Goal: Task Accomplishment & Management: Manage account settings

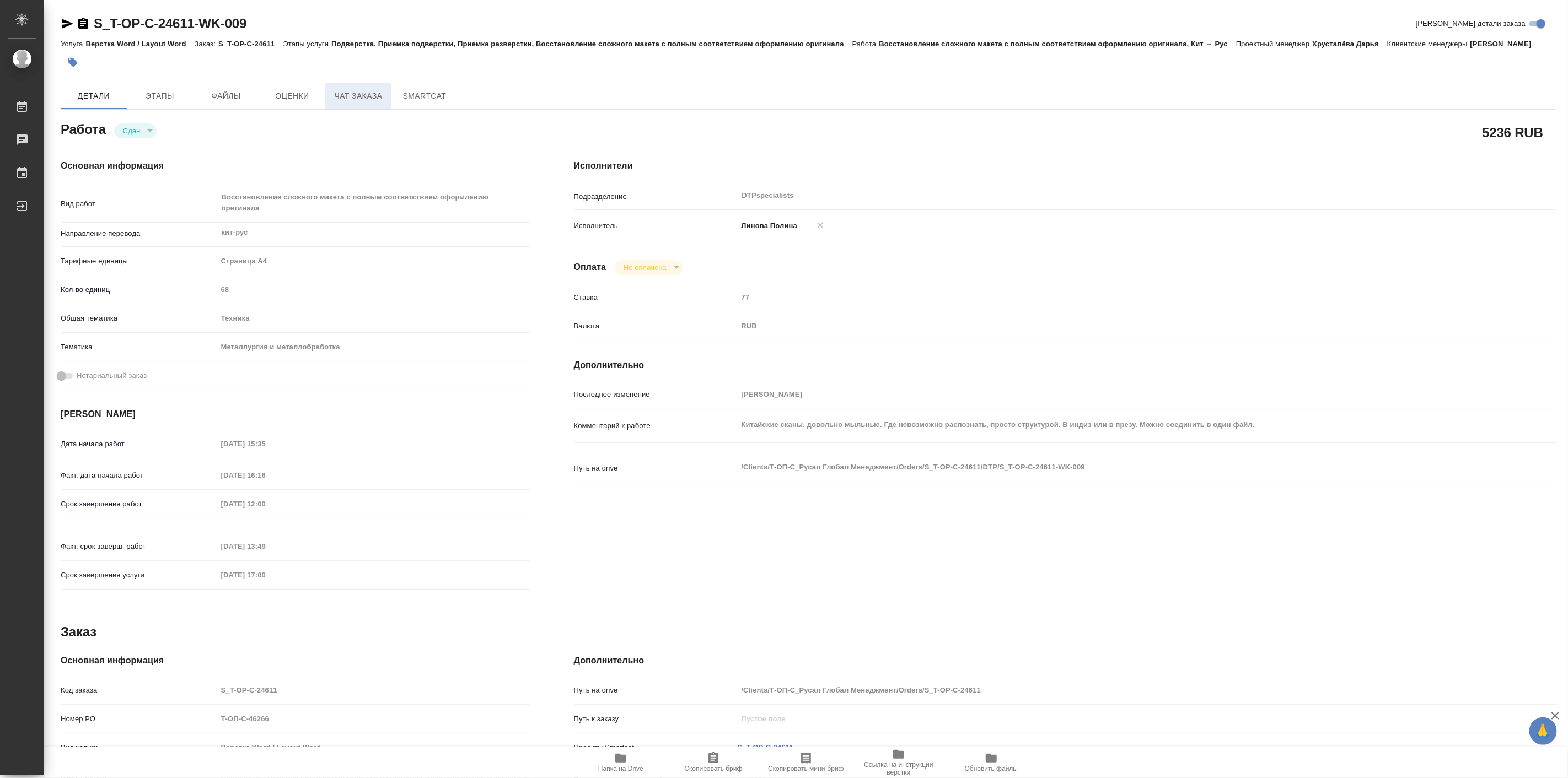
click at [361, 103] on span "Чат заказа" at bounding box center [358, 96] width 53 height 14
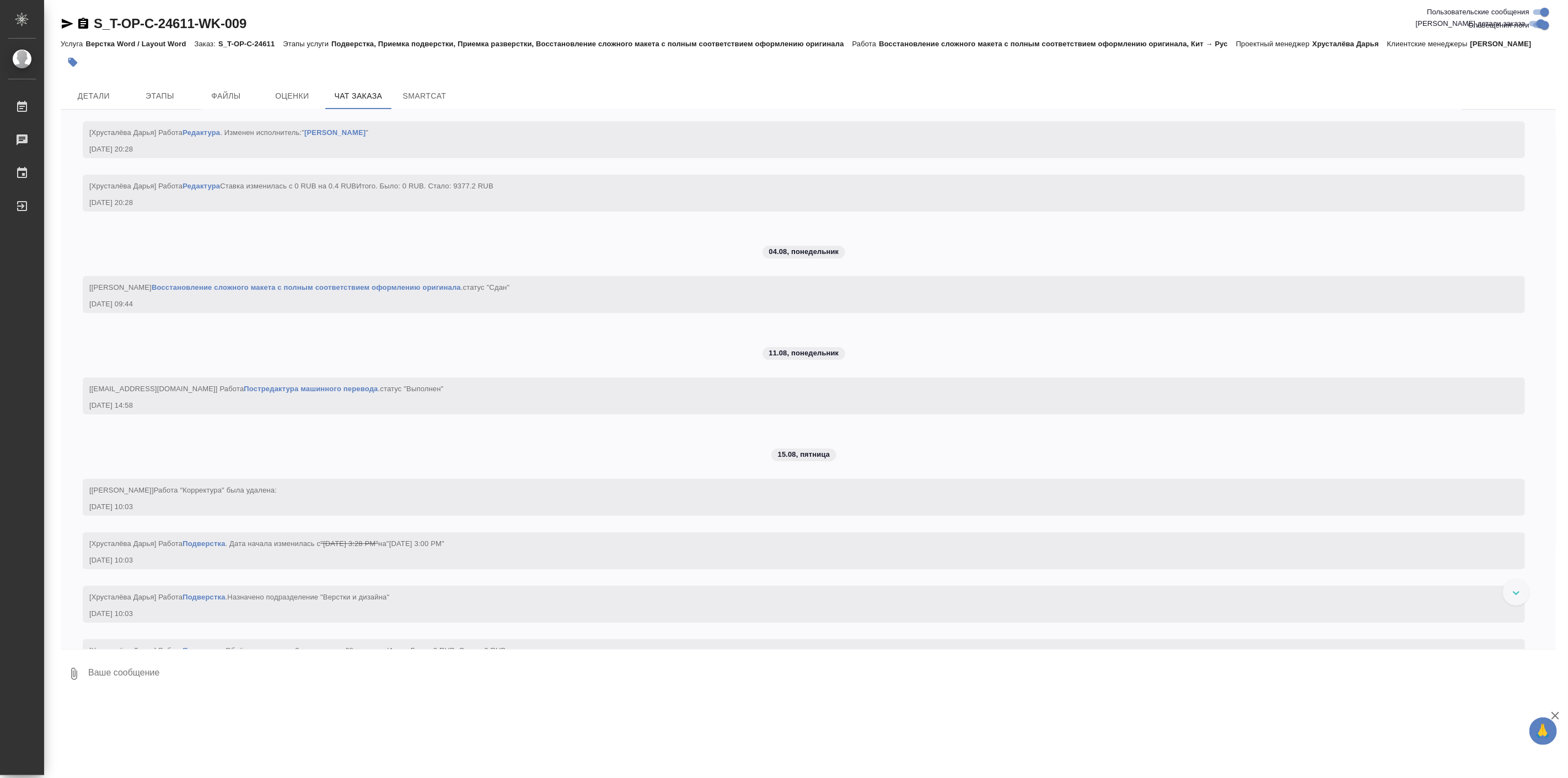
scroll to position [3026, 0]
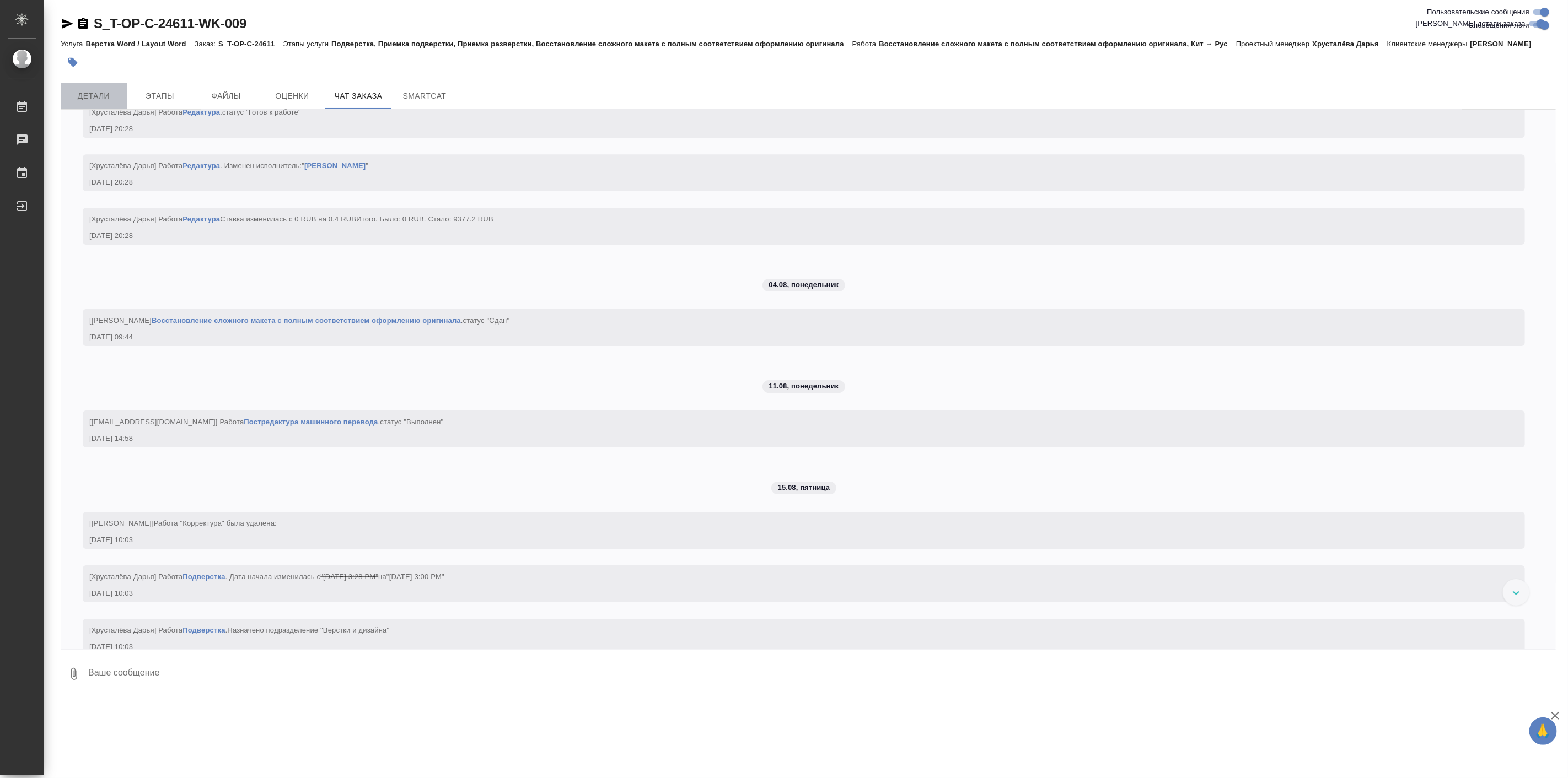
click at [97, 103] on span "Детали" at bounding box center [94, 96] width 53 height 14
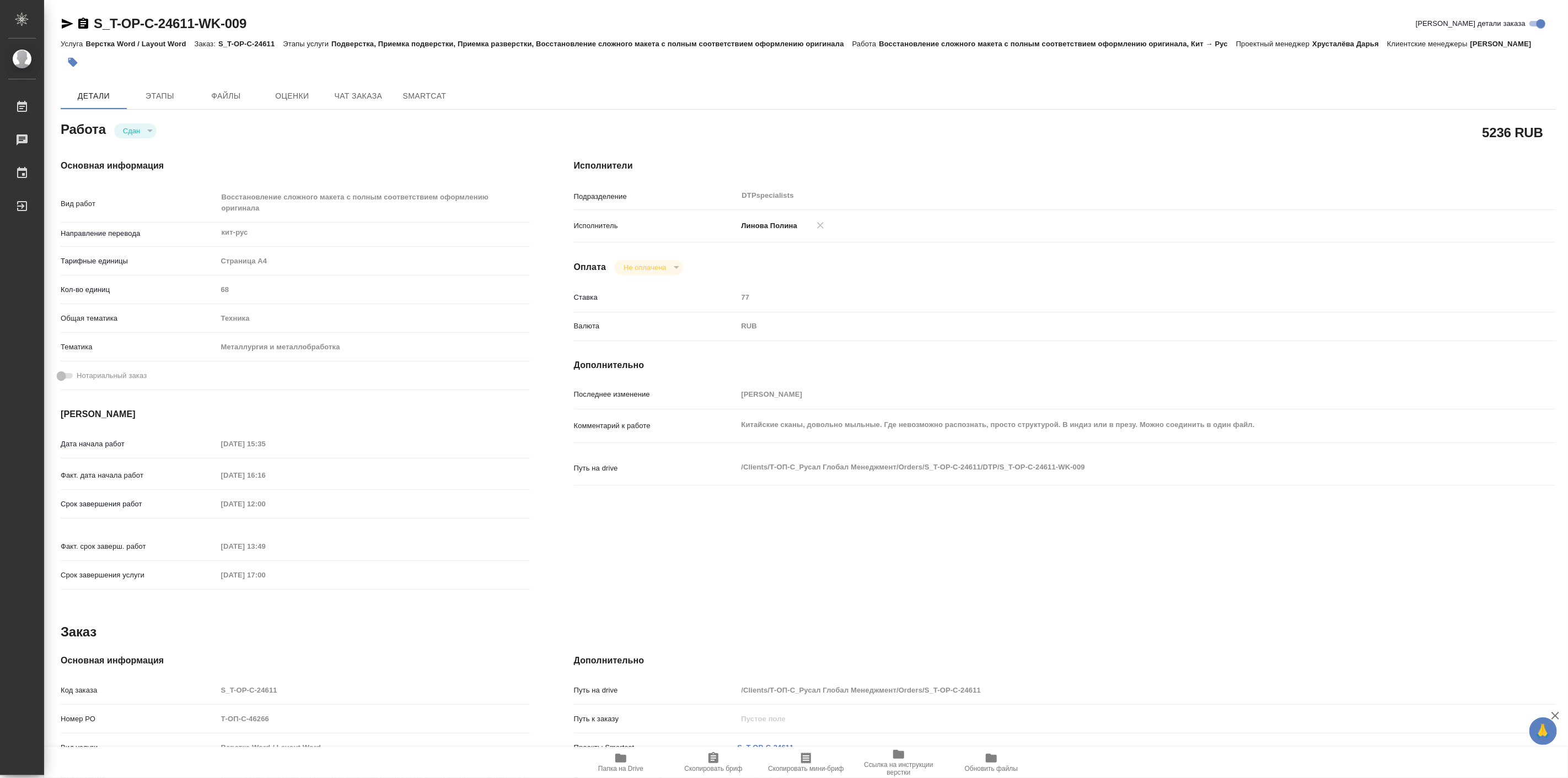
type textarea "x"
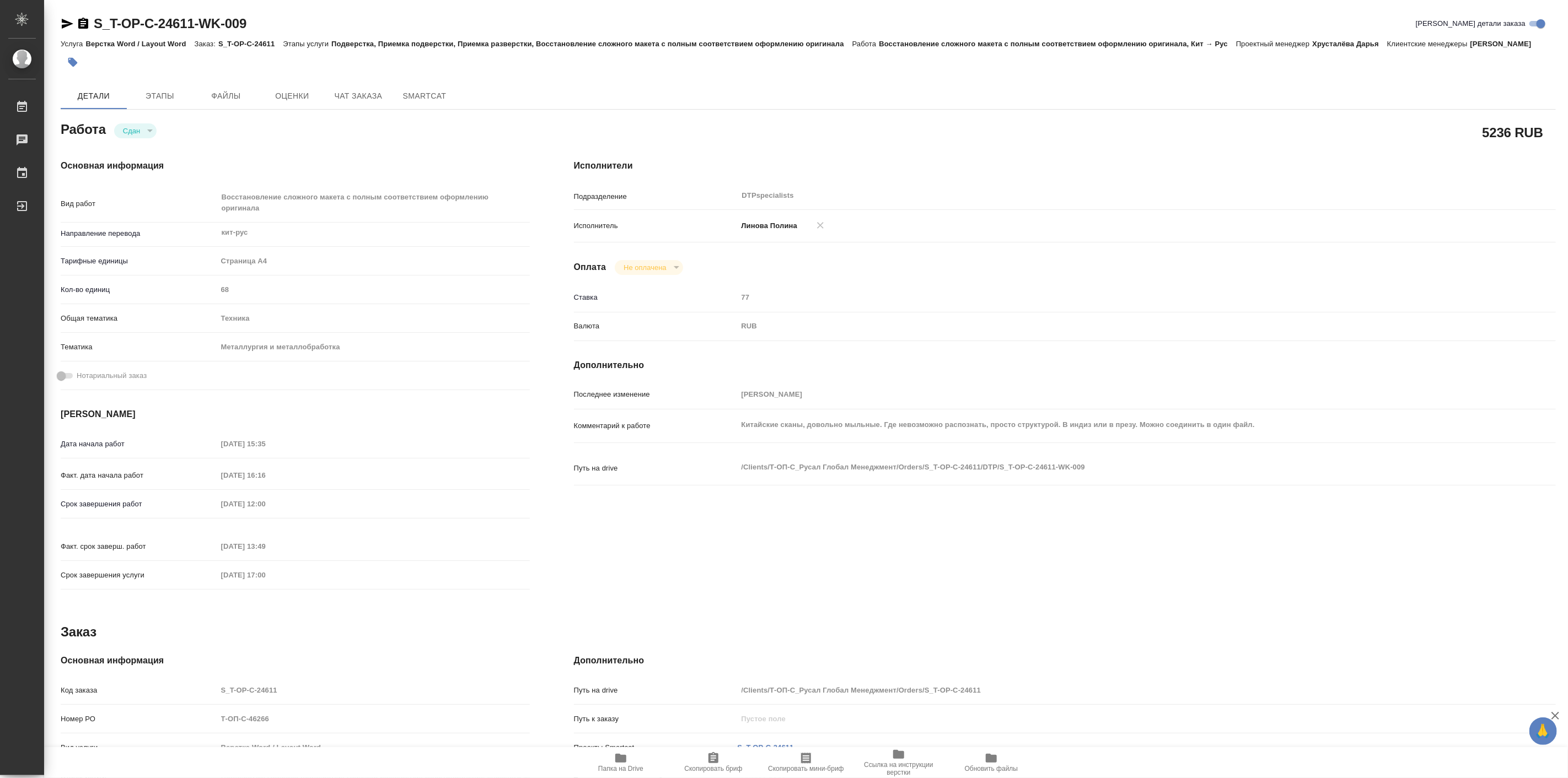
type textarea "x"
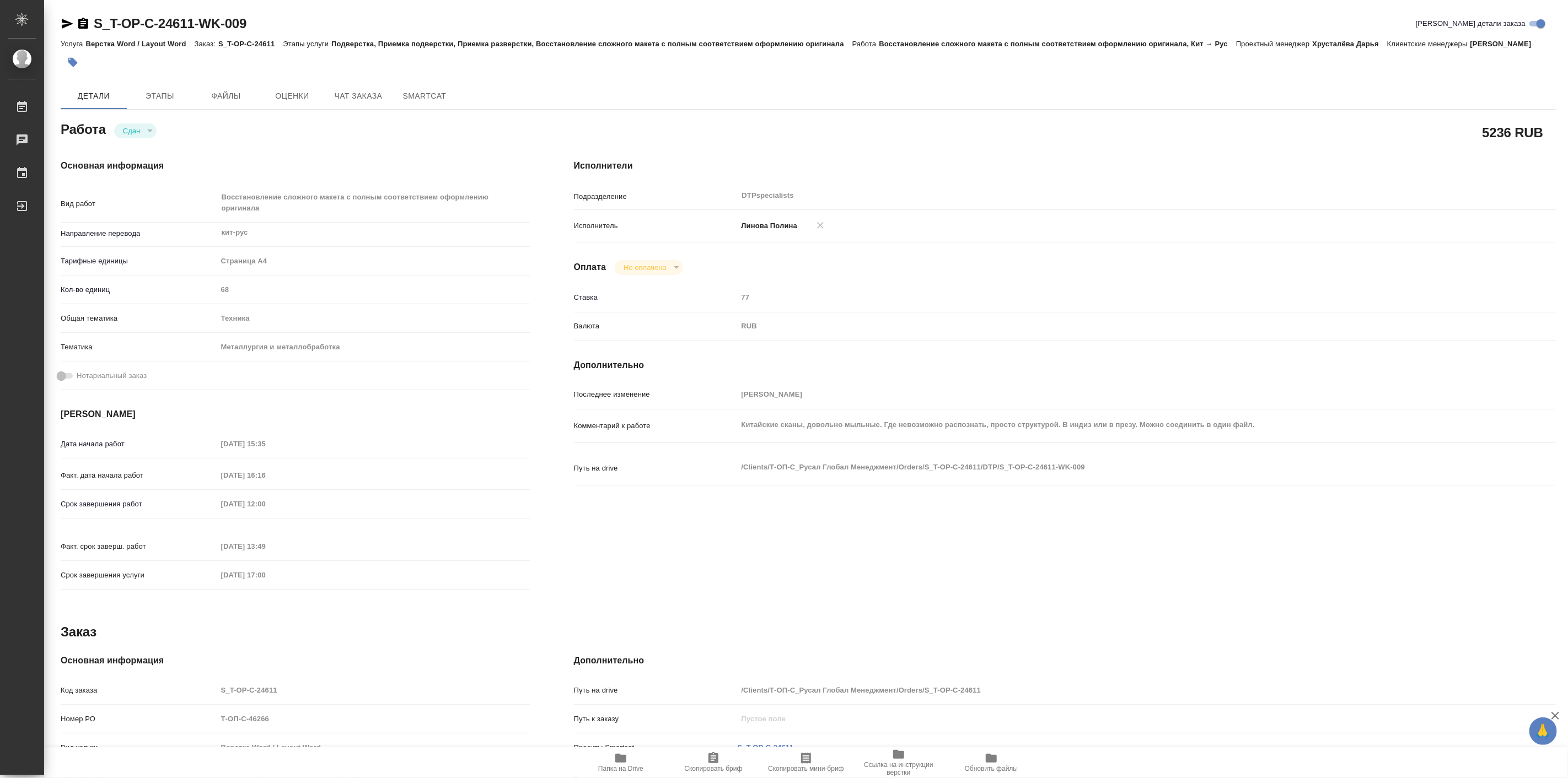
type textarea "x"
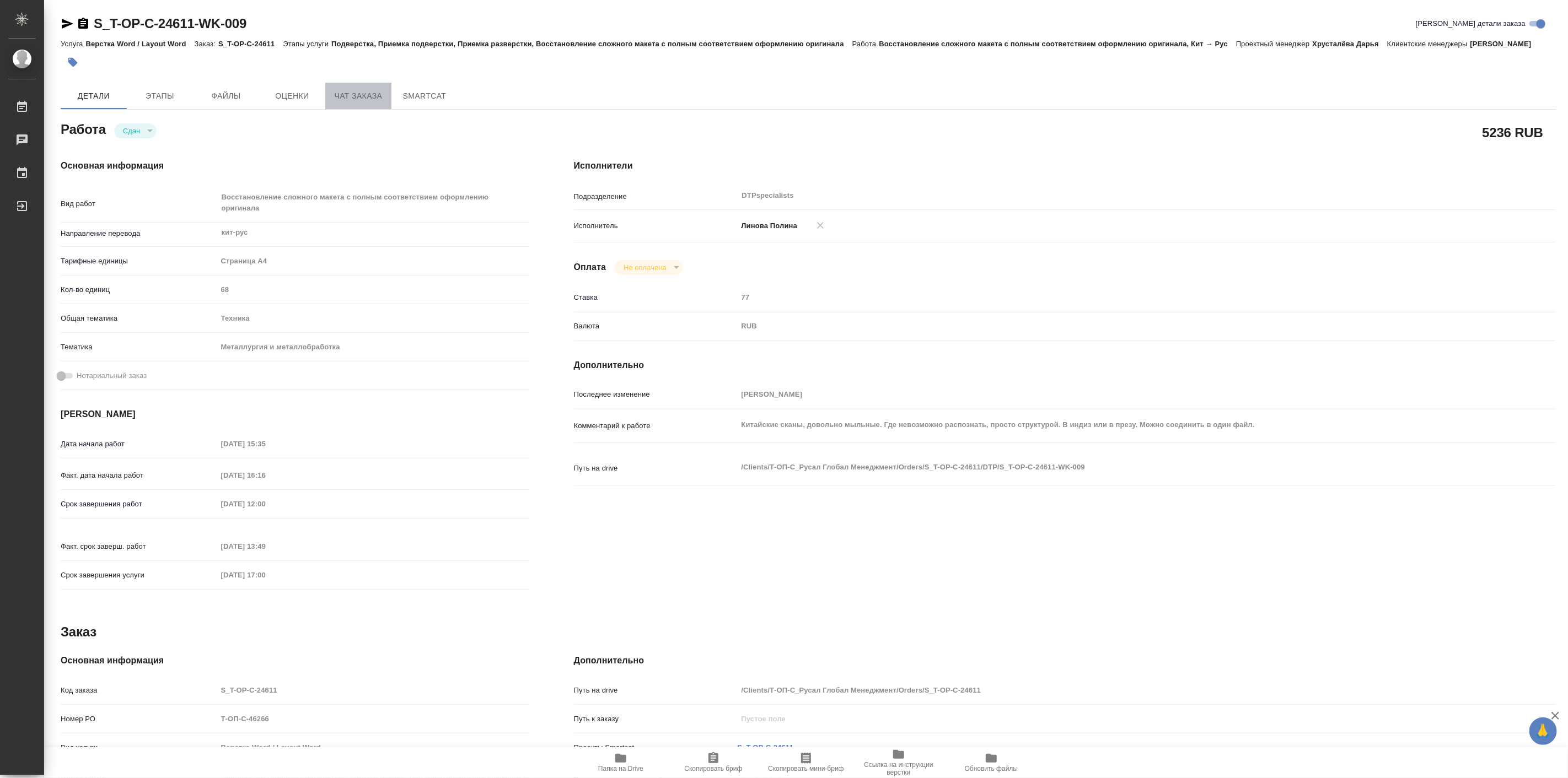
click at [370, 103] on span "Чат заказа" at bounding box center [358, 96] width 53 height 14
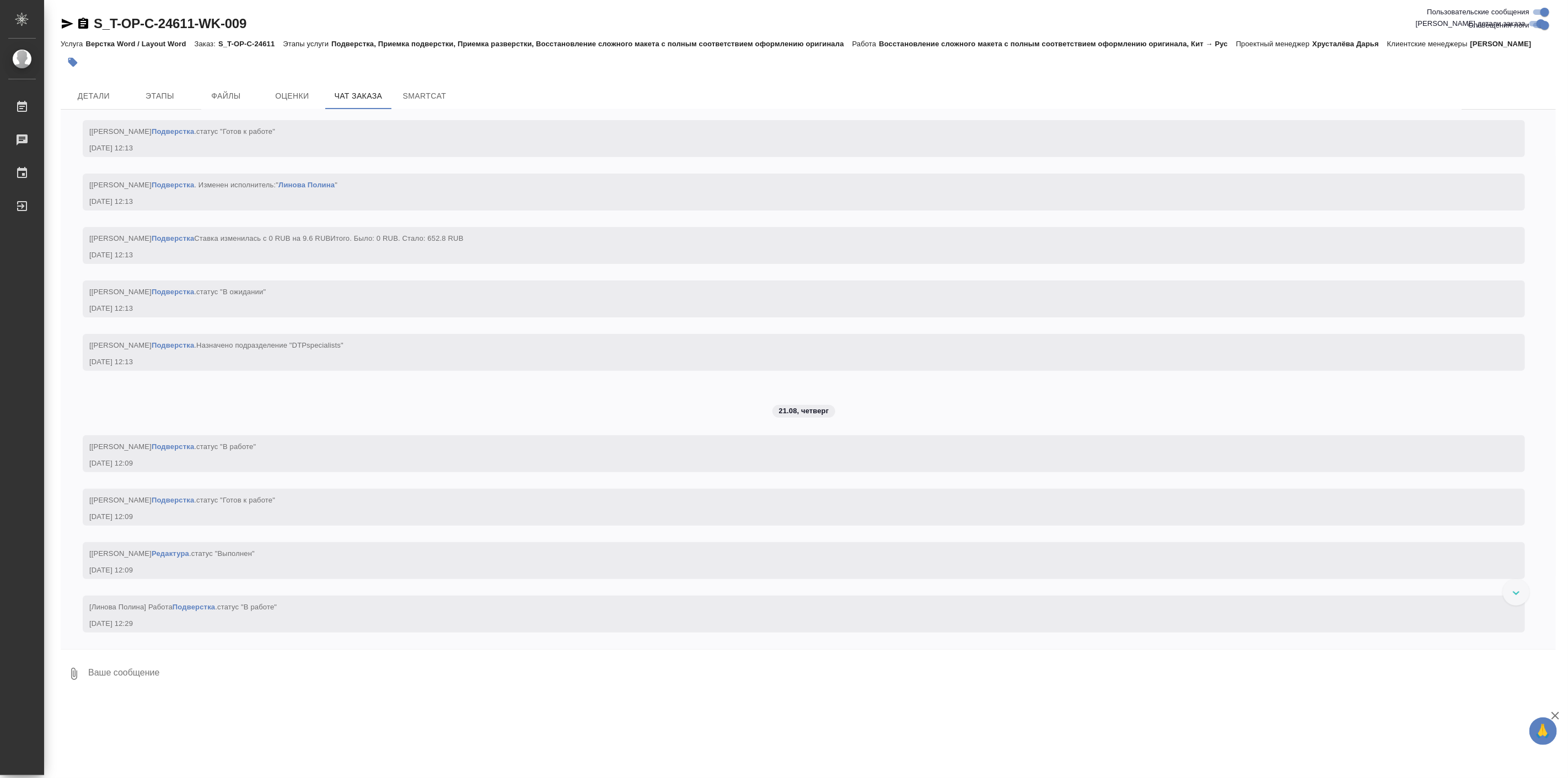
scroll to position [3842, 0]
click at [97, 103] on span "Детали" at bounding box center [94, 96] width 53 height 14
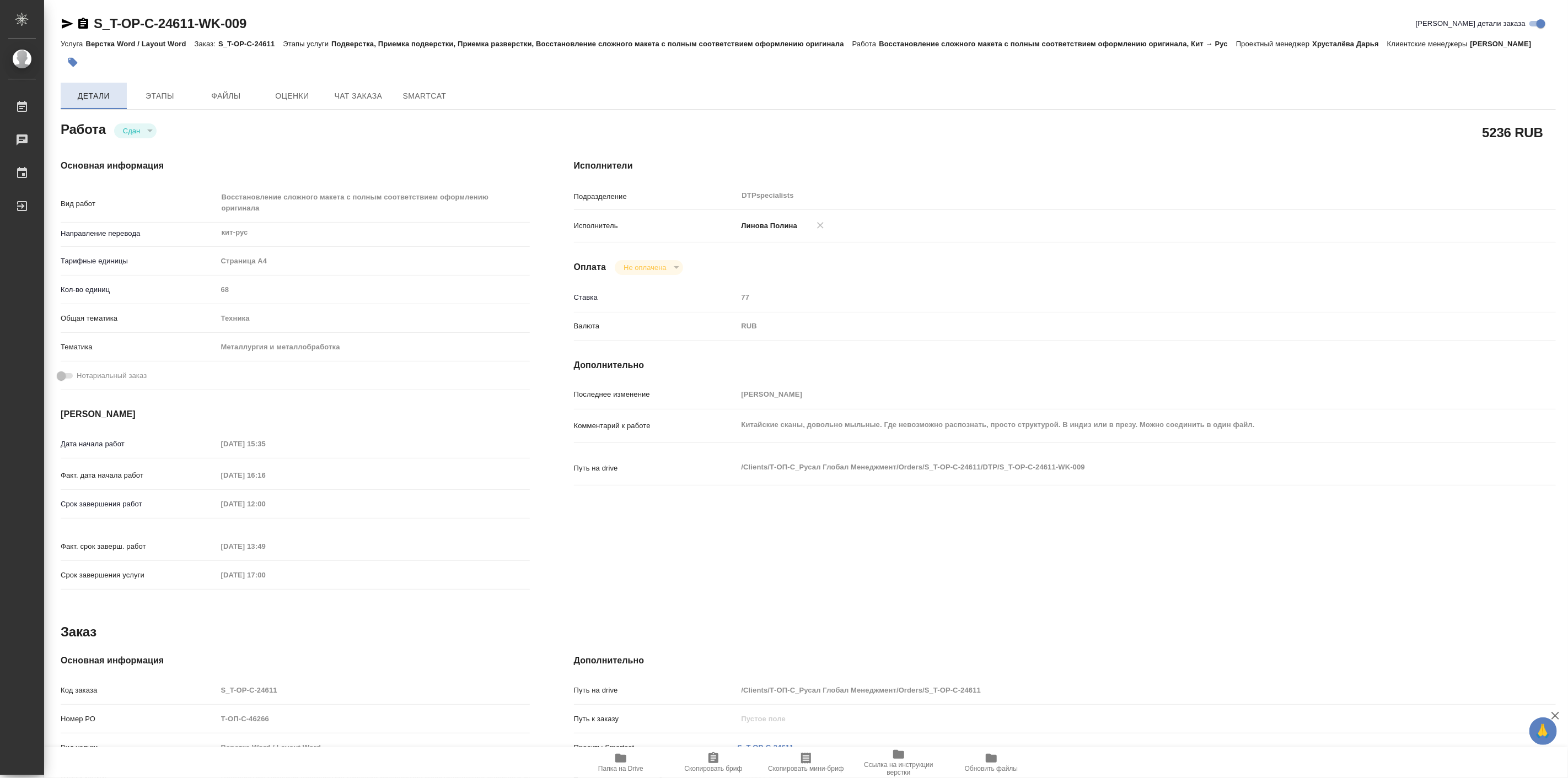
type textarea "x"
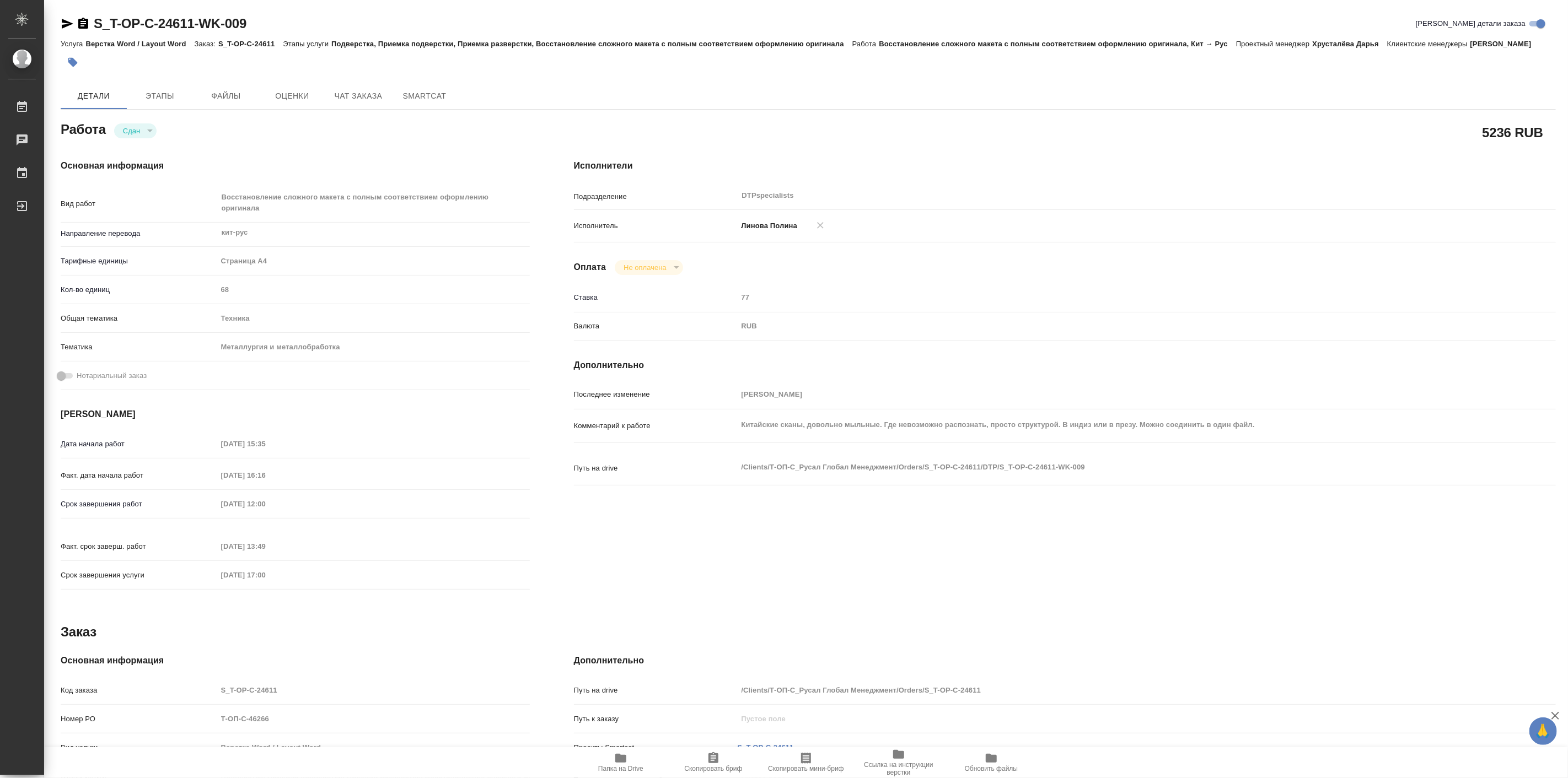
type textarea "x"
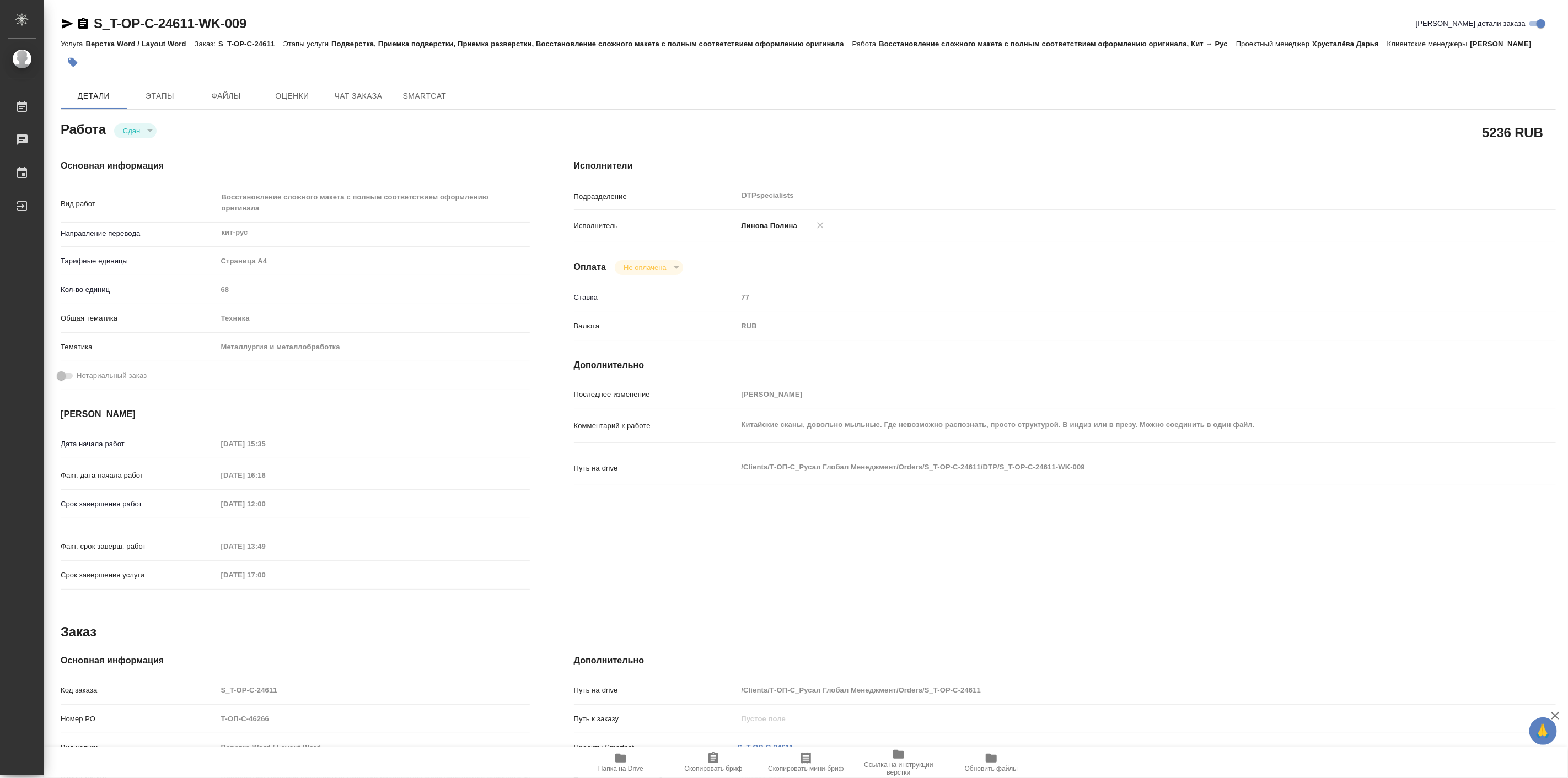
type textarea "x"
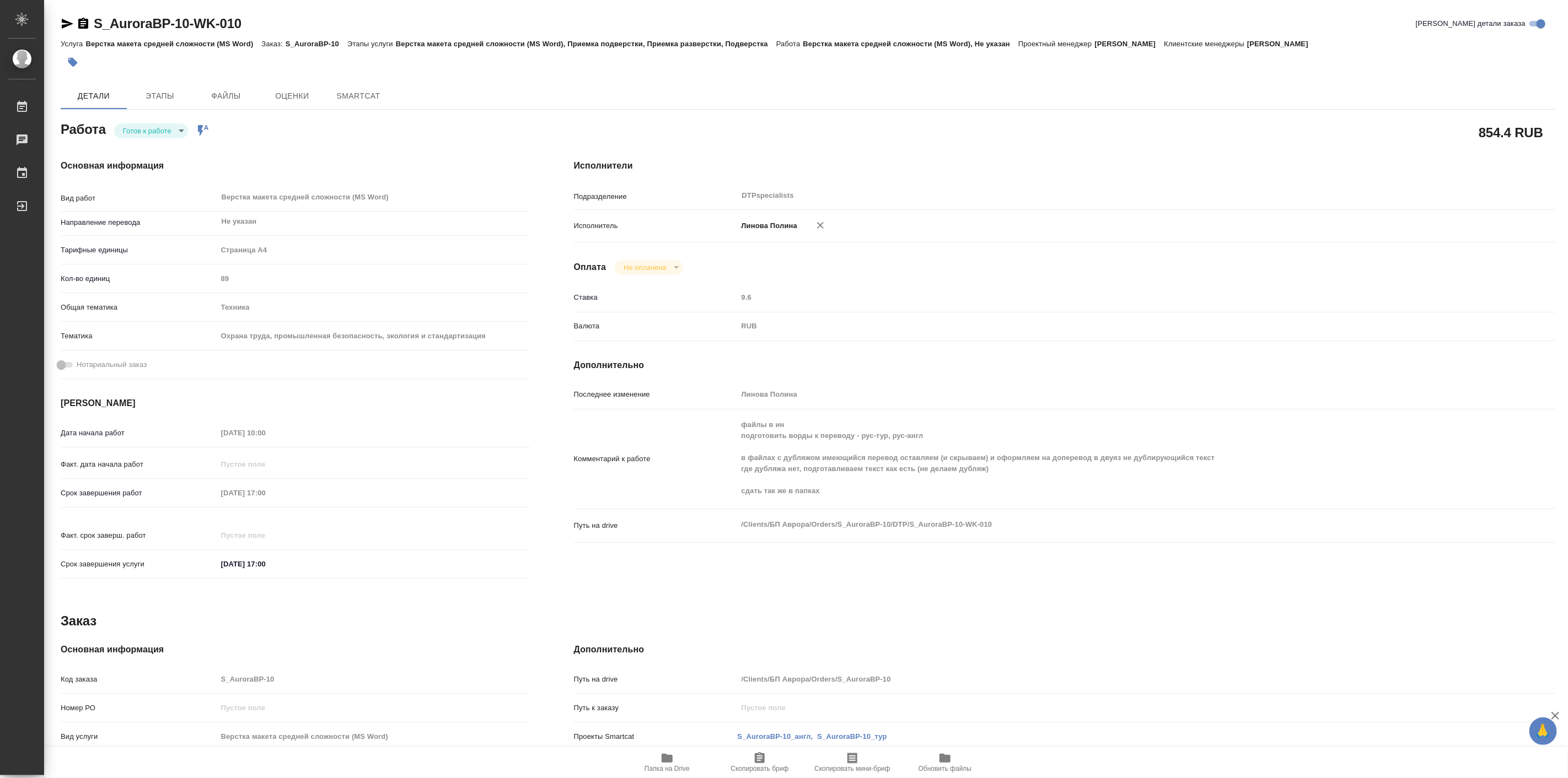
type textarea "x"
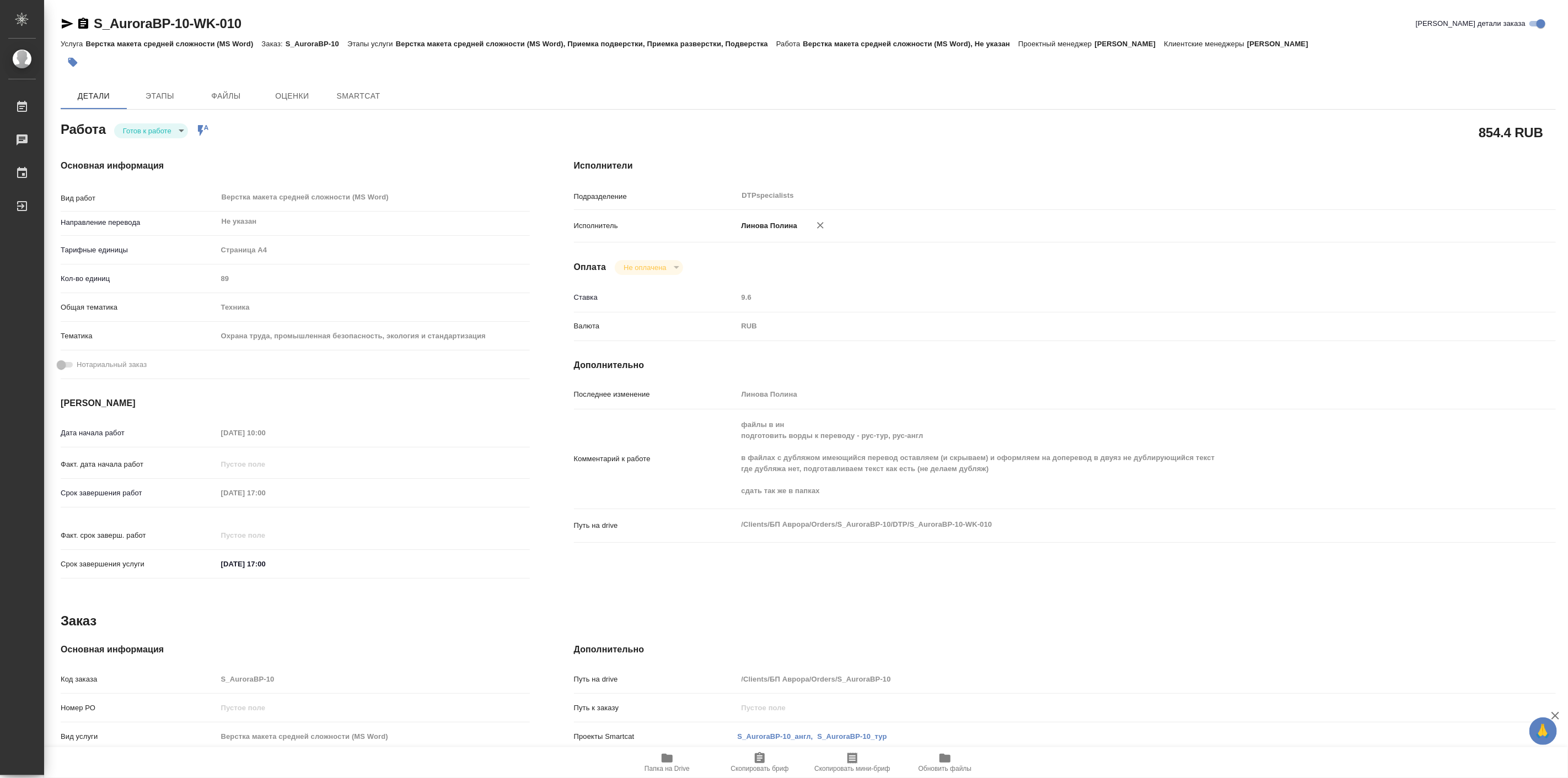
type textarea "x"
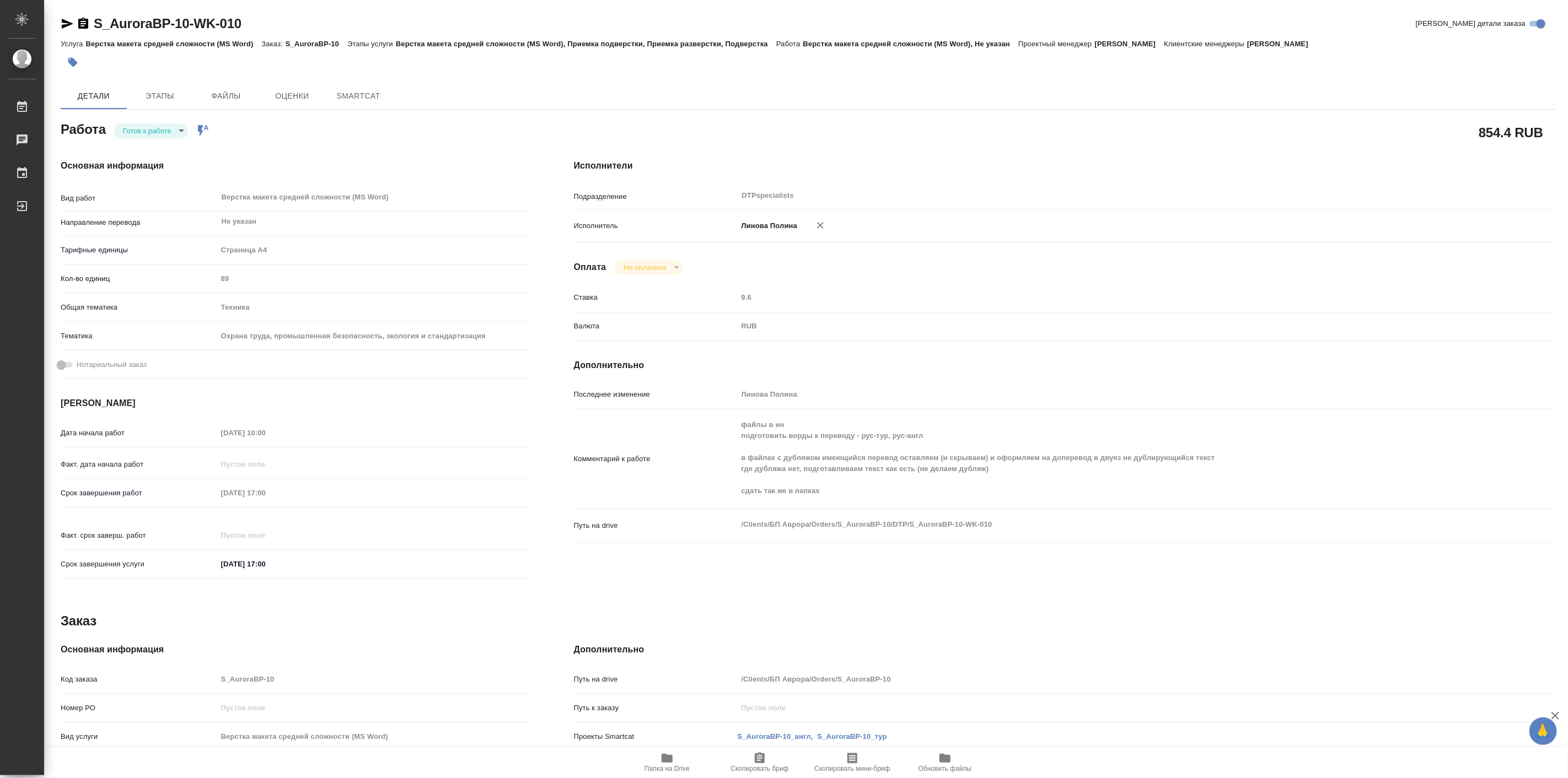
type textarea "x"
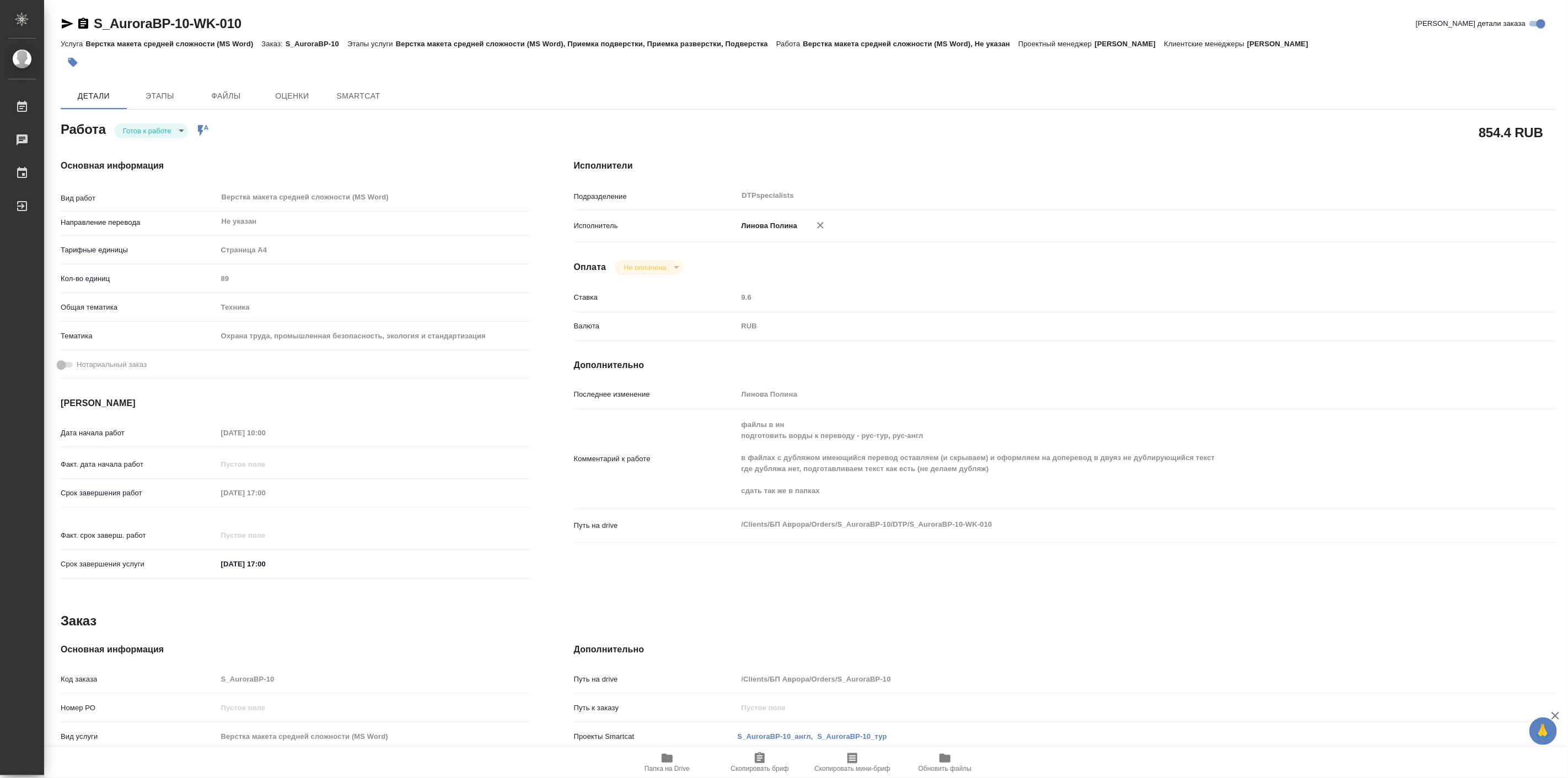
type textarea "x"
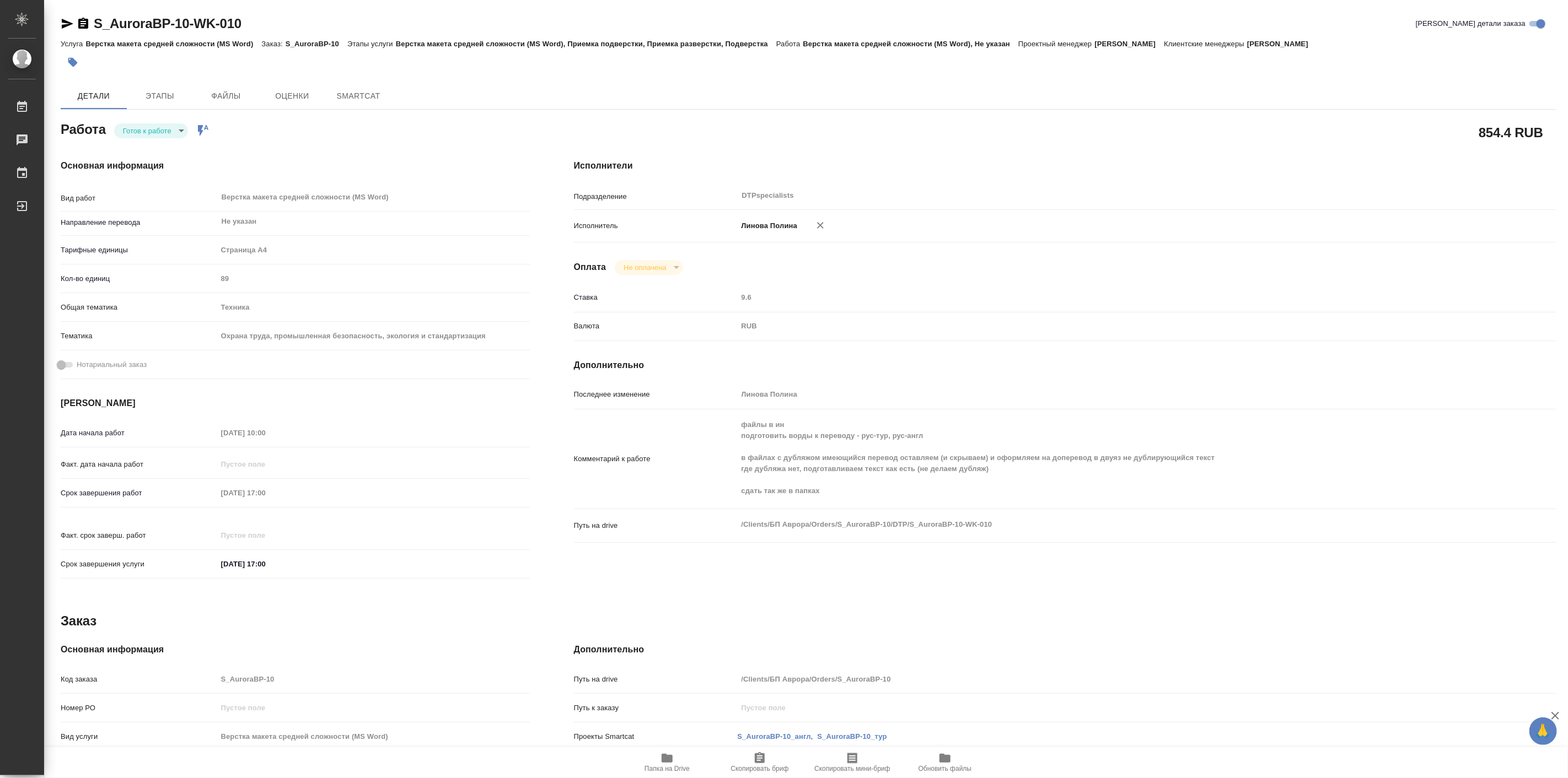
type textarea "x"
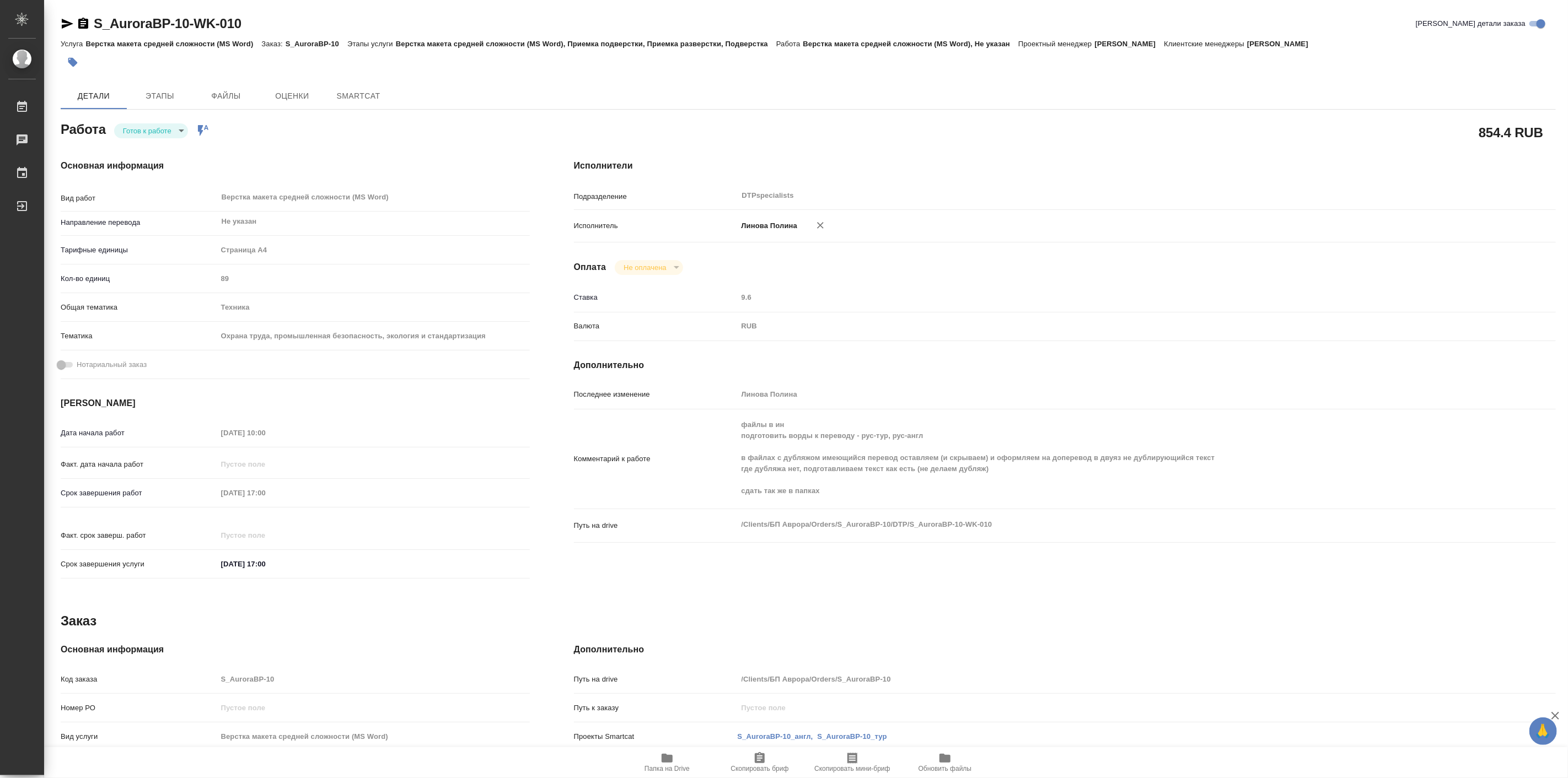
type textarea "x"
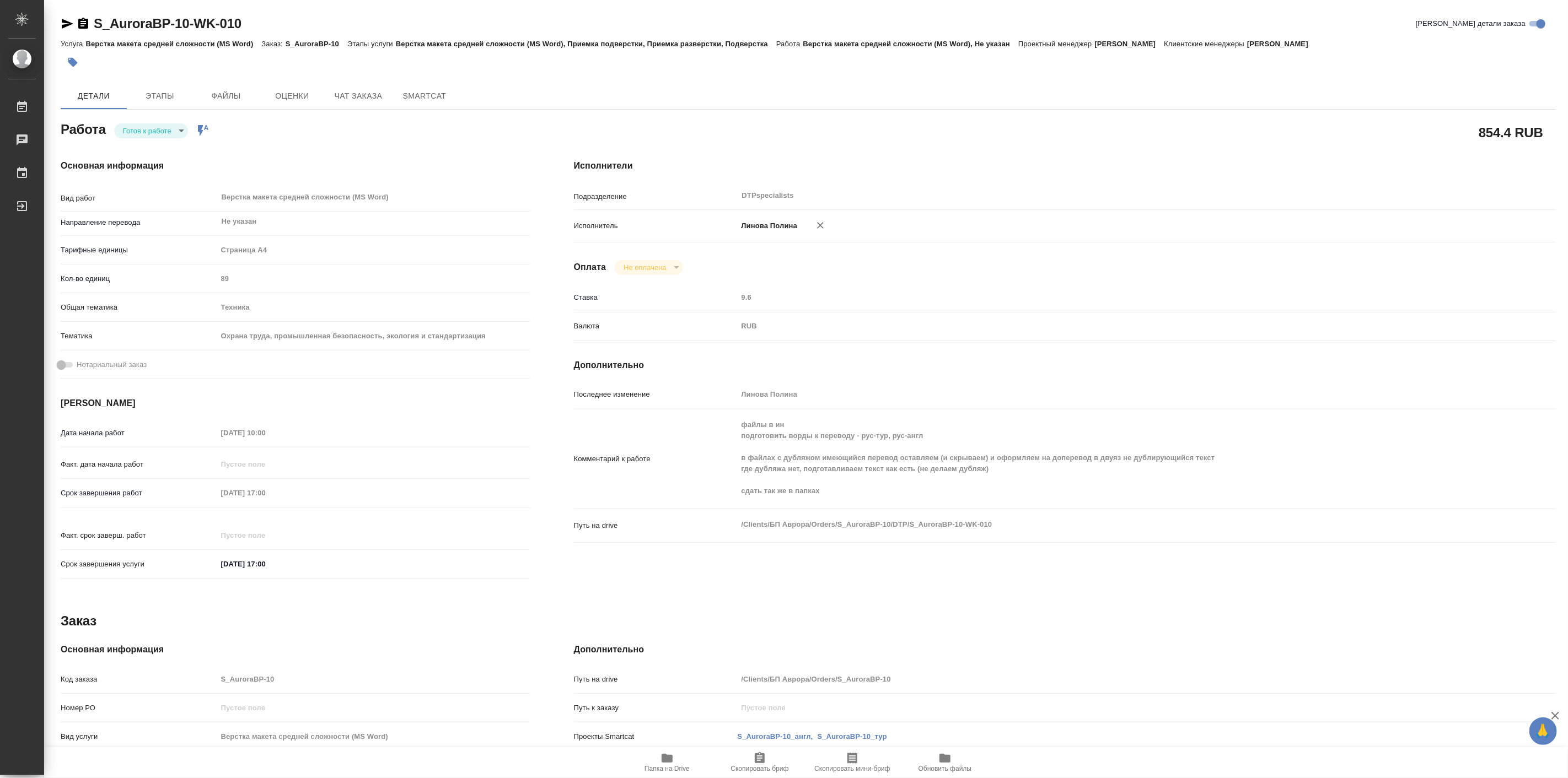
type textarea "x"
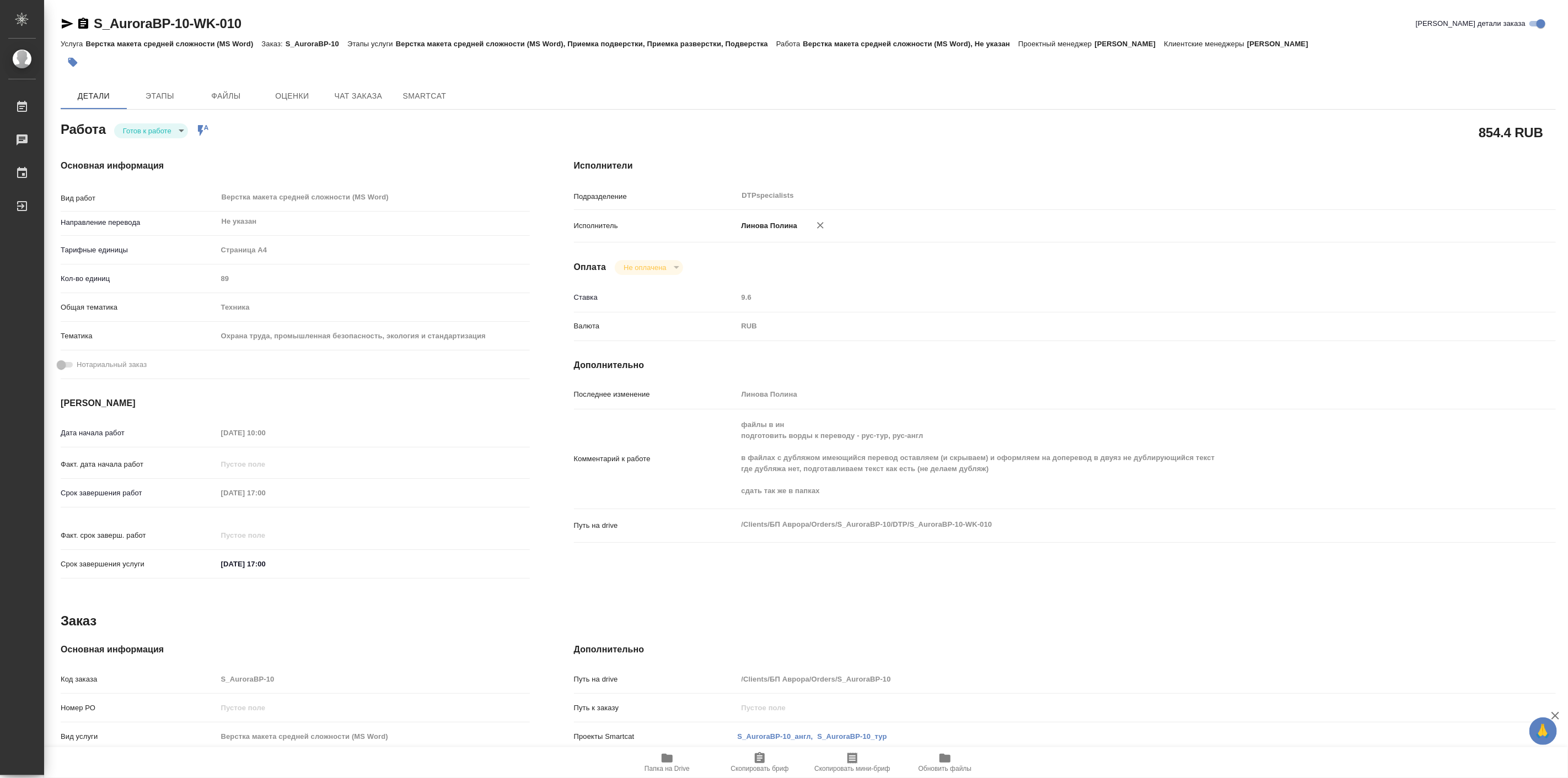
type textarea "x"
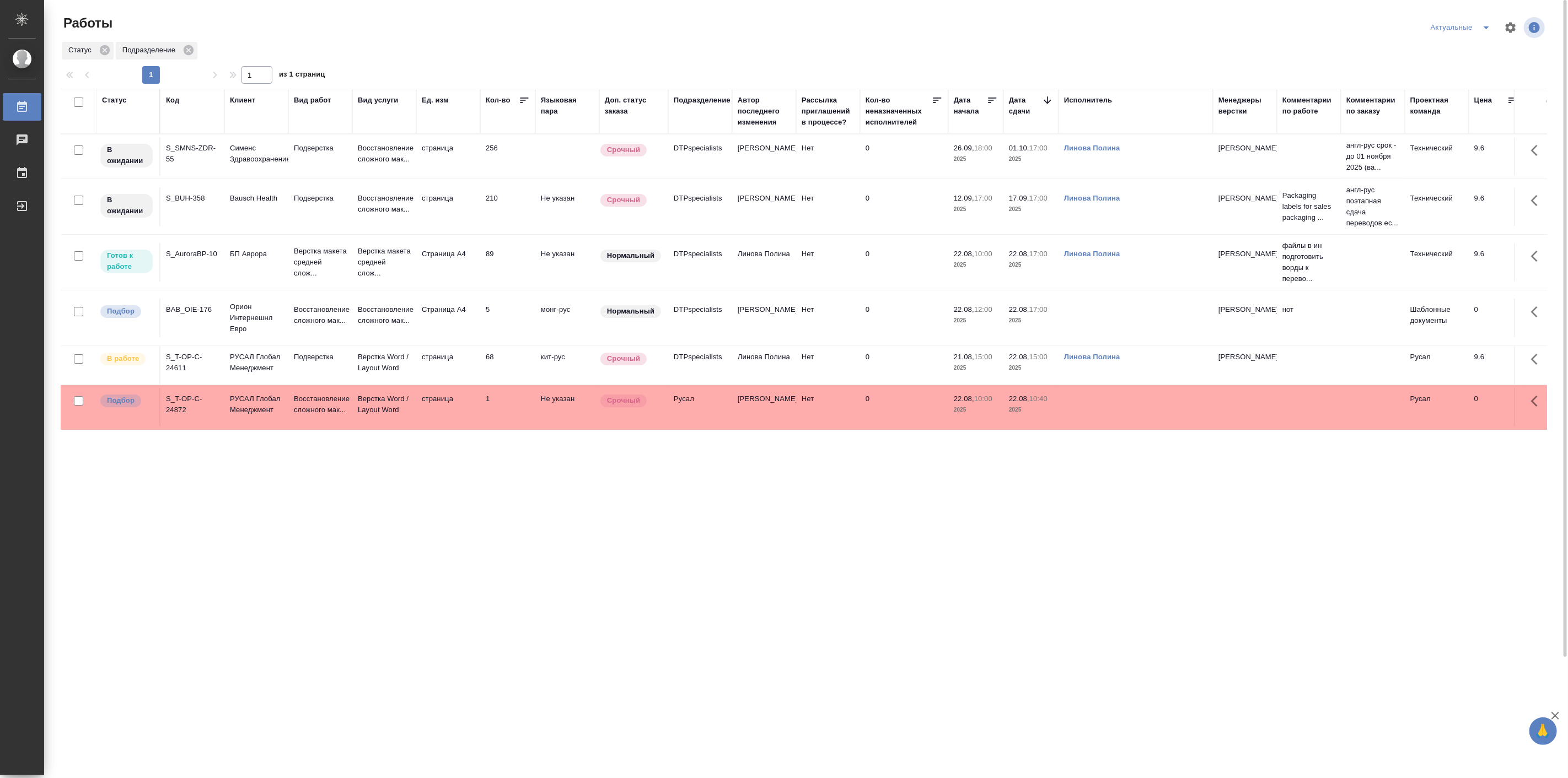
click at [356, 176] on td "Восстановление сложного мак..." at bounding box center [384, 156] width 64 height 39
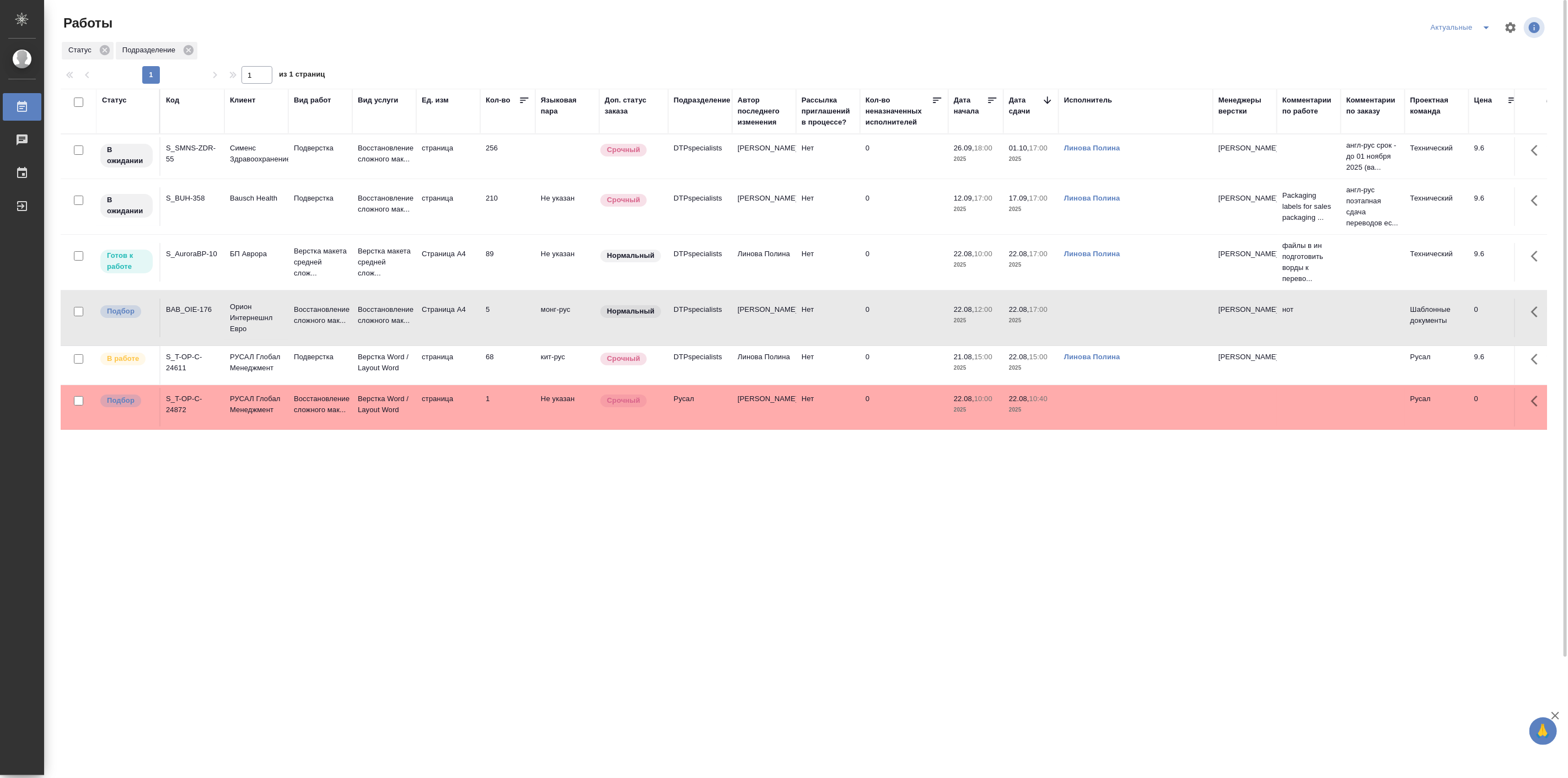
click at [356, 176] on td "Восстановление сложного мак..." at bounding box center [384, 156] width 64 height 39
click at [455, 515] on div "Статус Код Клиент Вид работ Вид услуги Ед. изм Кол-во Языковая пара Доп. статус…" at bounding box center [803, 502] width 1486 height 826
click at [332, 501] on div "Статус Код Клиент Вид работ Вид услуги Ед. изм Кол-во Языковая пара Доп. статус…" at bounding box center [803, 502] width 1486 height 826
click at [328, 416] on p "Восстановление сложного мак..." at bounding box center [320, 405] width 53 height 22
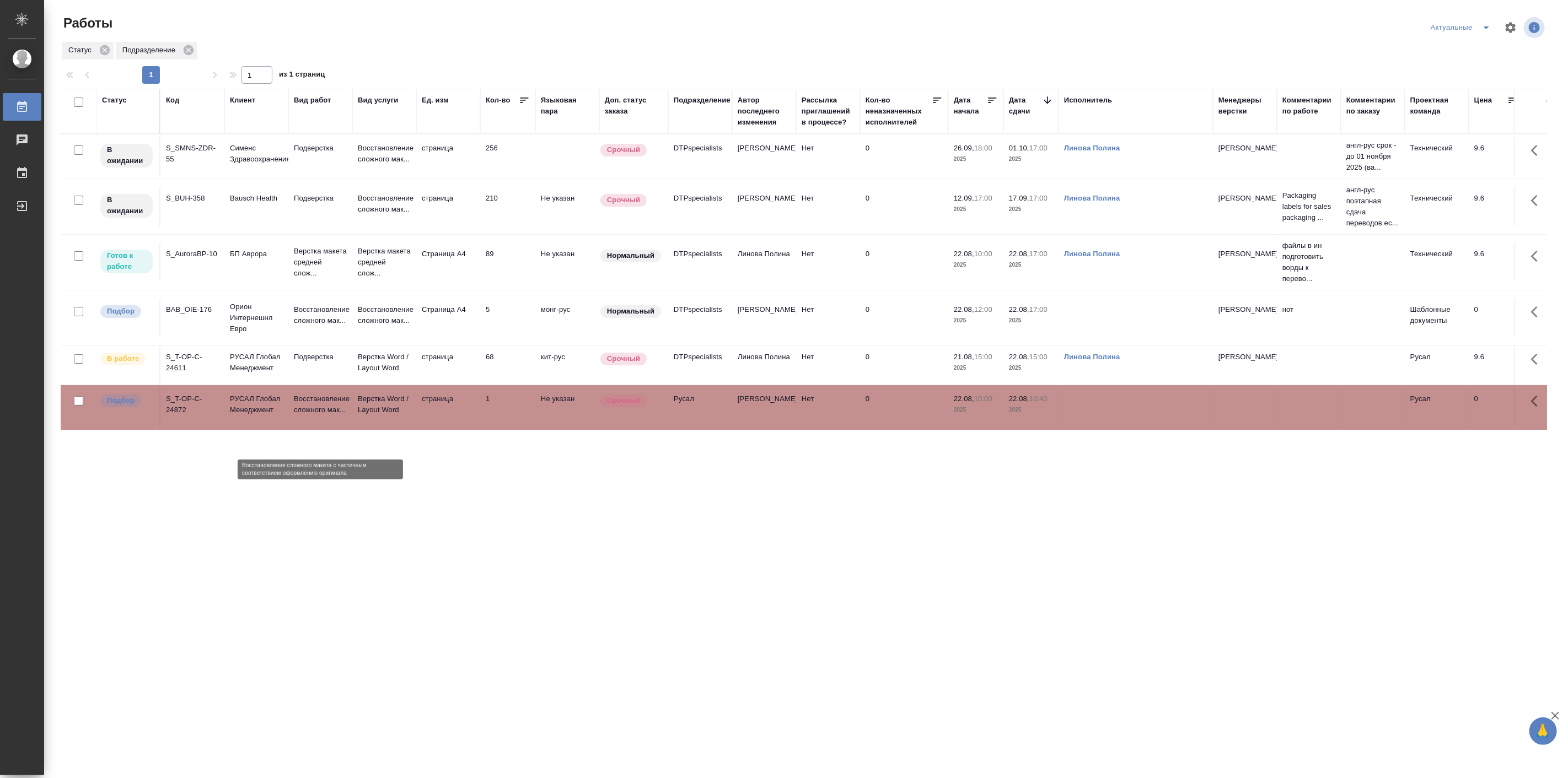
click at [328, 416] on p "Восстановление сложного мак..." at bounding box center [320, 405] width 53 height 22
click at [349, 536] on div "Статус Код Клиент Вид работ Вид услуги Ед. изм Кол-во Языковая пара Доп. статус…" at bounding box center [803, 502] width 1486 height 826
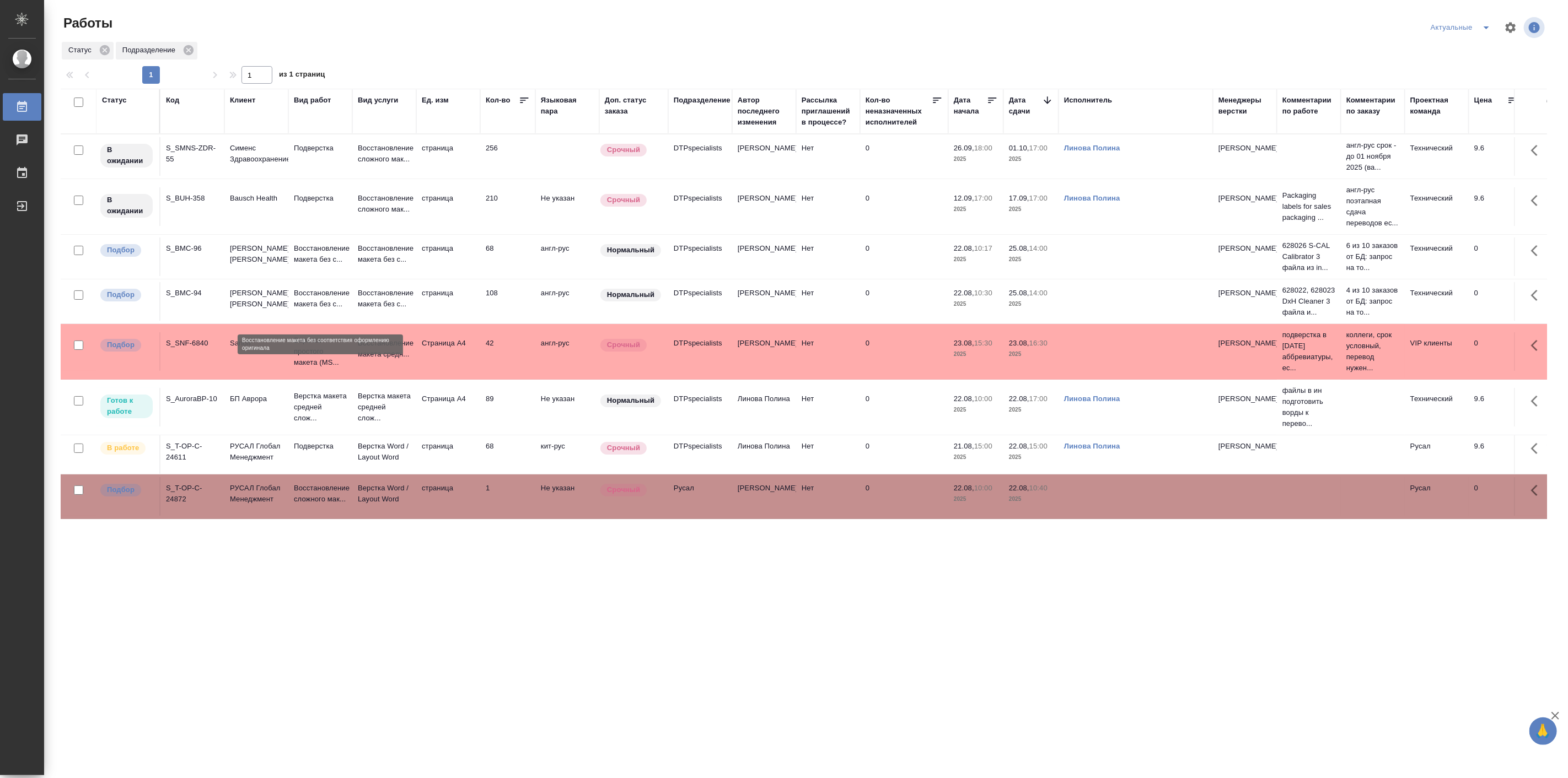
click at [330, 307] on p "Восстановление макета без с..." at bounding box center [320, 298] width 53 height 22
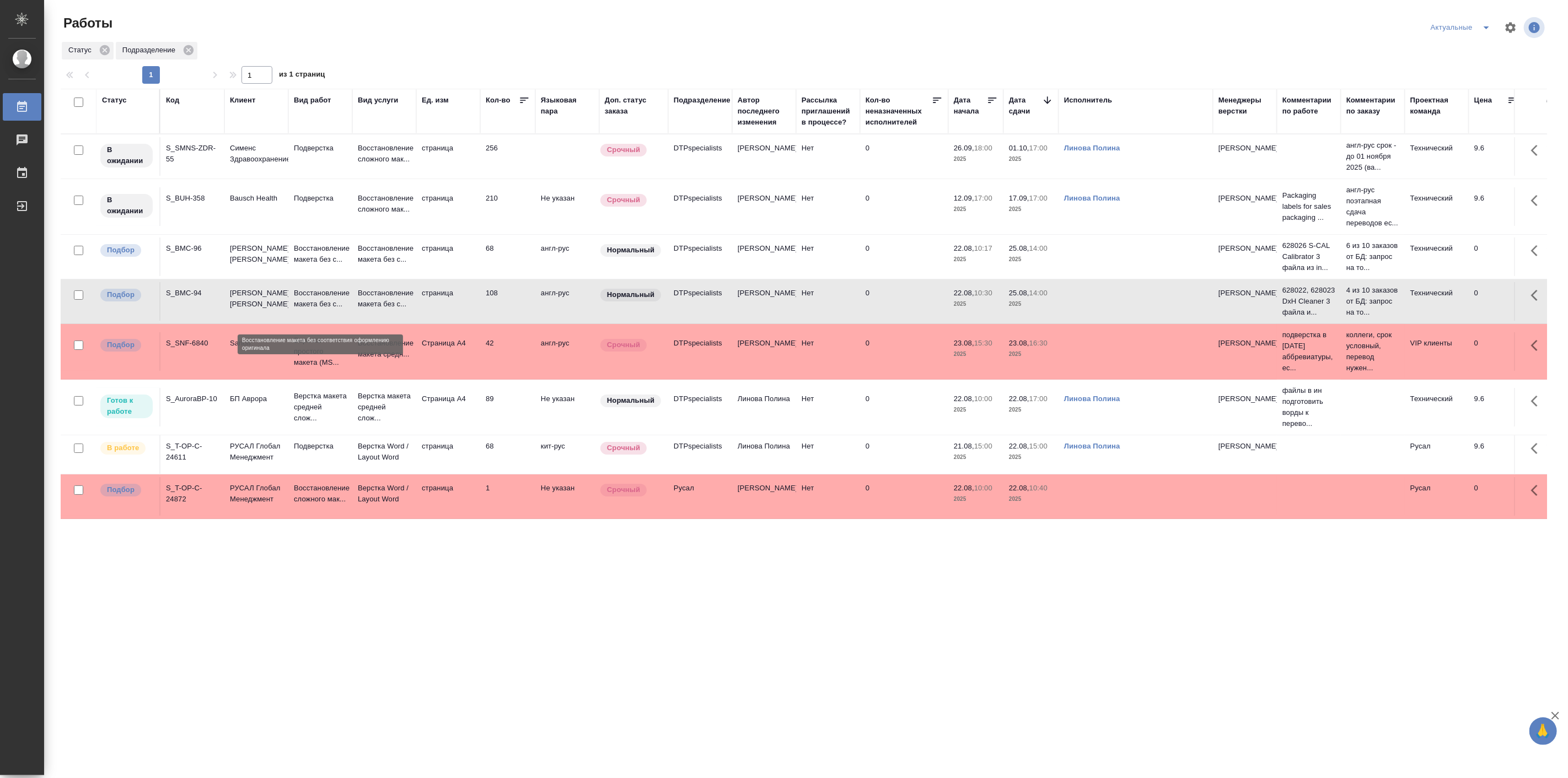
click at [330, 307] on p "Восстановление макета без с..." at bounding box center [320, 298] width 53 height 22
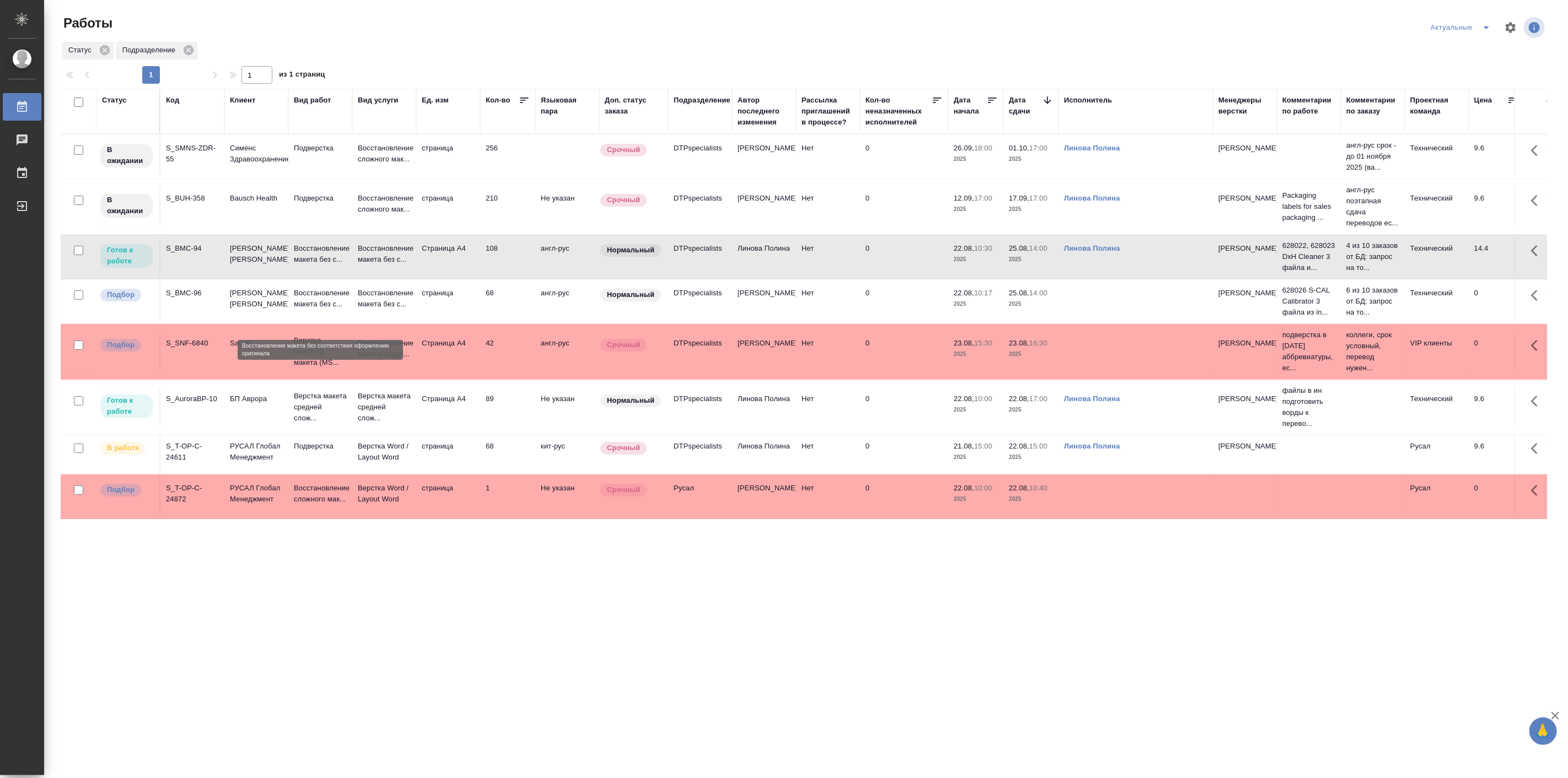
click at [327, 309] on p "Восстановление макета без с..." at bounding box center [320, 298] width 53 height 22
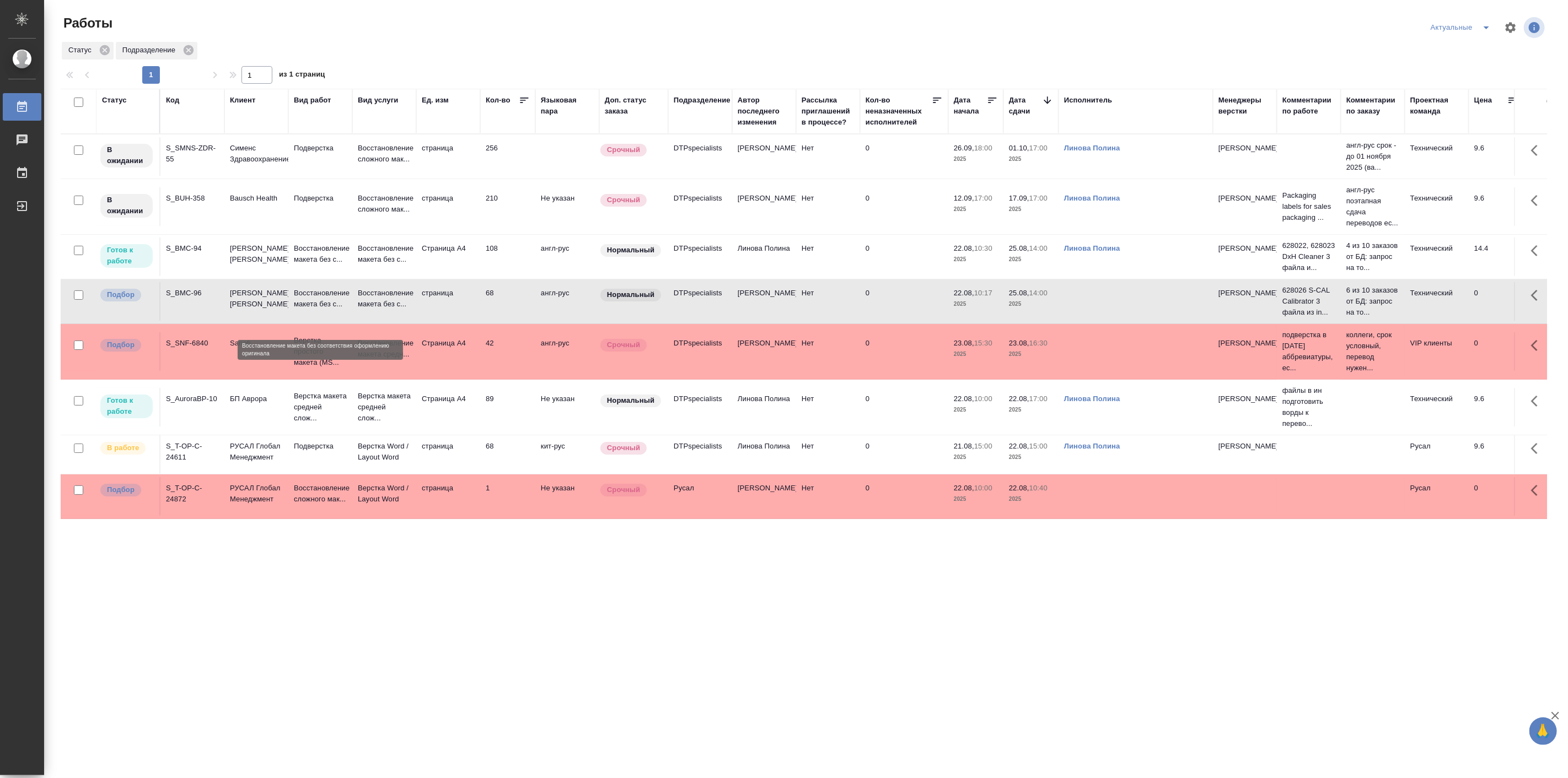
click at [327, 309] on p "Восстановление макета без с..." at bounding box center [320, 298] width 53 height 22
click at [350, 608] on div "Статус Код Клиент Вид работ Вид услуги Ед. изм Кол-во Языковая пара Доп. статус…" at bounding box center [803, 502] width 1486 height 826
click at [468, 651] on div "Статус Код Клиент Вид работ Вид услуги Ед. изм Кол-во Языковая пара Доп. статус…" at bounding box center [803, 502] width 1486 height 826
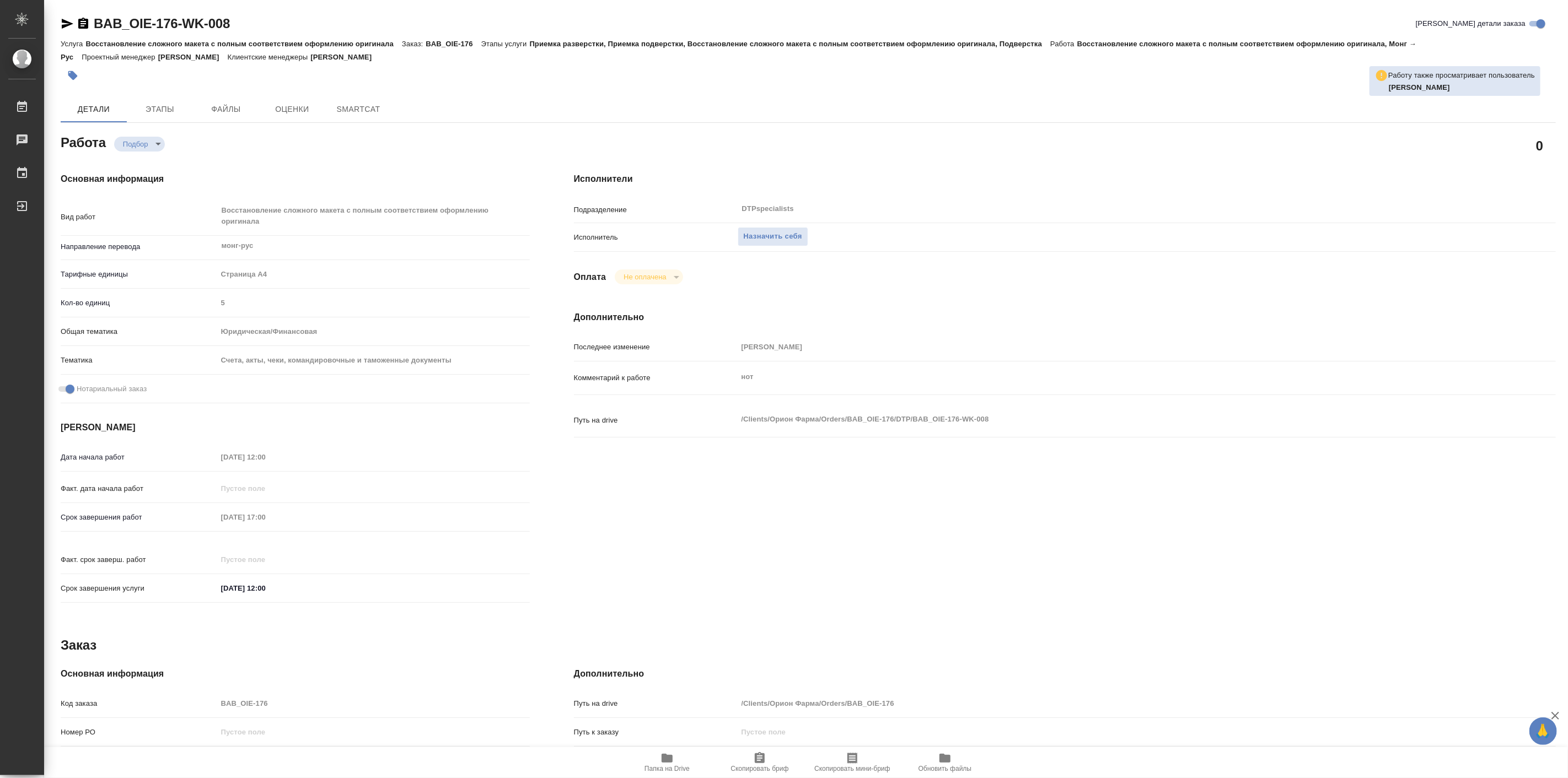
type textarea "x"
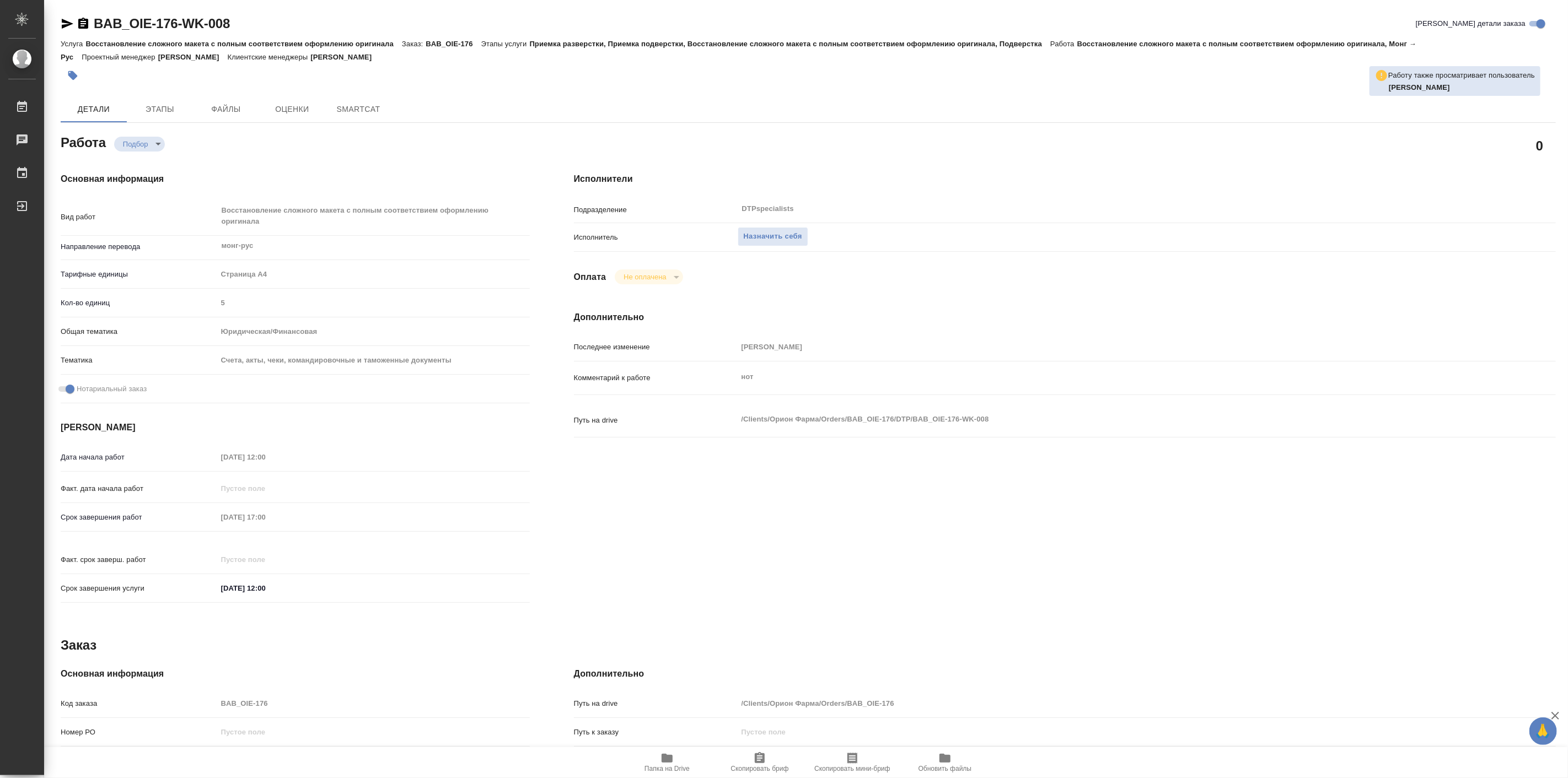
type textarea "x"
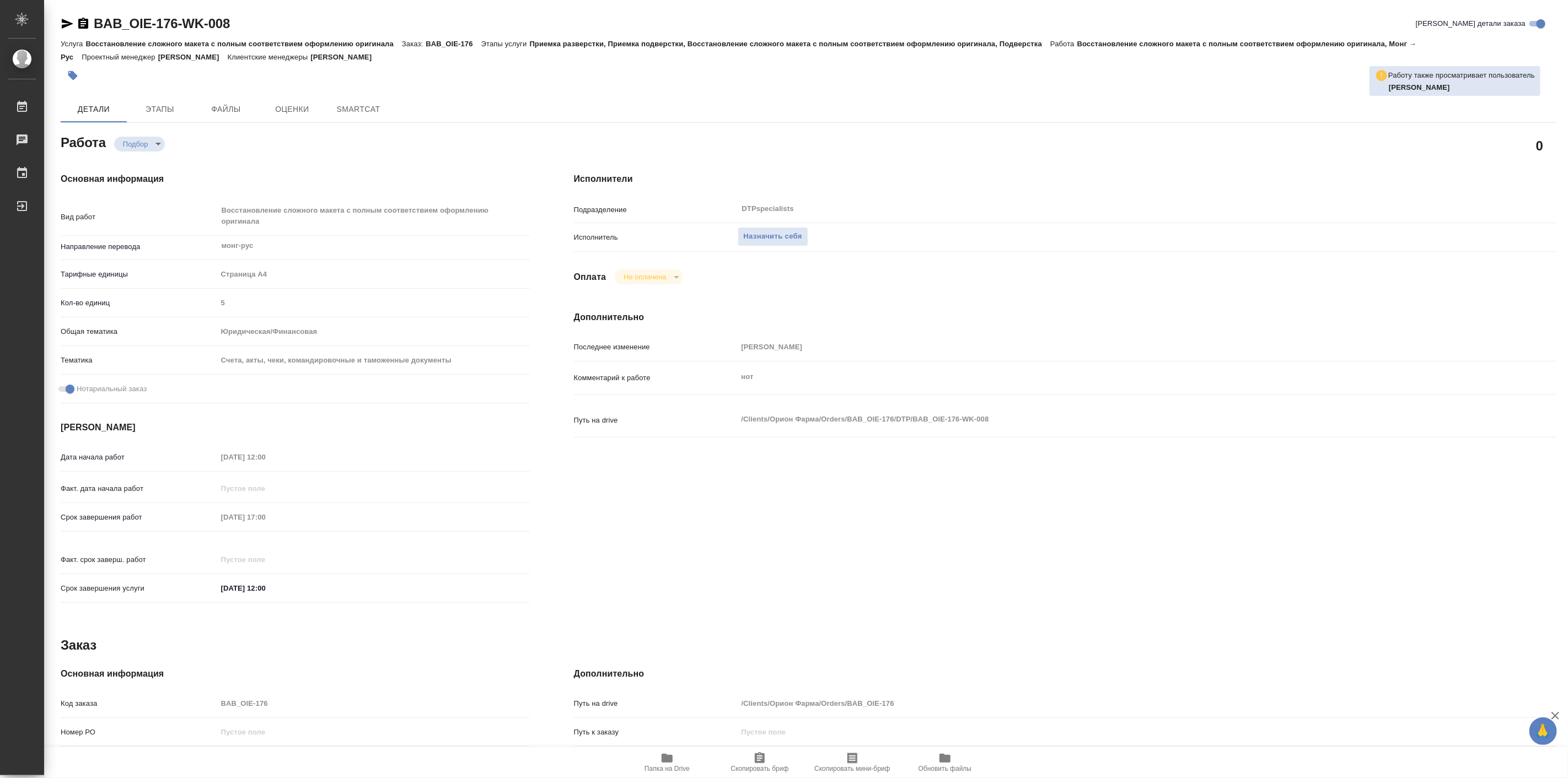
type textarea "x"
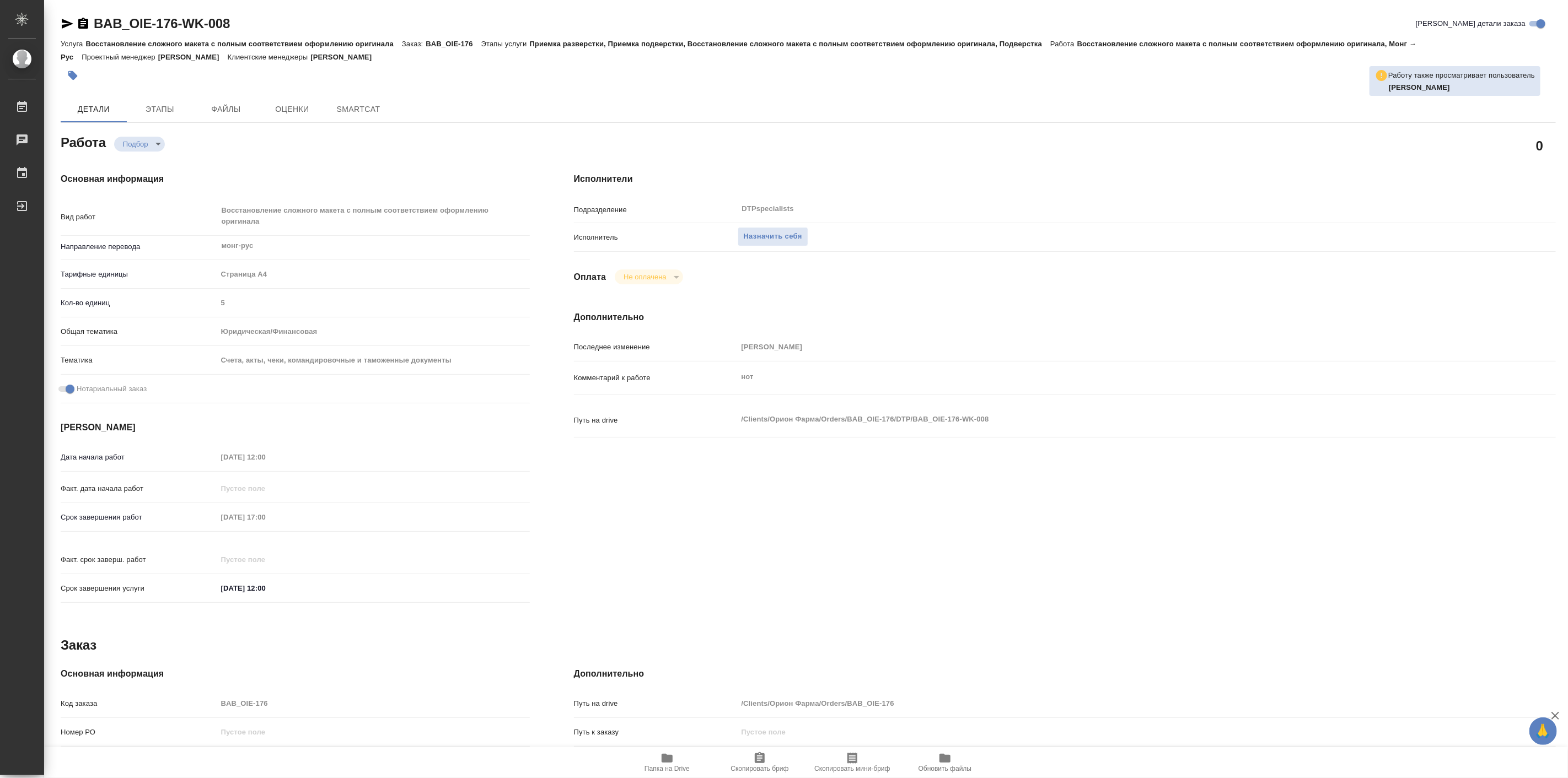
type textarea "x"
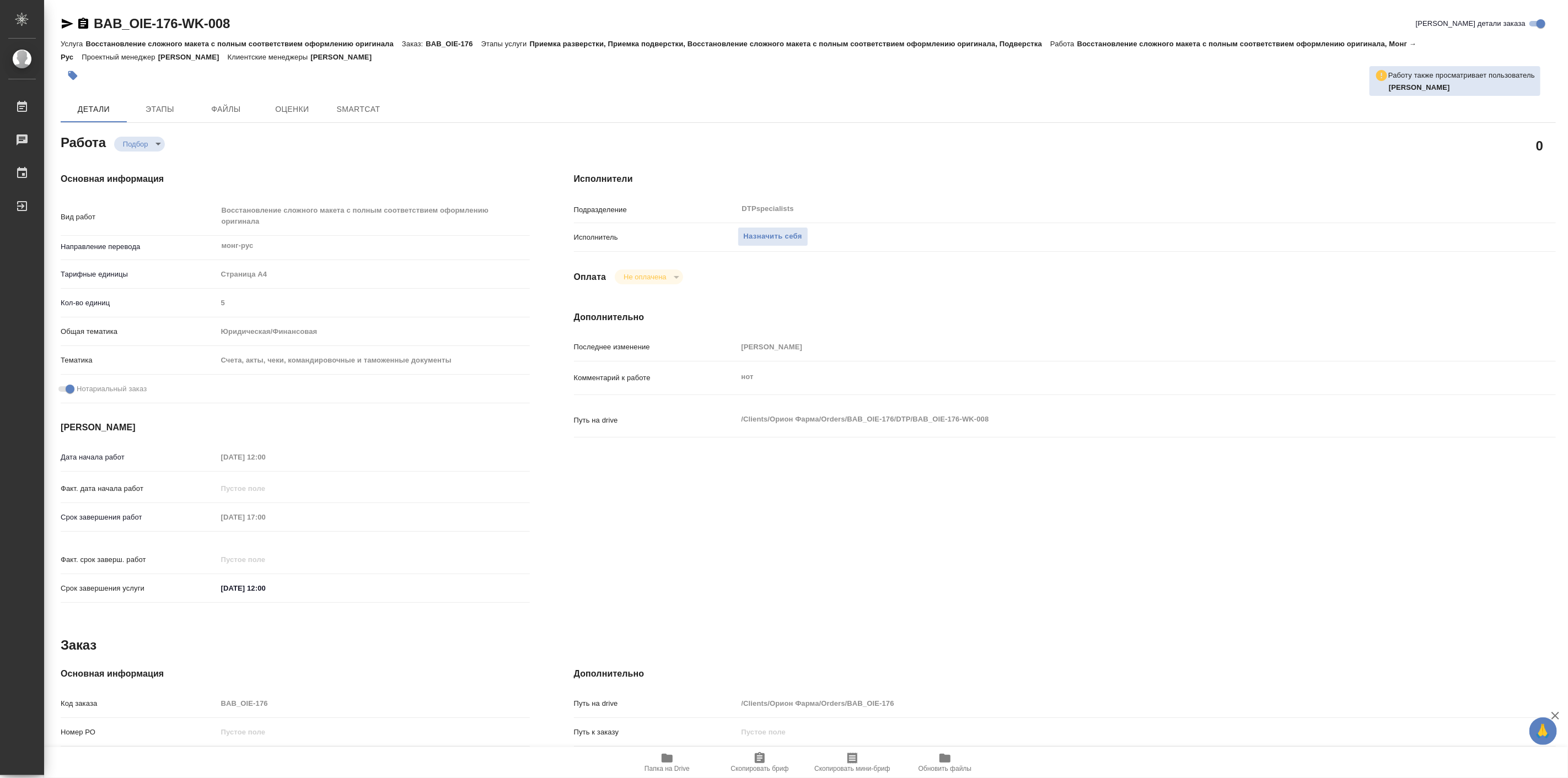
type textarea "x"
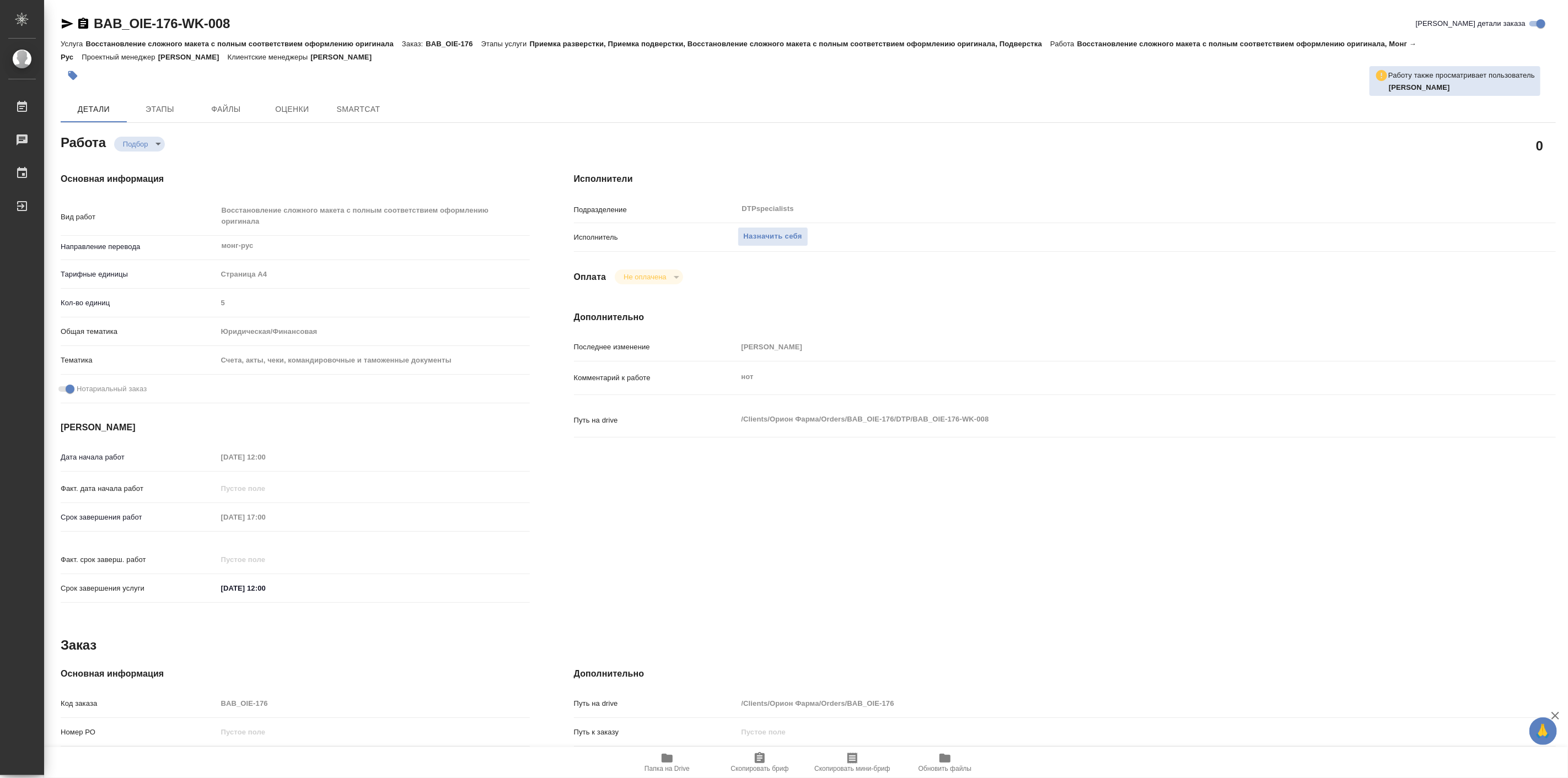
type textarea "x"
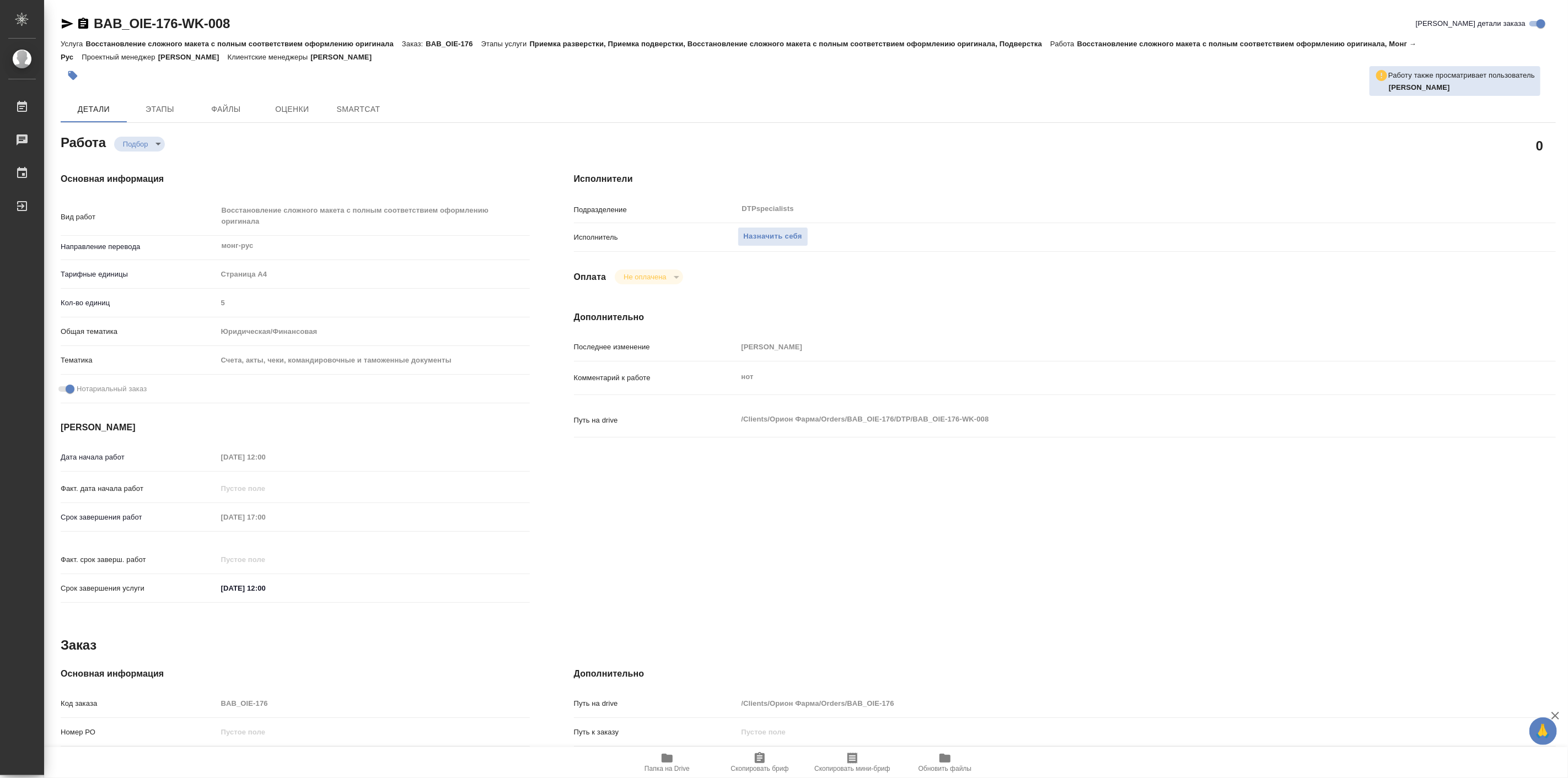
type textarea "x"
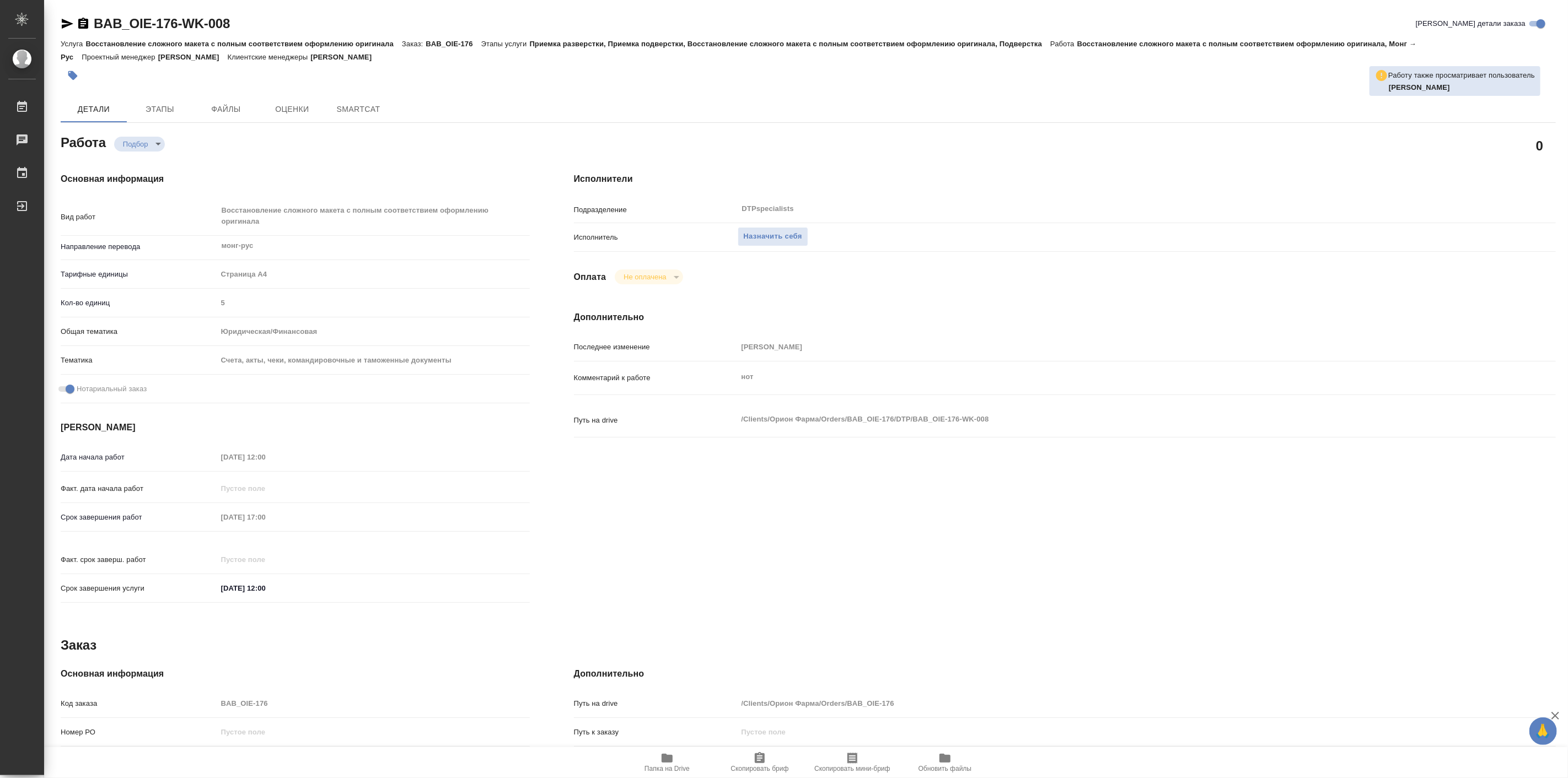
type textarea "x"
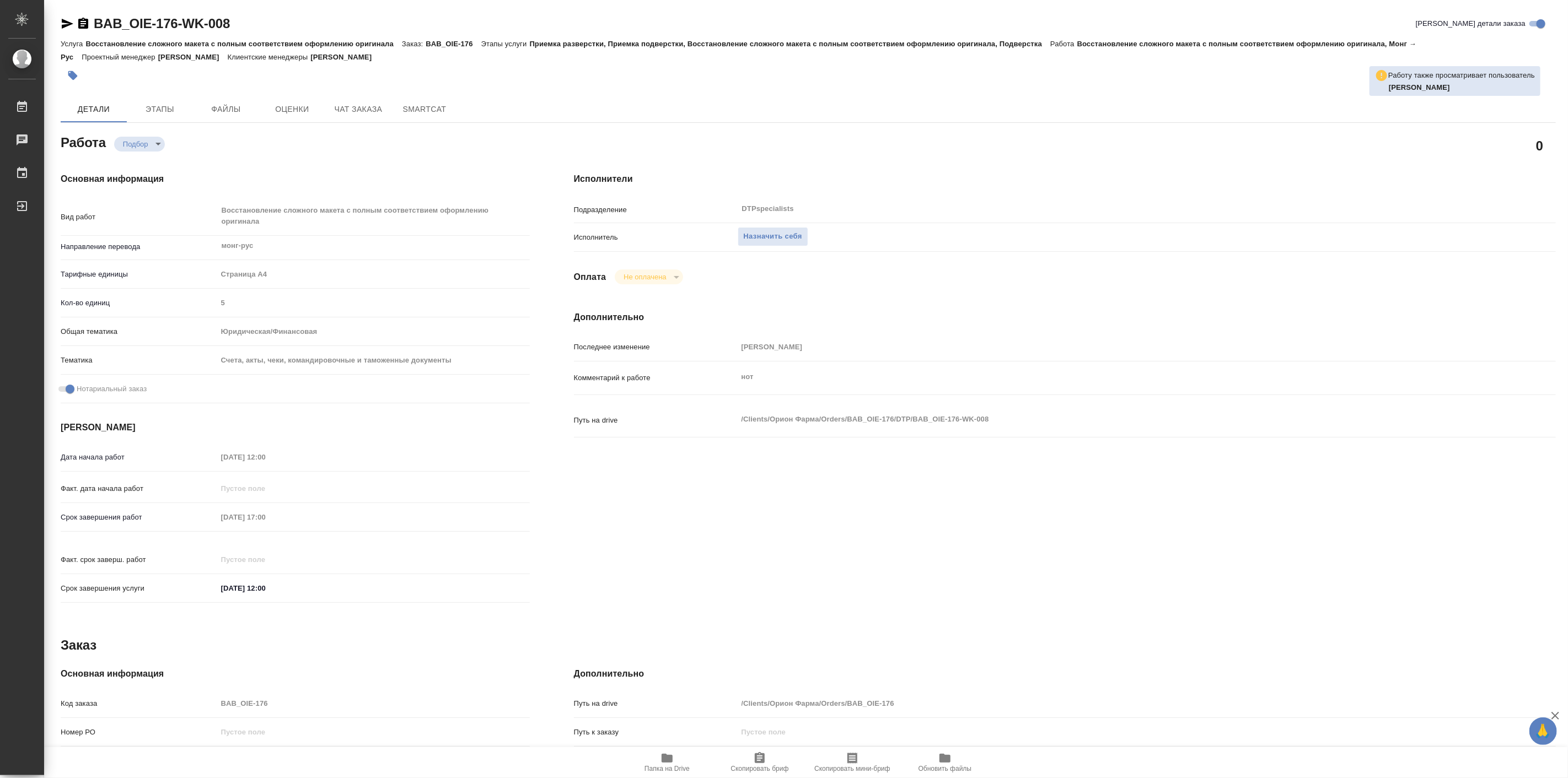
type textarea "x"
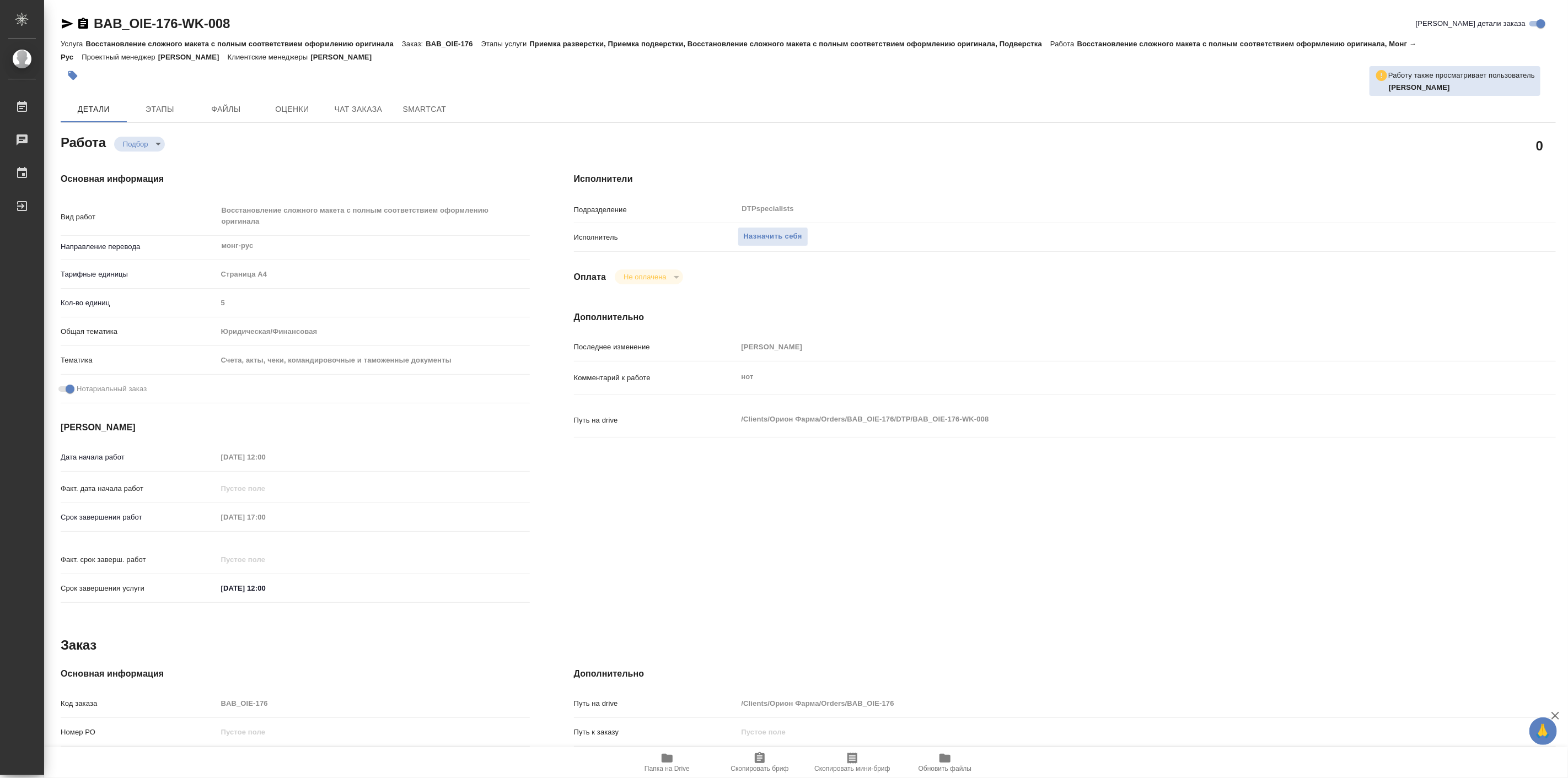
type textarea "x"
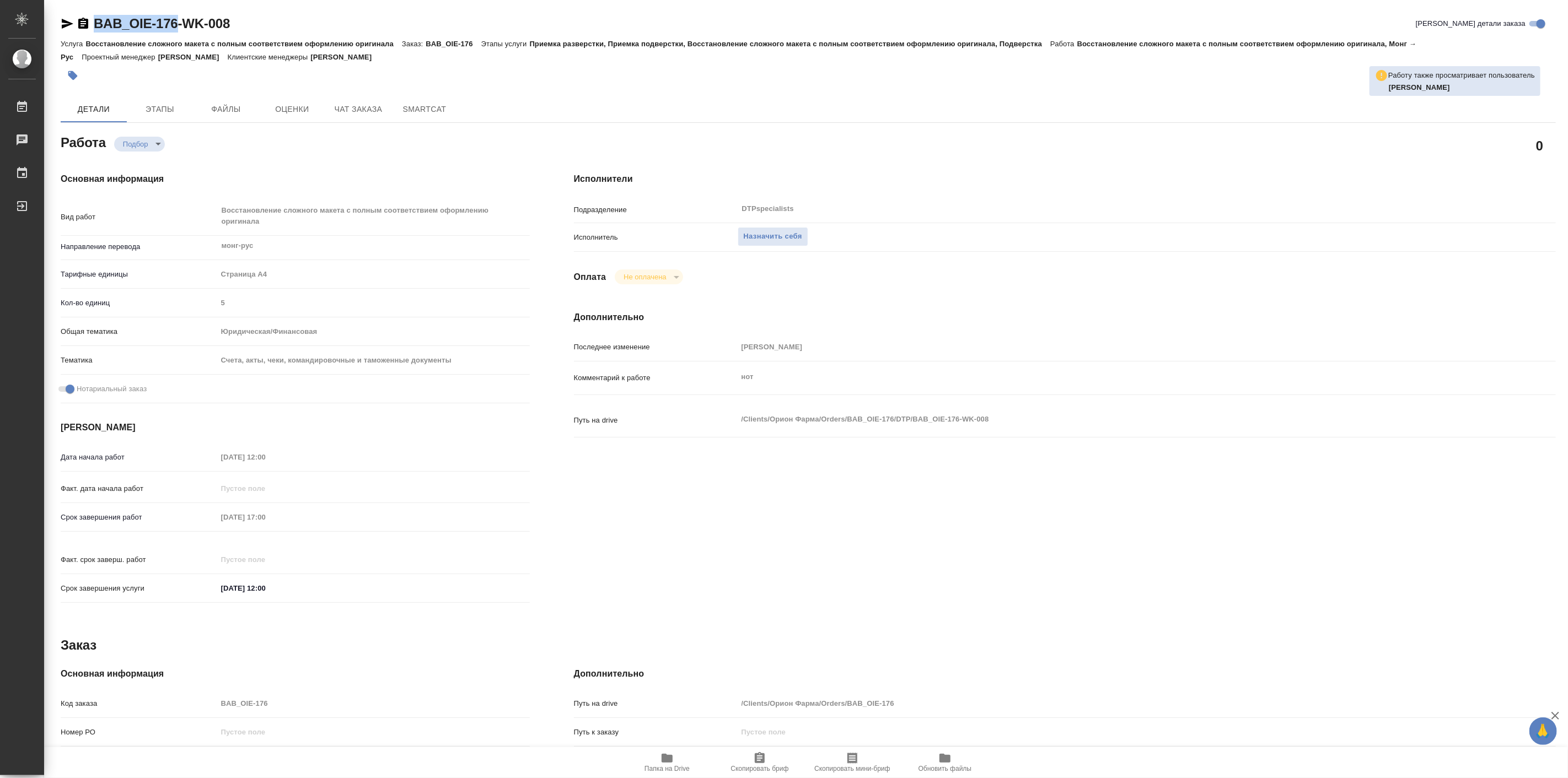
drag, startPoint x: 90, startPoint y: 12, endPoint x: 172, endPoint y: 34, distance: 84.9
click at [172, 34] on div "BAB_OIE-176-WK-008 Кратко детали заказа Услуга Восстановление сложного макета с…" at bounding box center [808, 481] width 1507 height 962
copy link "BAB_OIE-176"
click at [672, 757] on icon "button" at bounding box center [667, 758] width 11 height 9
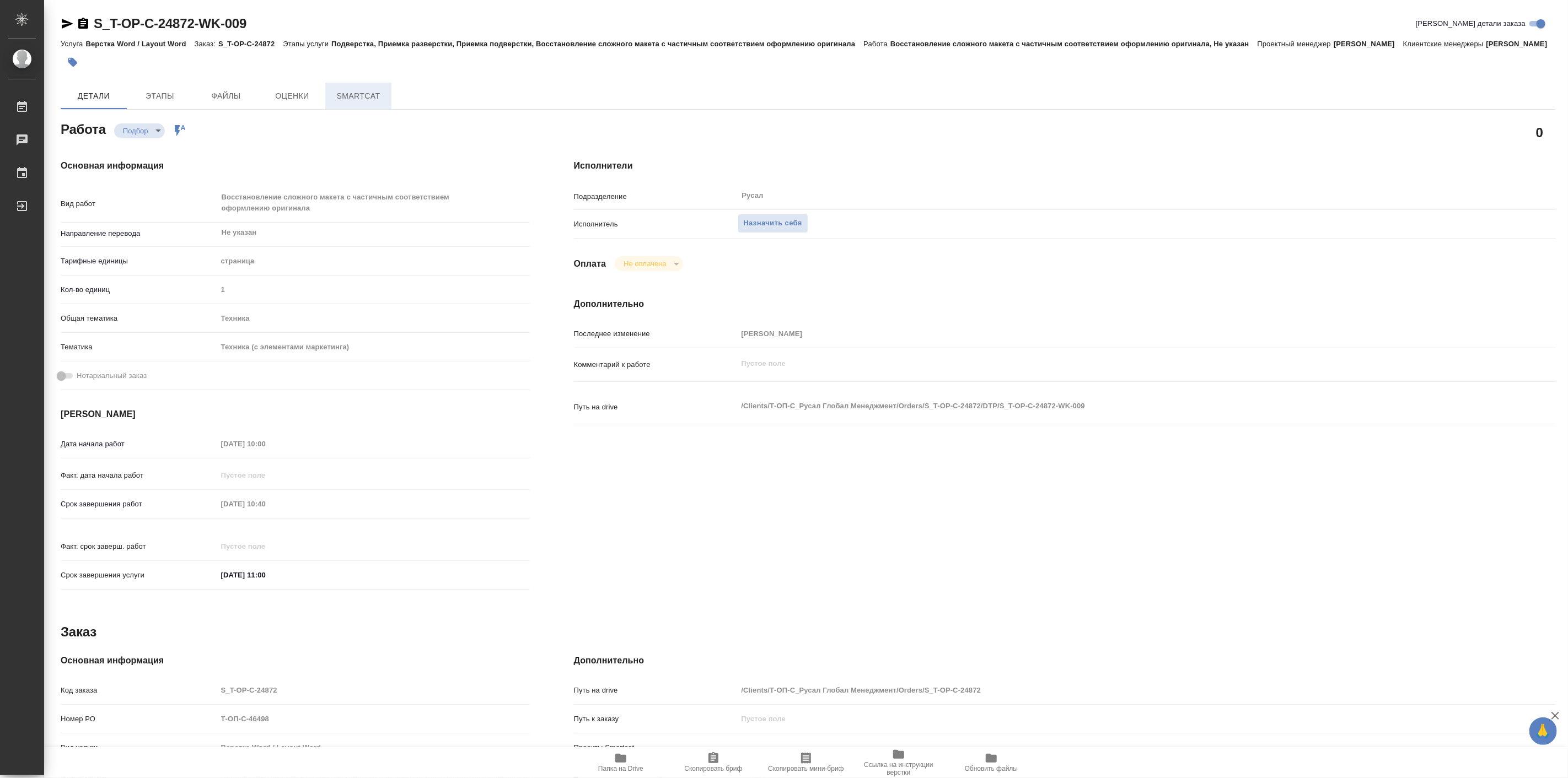
type textarea "x"
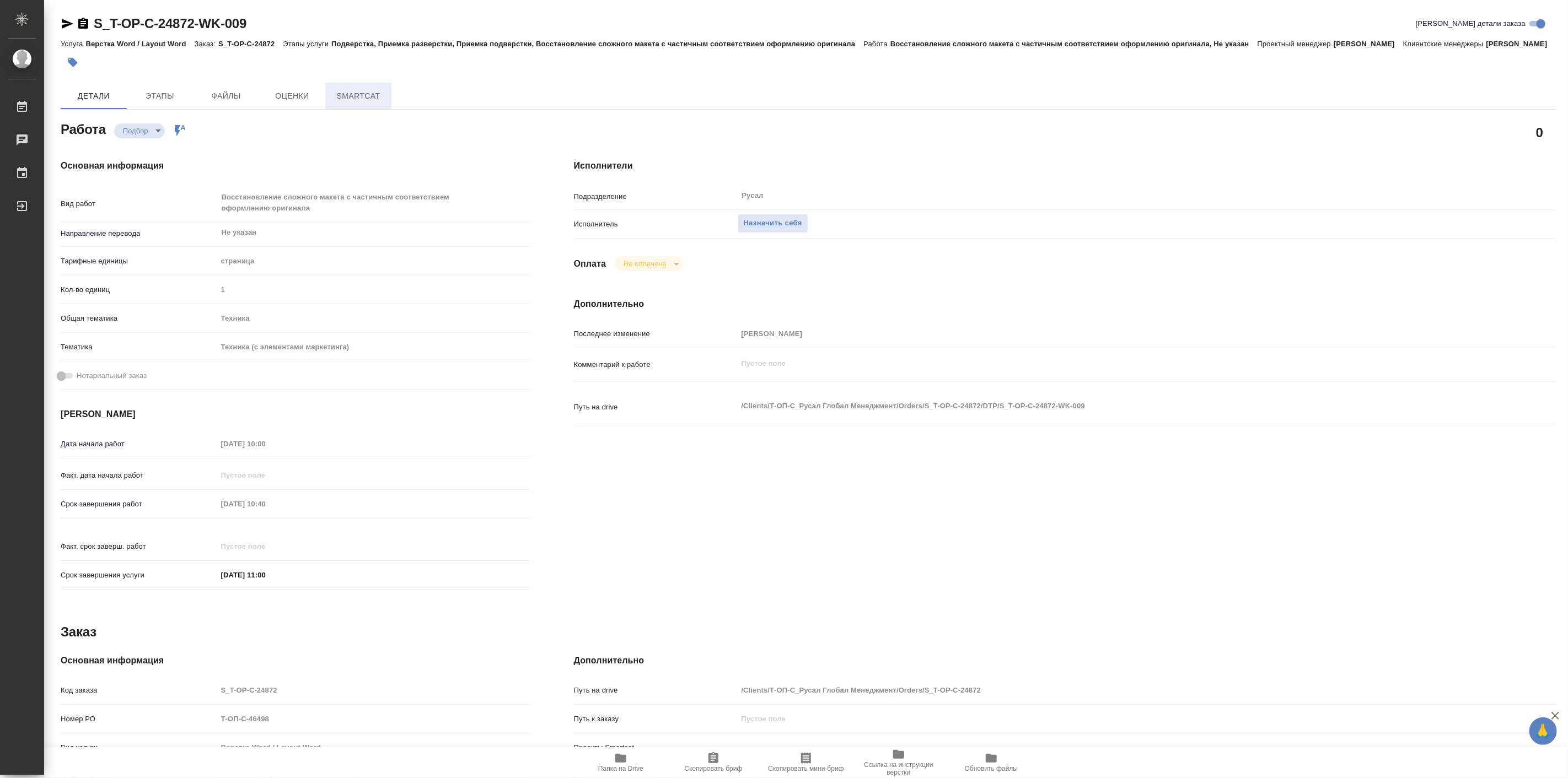
type textarea "x"
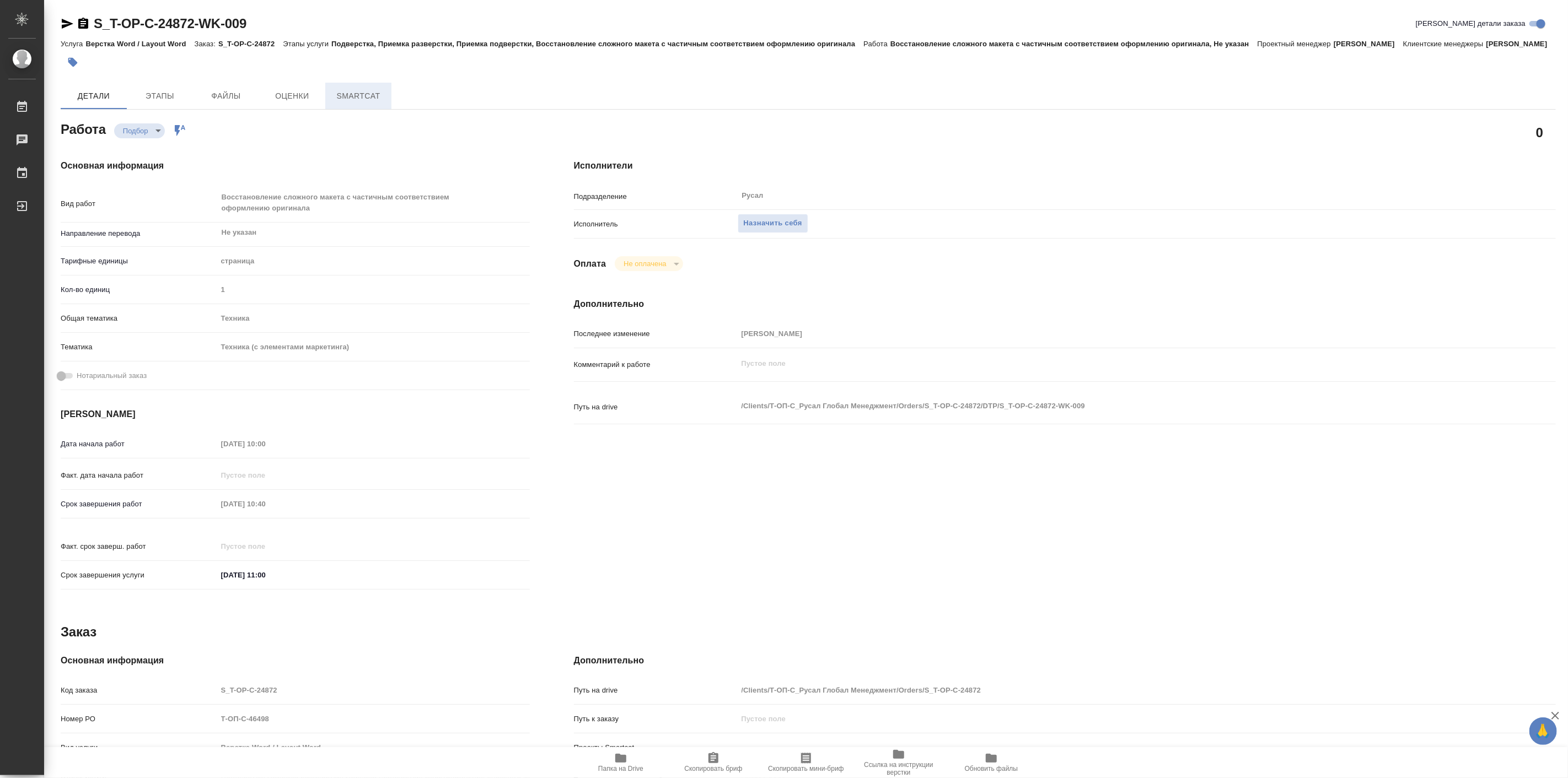
type textarea "x"
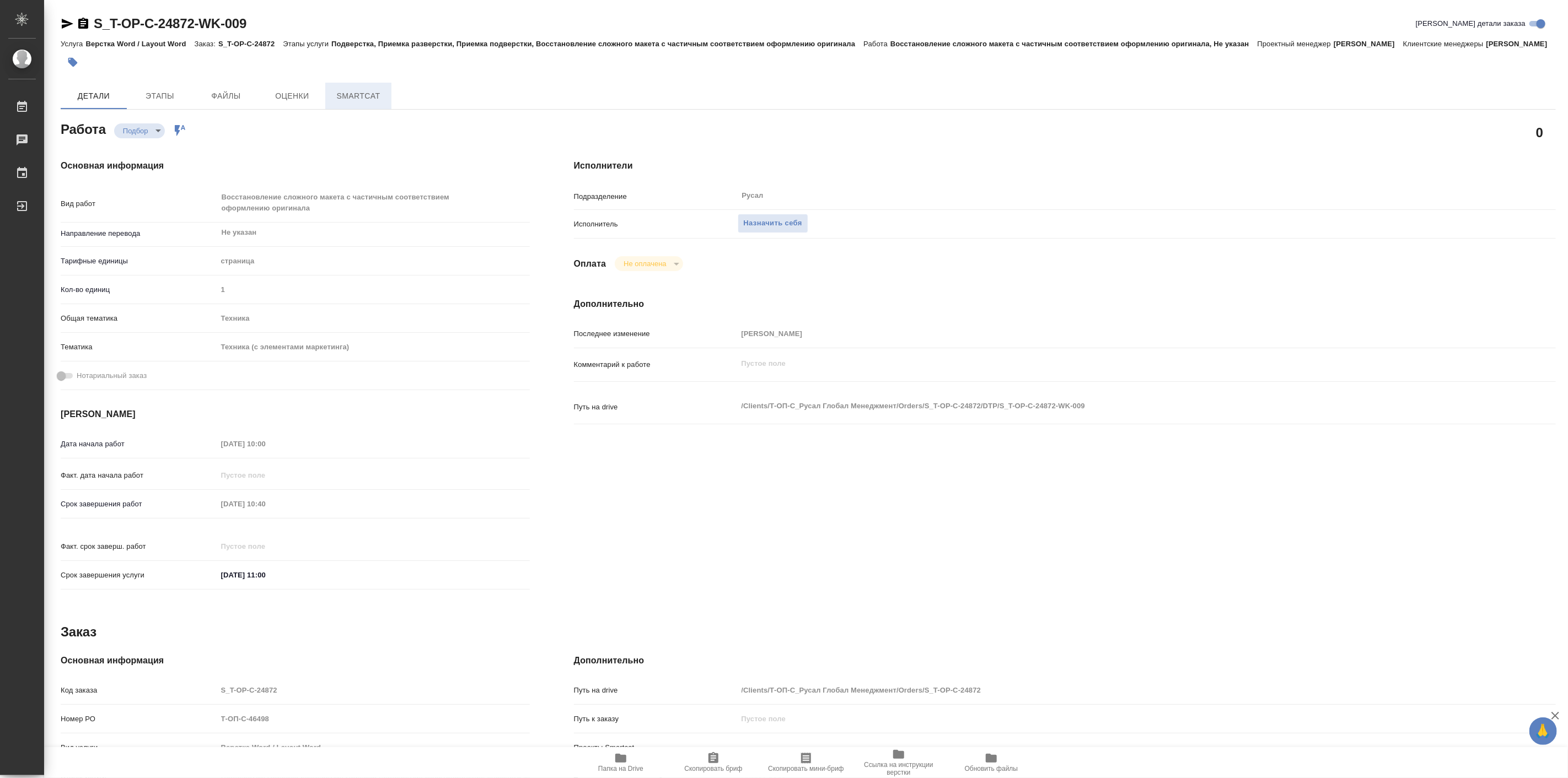
type textarea "x"
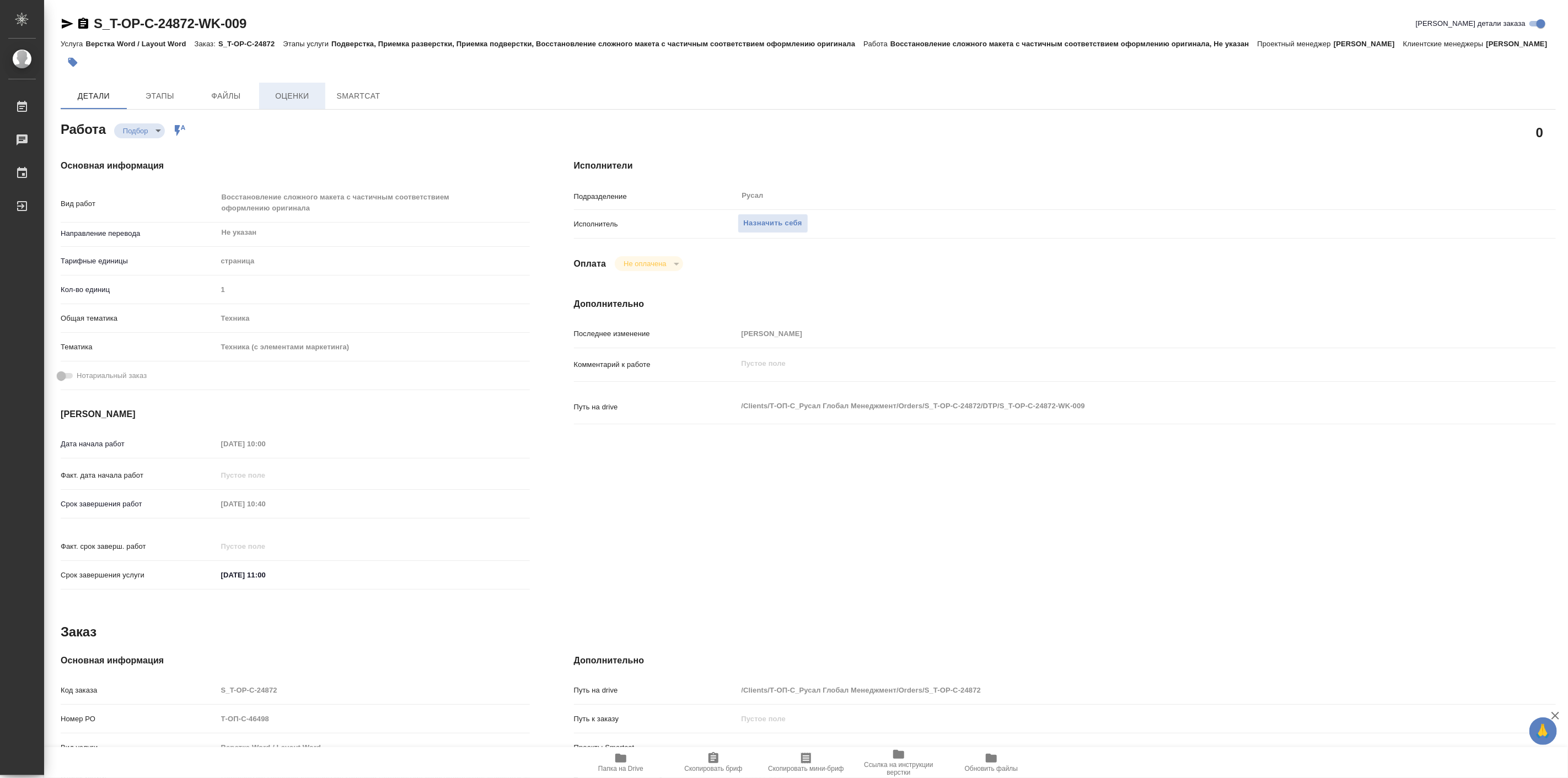
type textarea "x"
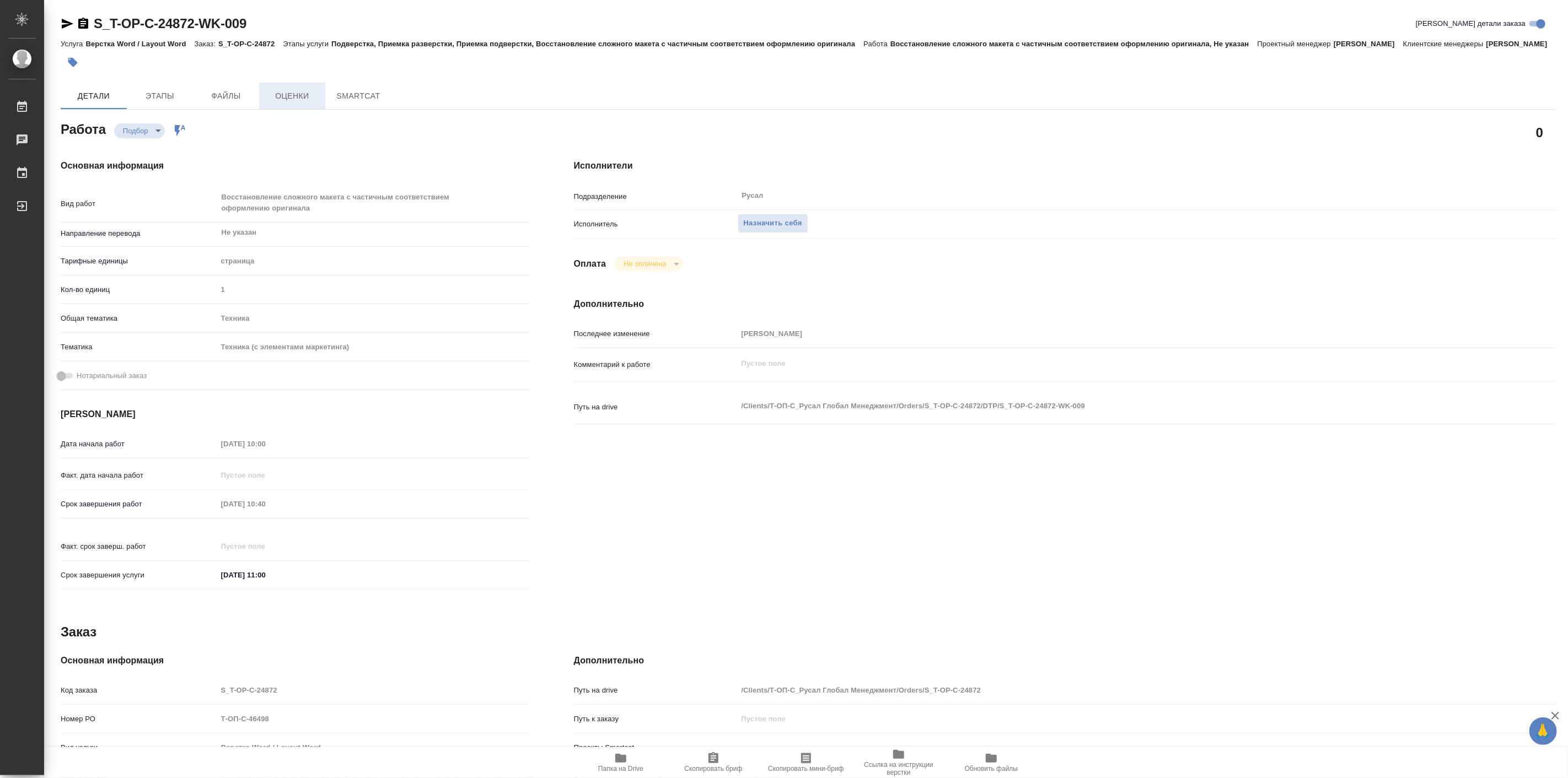
type textarea "x"
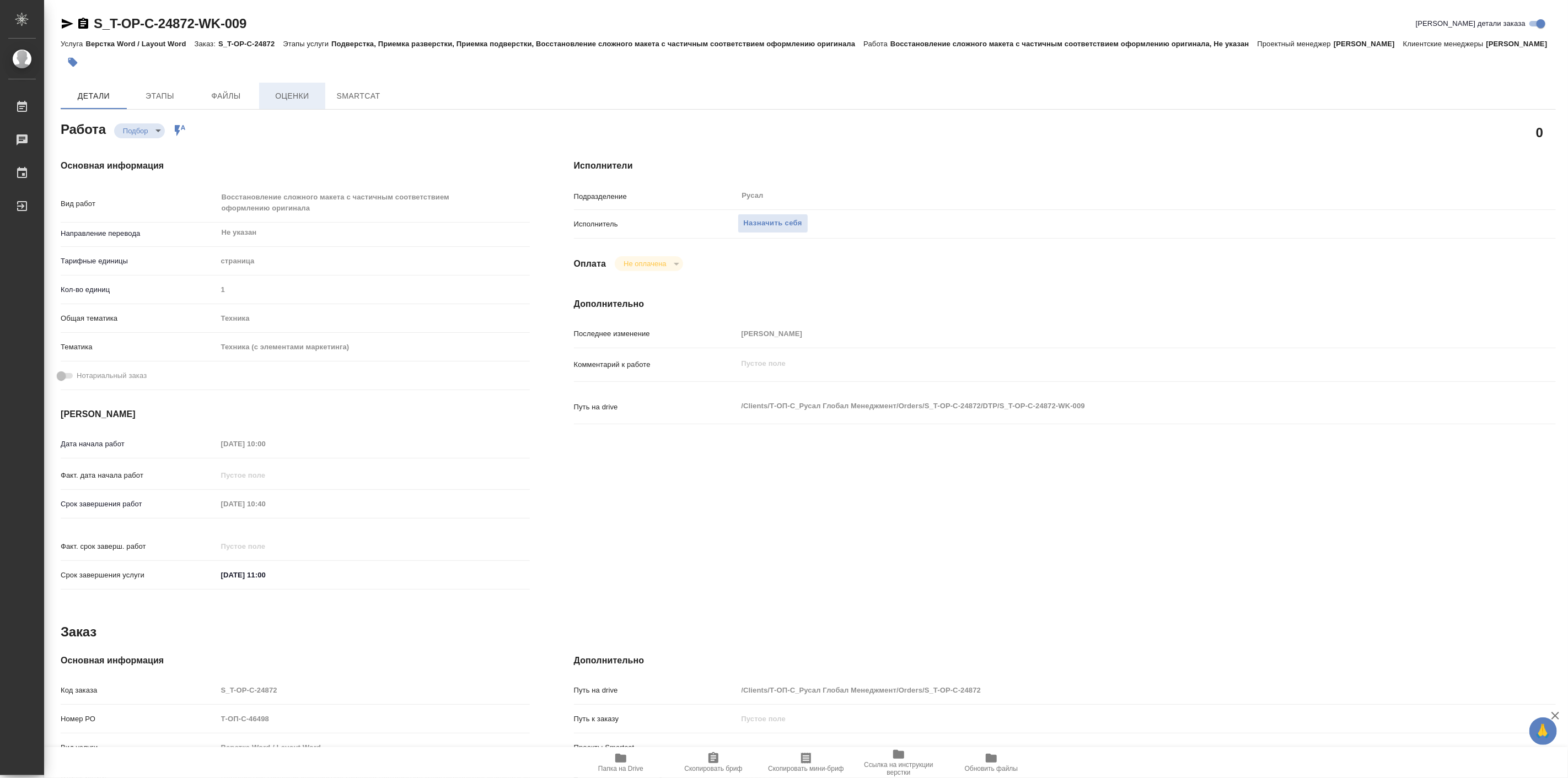
type textarea "x"
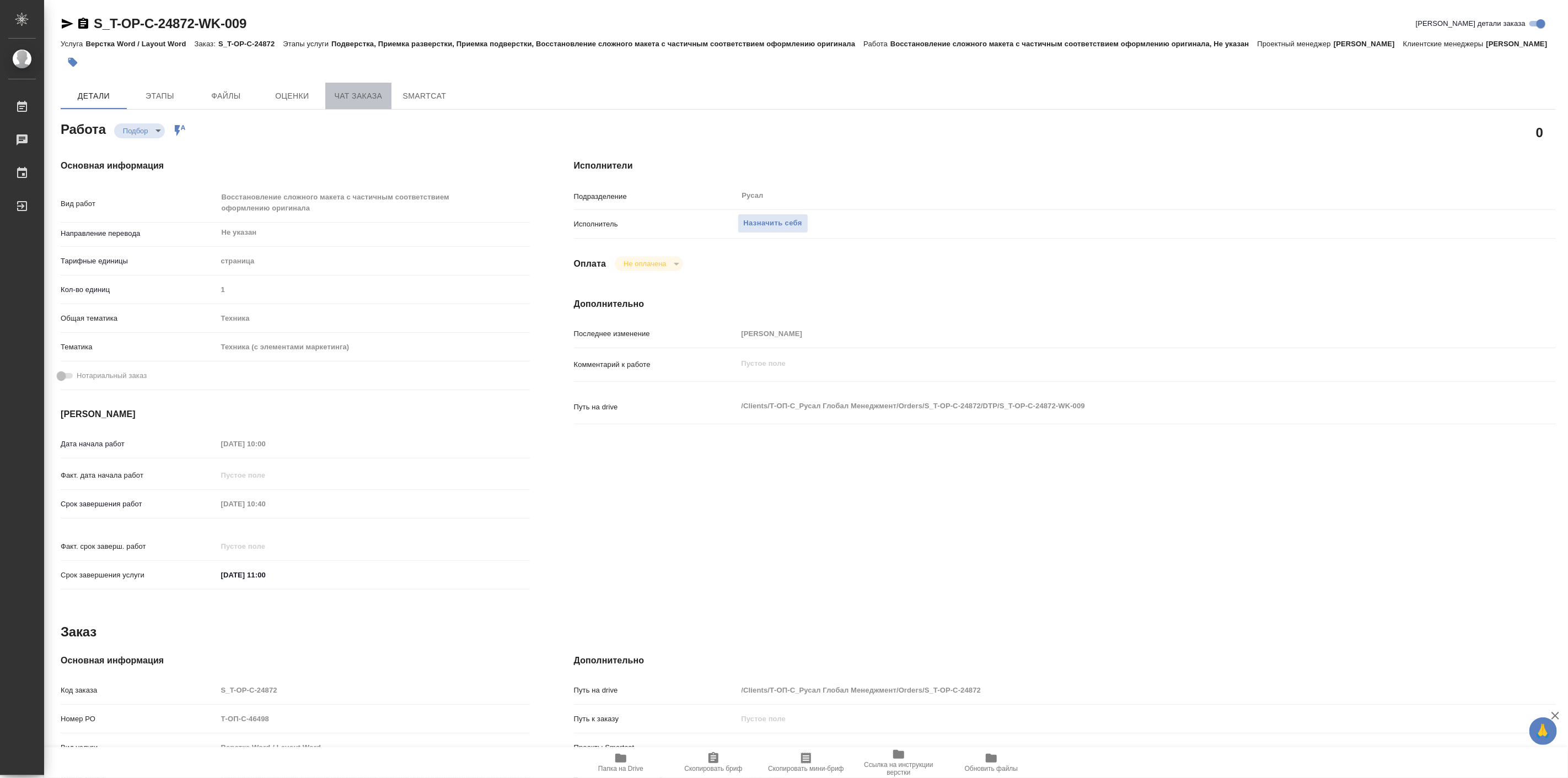
click at [339, 103] on span "Чат заказа" at bounding box center [358, 96] width 53 height 14
type textarea "x"
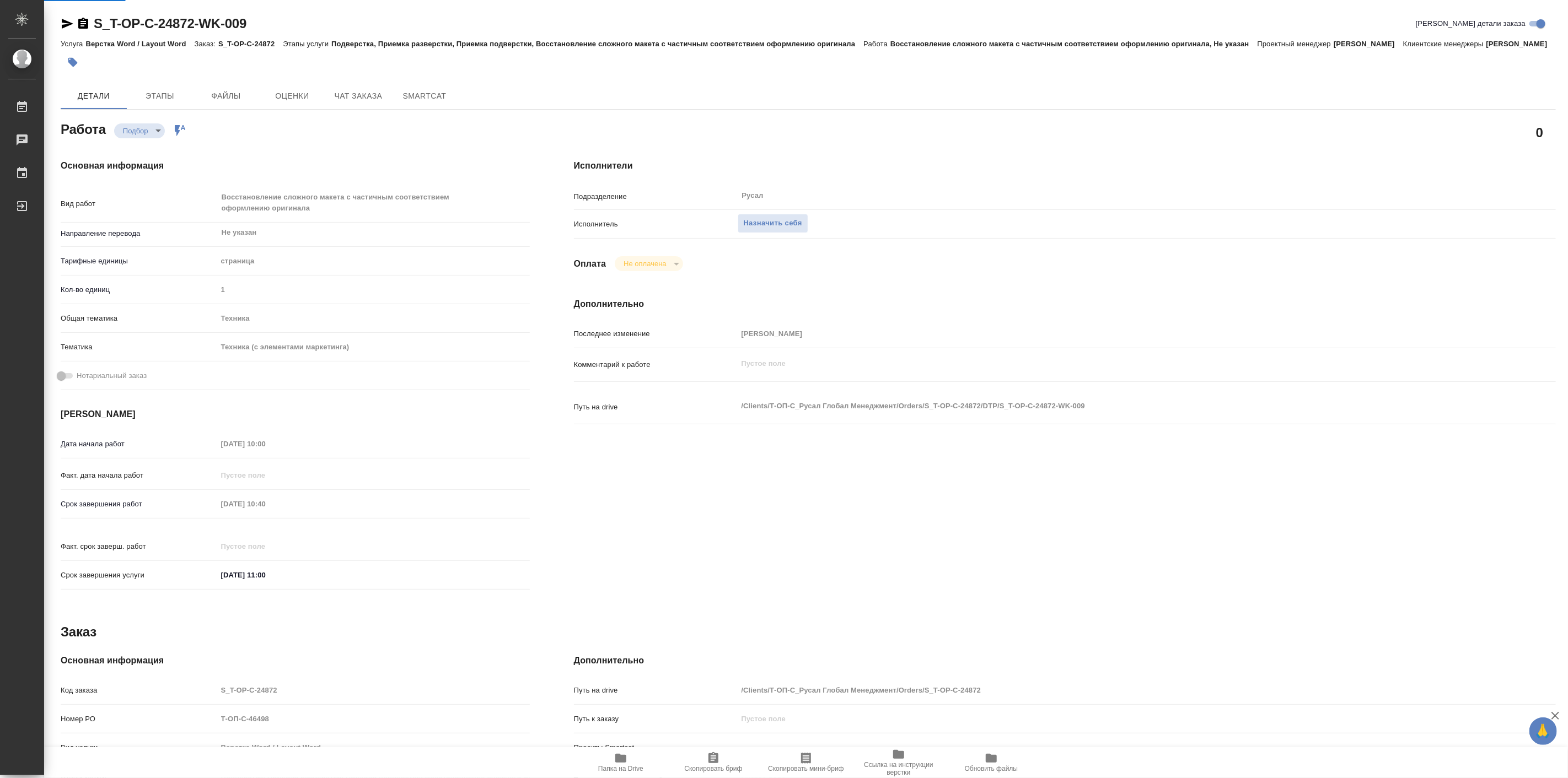
type textarea "x"
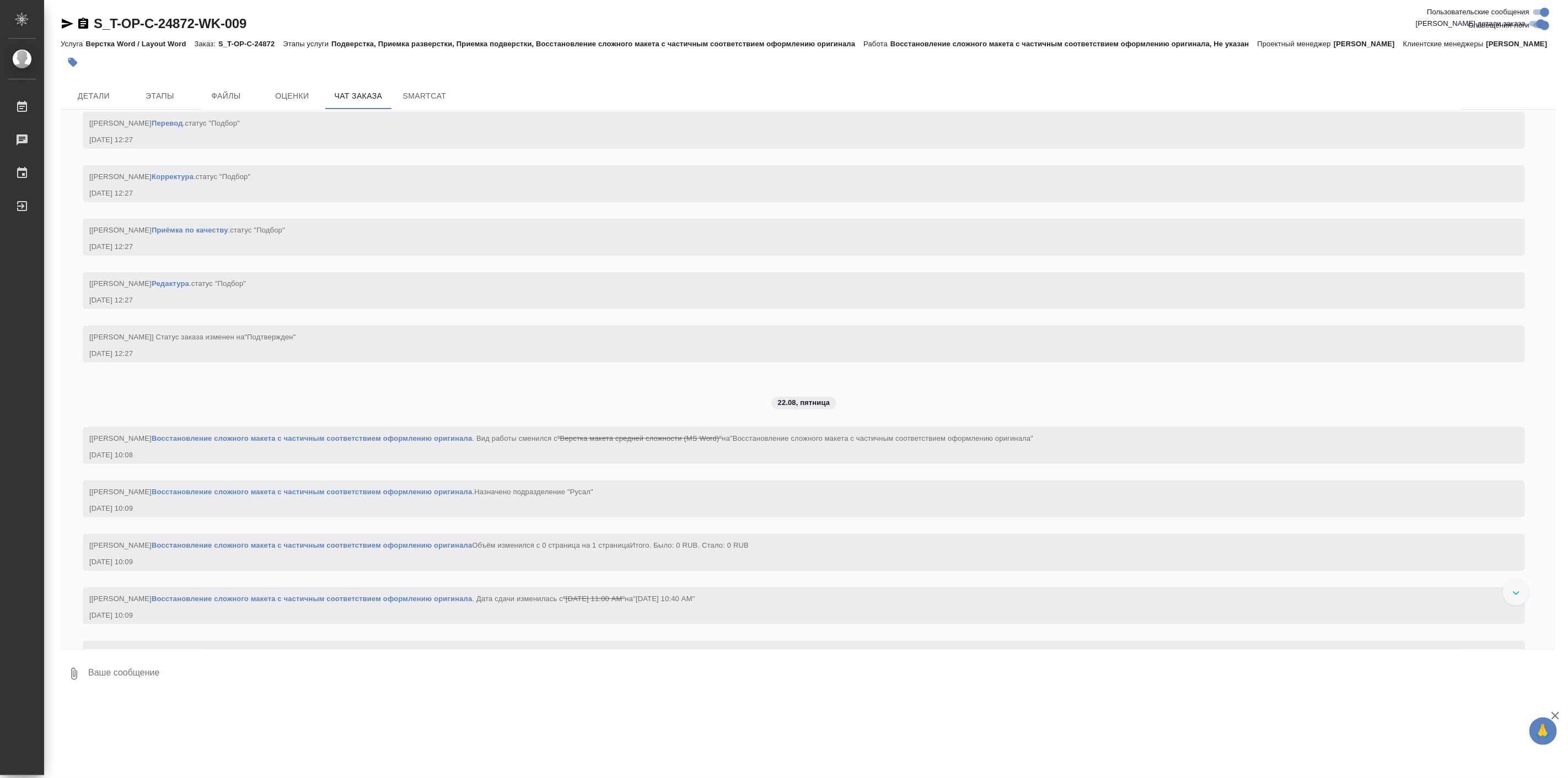
scroll to position [648, 0]
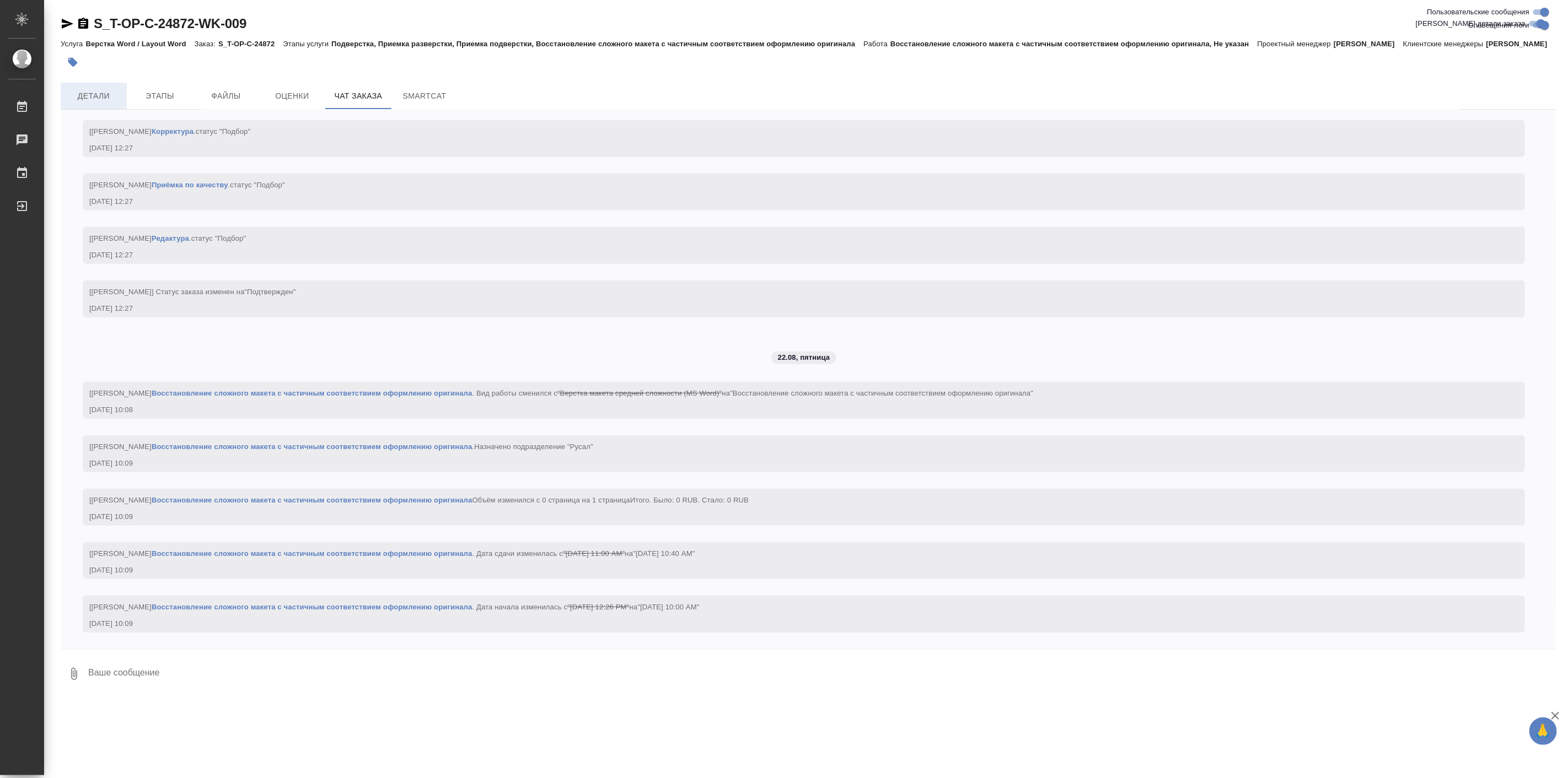
click at [116, 109] on button "Детали" at bounding box center [94, 96] width 66 height 26
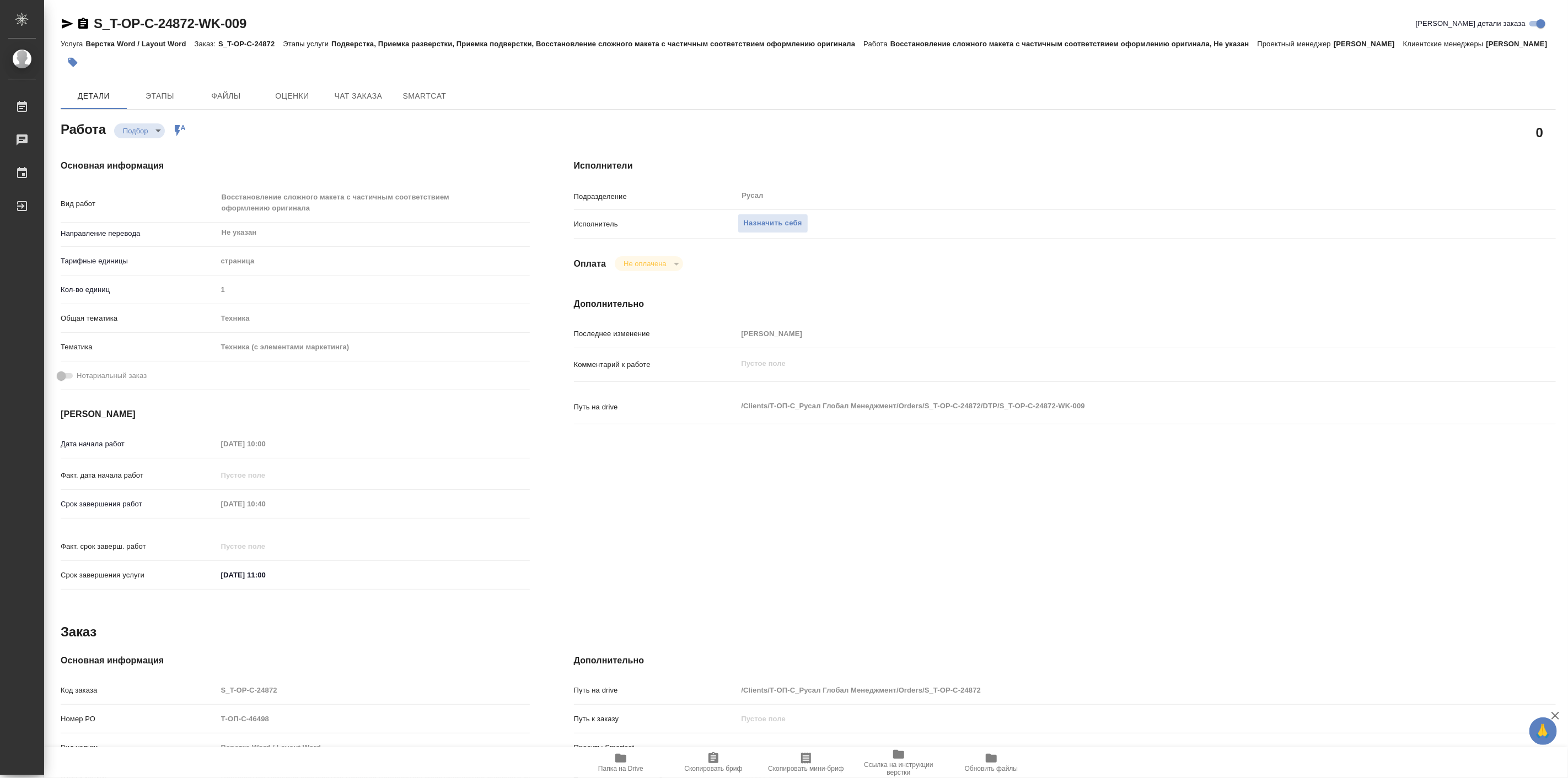
type textarea "x"
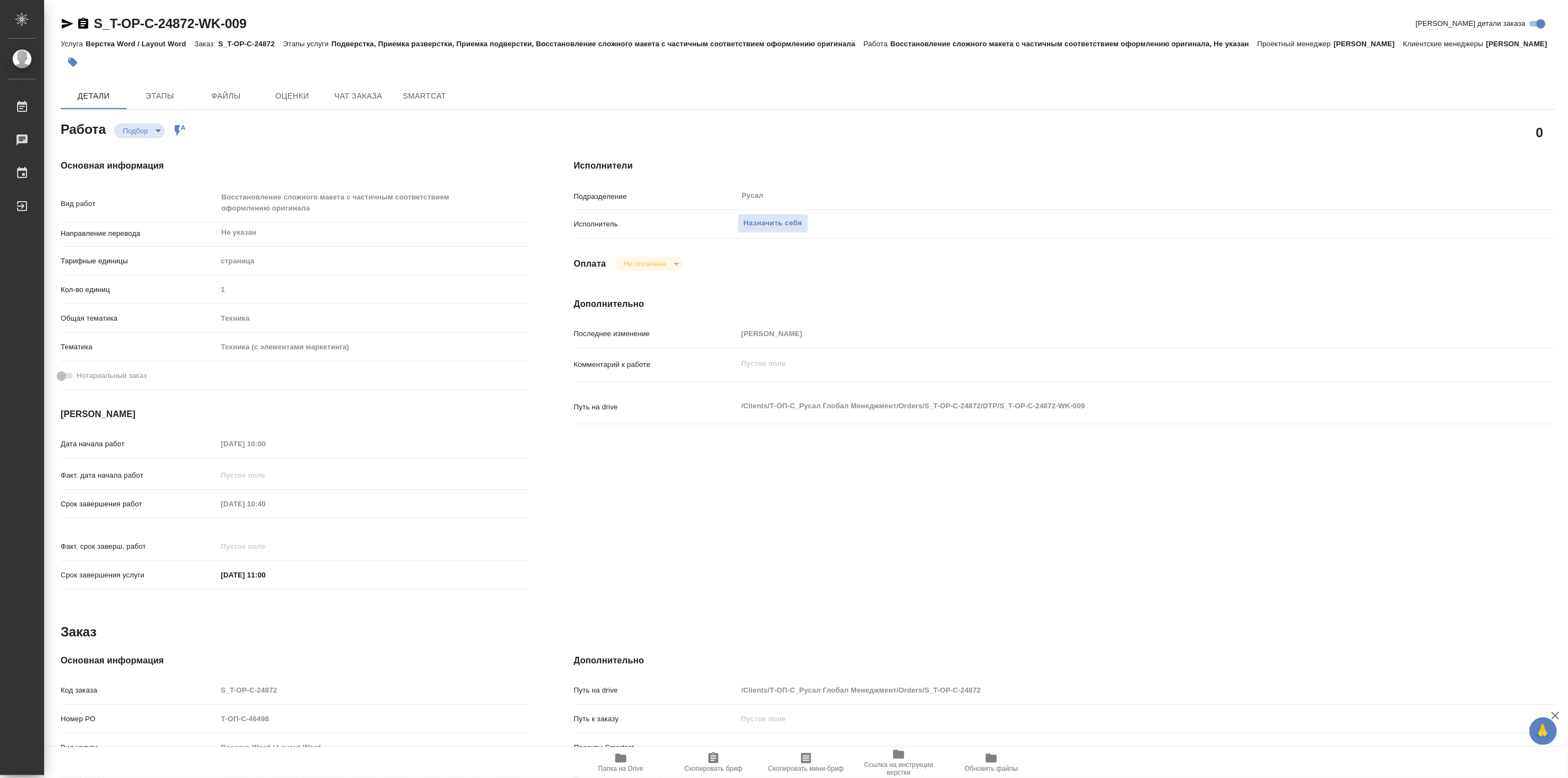
type textarea "x"
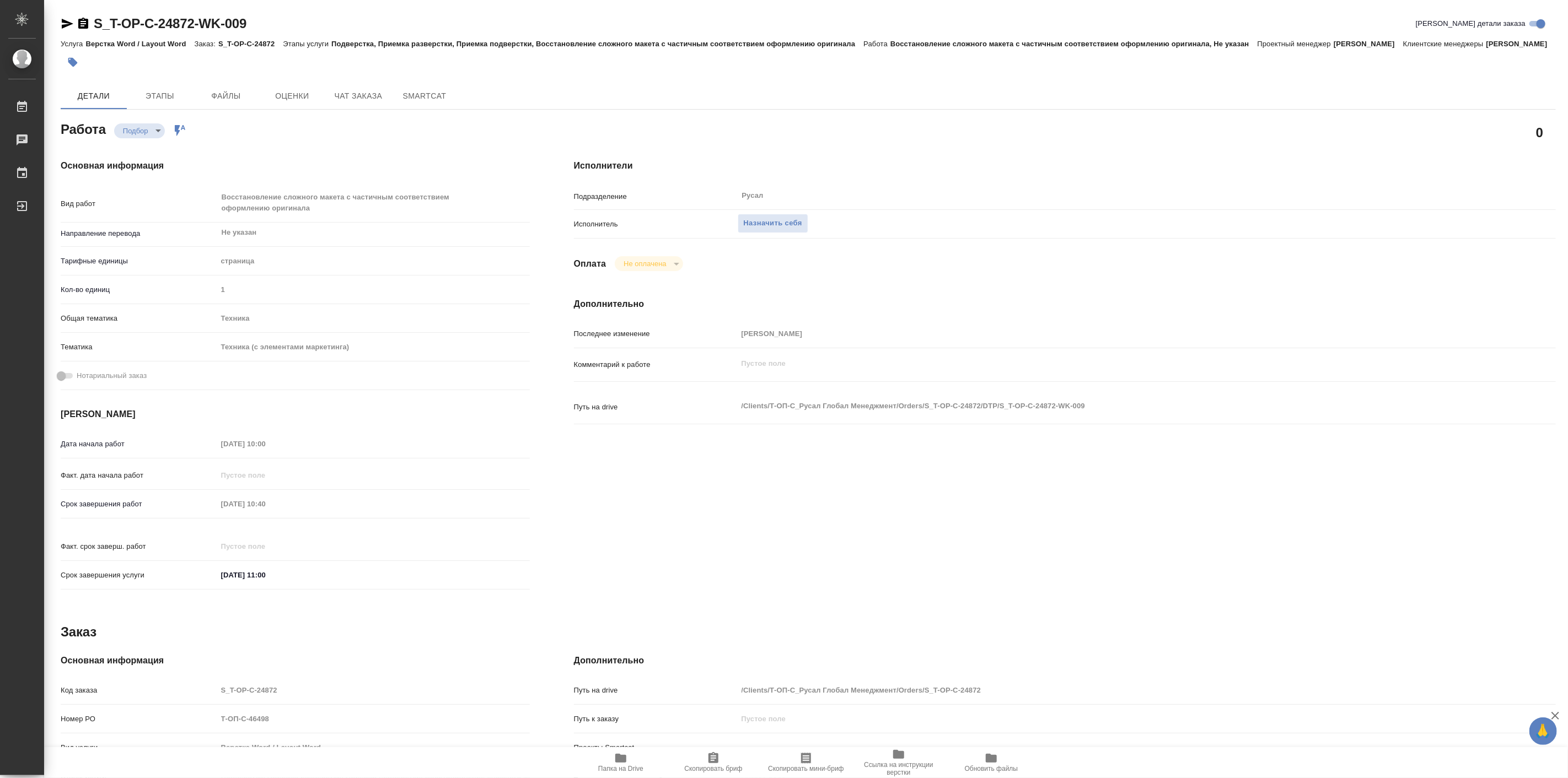
type textarea "x"
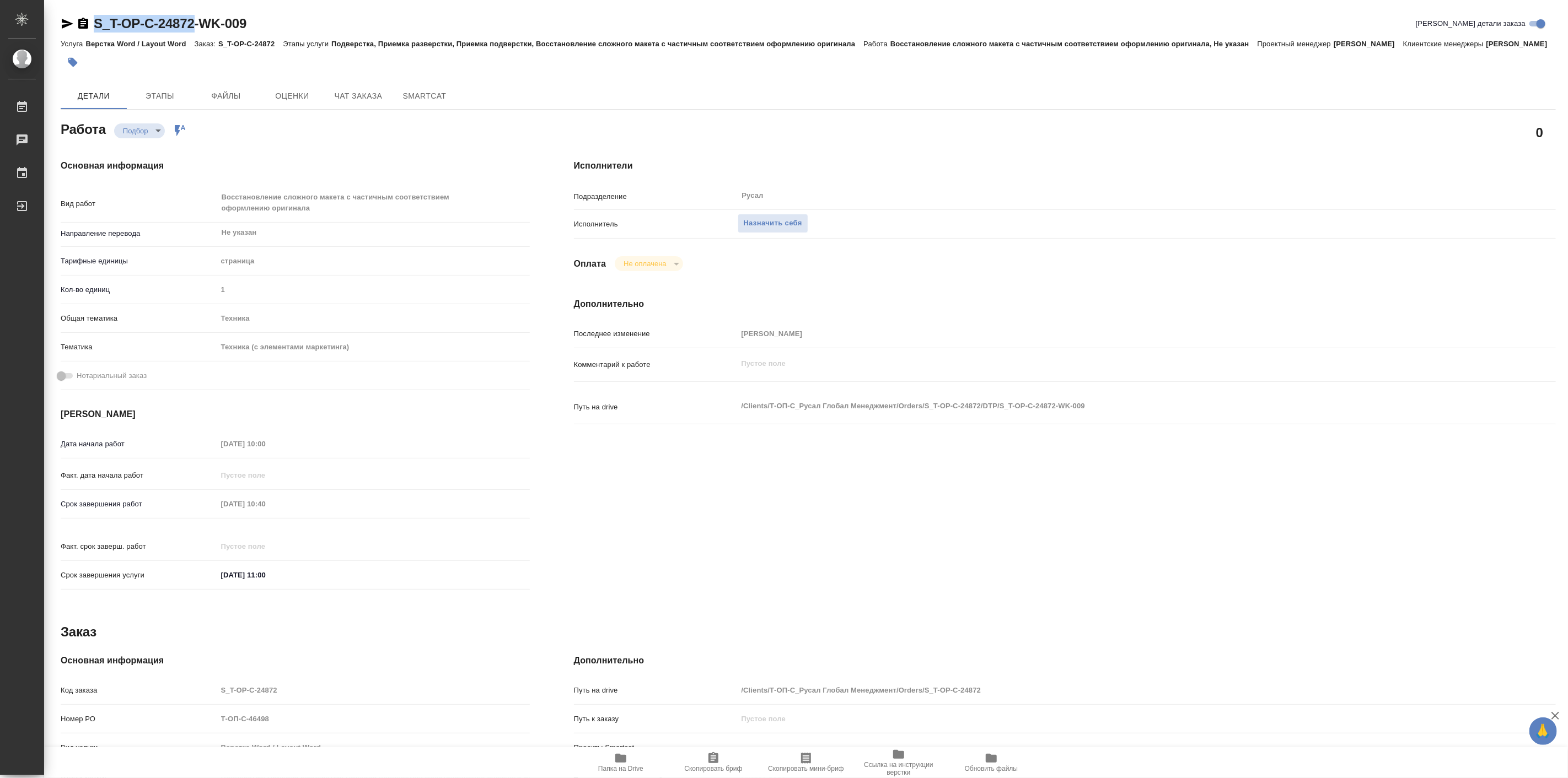
drag, startPoint x: 95, startPoint y: 10, endPoint x: 199, endPoint y: 33, distance: 106.5
click at [199, 33] on div "S_T-OP-C-24872-WK-009 Кратко детали заказа Услуга Верстка Word / Layout Word За…" at bounding box center [808, 474] width 1507 height 949
copy link "S_T-OP-C-24872"
click at [625, 760] on icon "button" at bounding box center [621, 758] width 11 height 9
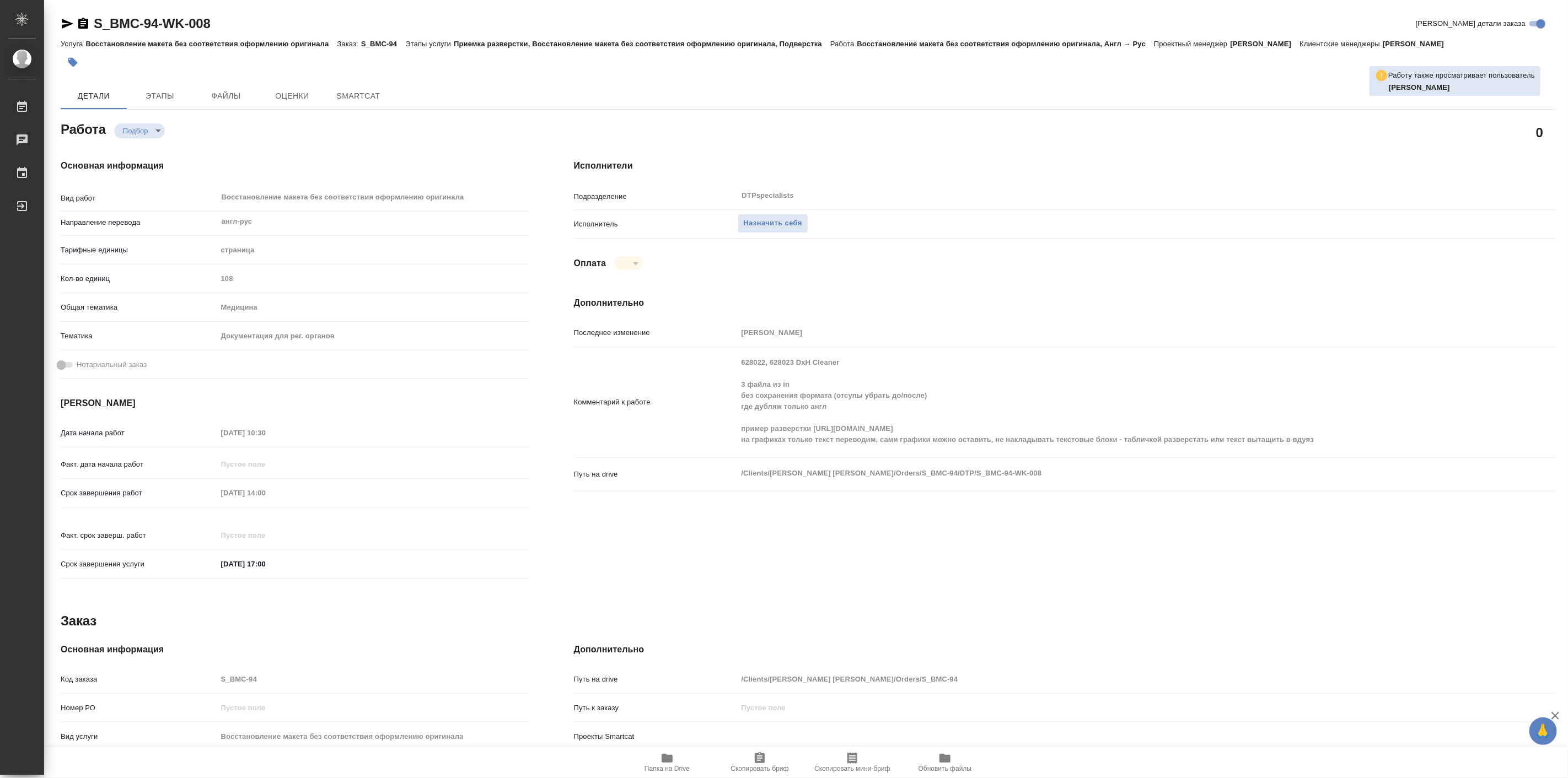
type textarea "x"
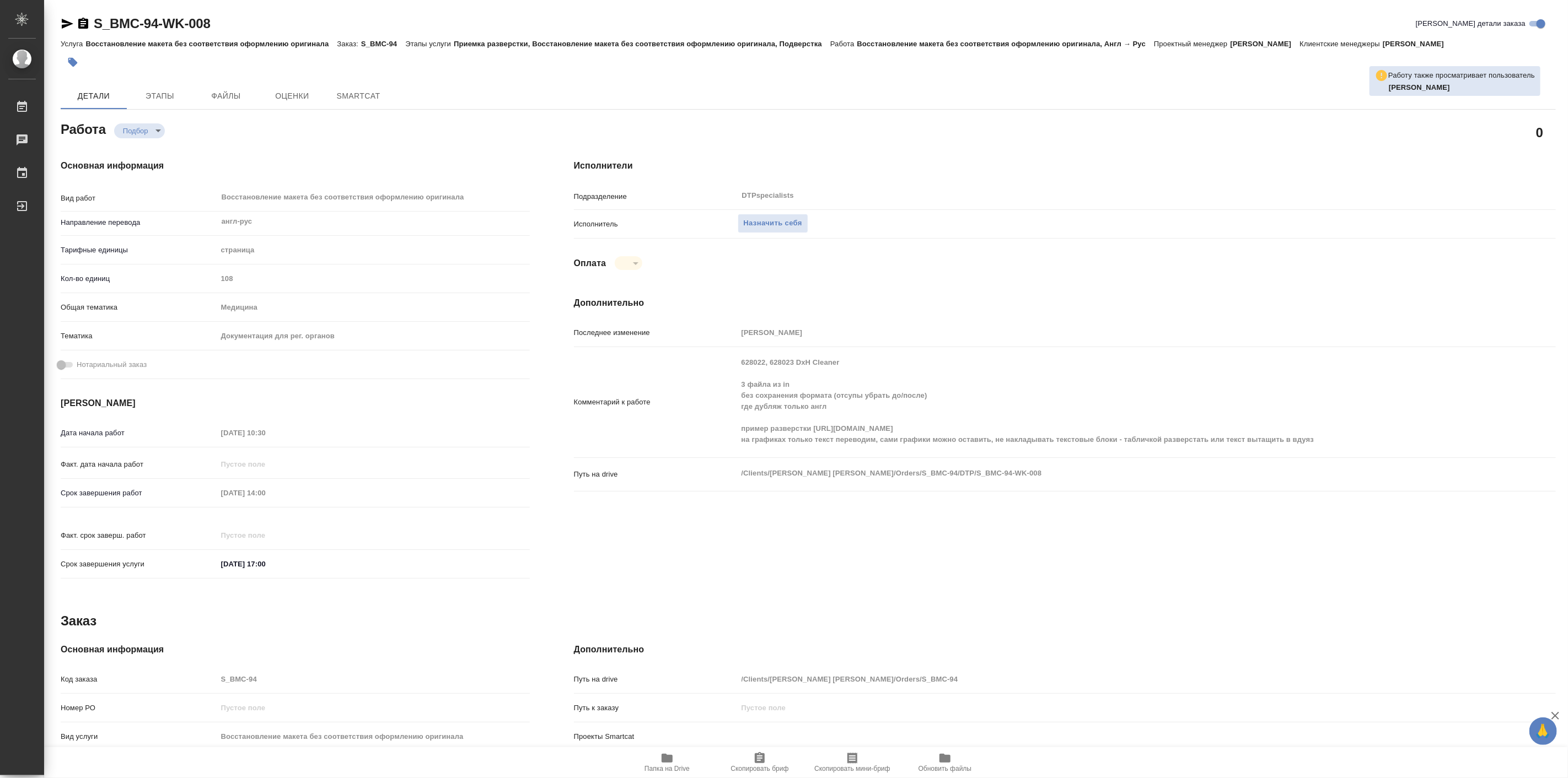
type textarea "x"
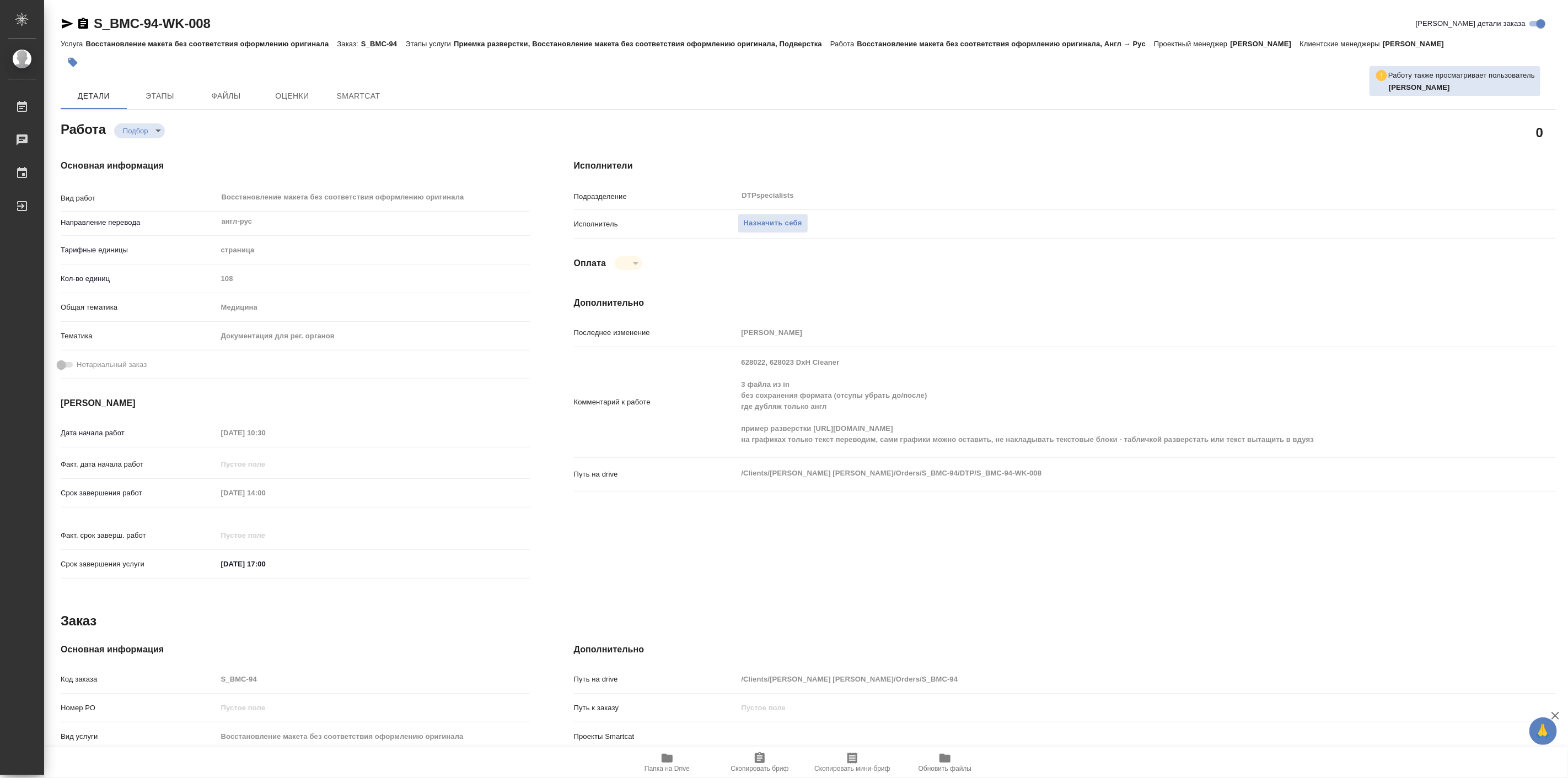
type textarea "x"
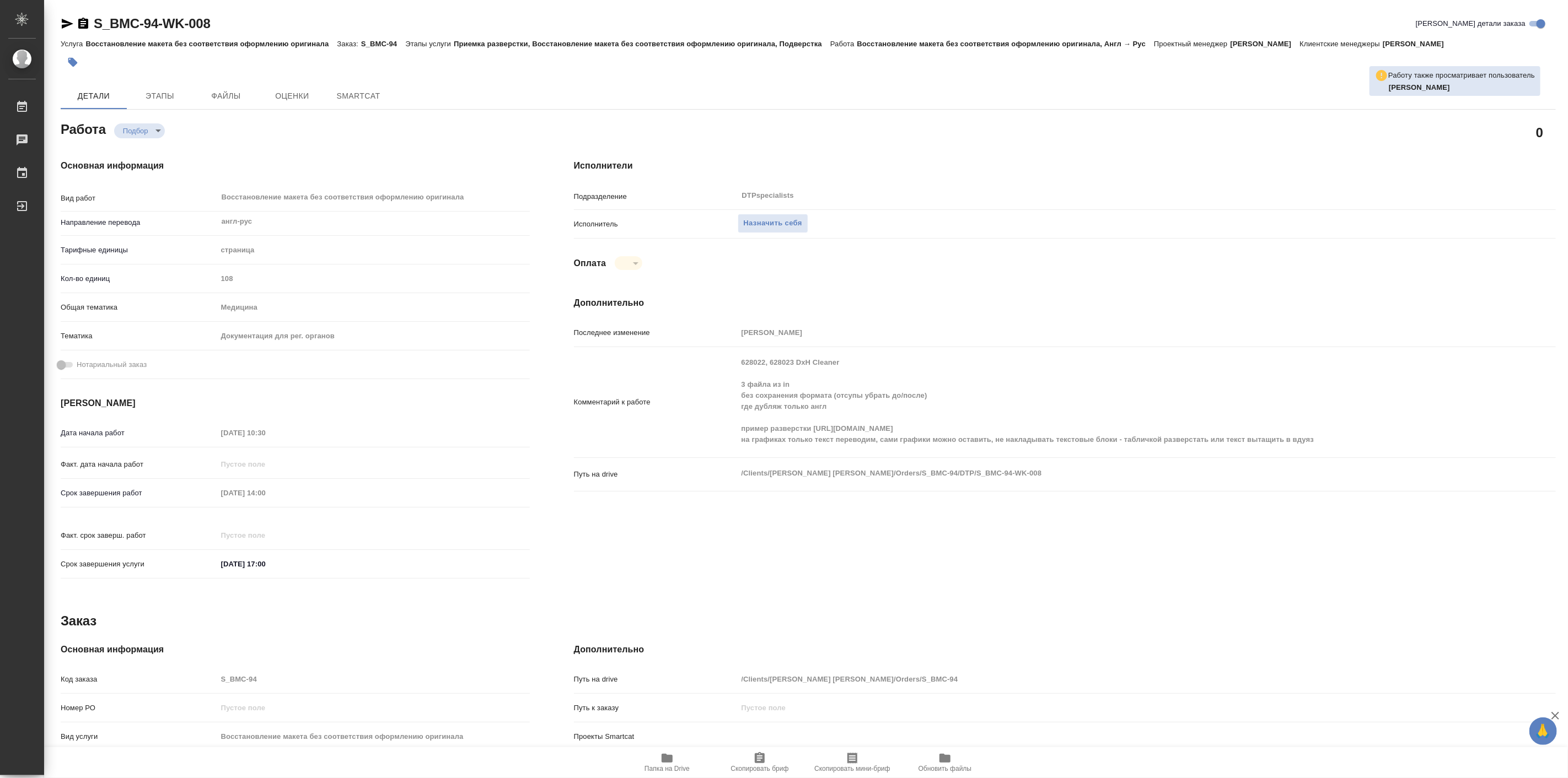
type textarea "x"
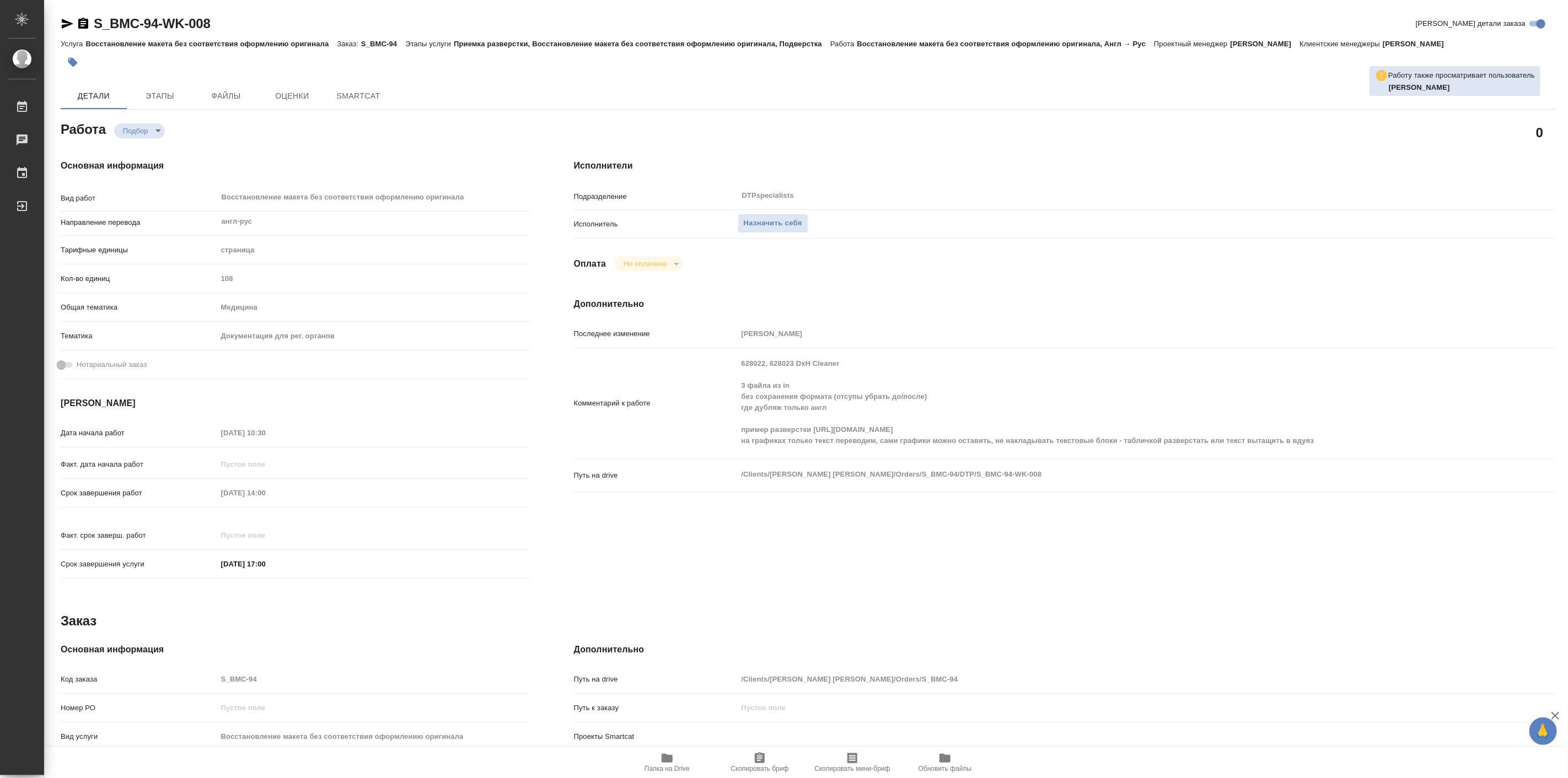
type textarea "x"
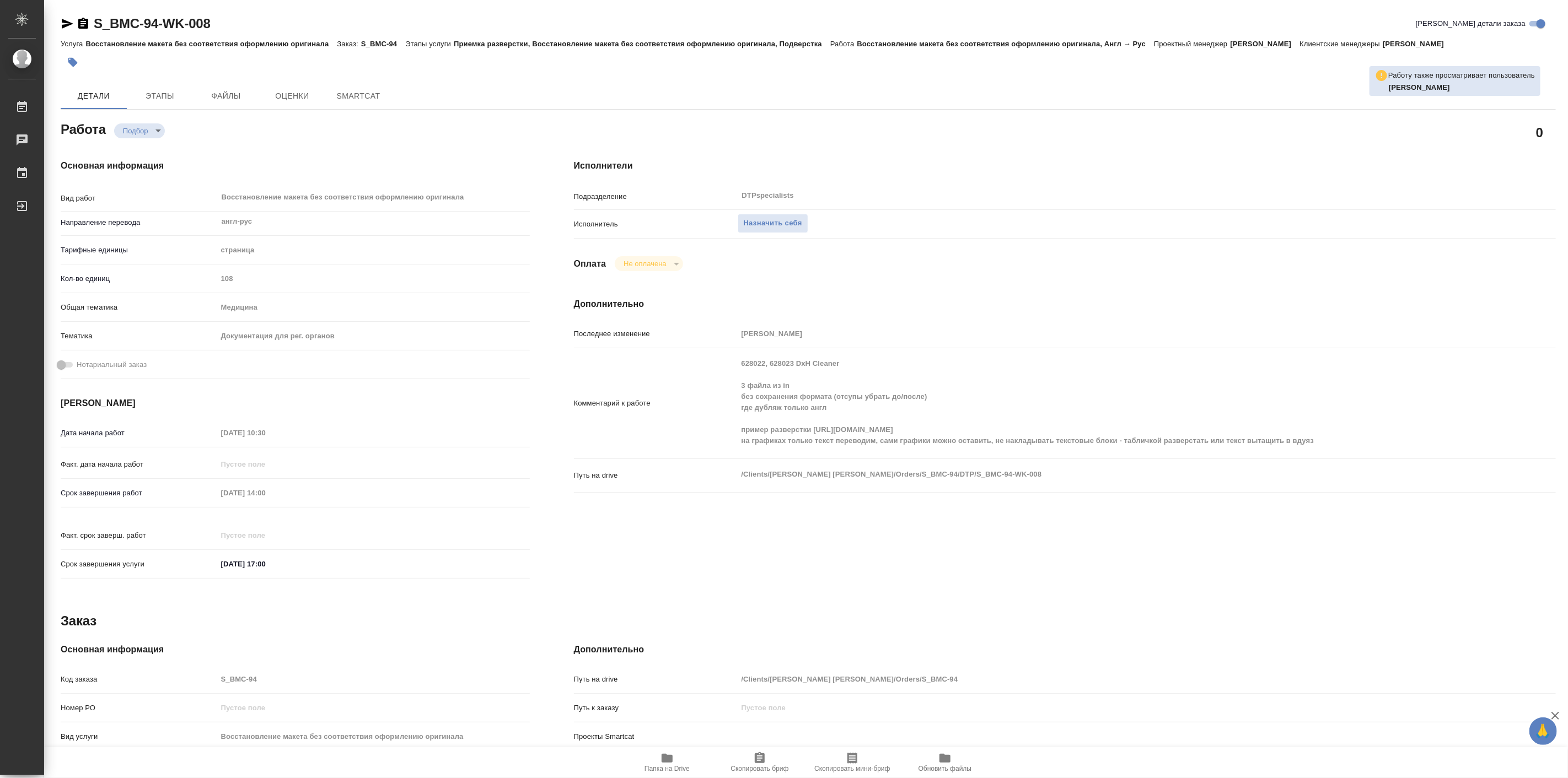
type textarea "x"
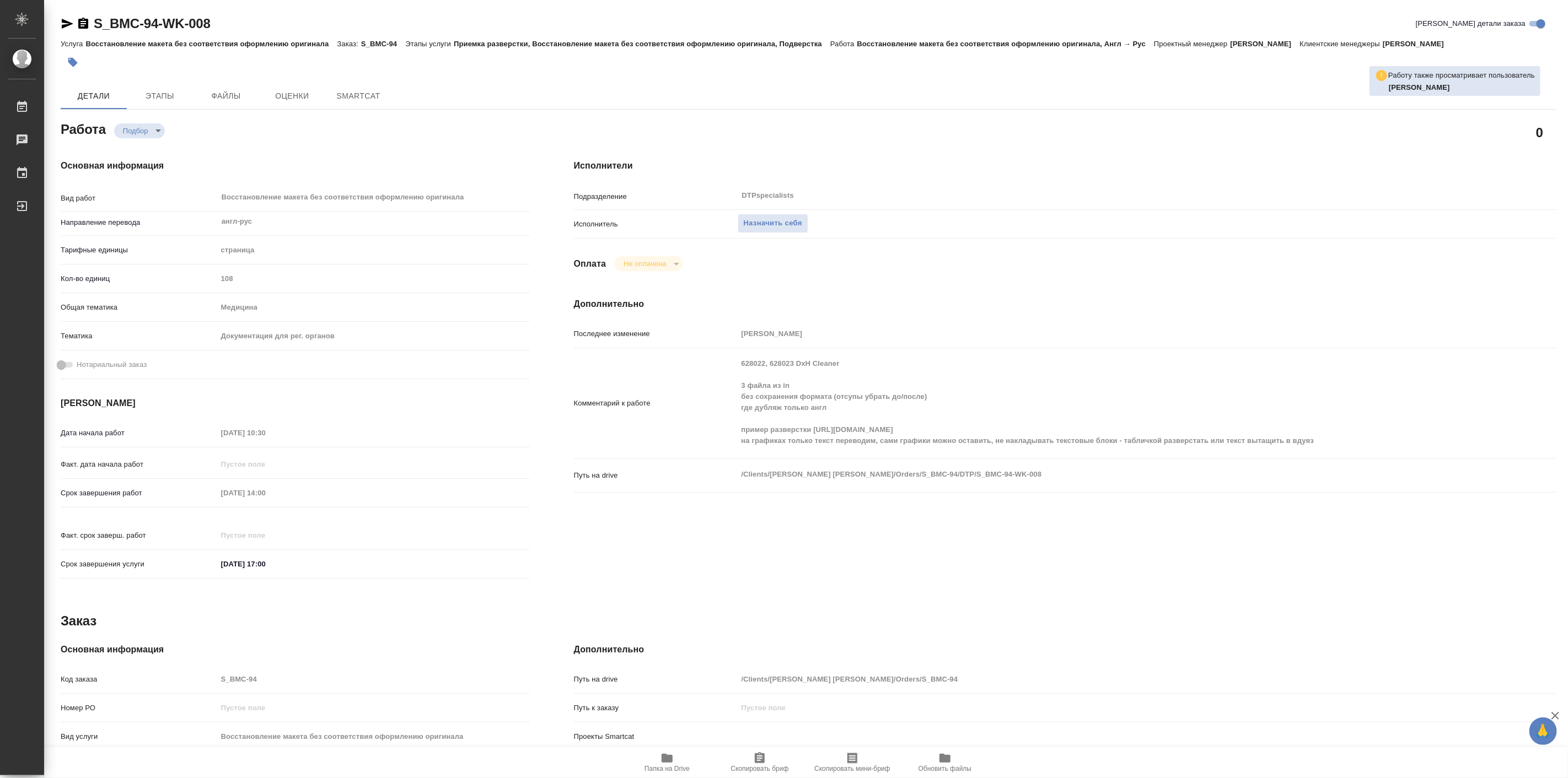
type textarea "x"
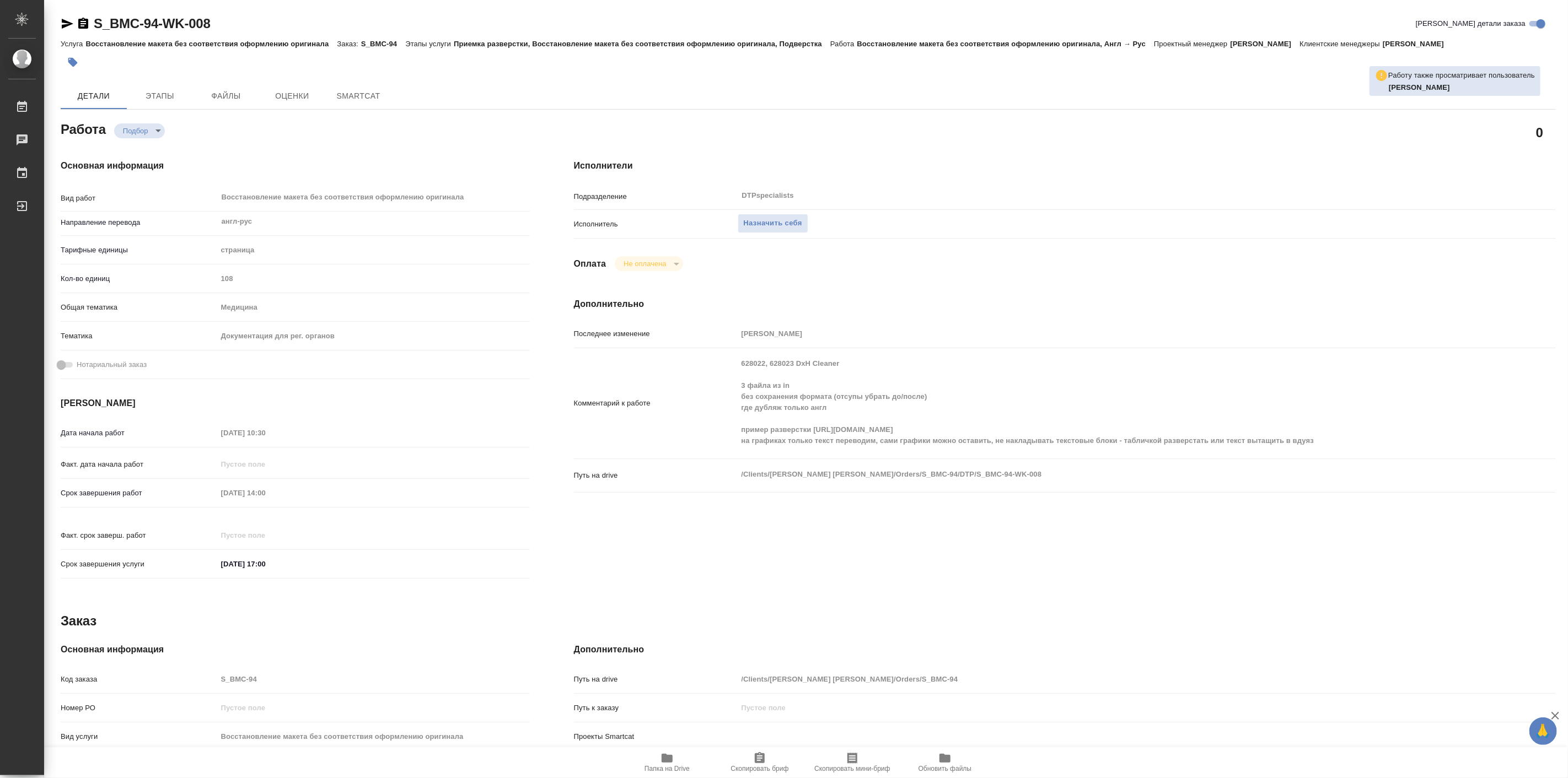
type textarea "x"
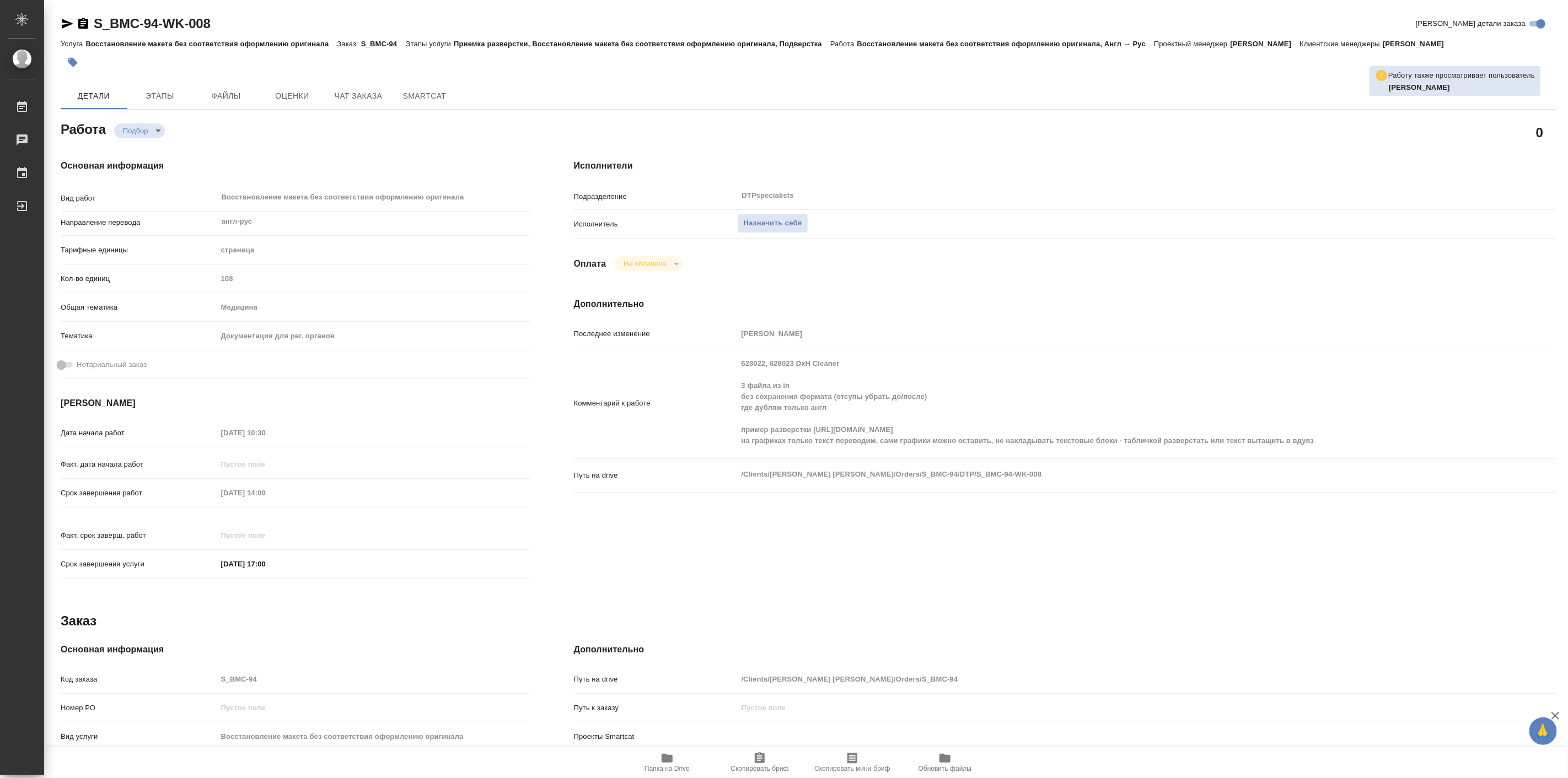
type textarea "x"
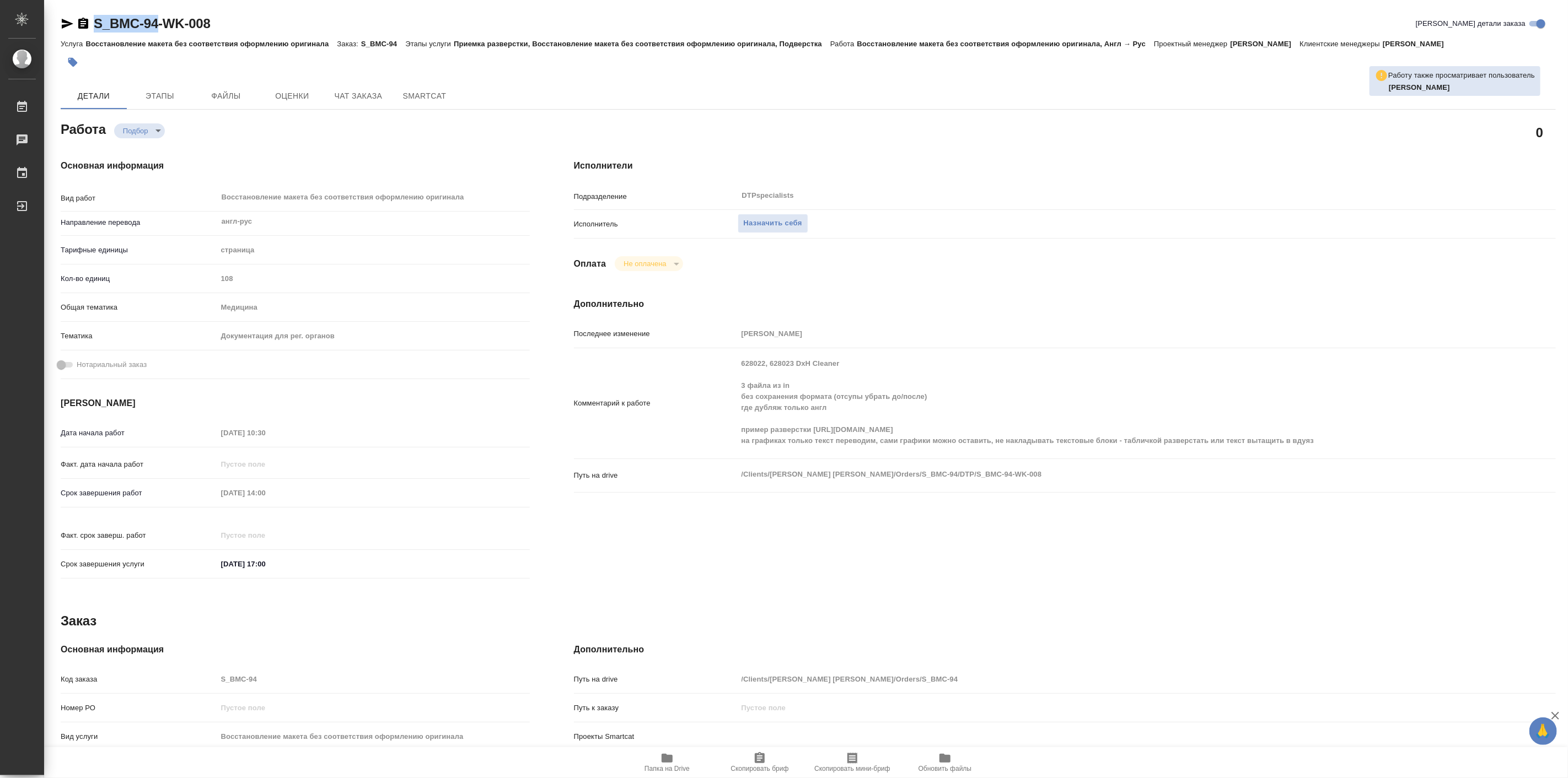
type textarea "x"
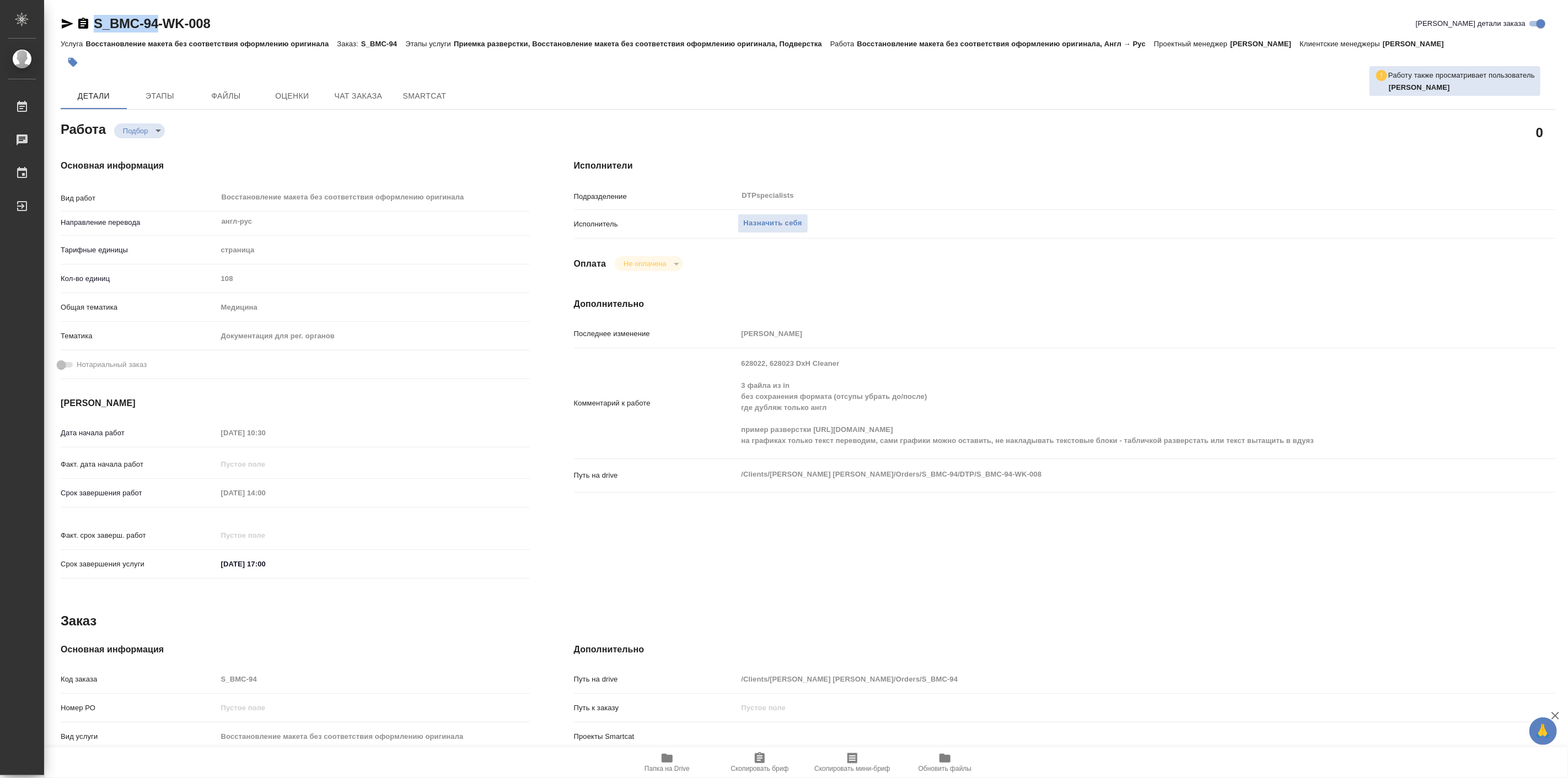
drag, startPoint x: 92, startPoint y: 8, endPoint x: 158, endPoint y: 21, distance: 67.3
click at [158, 21] on div "S_BMC-94-WK-008 Кратко детали заказа Услуга Восстановление макета без соответст…" at bounding box center [808, 482] width 1507 height 964
copy link "S_BMC-94"
click at [671, 757] on icon "button" at bounding box center [667, 758] width 11 height 9
type textarea "x"
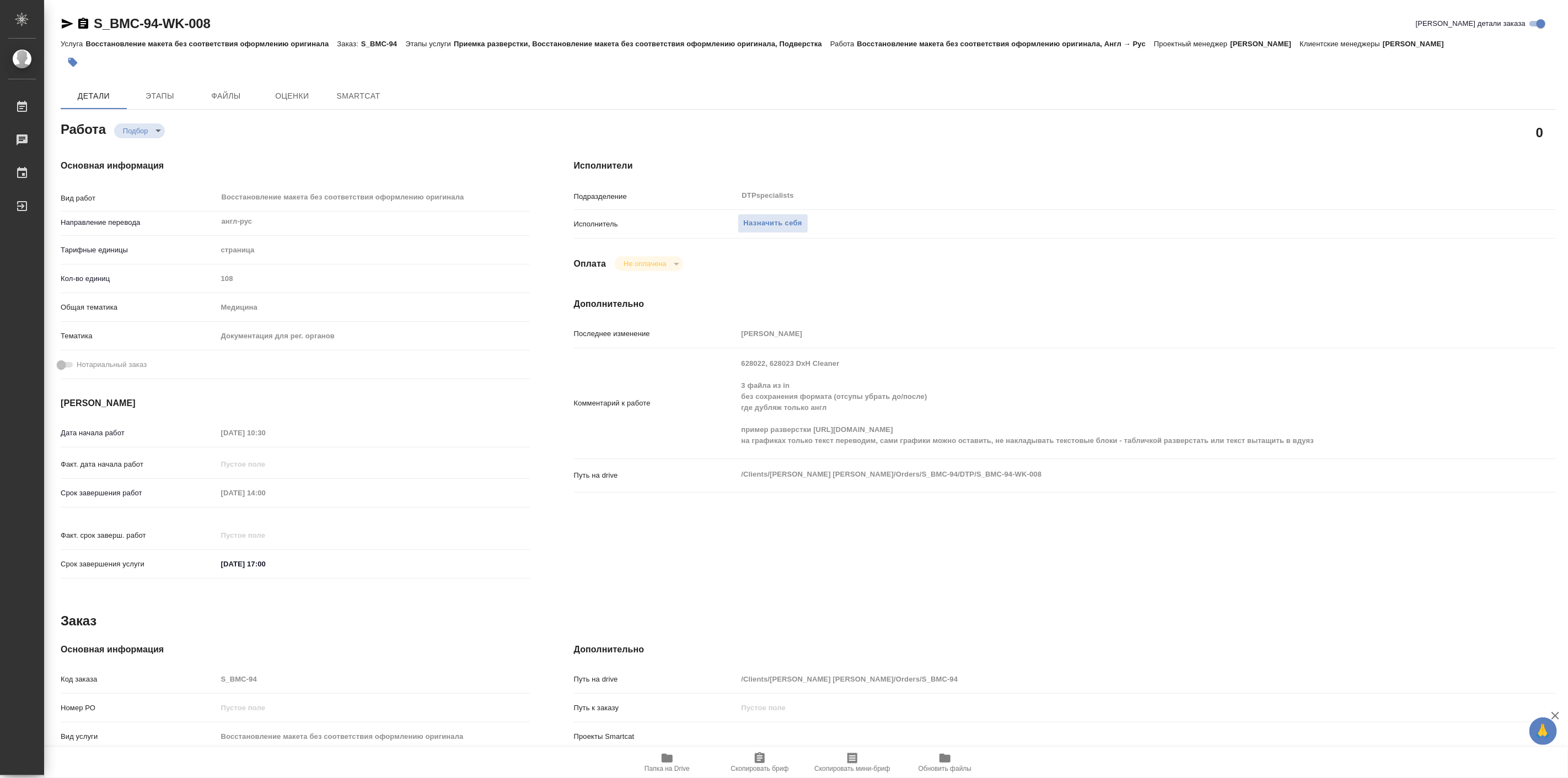
type textarea "x"
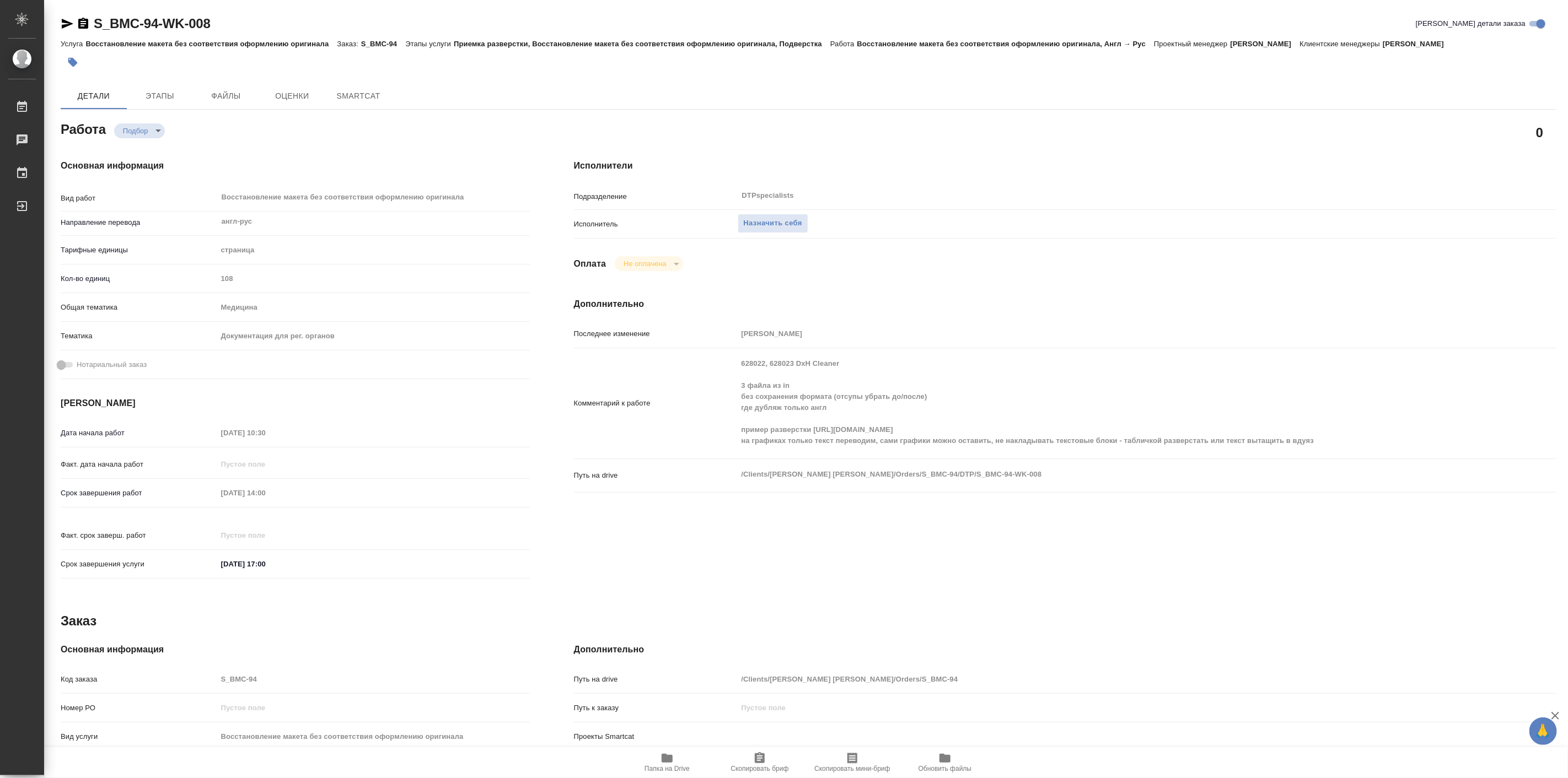
type textarea "x"
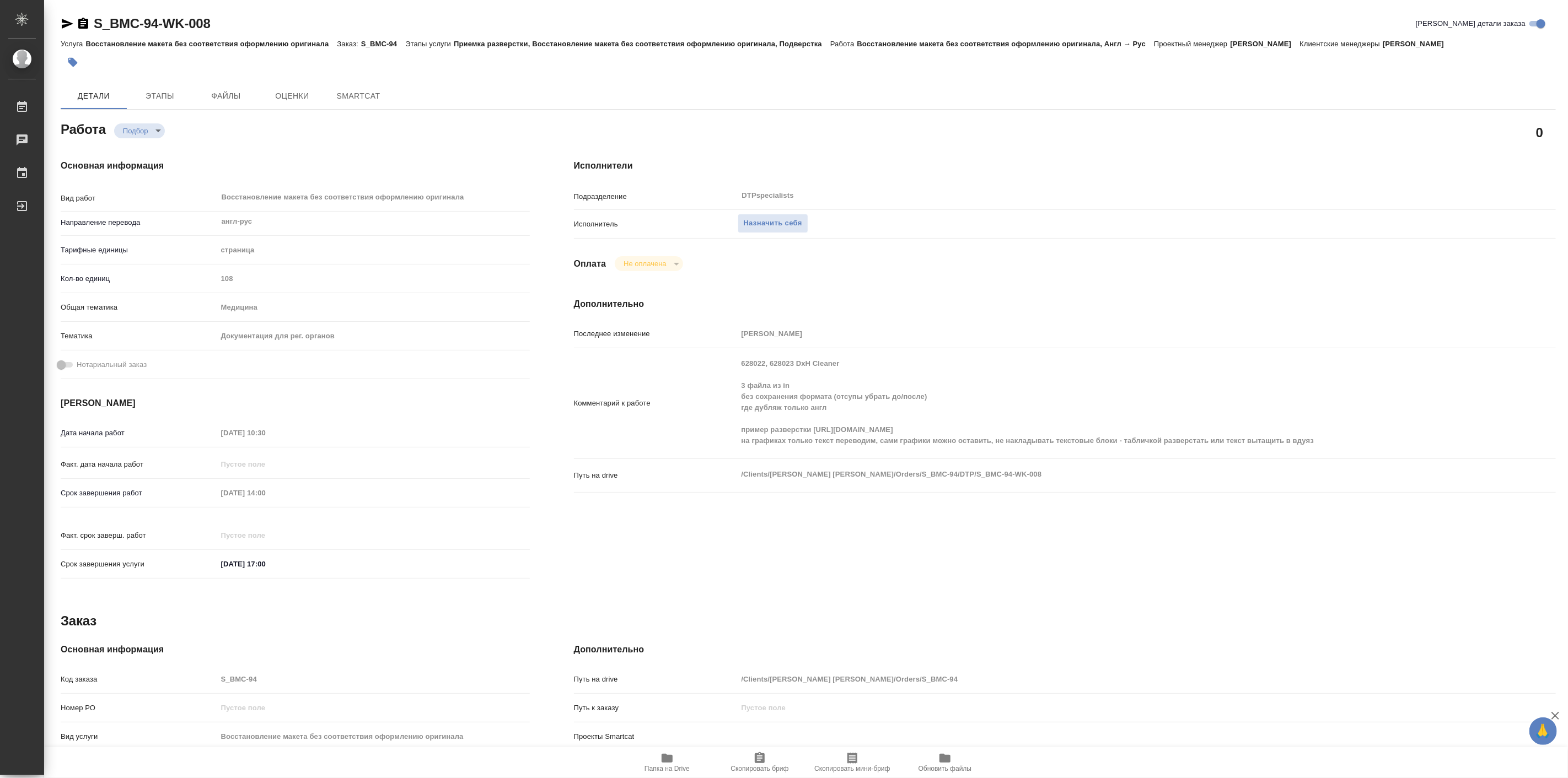
type textarea "x"
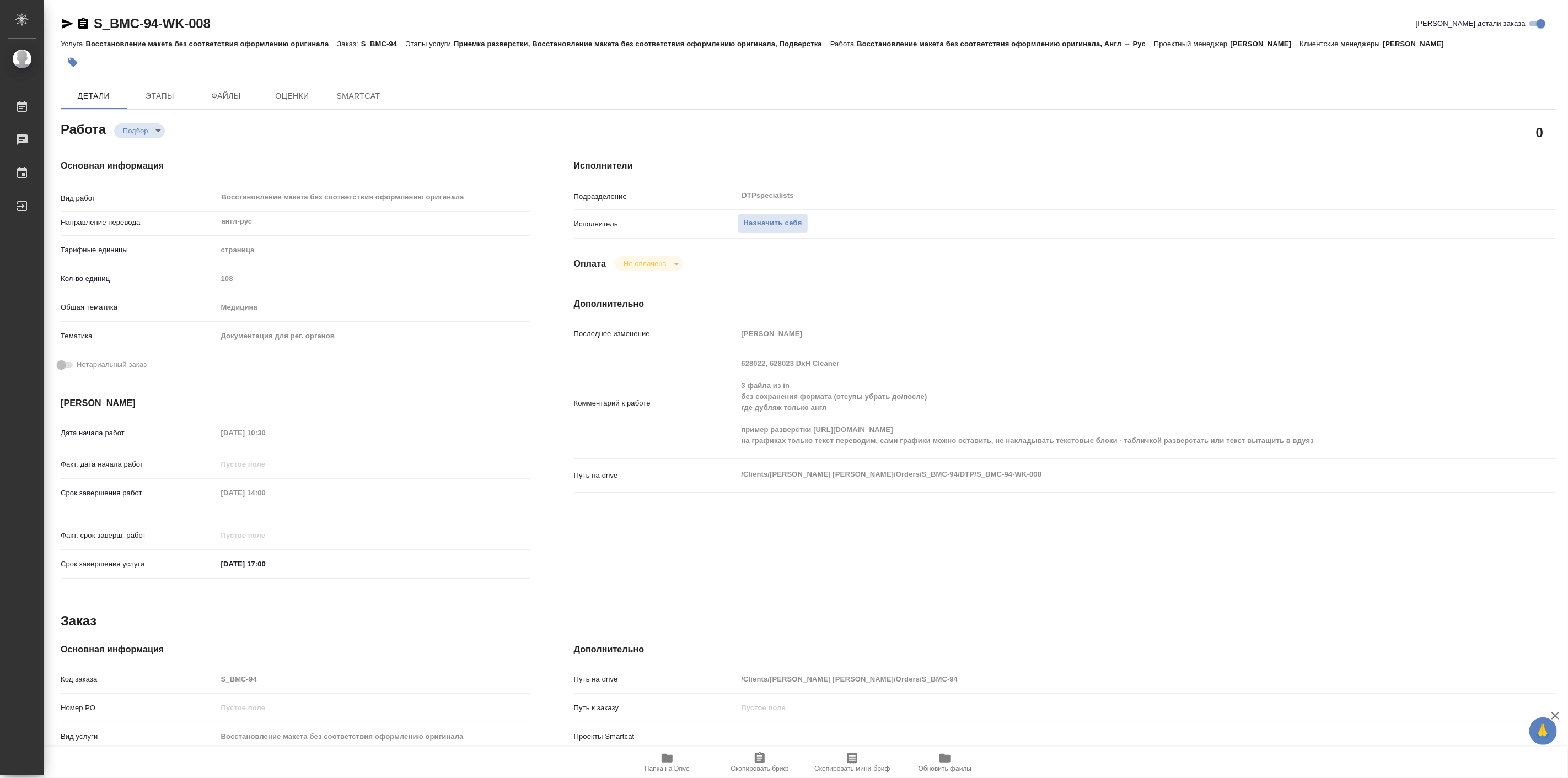
type textarea "x"
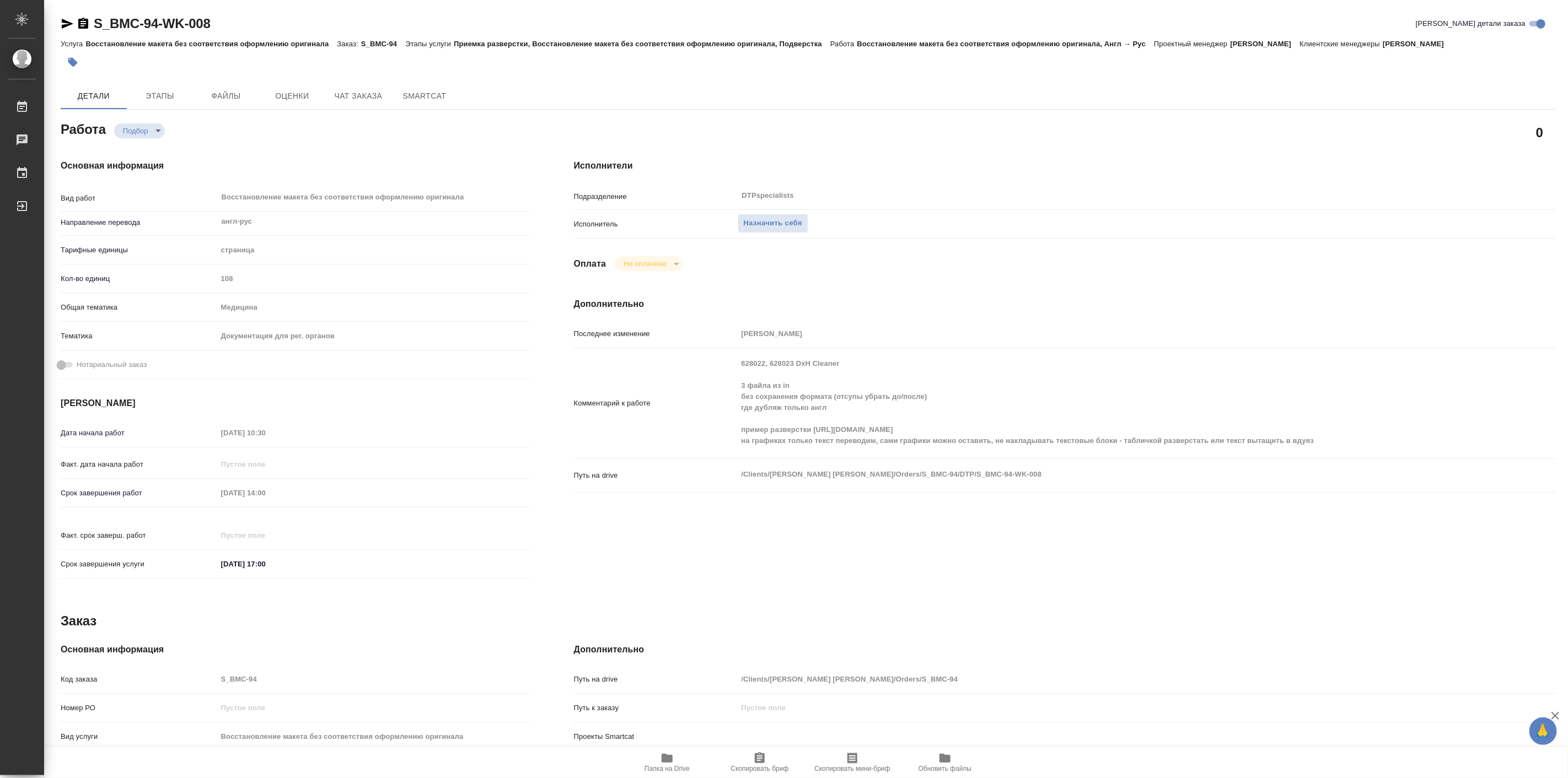
type textarea "x"
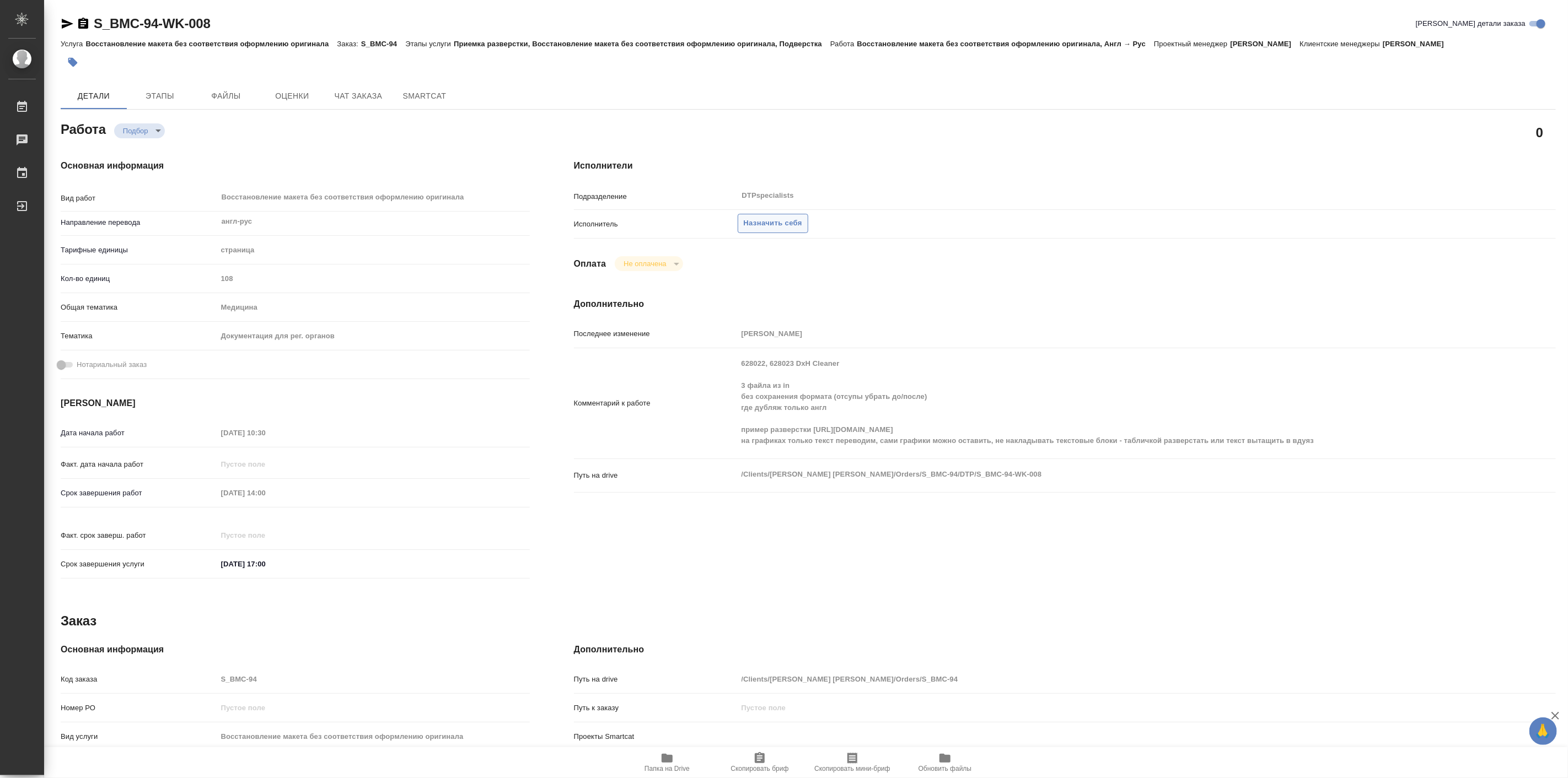
type textarea "x"
click at [790, 223] on span "Назначить себя" at bounding box center [772, 223] width 59 height 12
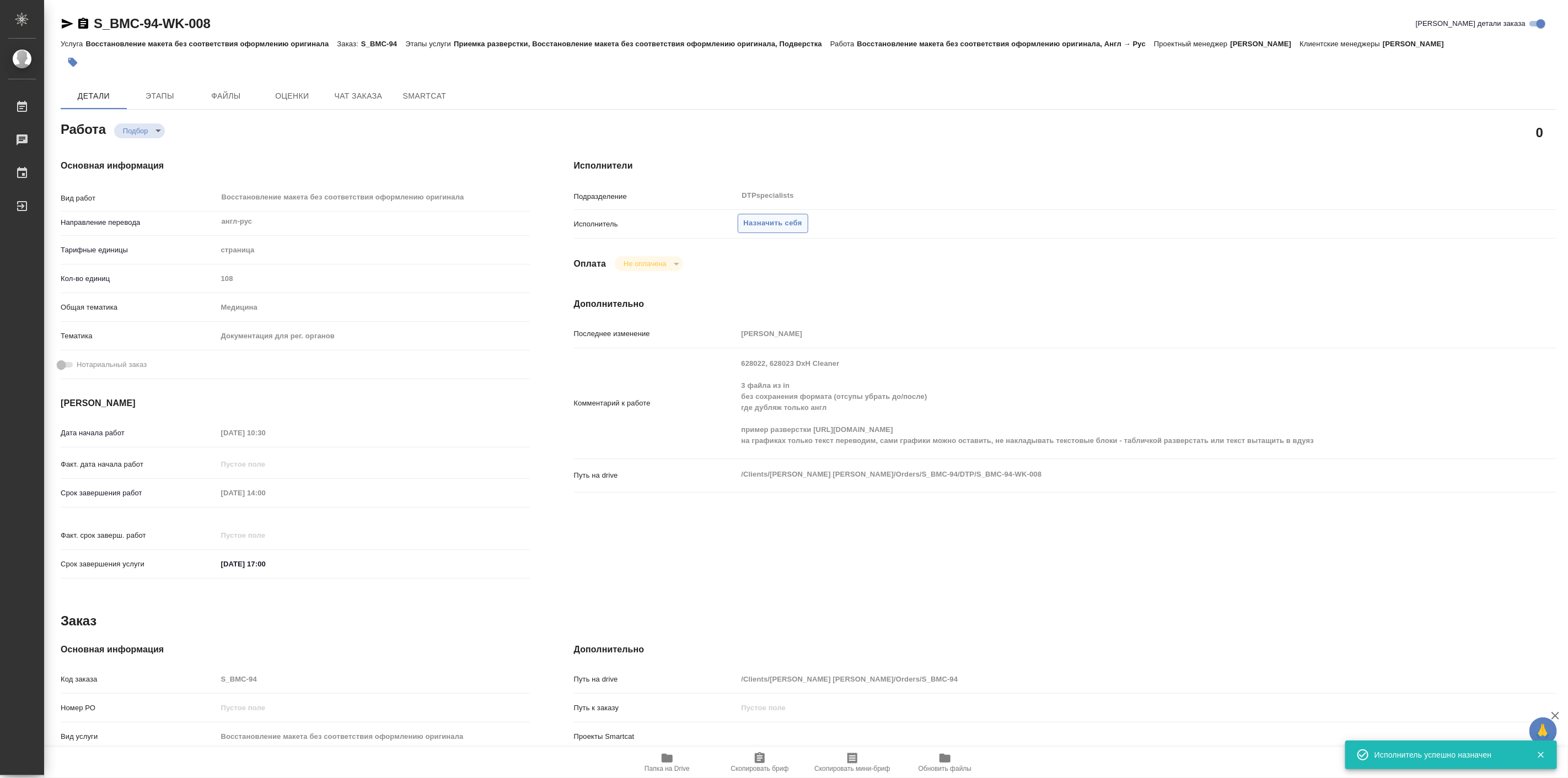
type textarea "x"
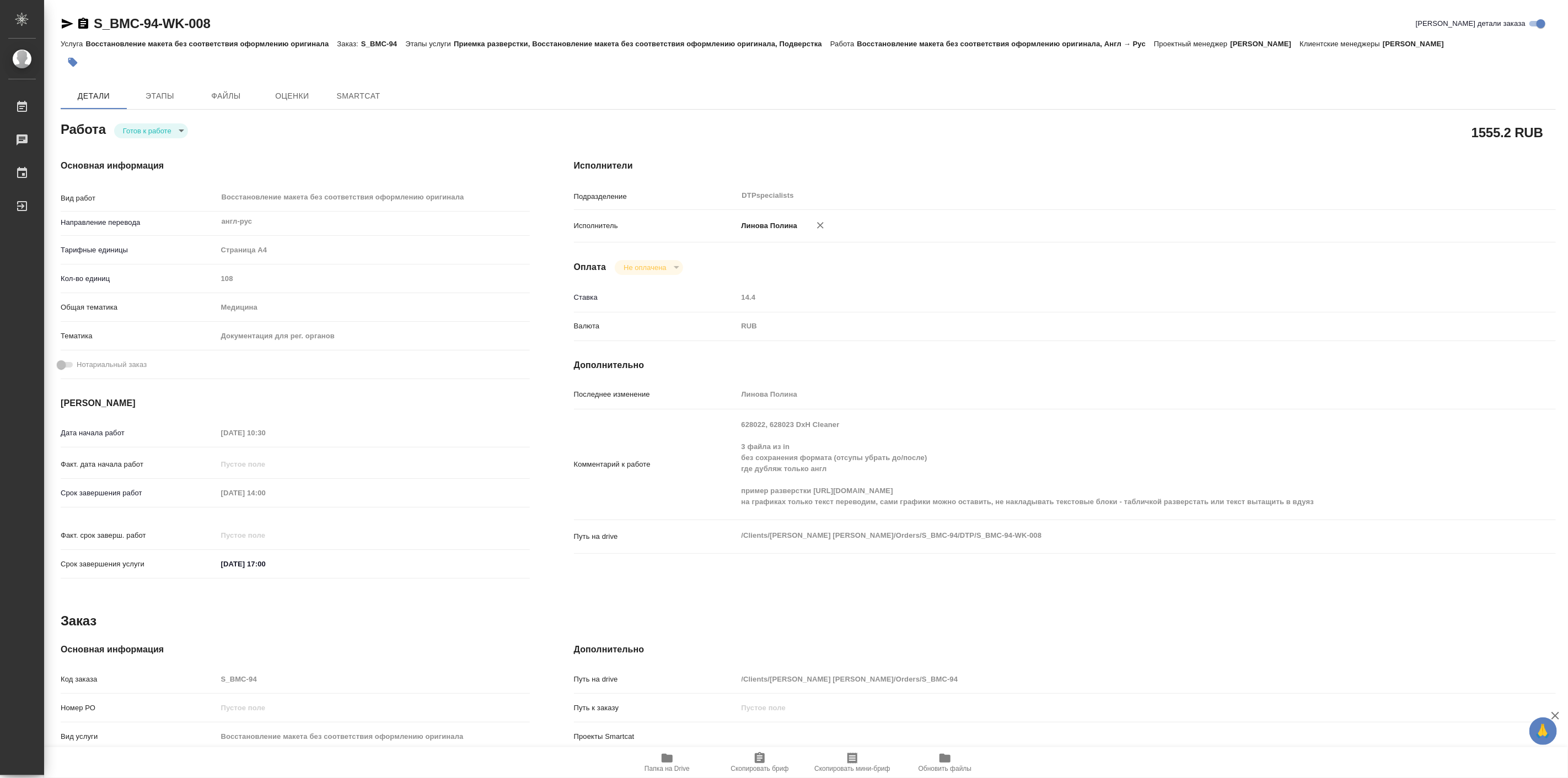
type textarea "x"
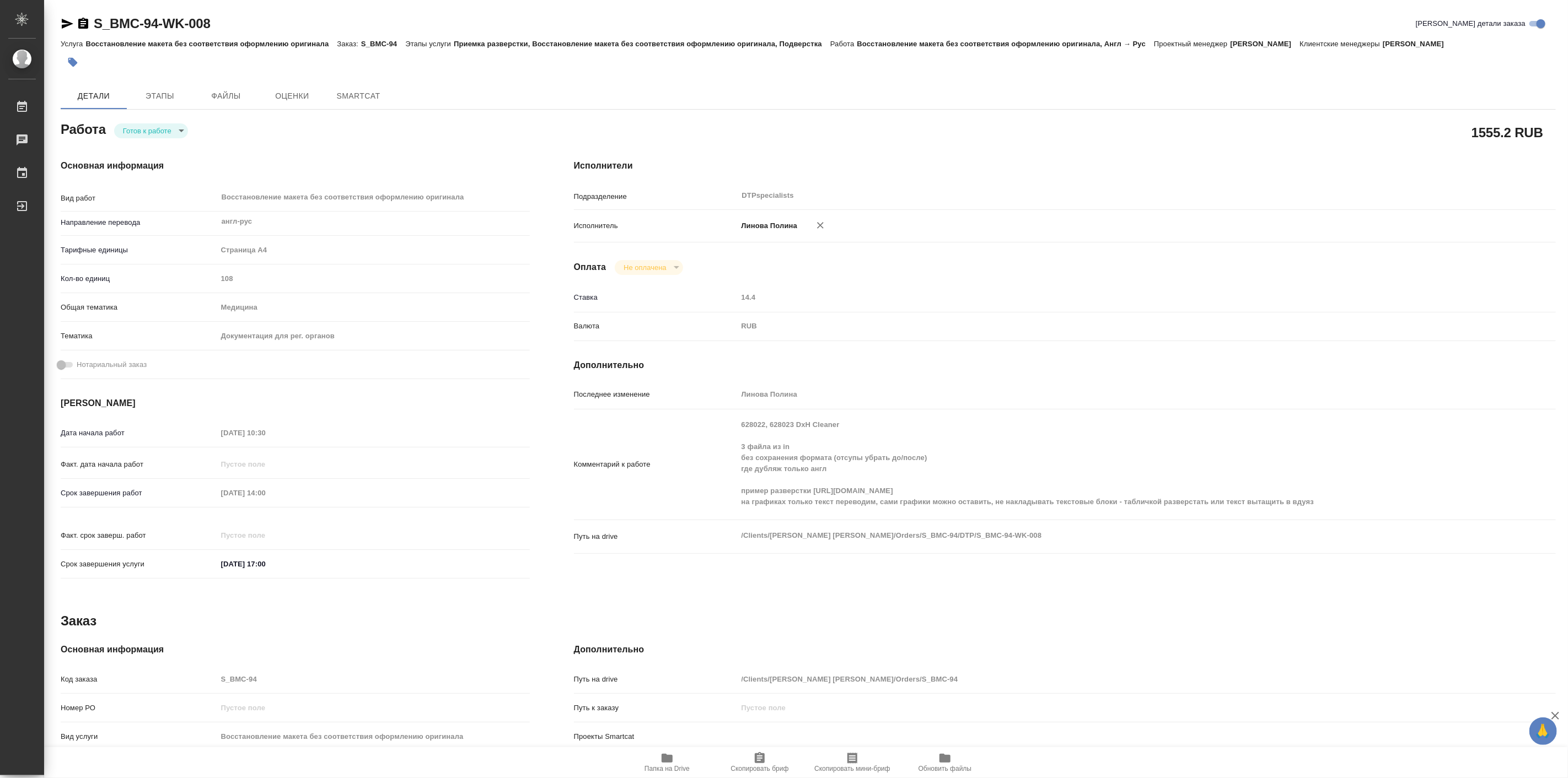
type textarea "x"
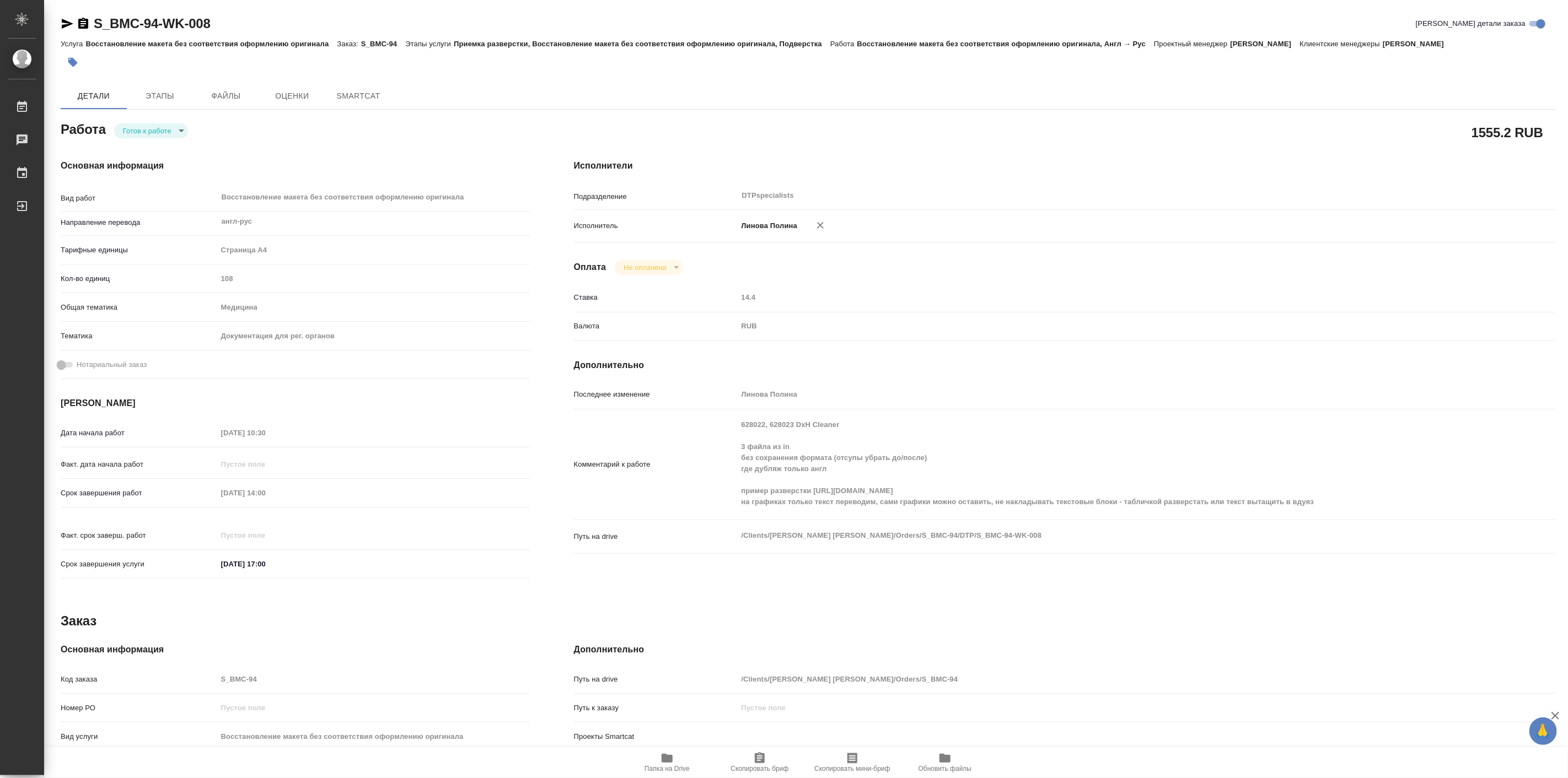
type textarea "x"
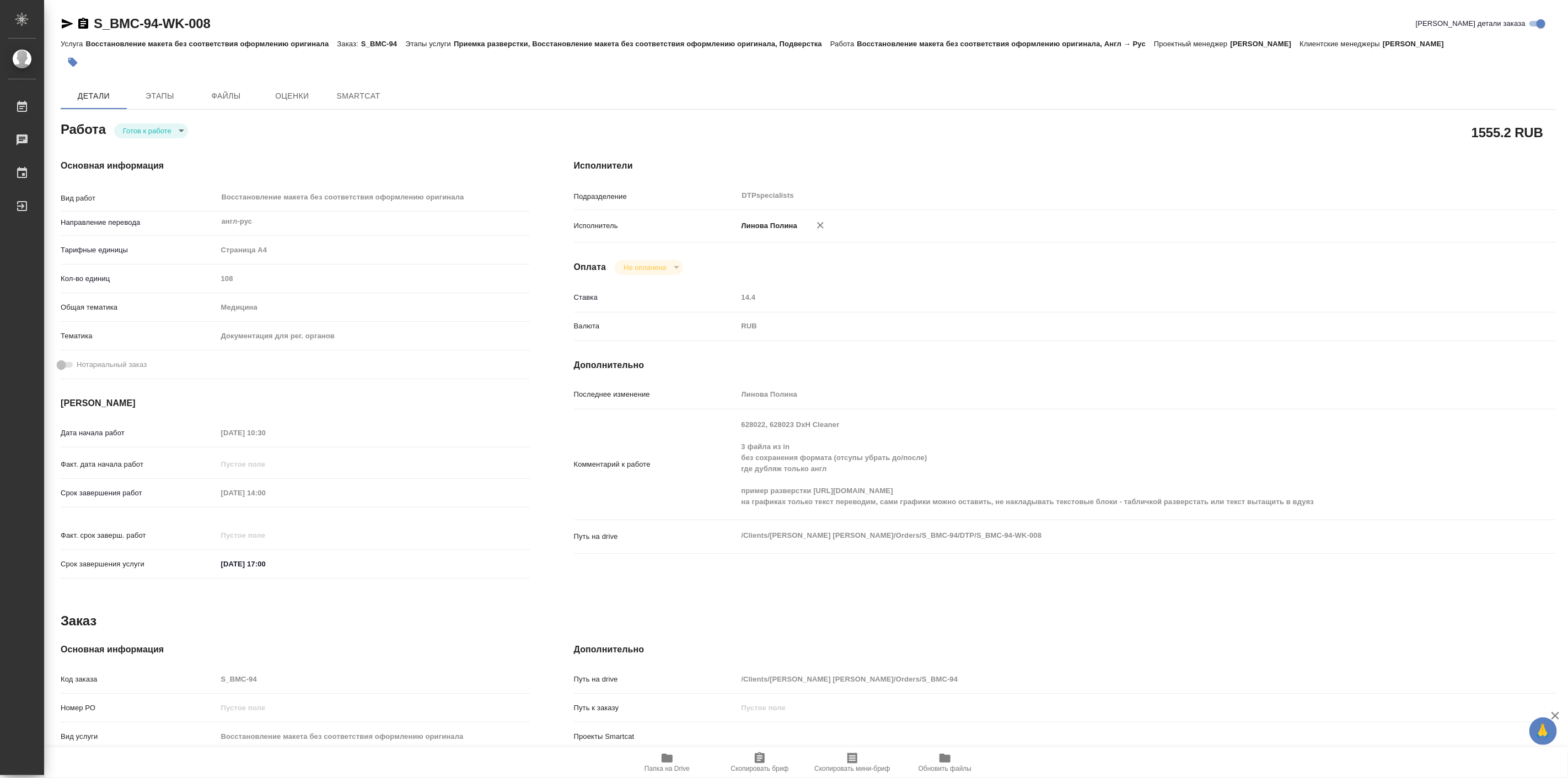
type textarea "x"
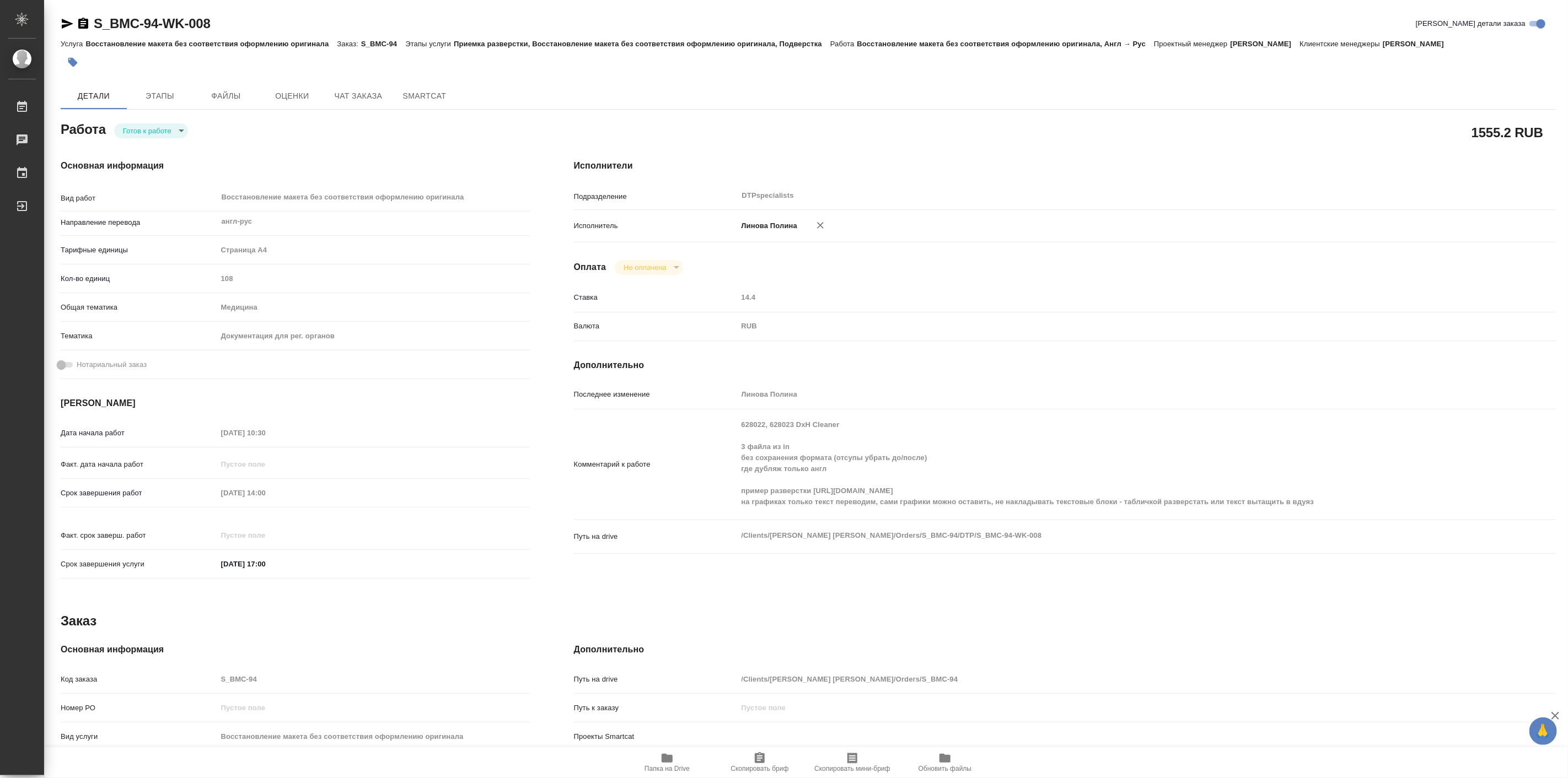
type textarea "x"
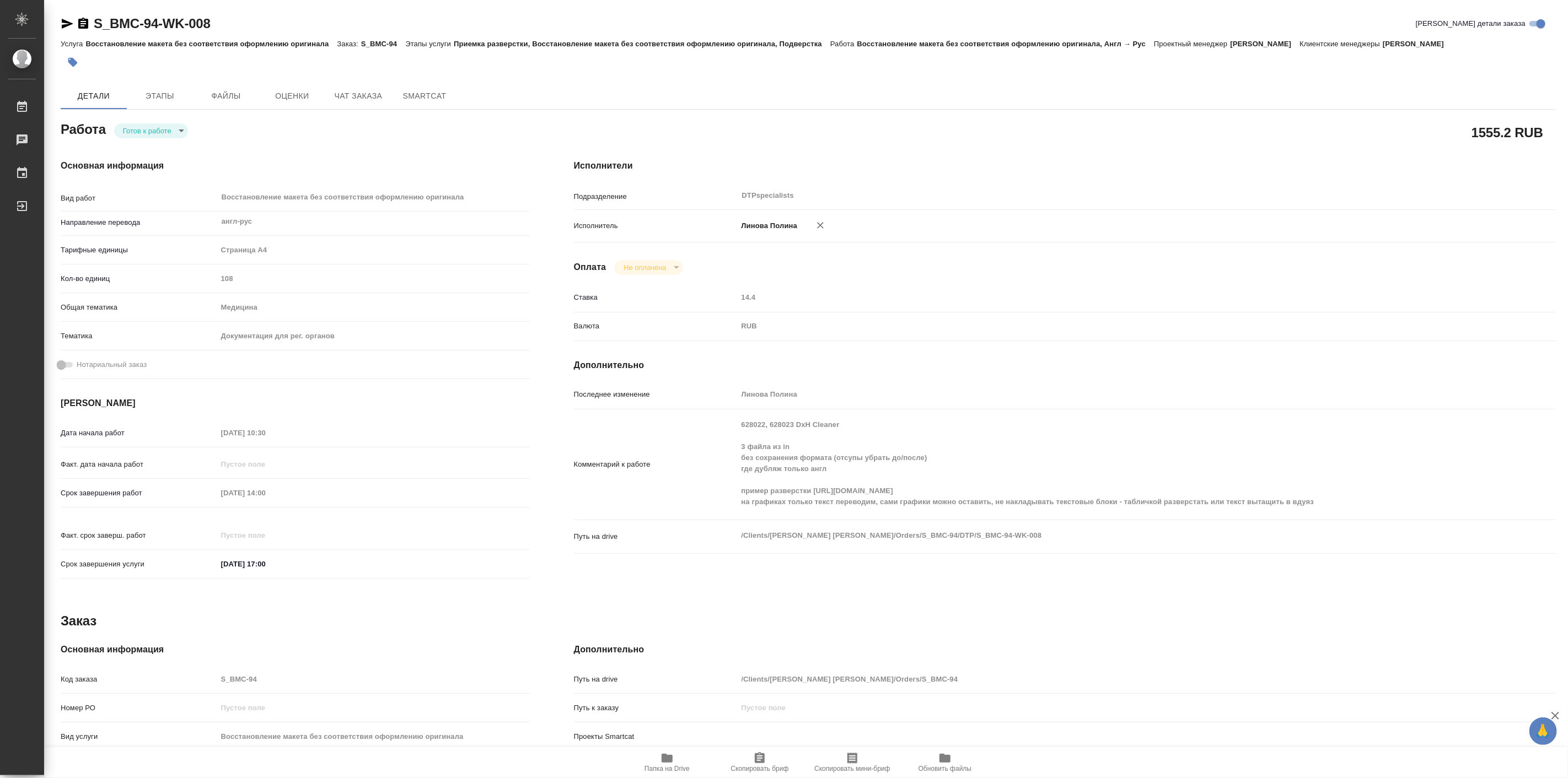
type textarea "x"
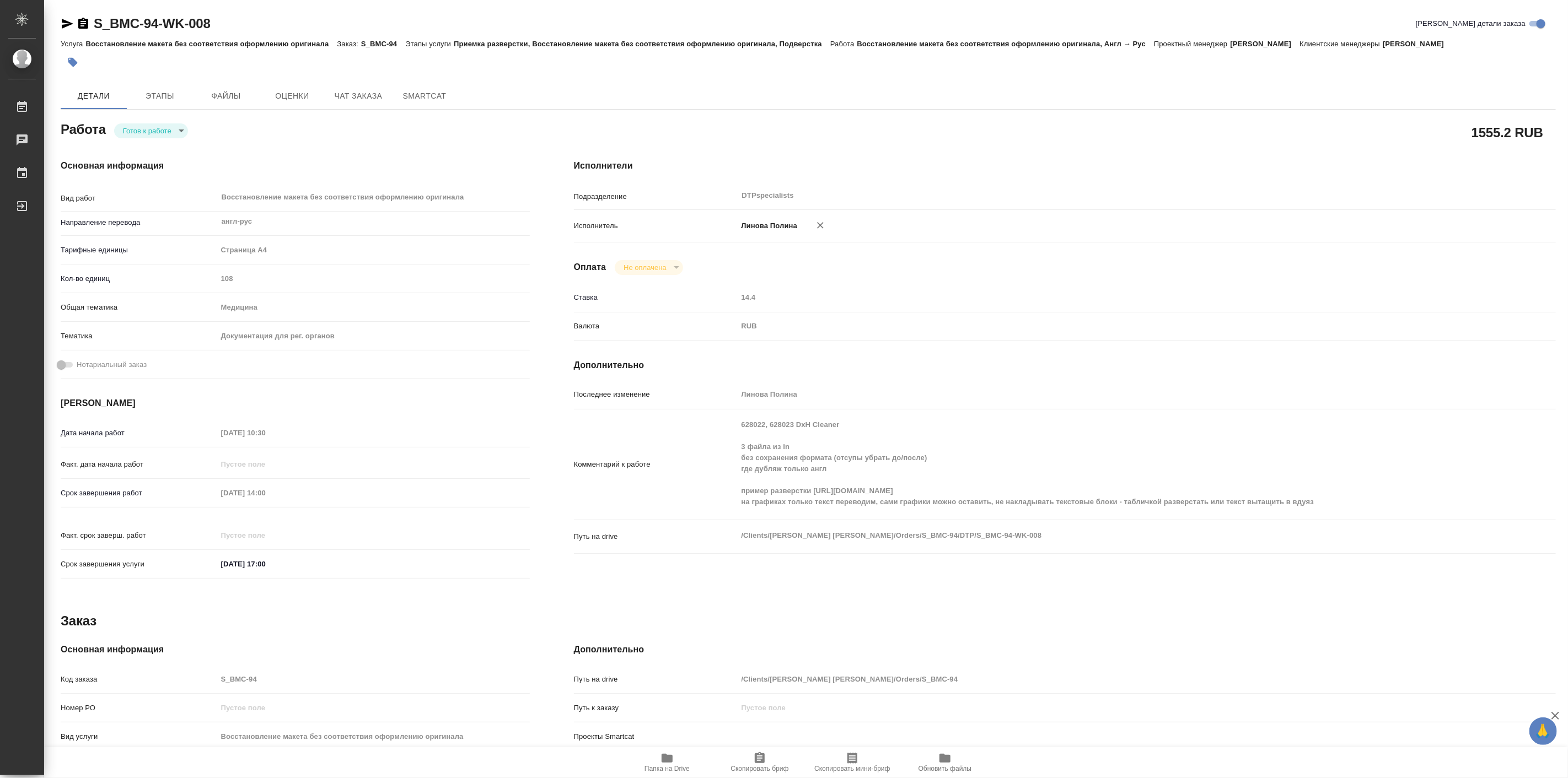
type textarea "x"
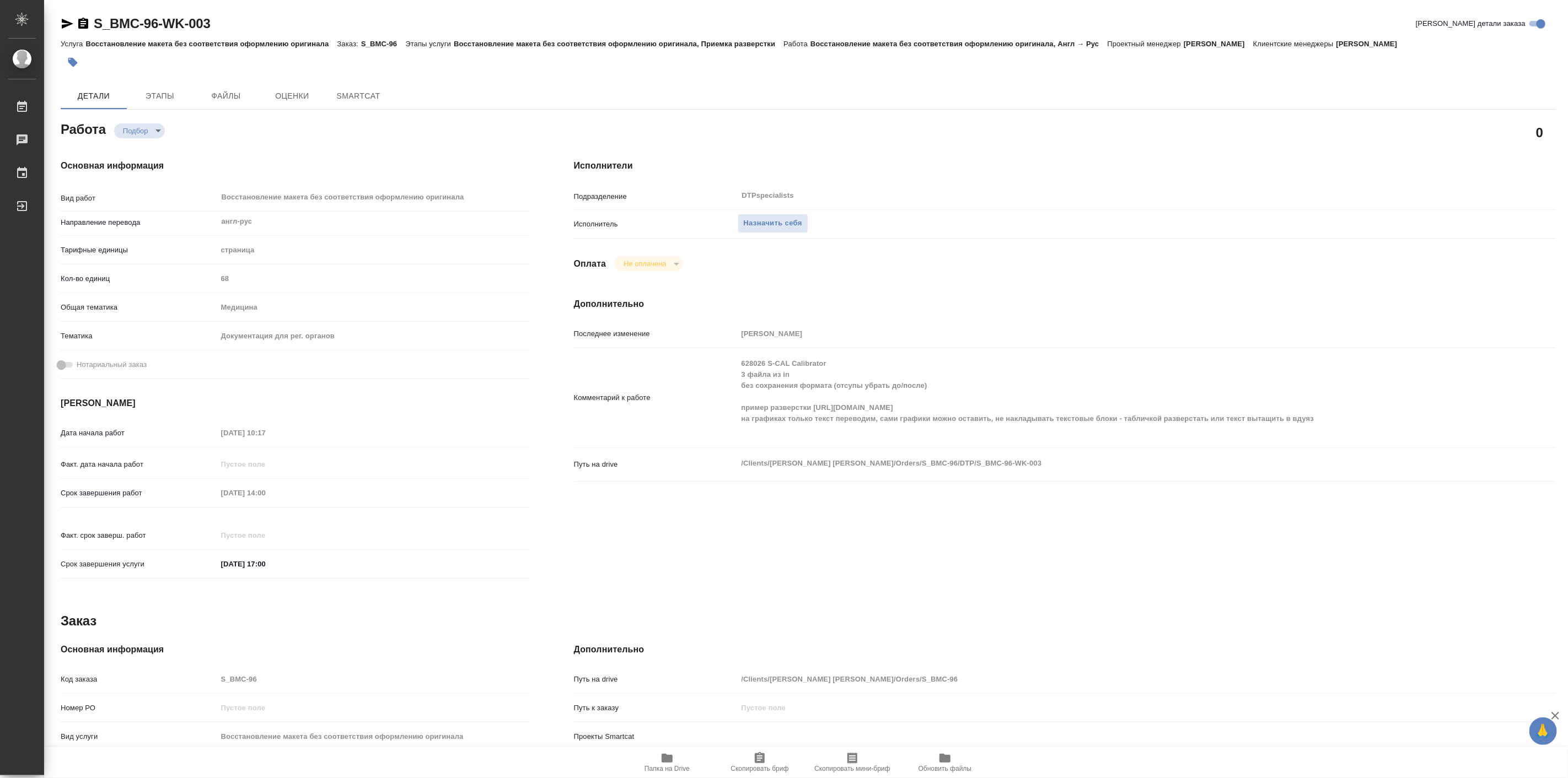
type textarea "x"
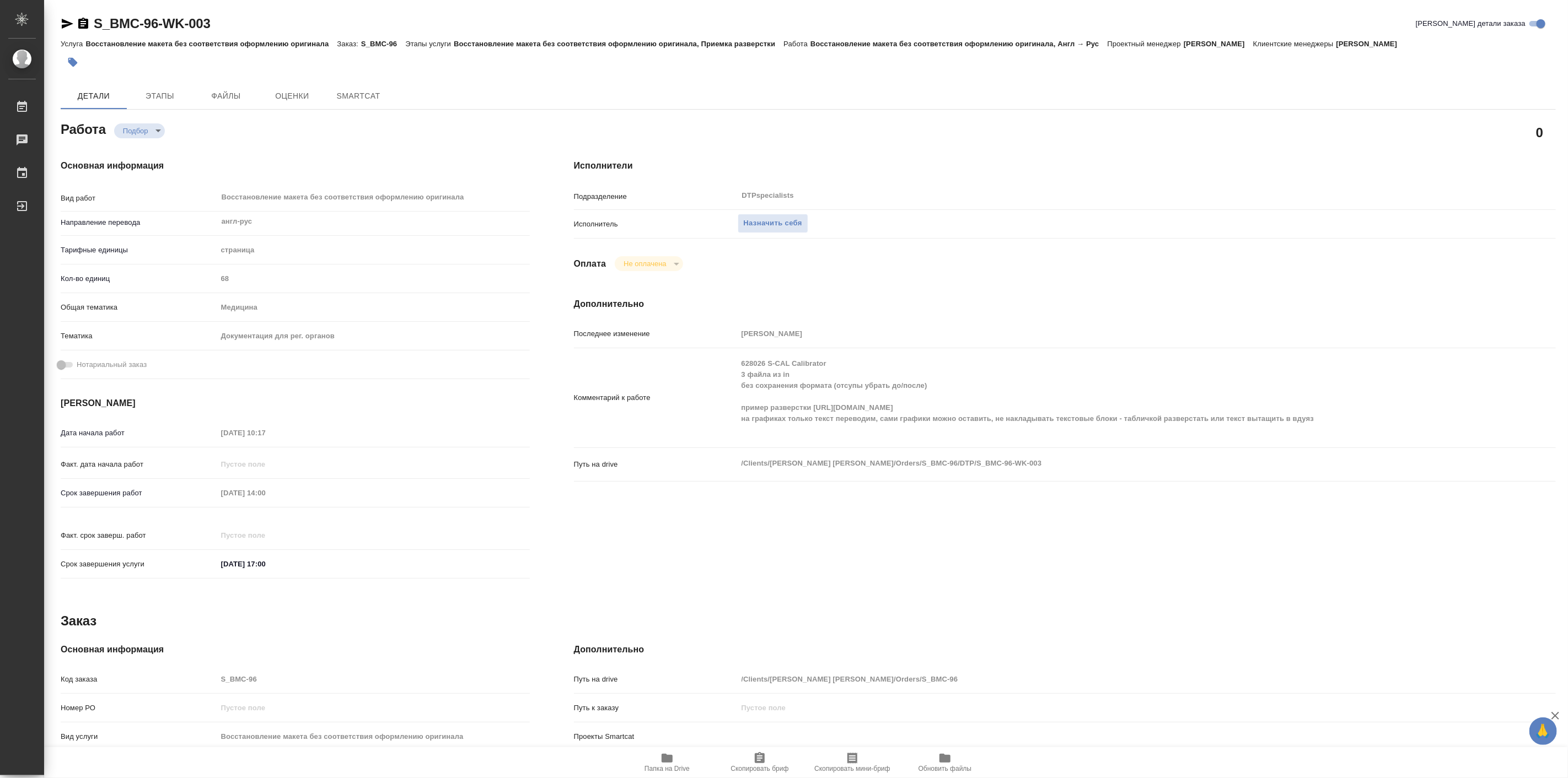
type textarea "x"
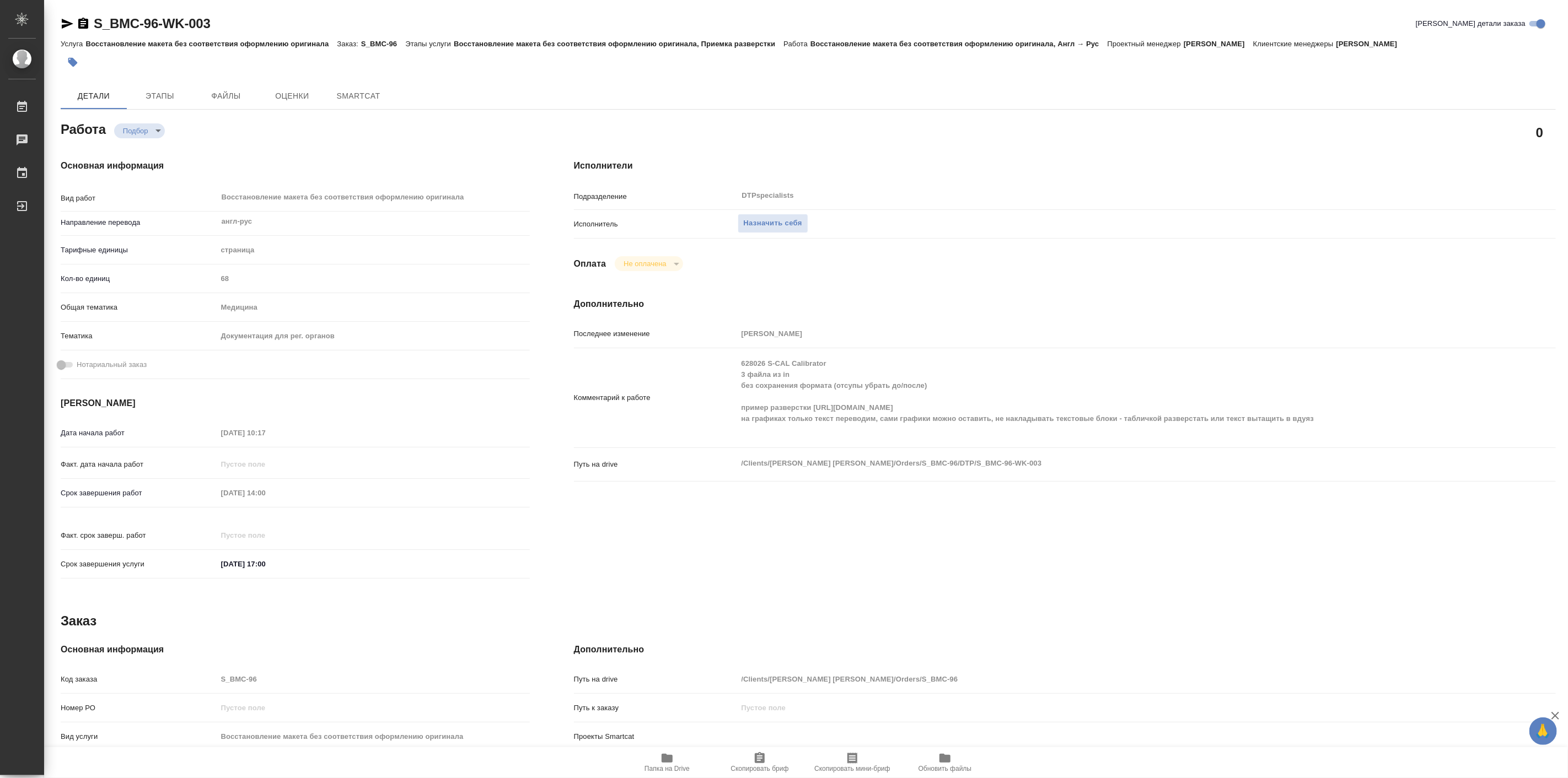
type textarea "x"
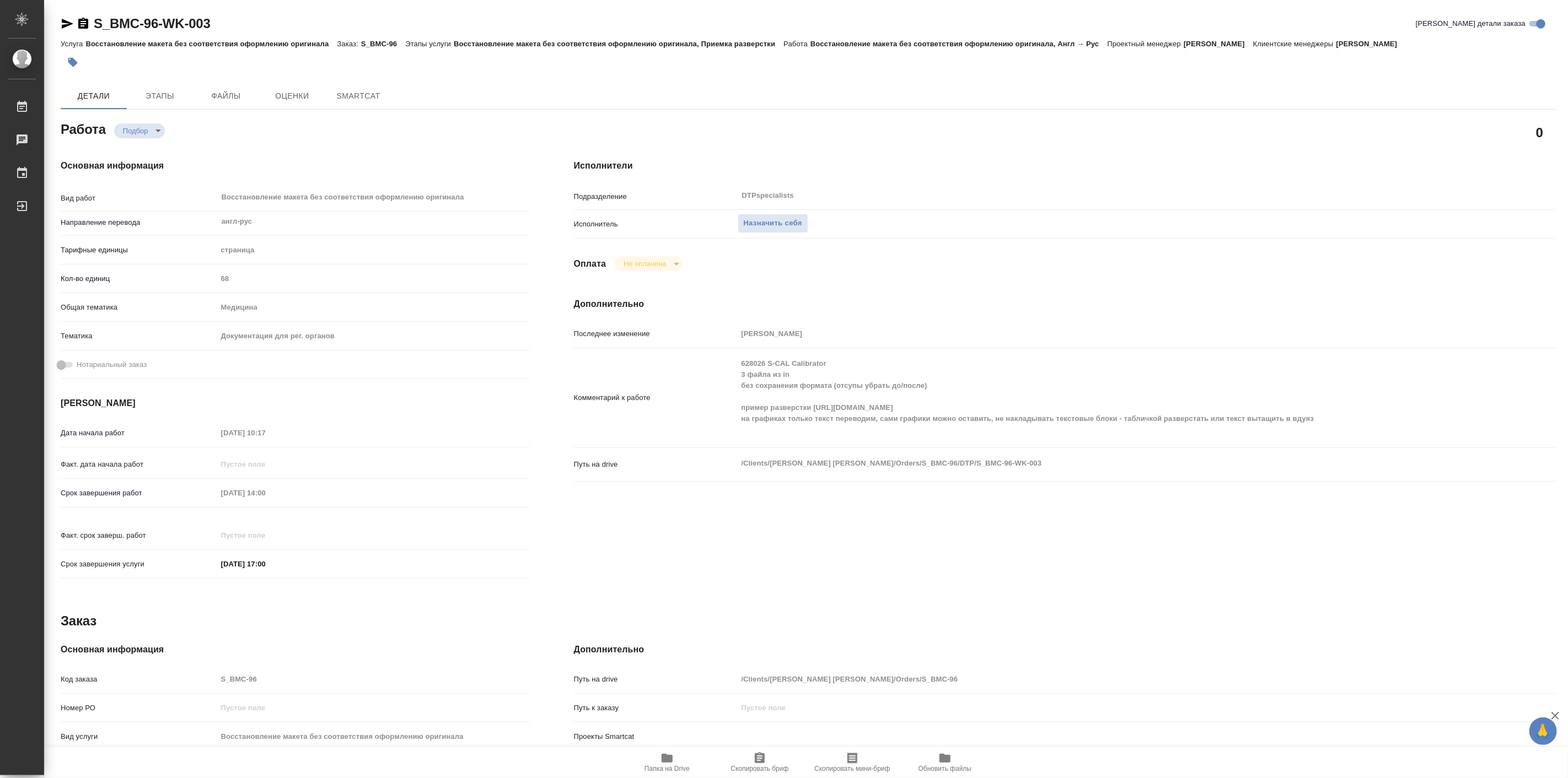
type textarea "x"
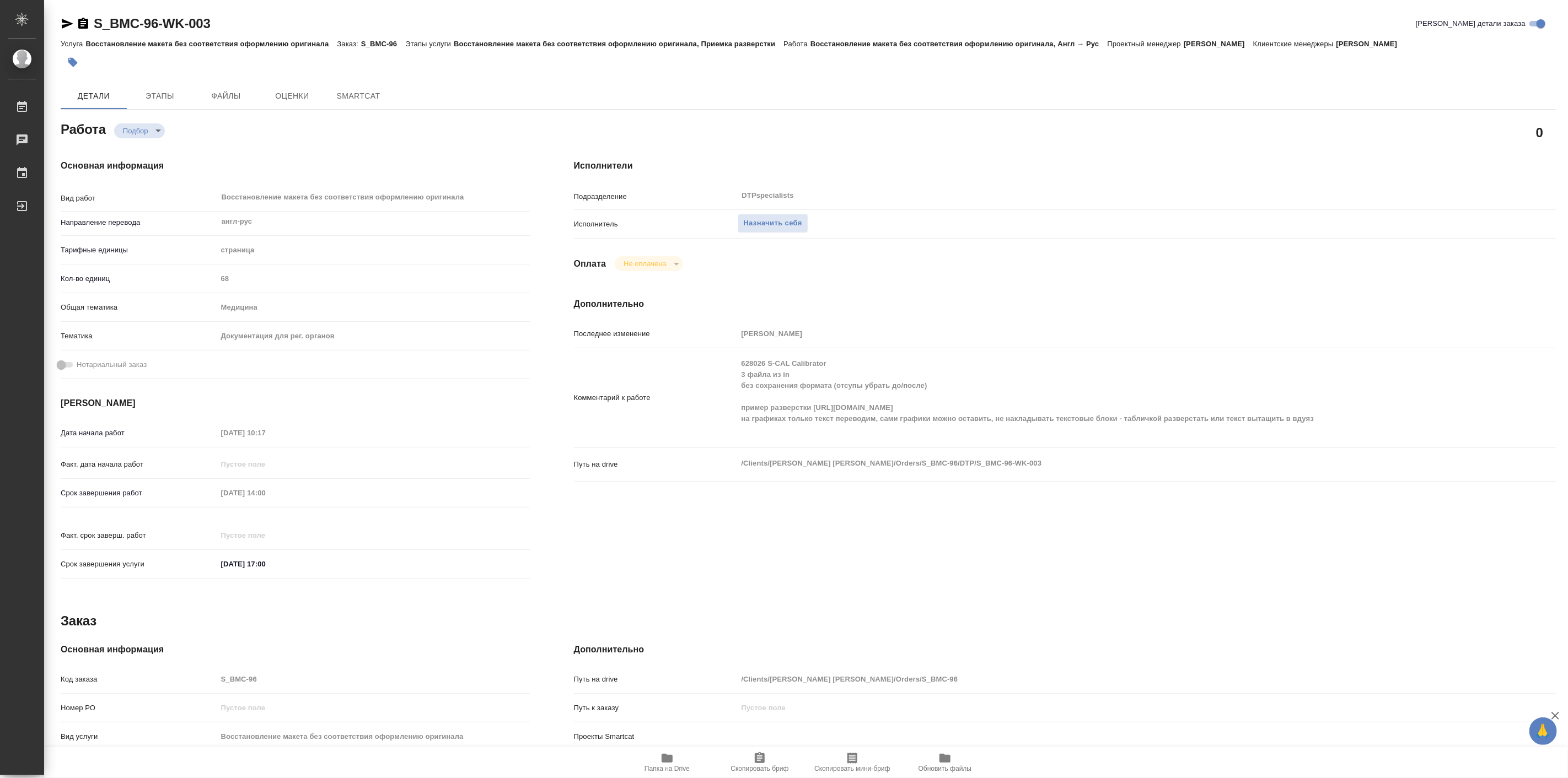
type textarea "x"
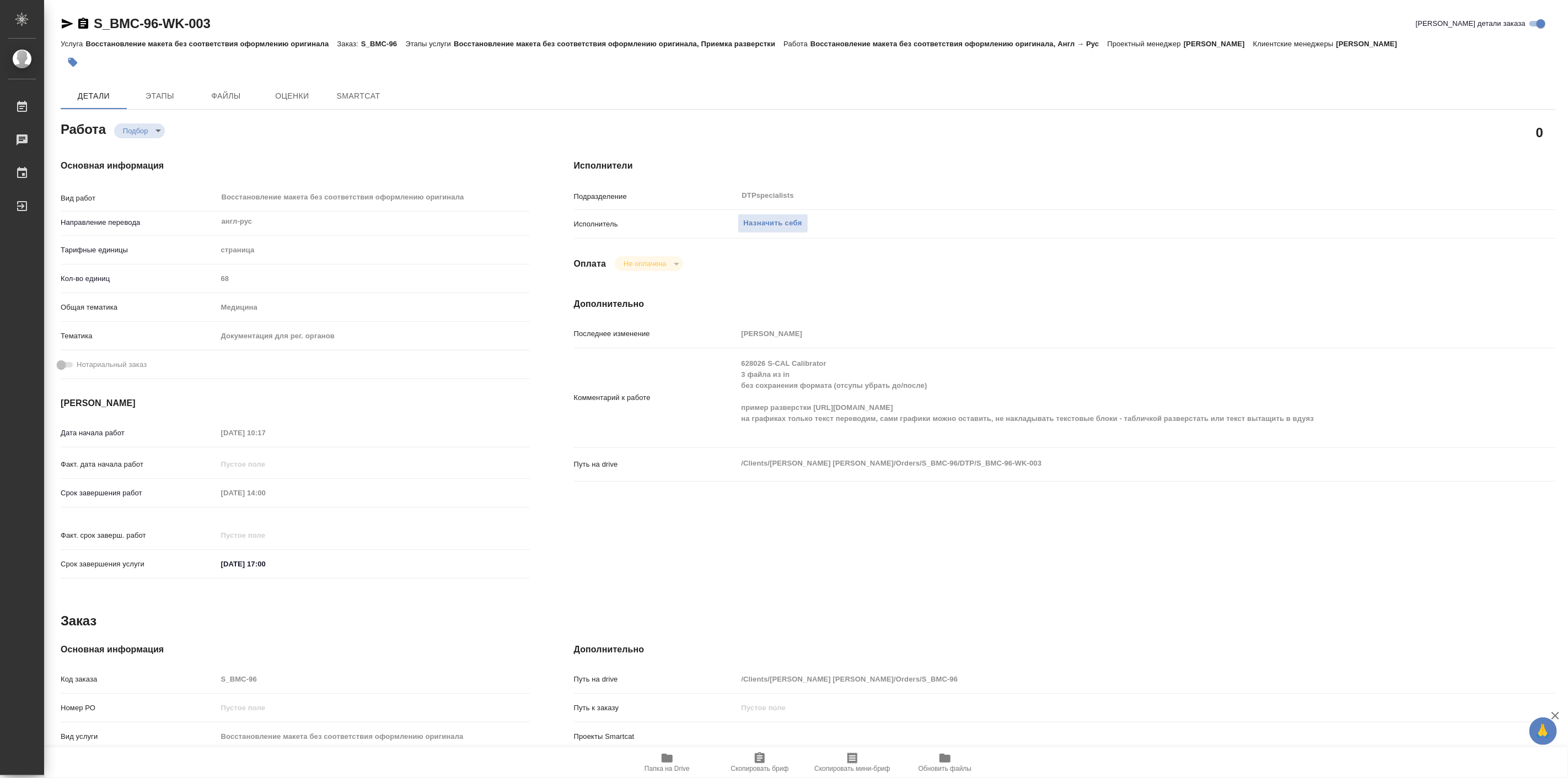
type textarea "x"
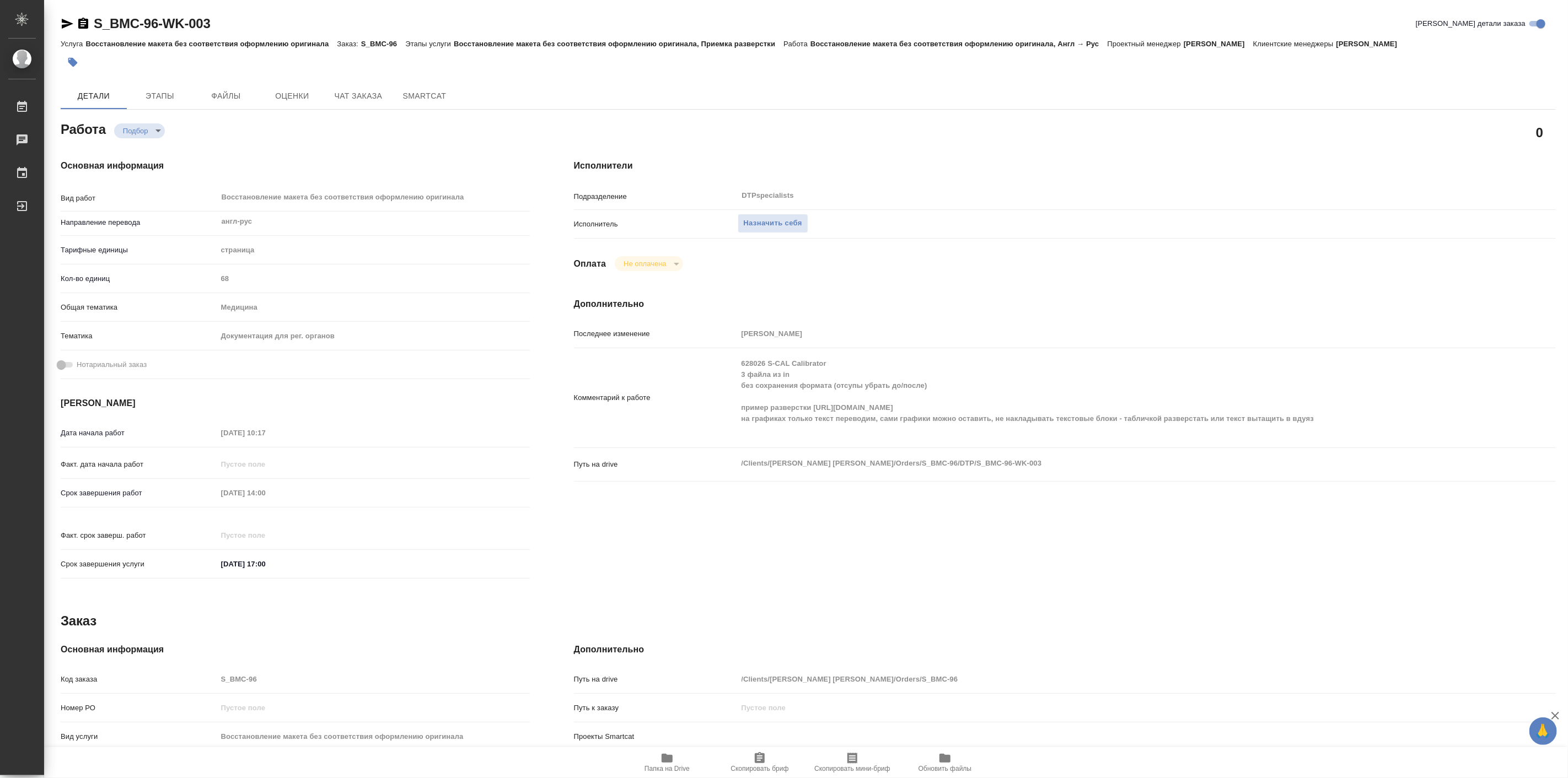
type textarea "x"
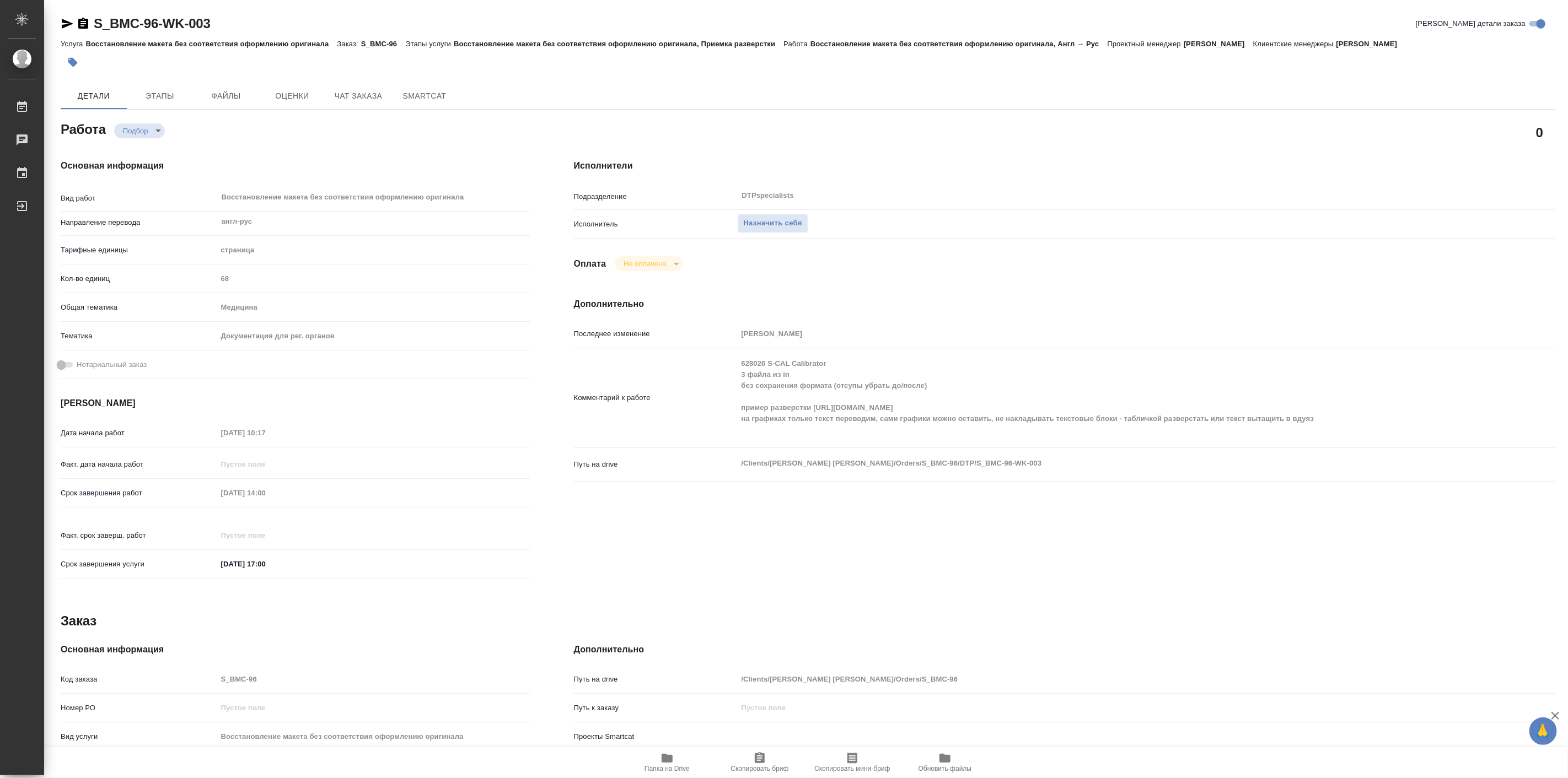
type textarea "x"
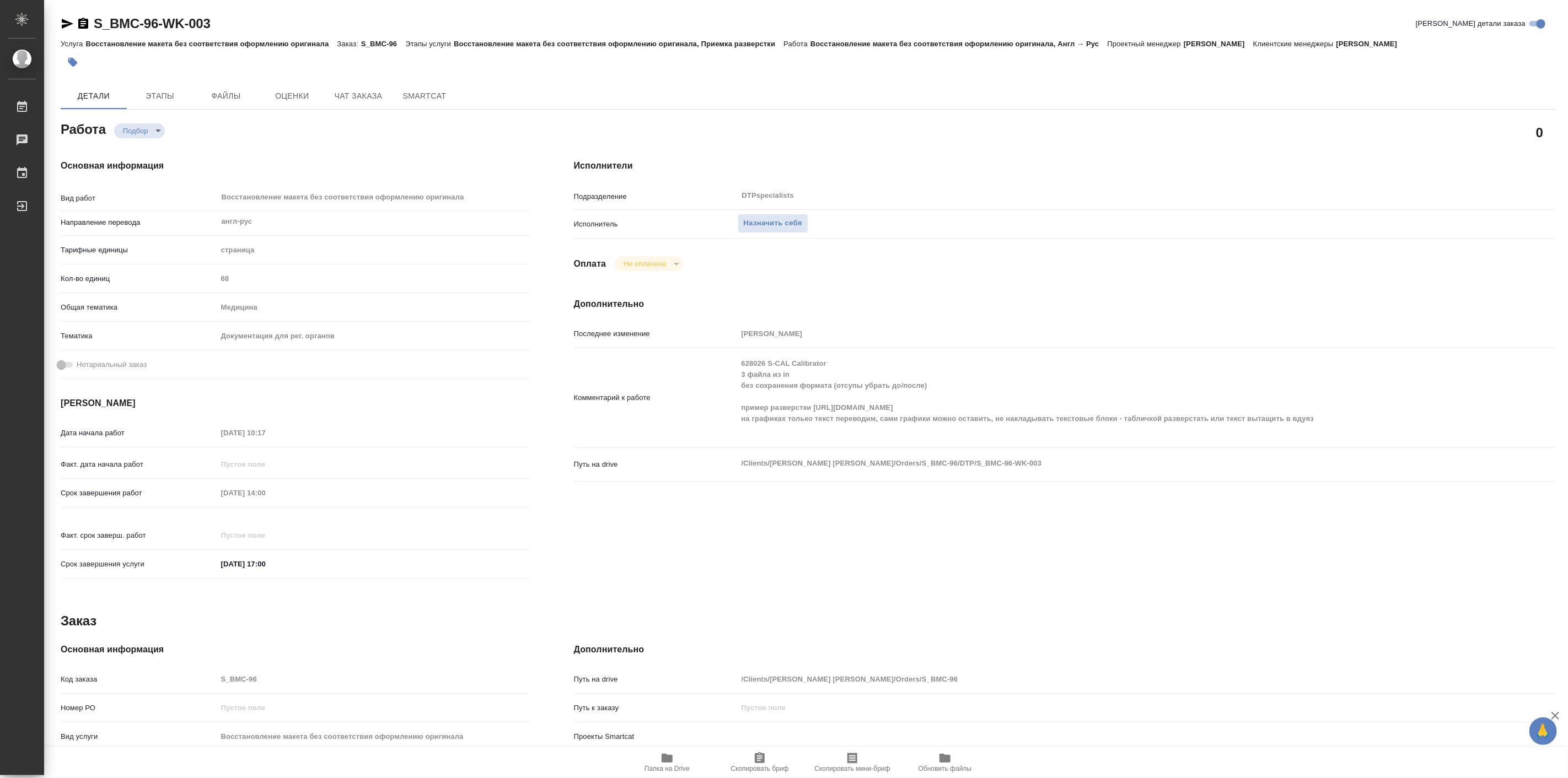
click at [675, 766] on span "Папка на Drive" at bounding box center [667, 768] width 46 height 8
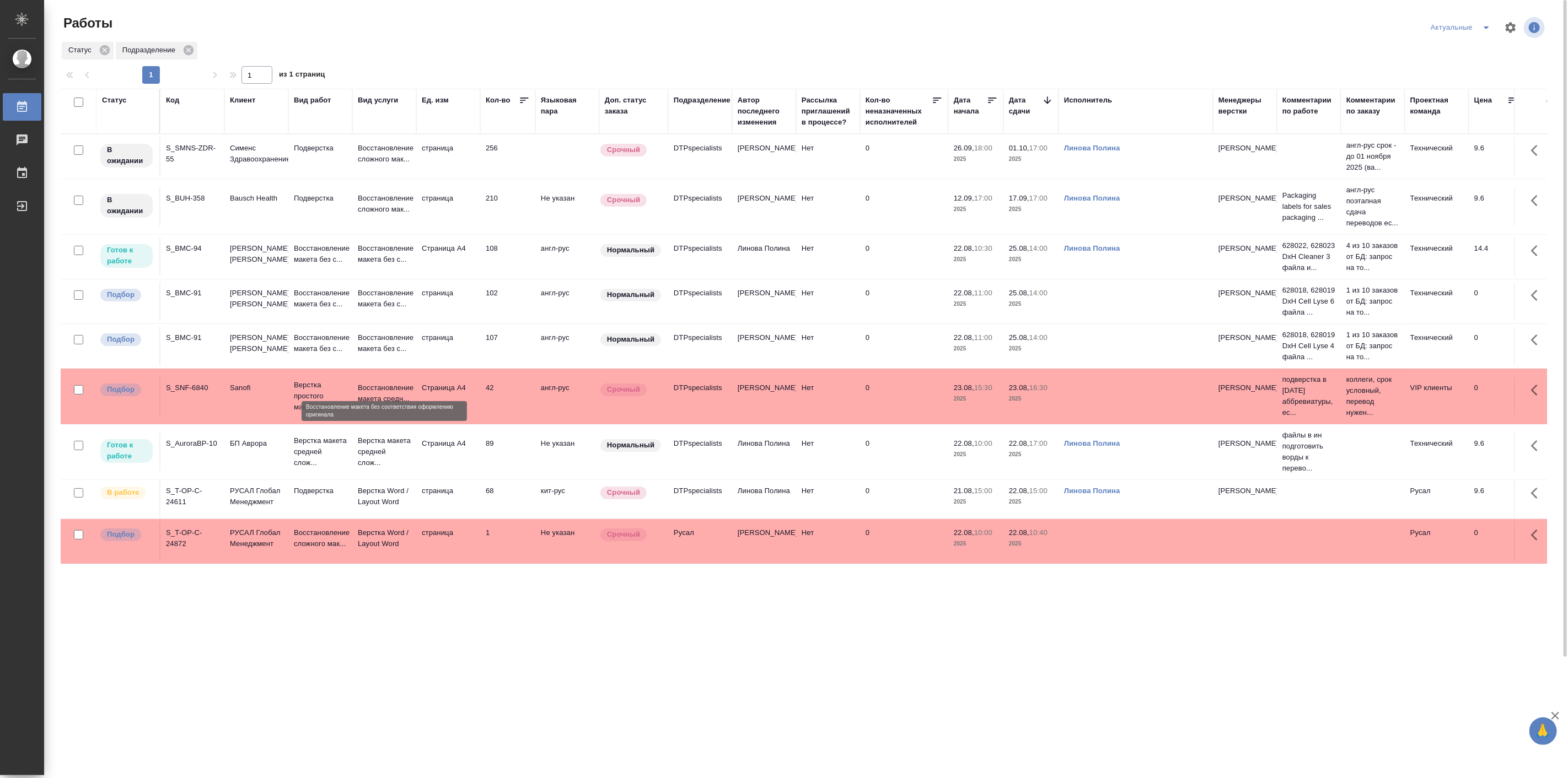
click at [378, 354] on p "Восстановление макета без с..." at bounding box center [384, 343] width 53 height 22
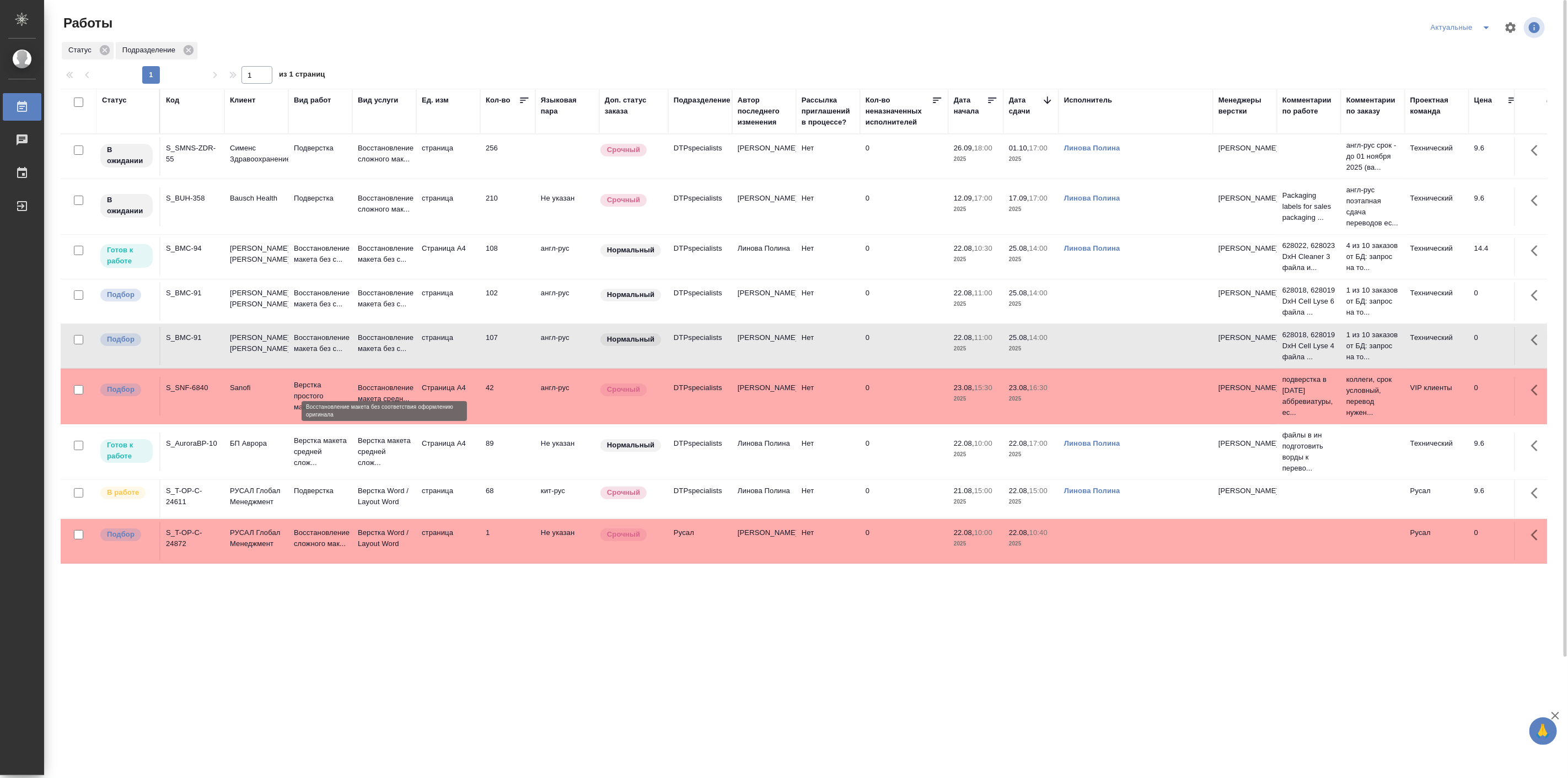
click at [378, 354] on p "Восстановление макета без с..." at bounding box center [384, 343] width 53 height 22
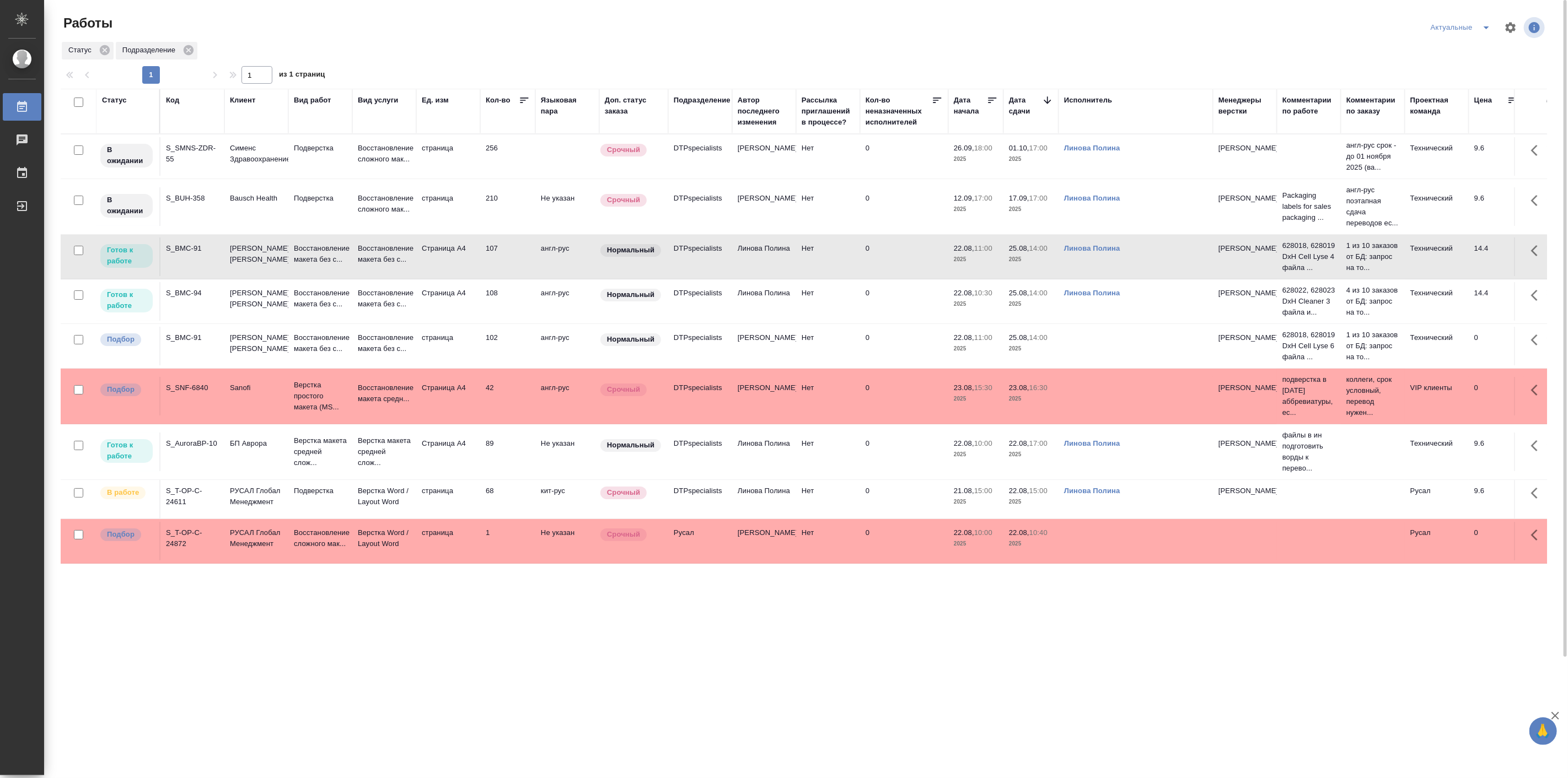
click at [268, 365] on tr "Подбор S_BMC-91 Beckman Coulter Восстановление макета без с... Восстановление м…" at bounding box center [1223, 346] width 2324 height 45
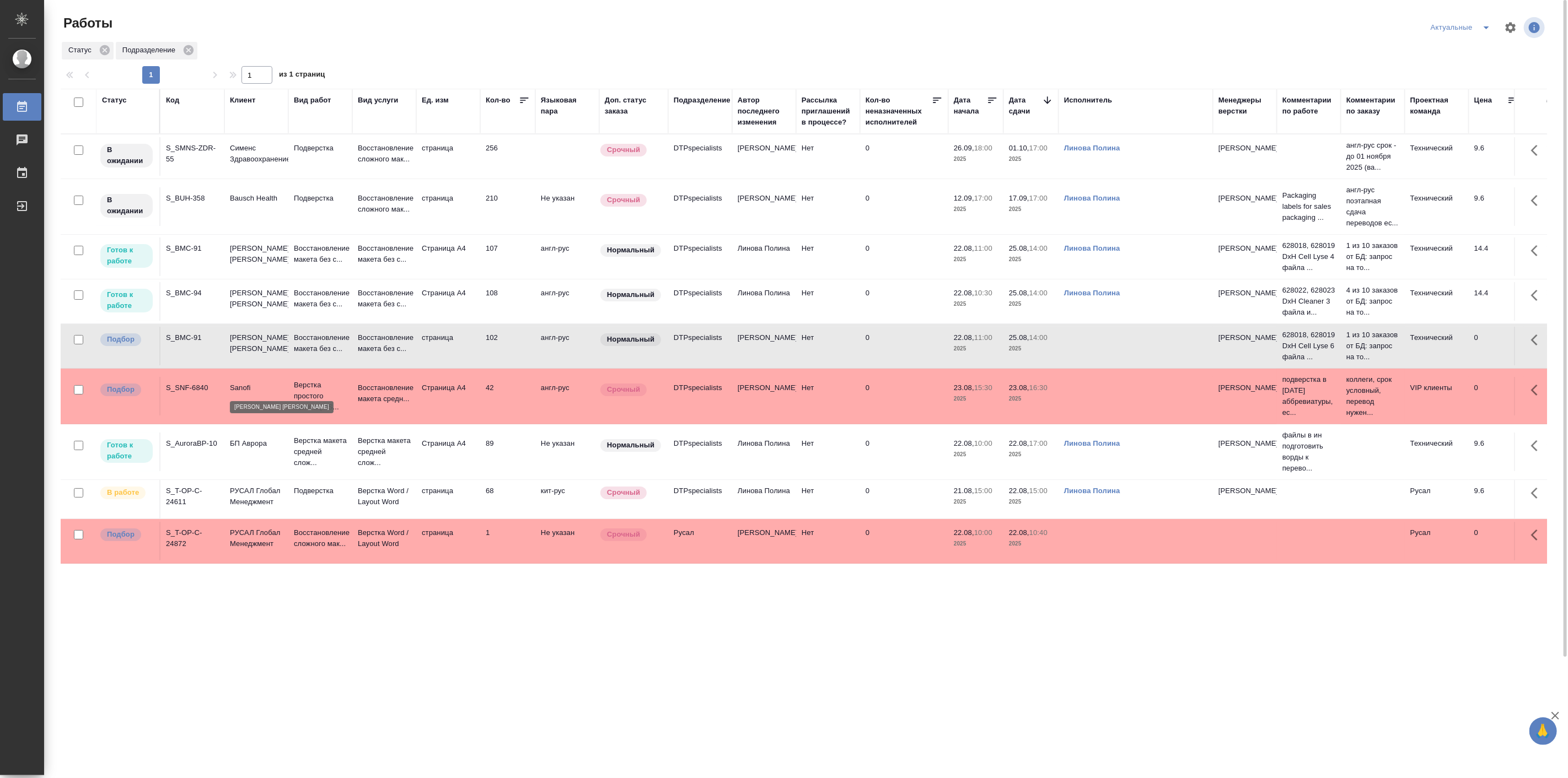
click at [257, 354] on p "Beckman Coulter" at bounding box center [256, 343] width 53 height 22
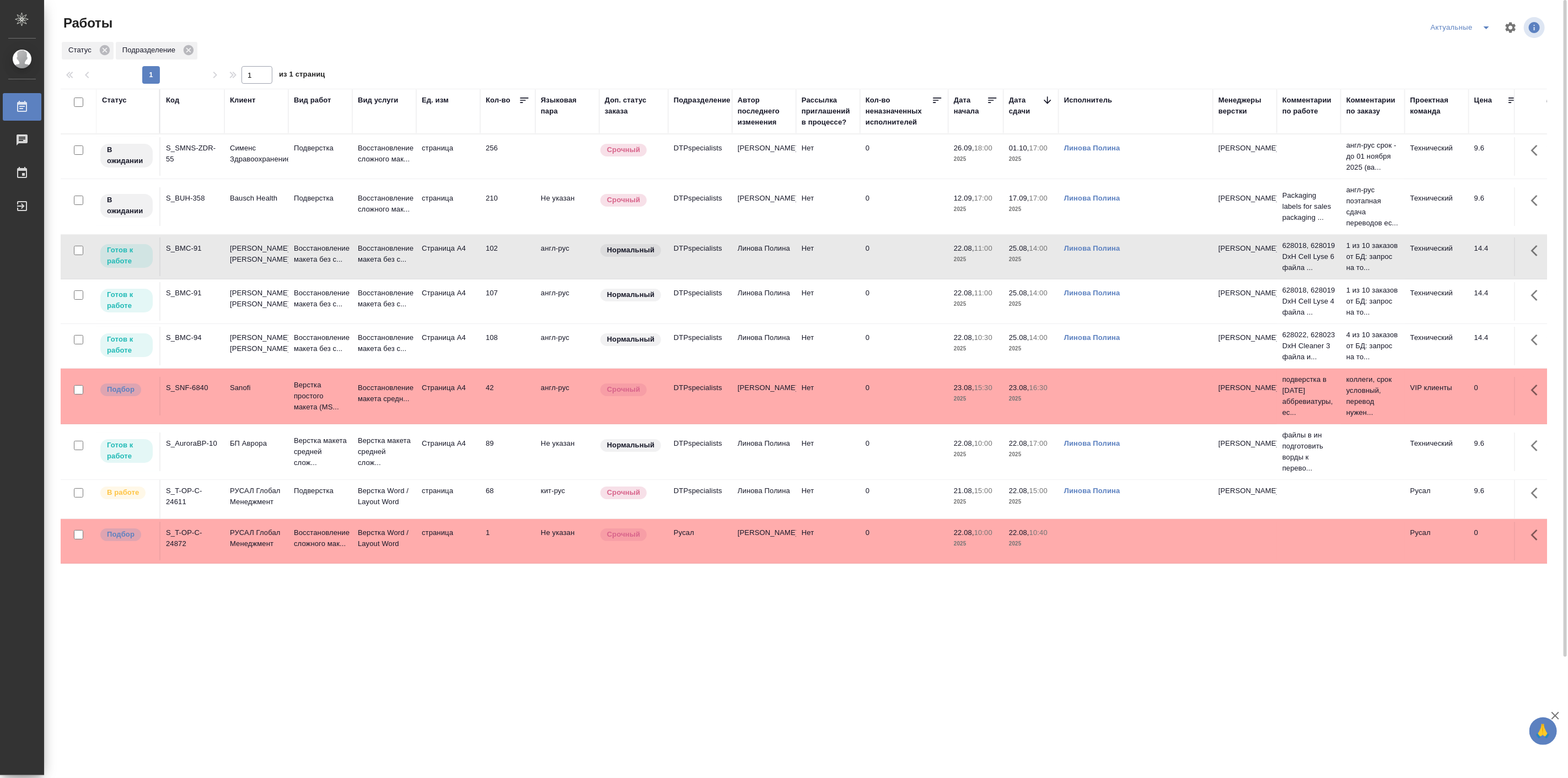
click at [449, 480] on tr "Готов к работе S_AuroraBP-10 БП Аврора Верстка макета средней слож... Верстка м…" at bounding box center [1223, 452] width 2324 height 56
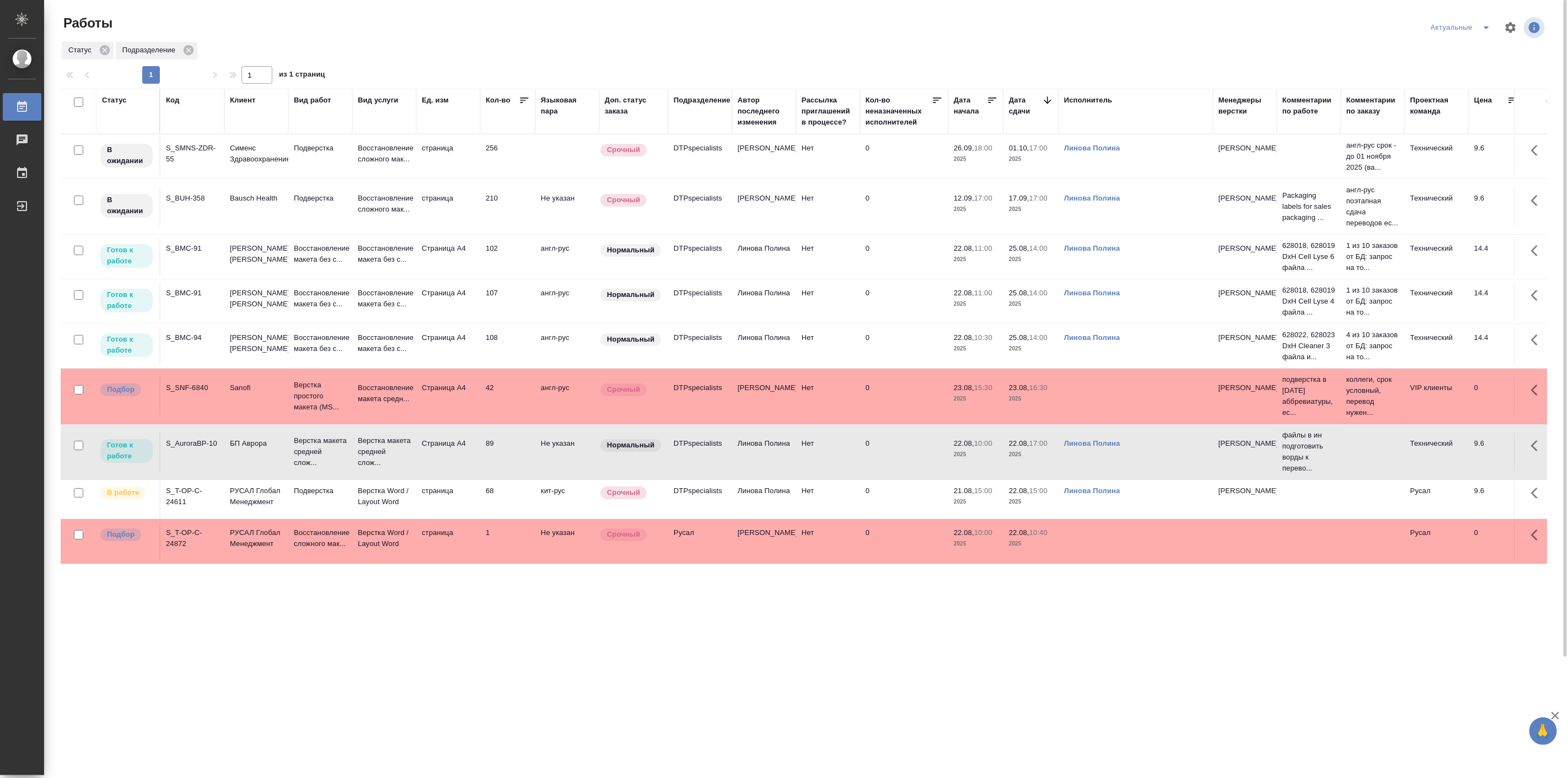
click at [532, 657] on div "Статус Код Клиент Вид работ Вид услуги Ед. изм Кол-во Языковая пара Доп. статус…" at bounding box center [803, 502] width 1486 height 826
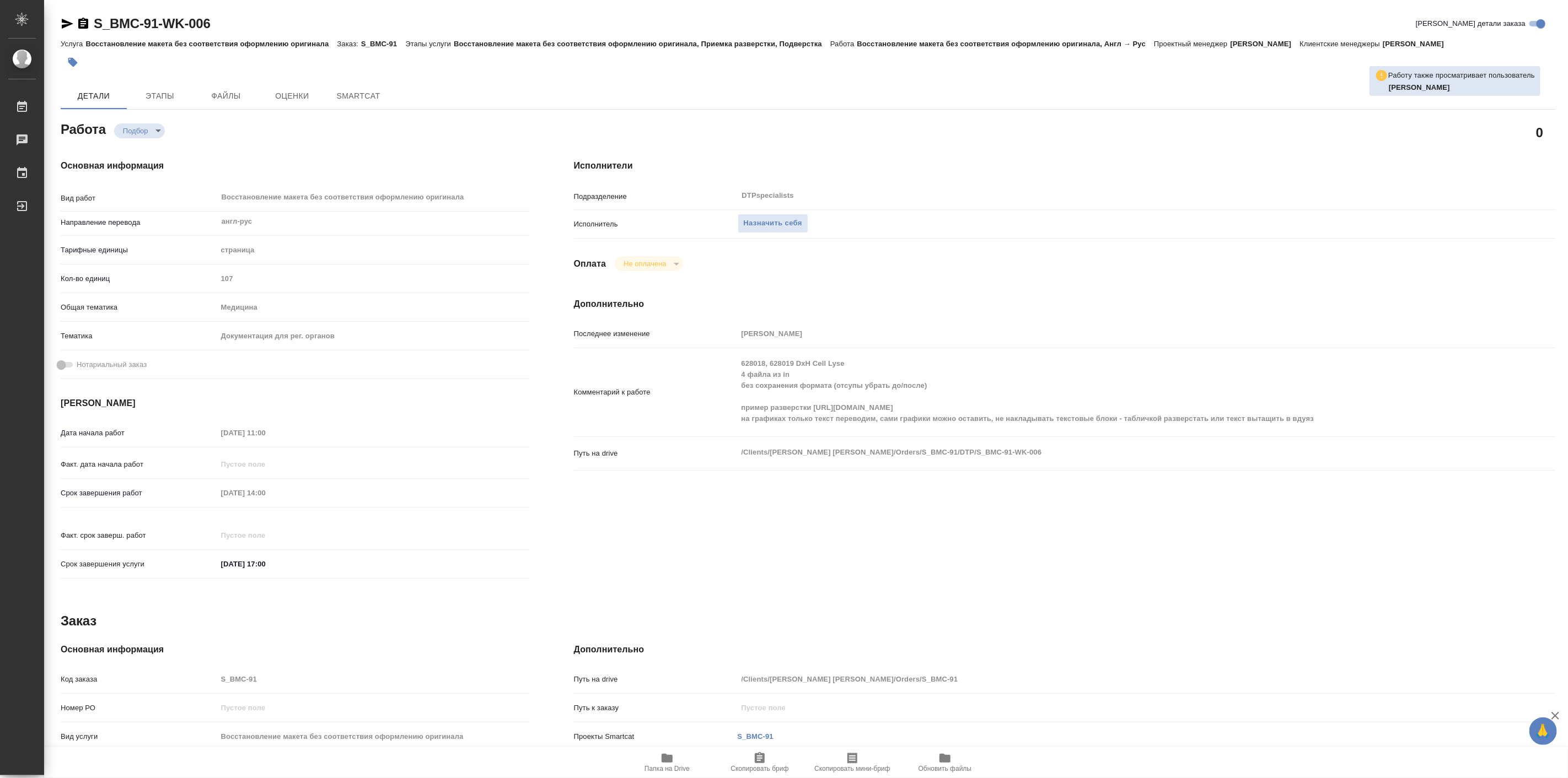
type textarea "x"
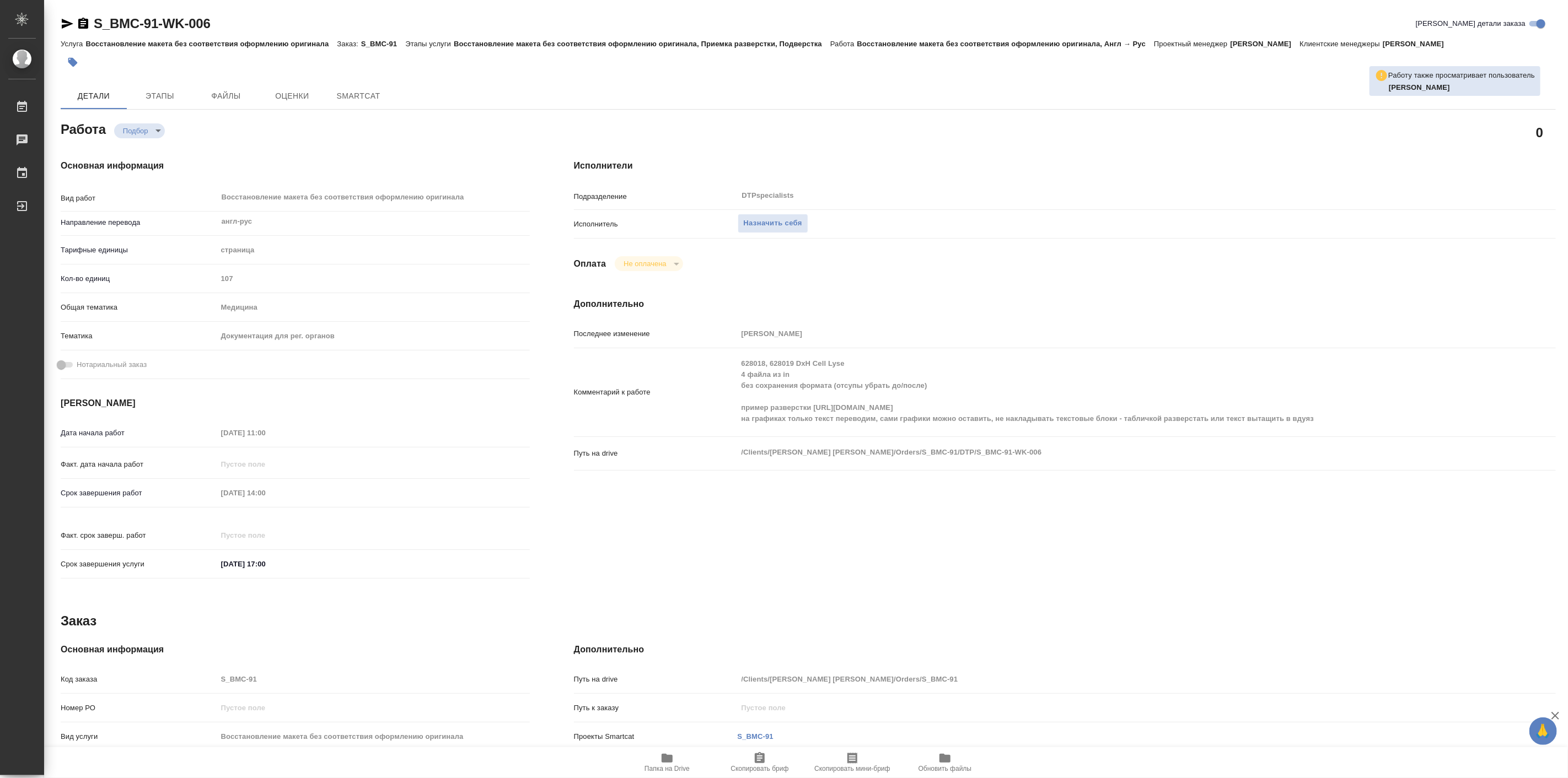
type textarea "x"
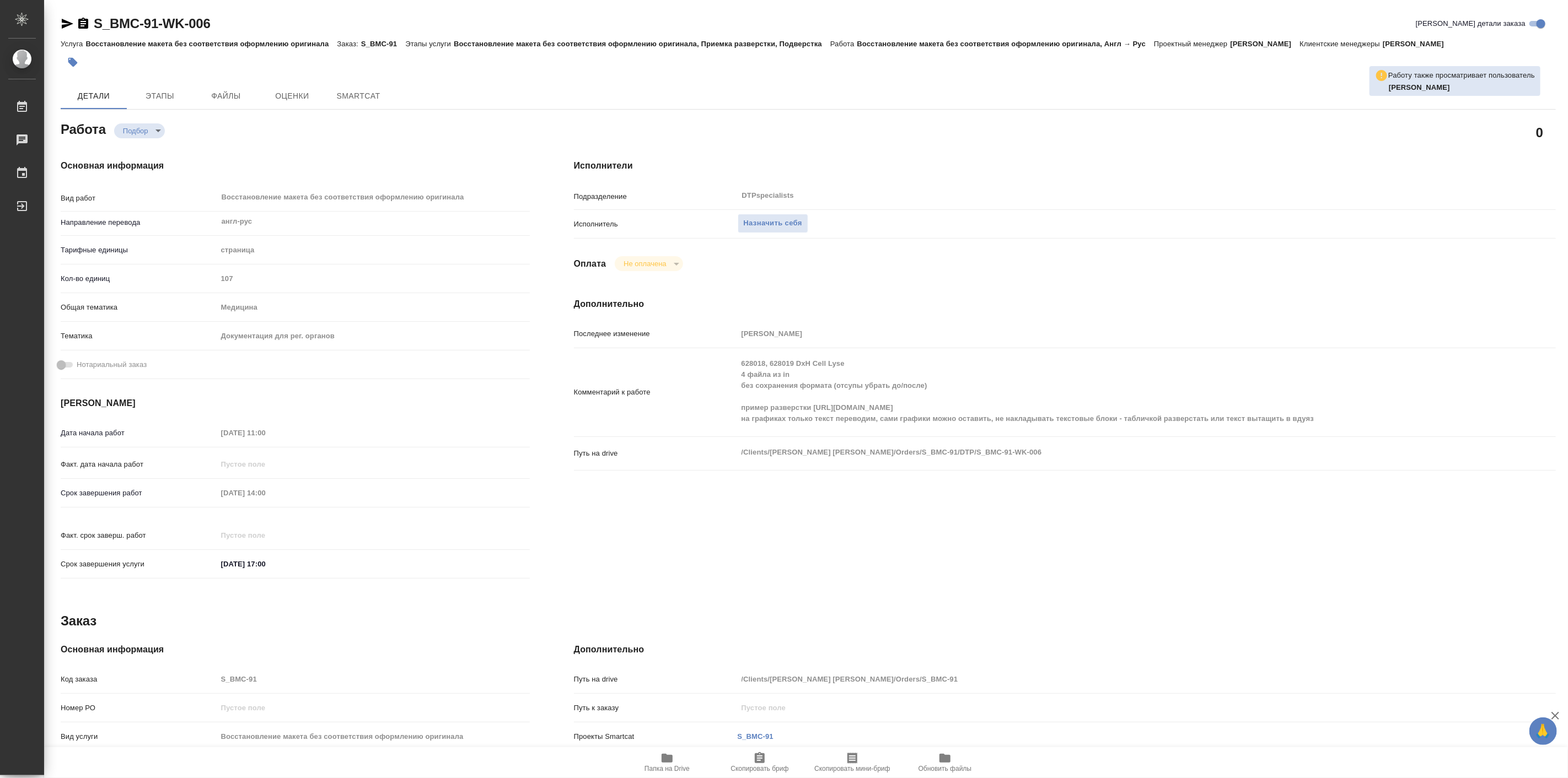
type textarea "x"
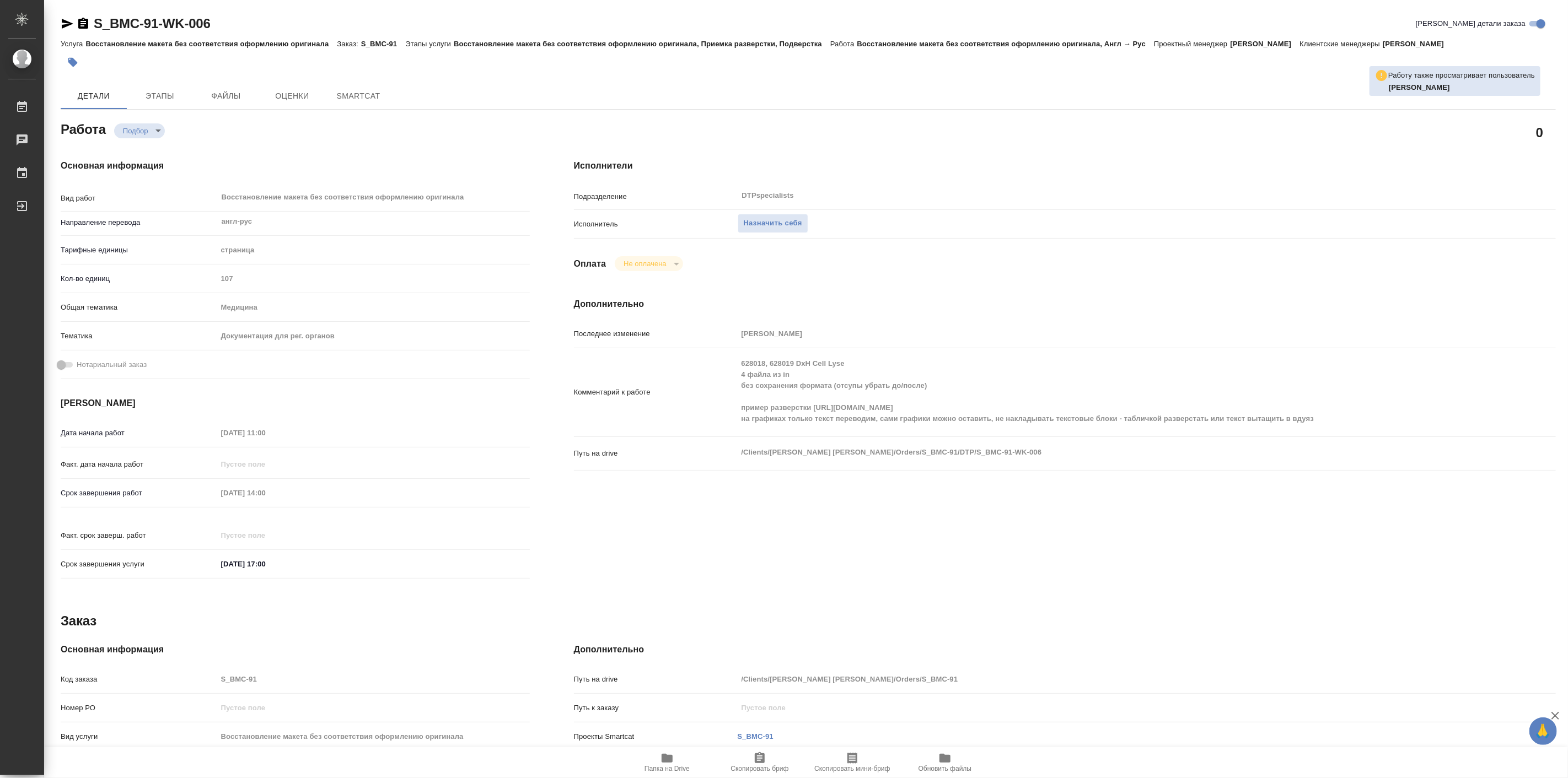
type textarea "x"
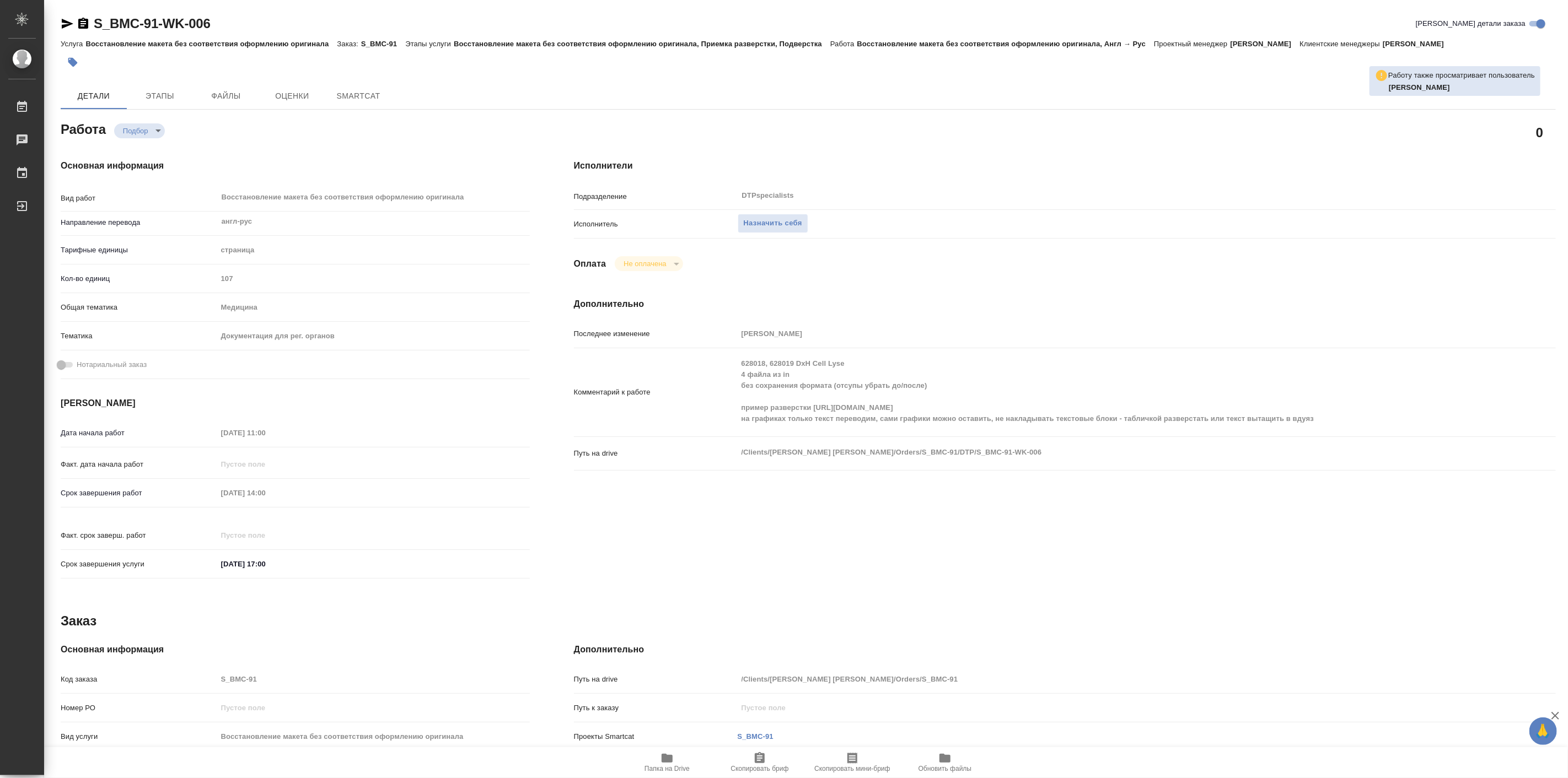
type textarea "x"
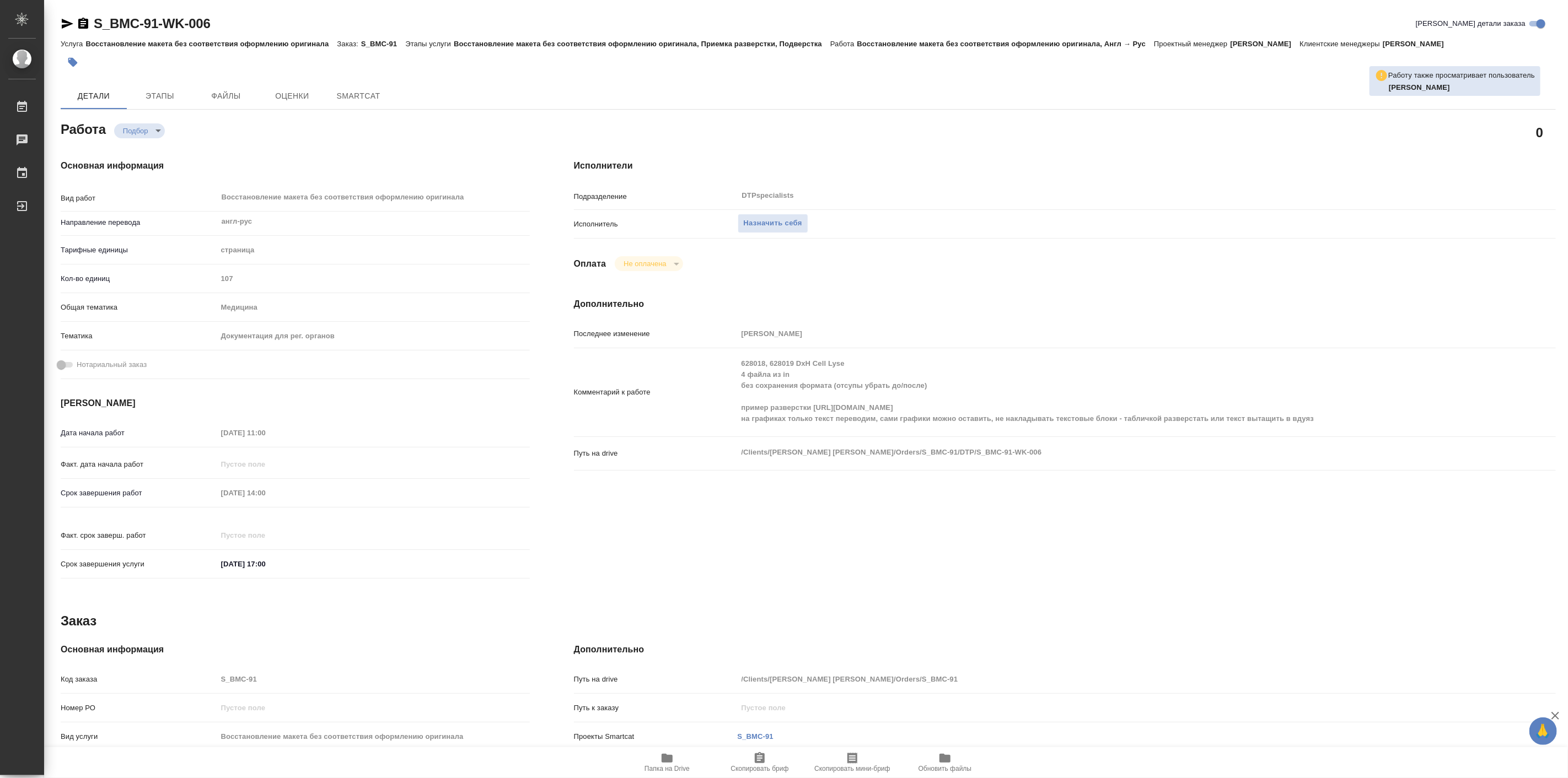
type textarea "x"
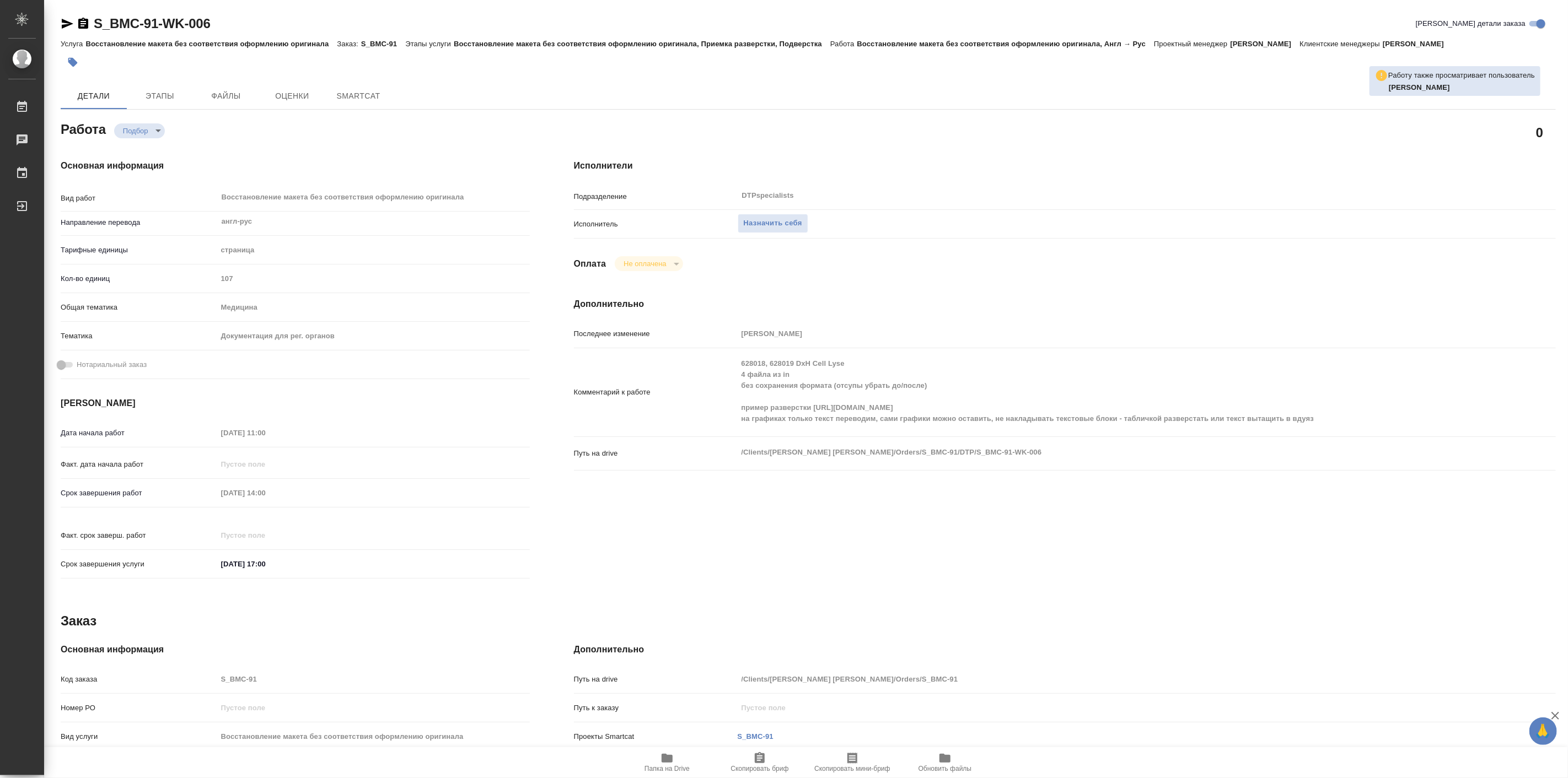
type textarea "x"
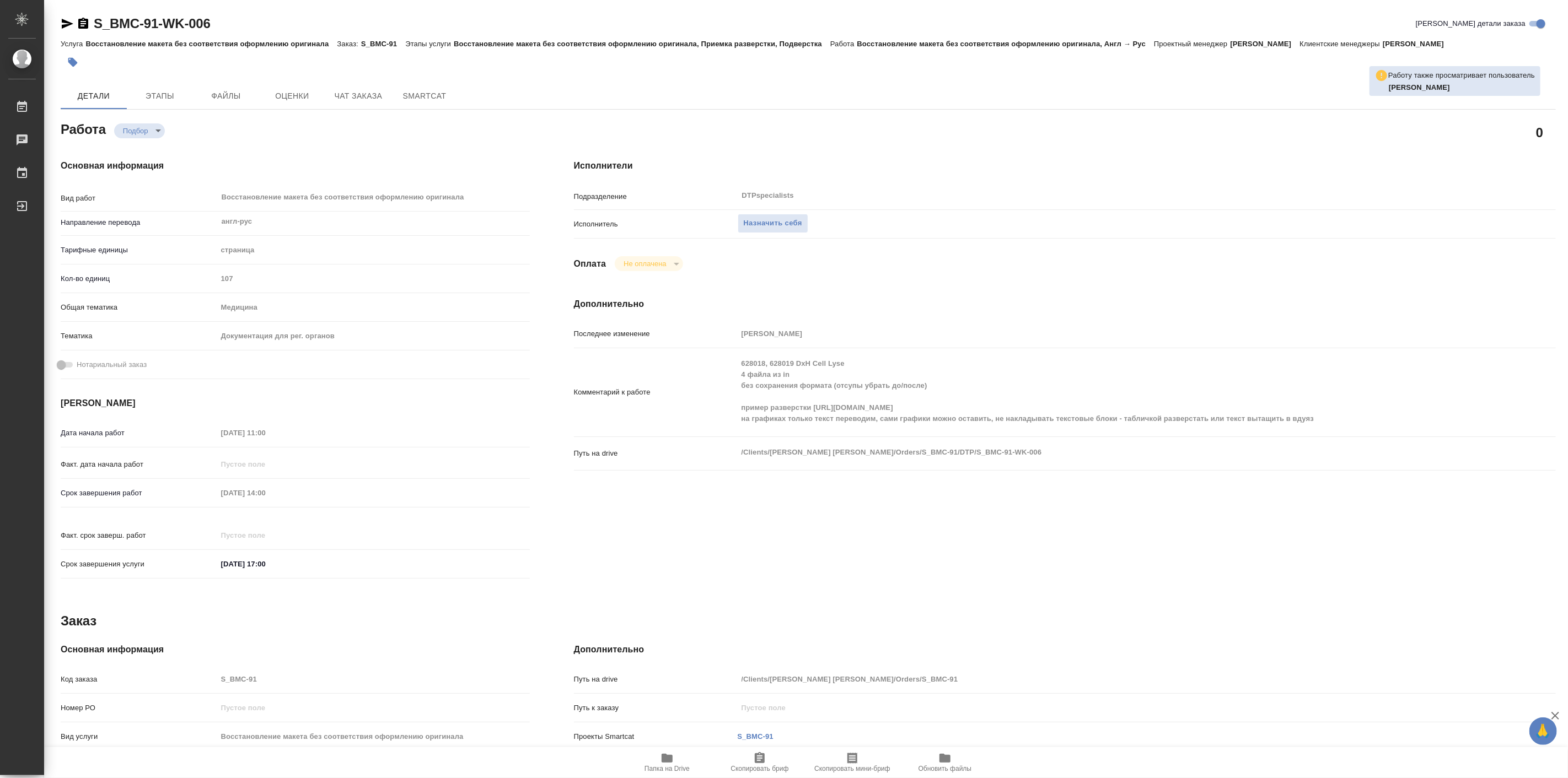
type textarea "x"
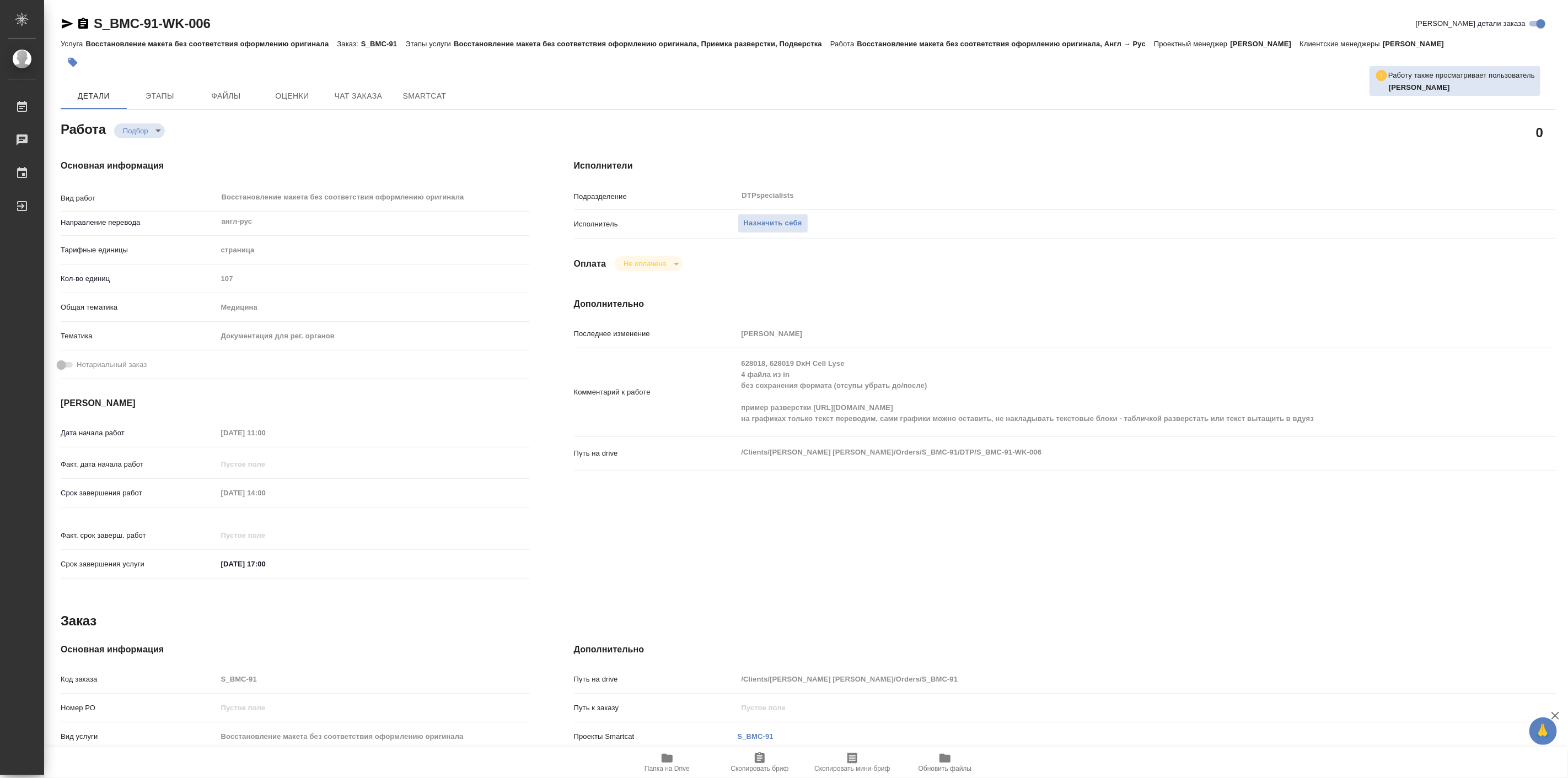
type textarea "x"
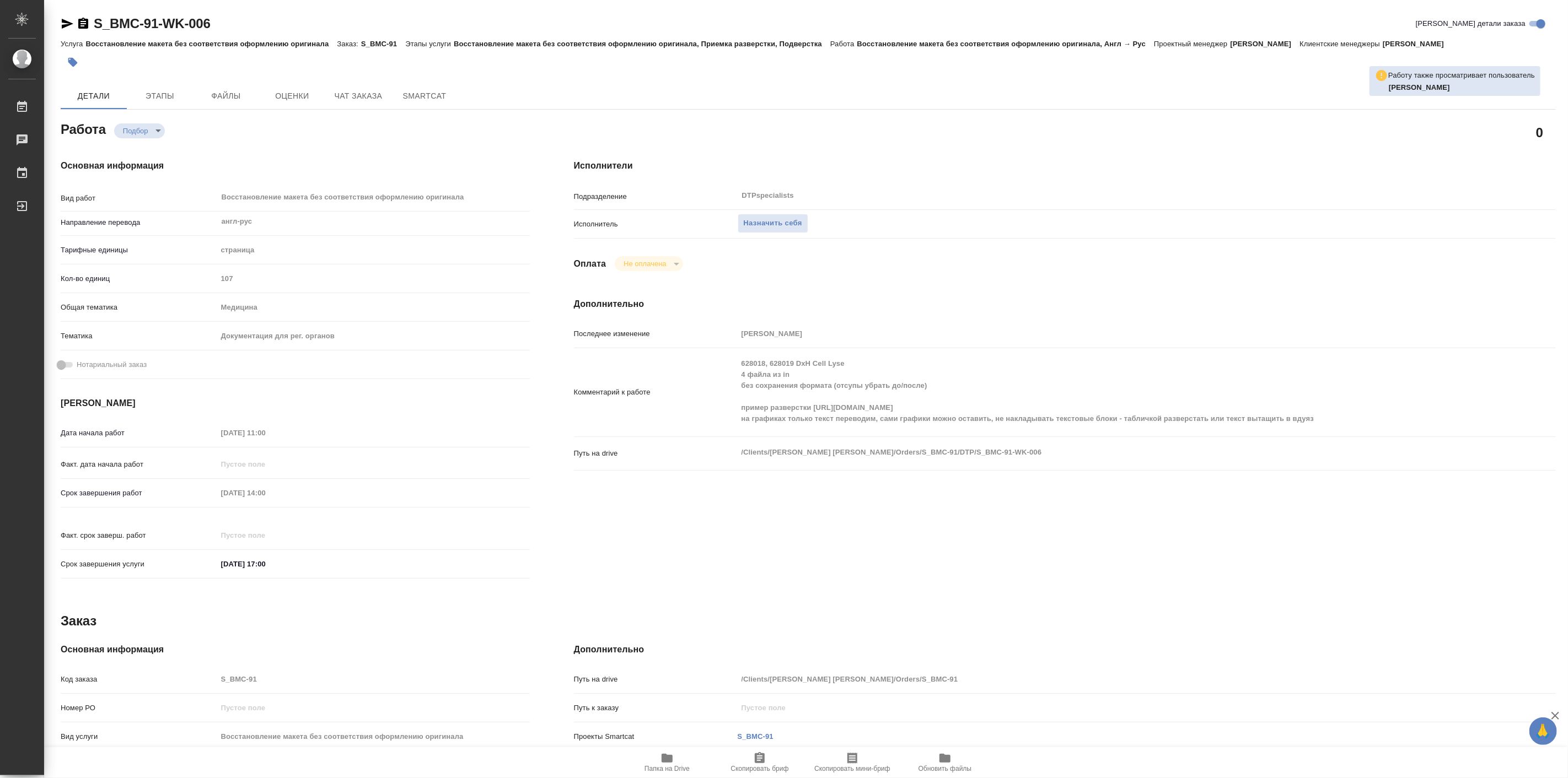
click at [675, 765] on span "Папка на Drive" at bounding box center [667, 768] width 46 height 8
click at [767, 233] on div "Назначить себя" at bounding box center [1106, 224] width 736 height 19
click at [763, 216] on button "Назначить себя" at bounding box center [773, 223] width 70 height 19
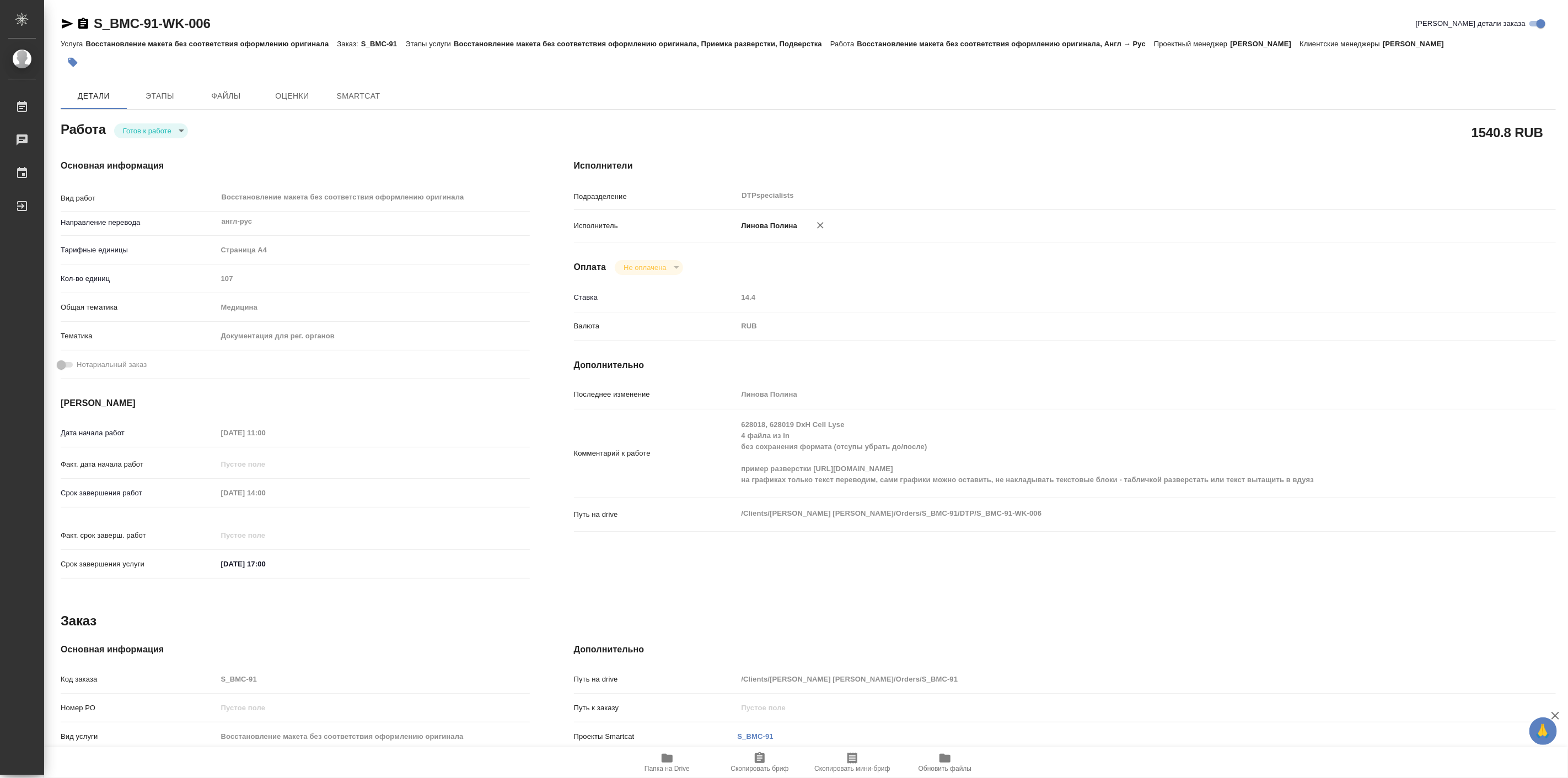
type textarea "x"
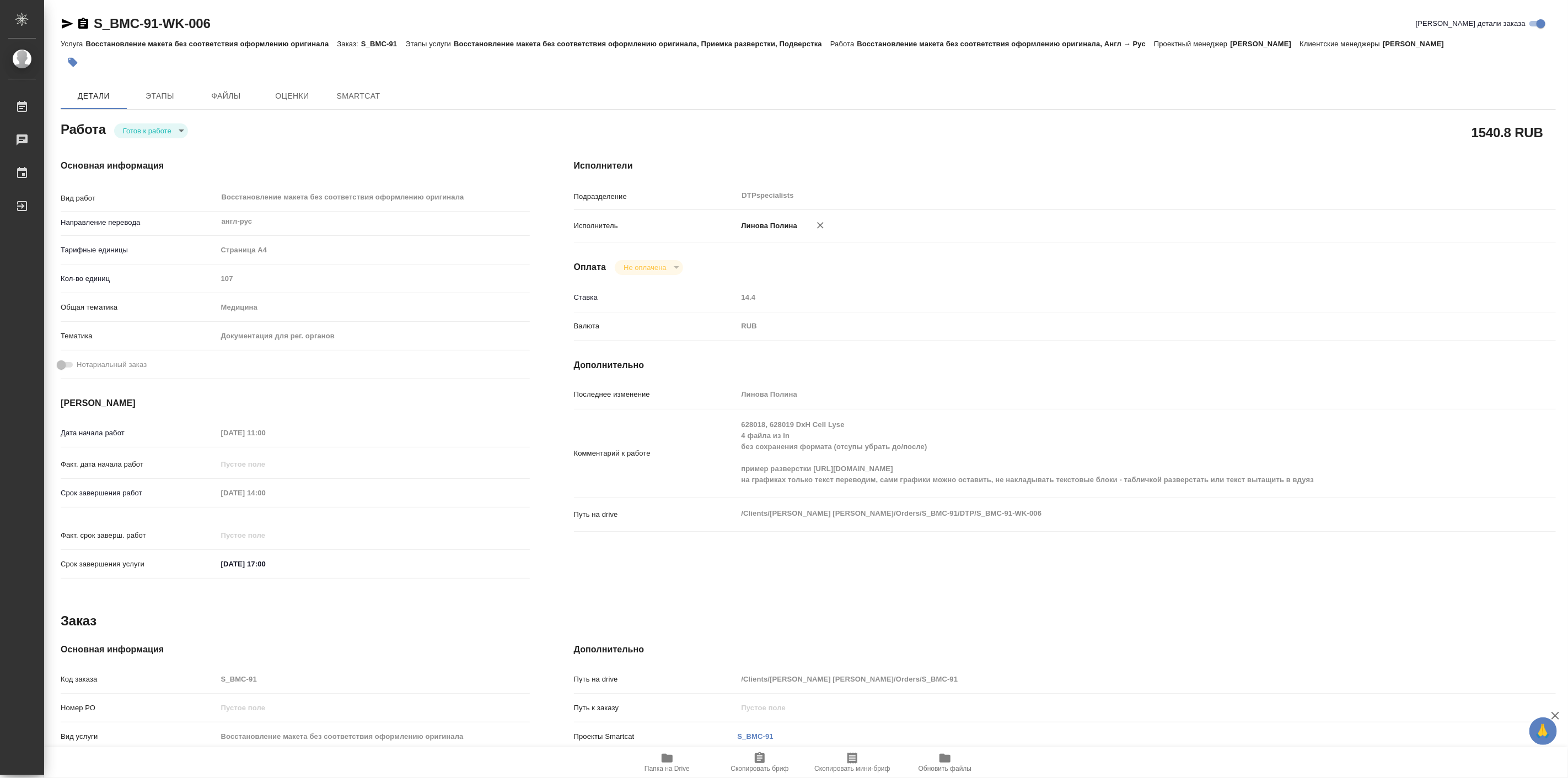
type textarea "x"
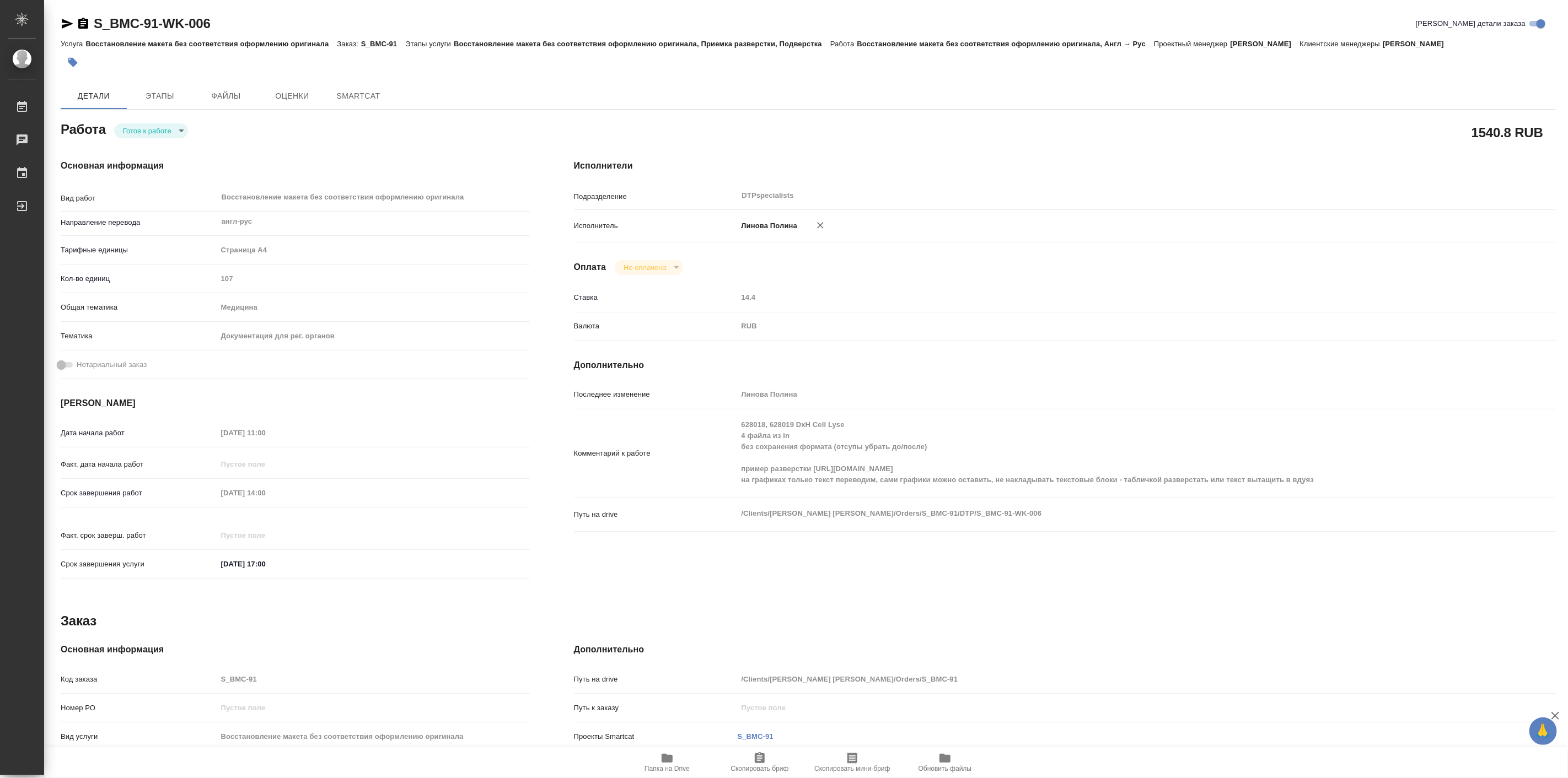
type textarea "x"
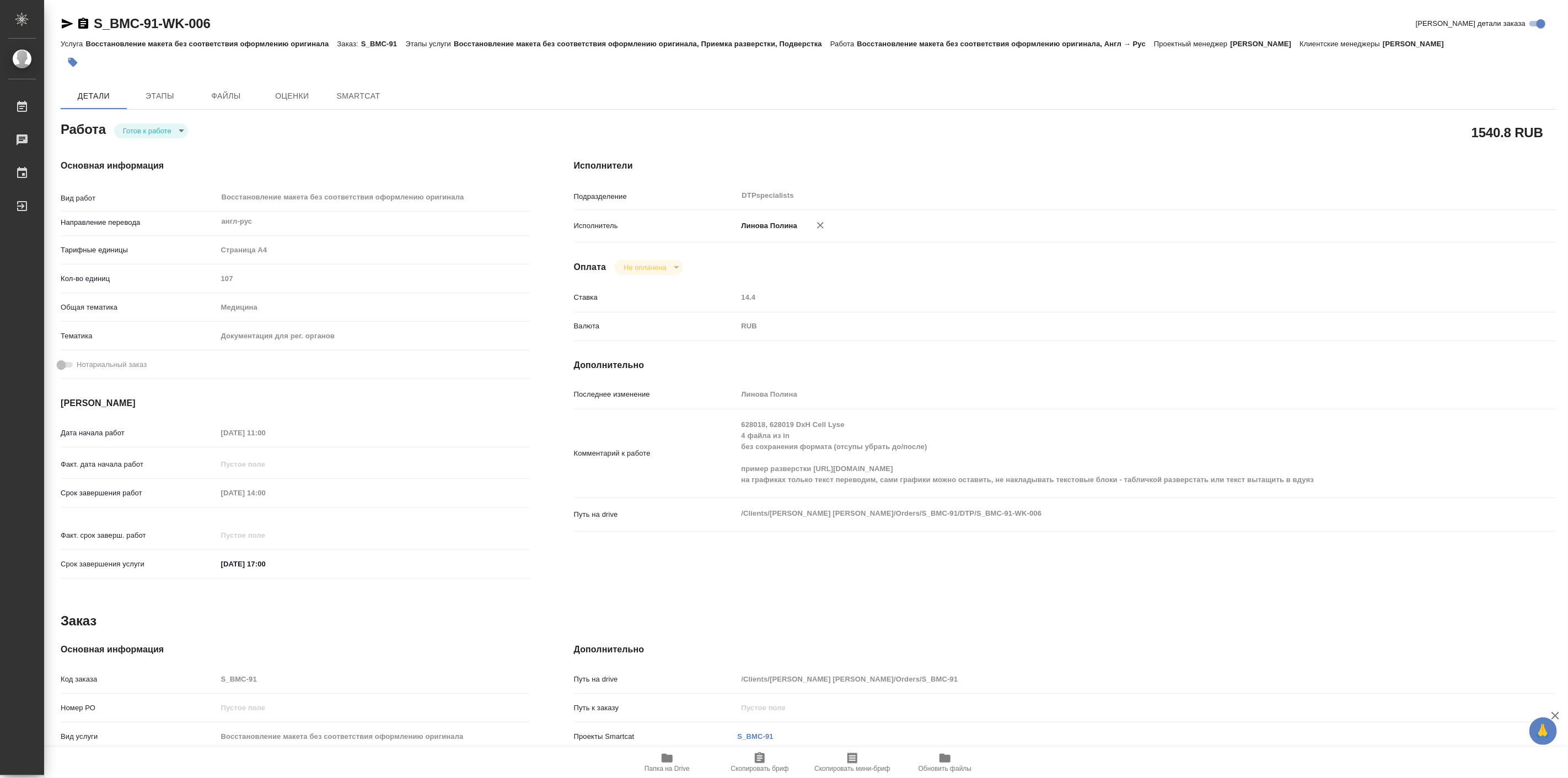
type textarea "x"
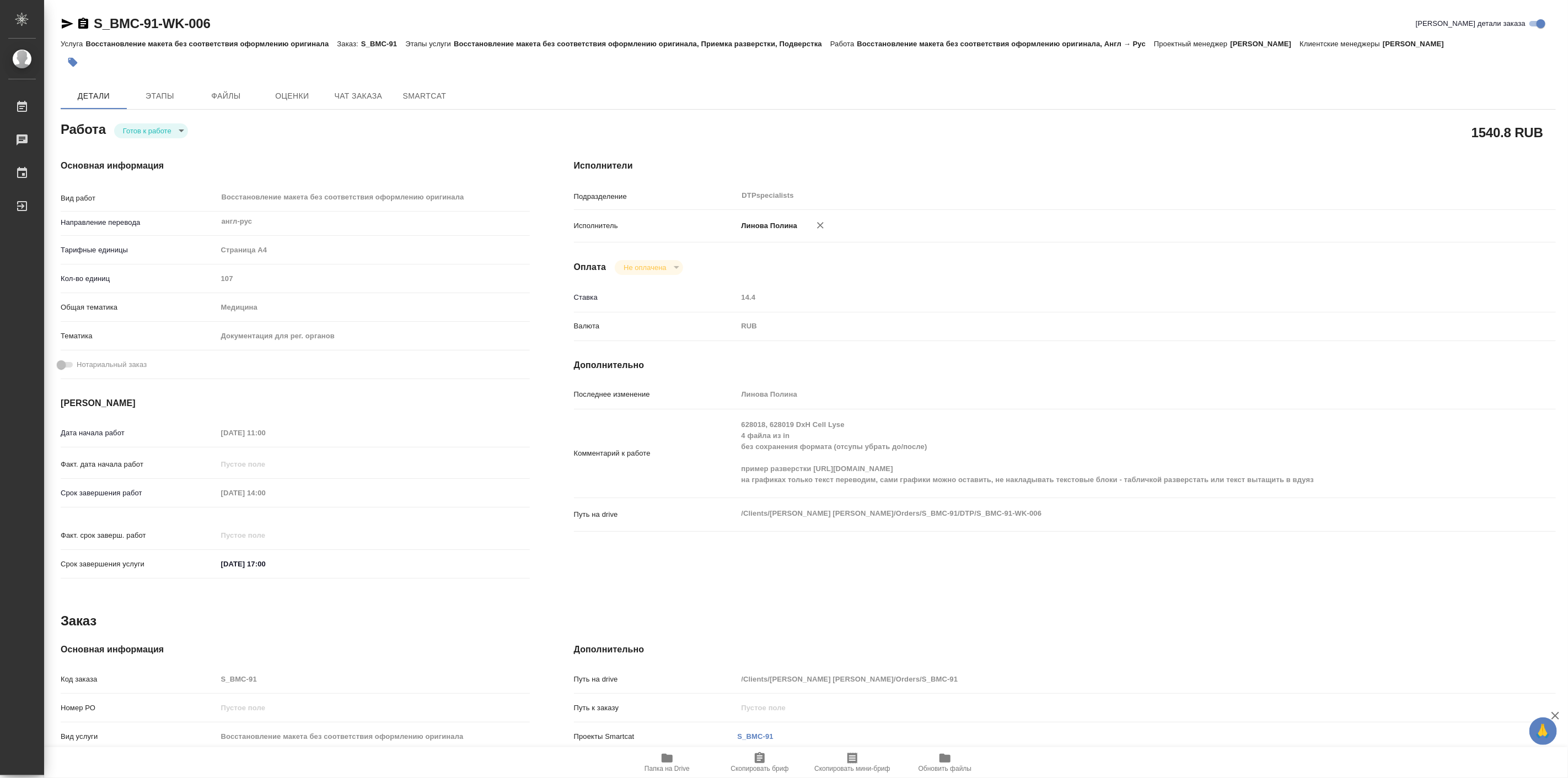
type textarea "x"
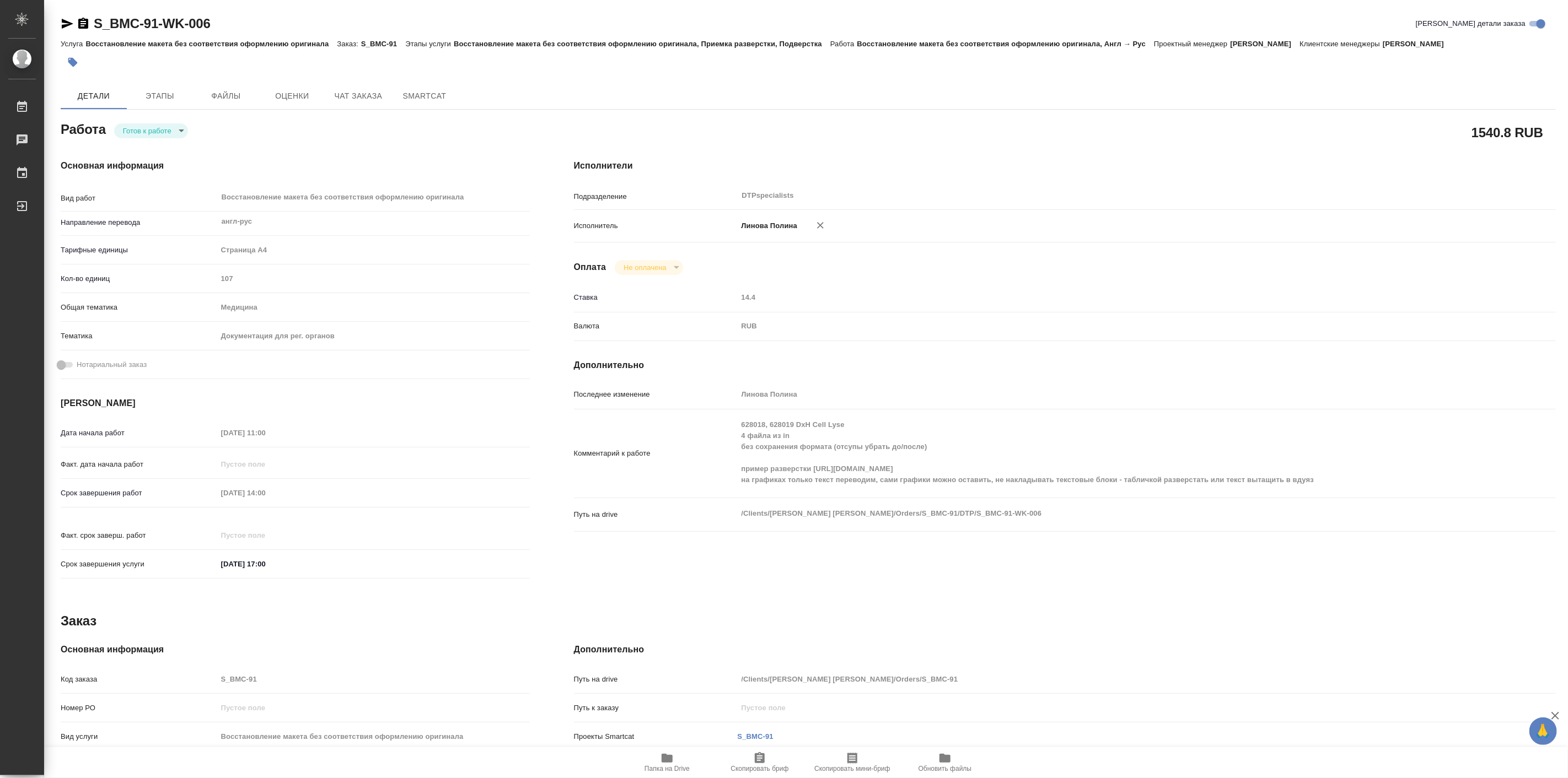
type textarea "x"
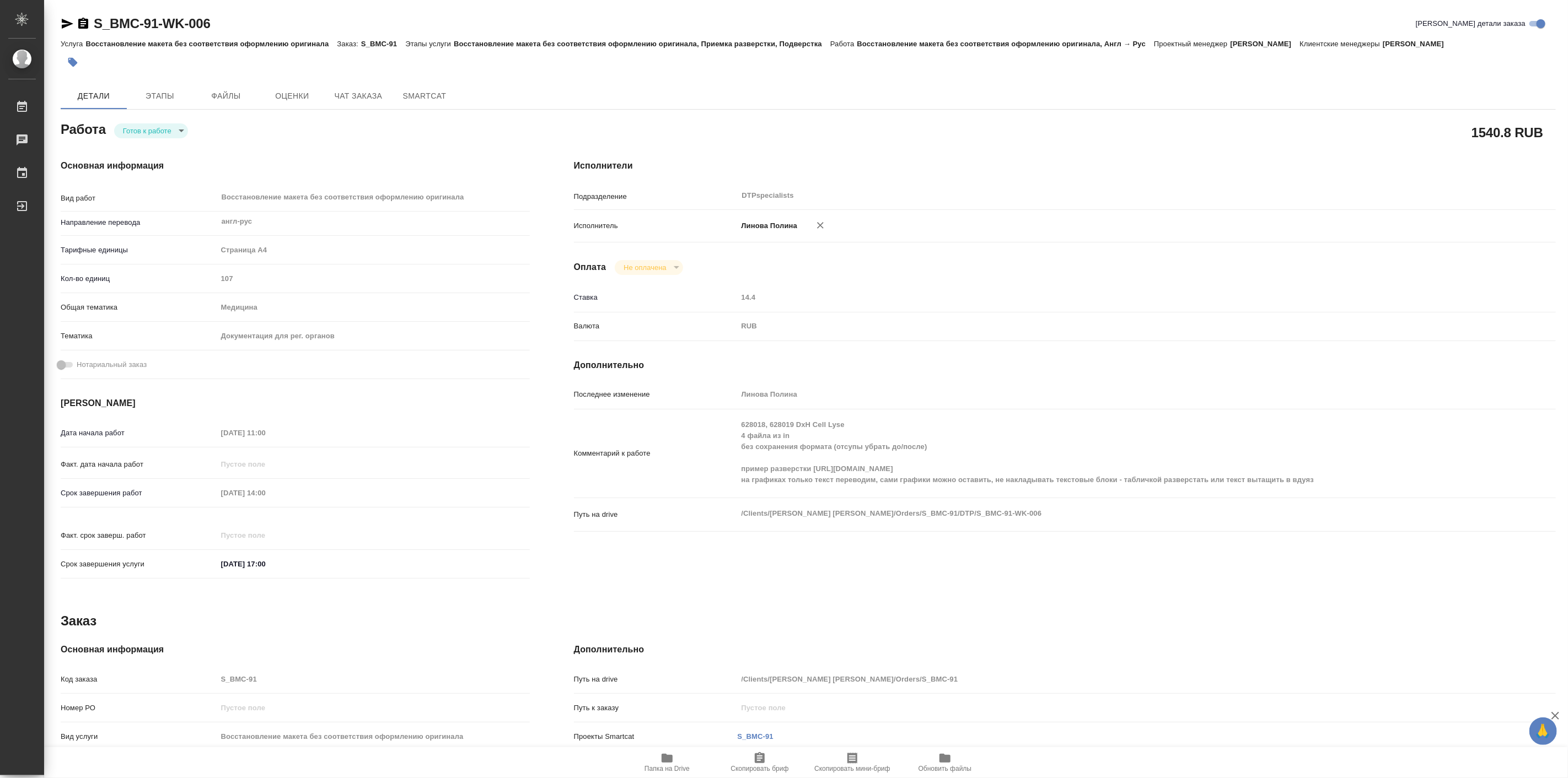
type textarea "x"
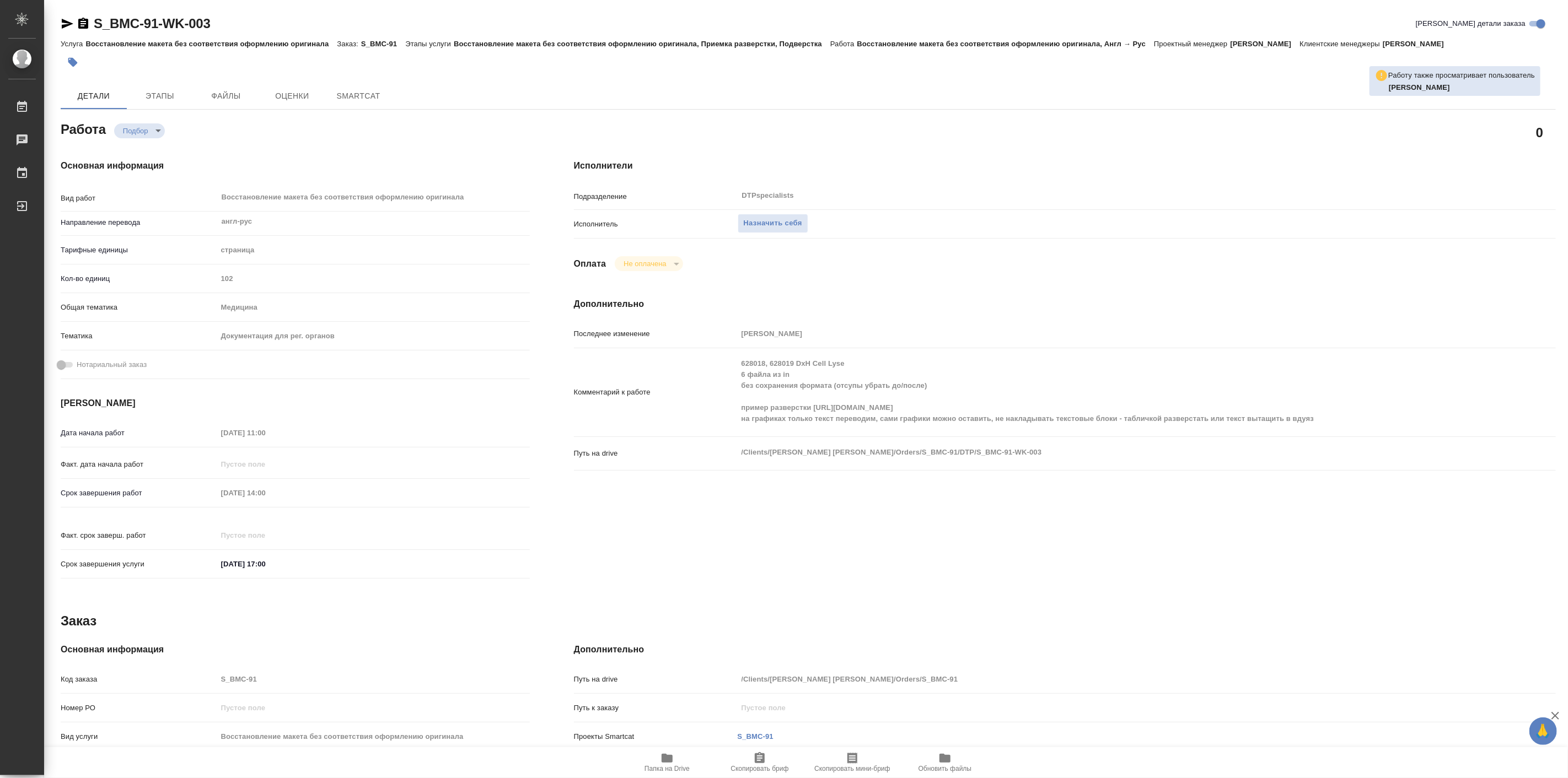
type textarea "x"
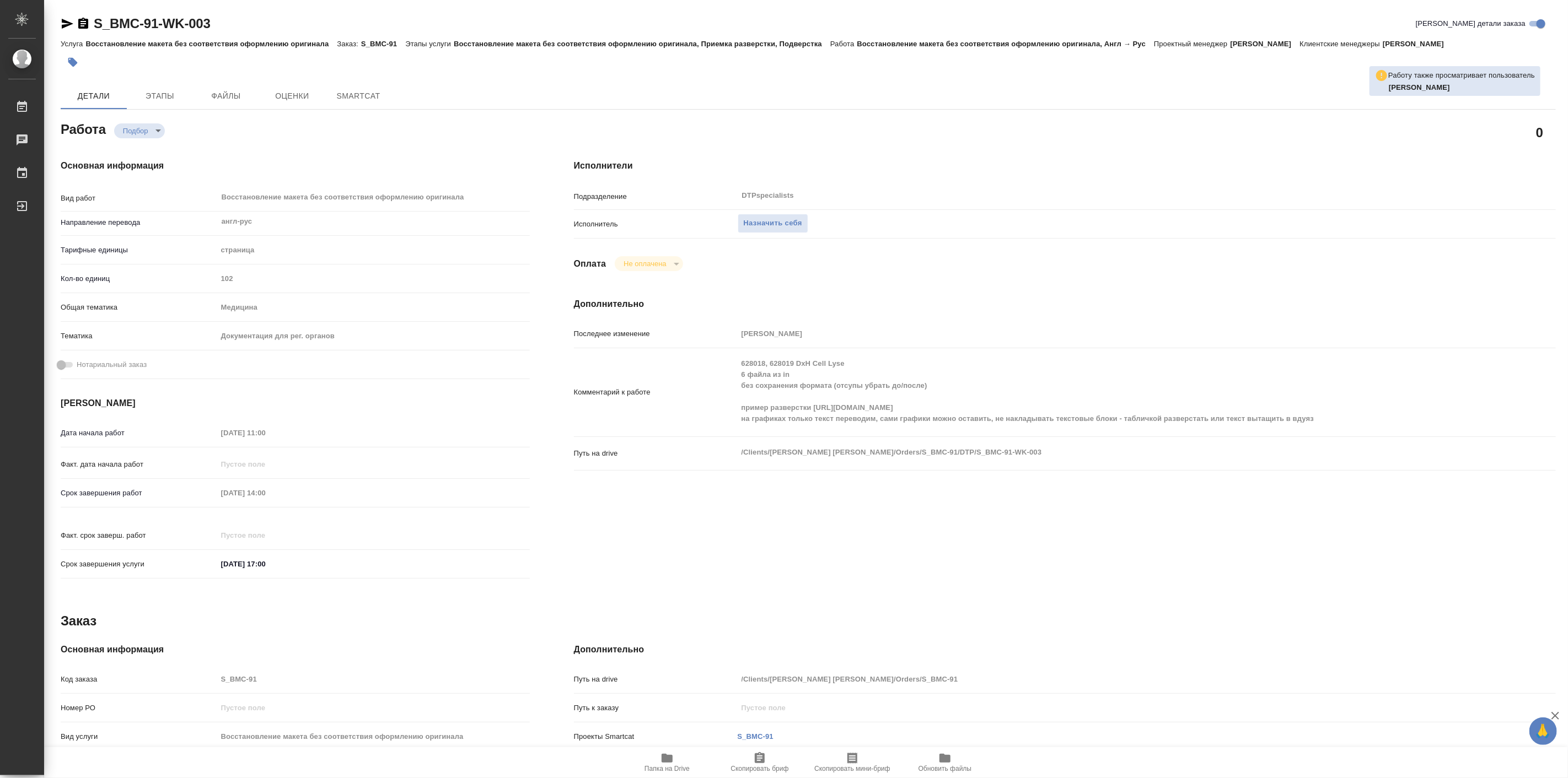
type textarea "x"
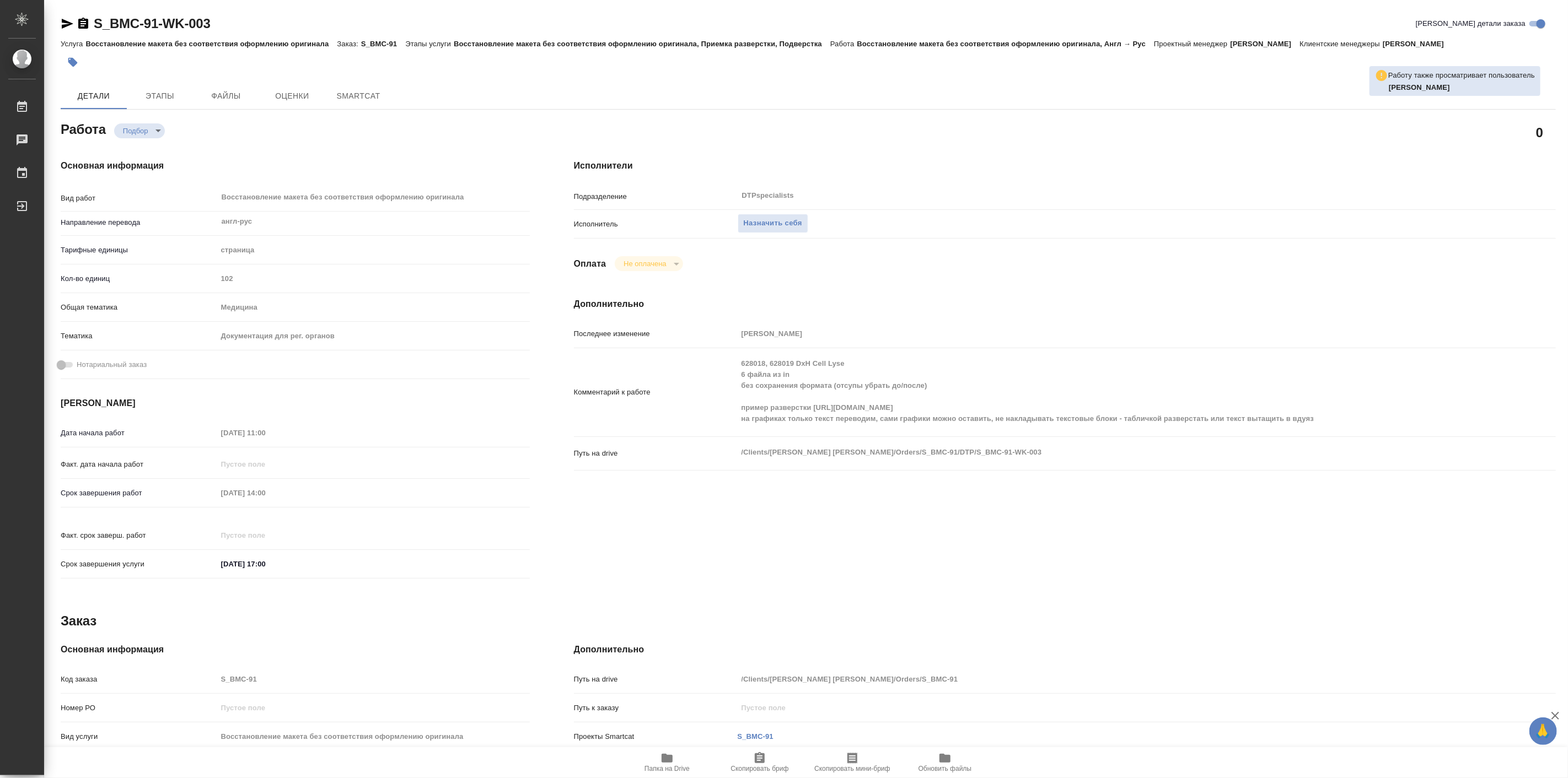
type textarea "x"
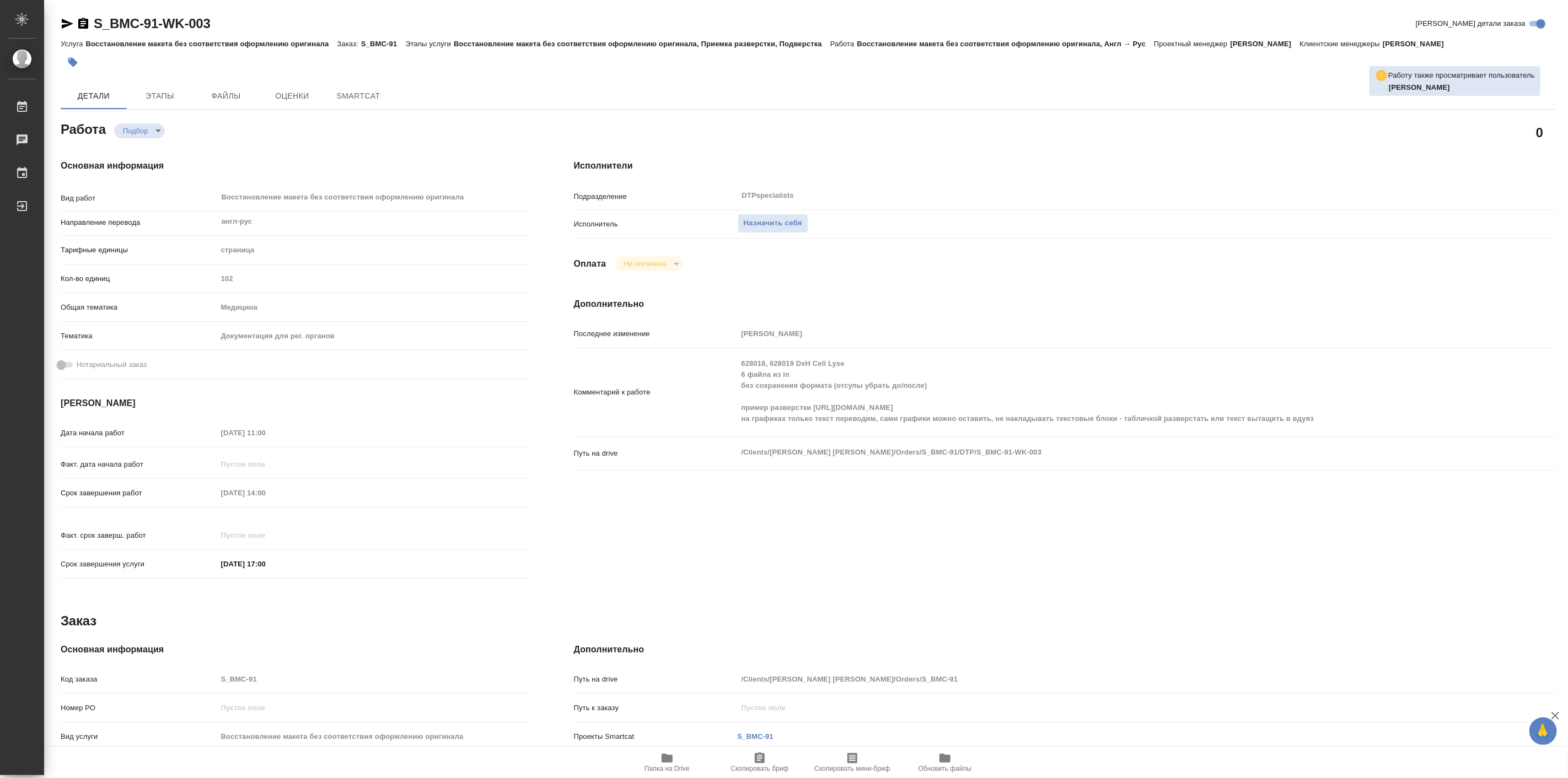
type textarea "x"
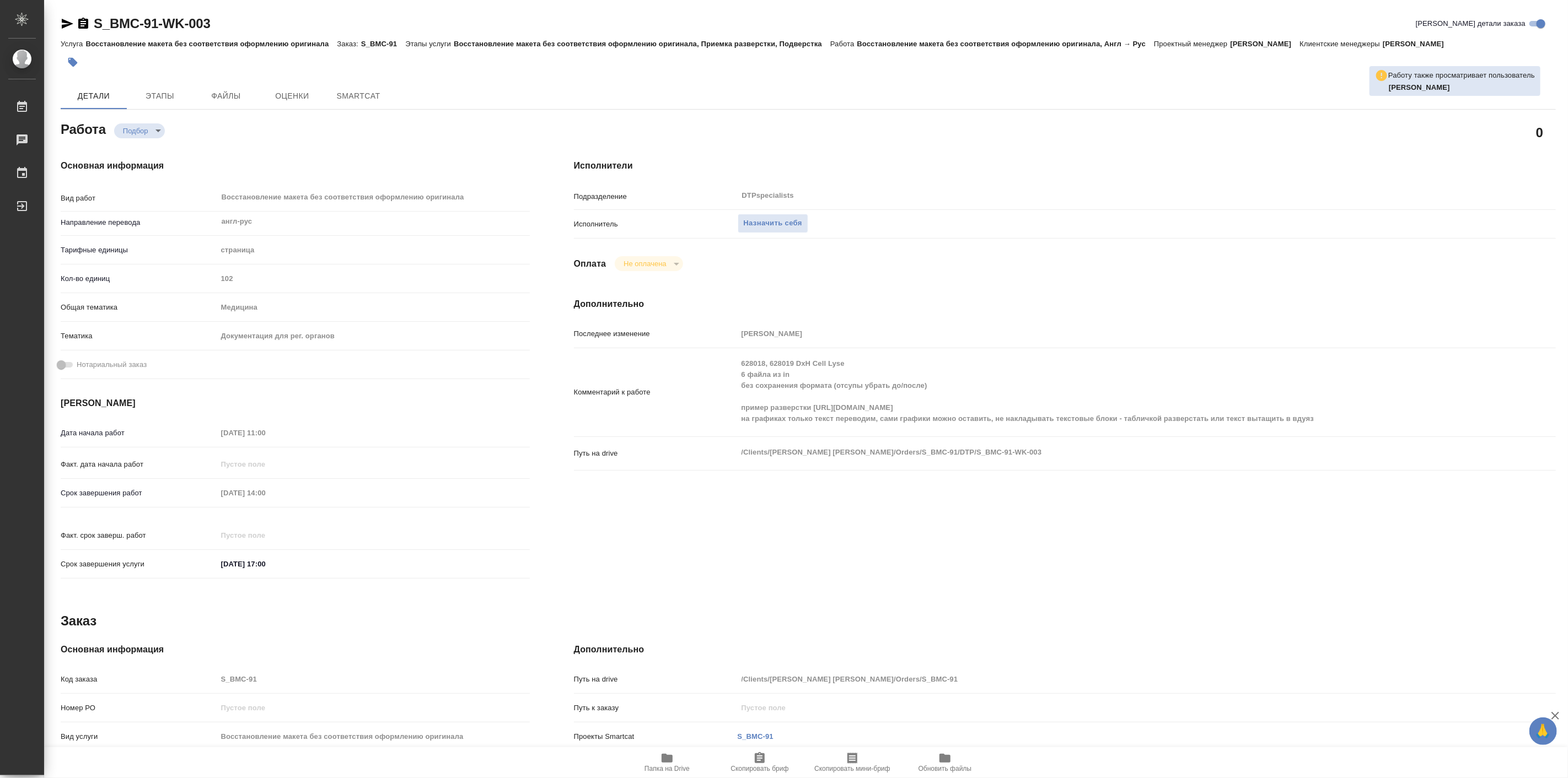
type textarea "x"
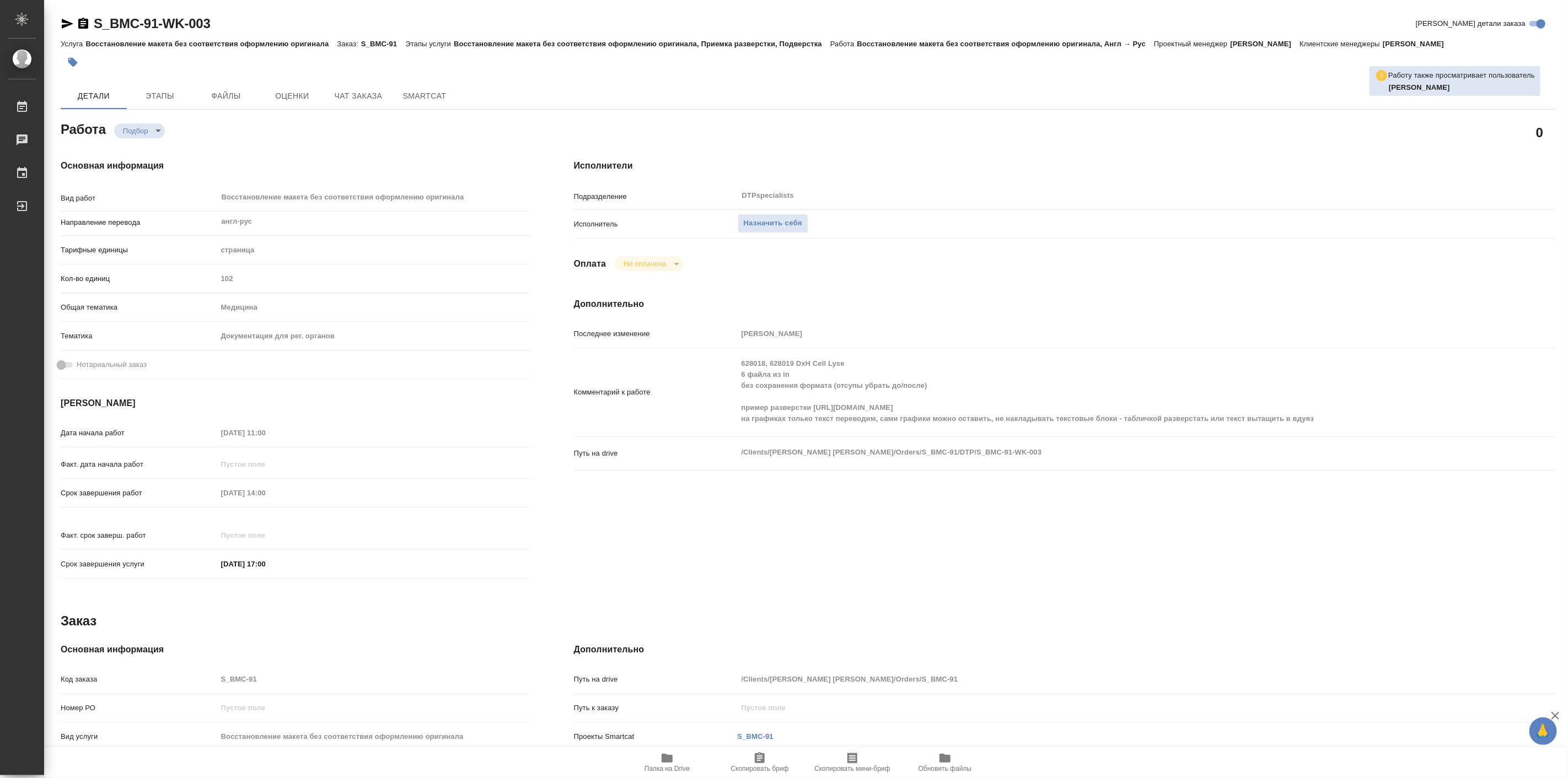
type textarea "x"
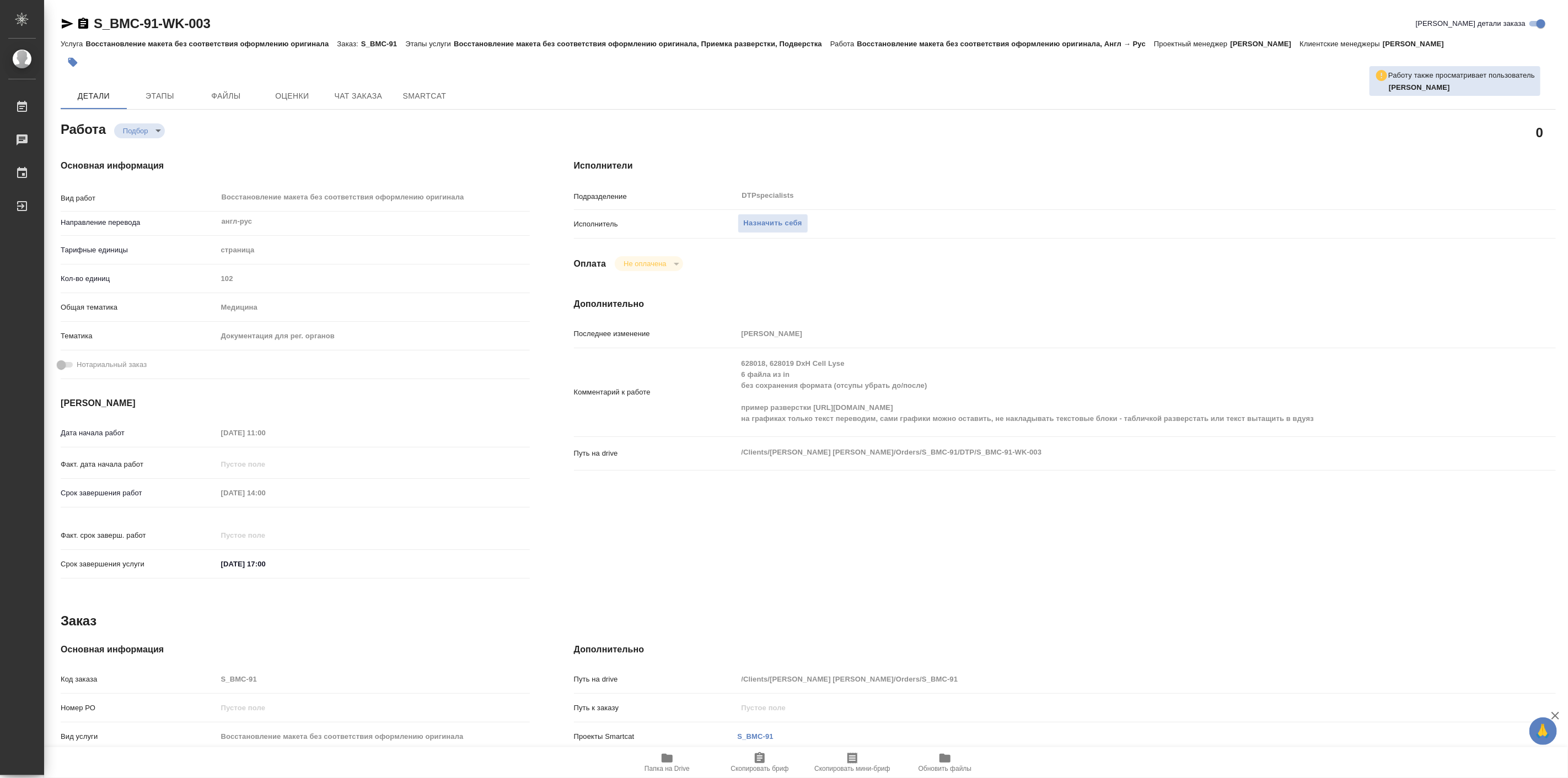
type textarea "x"
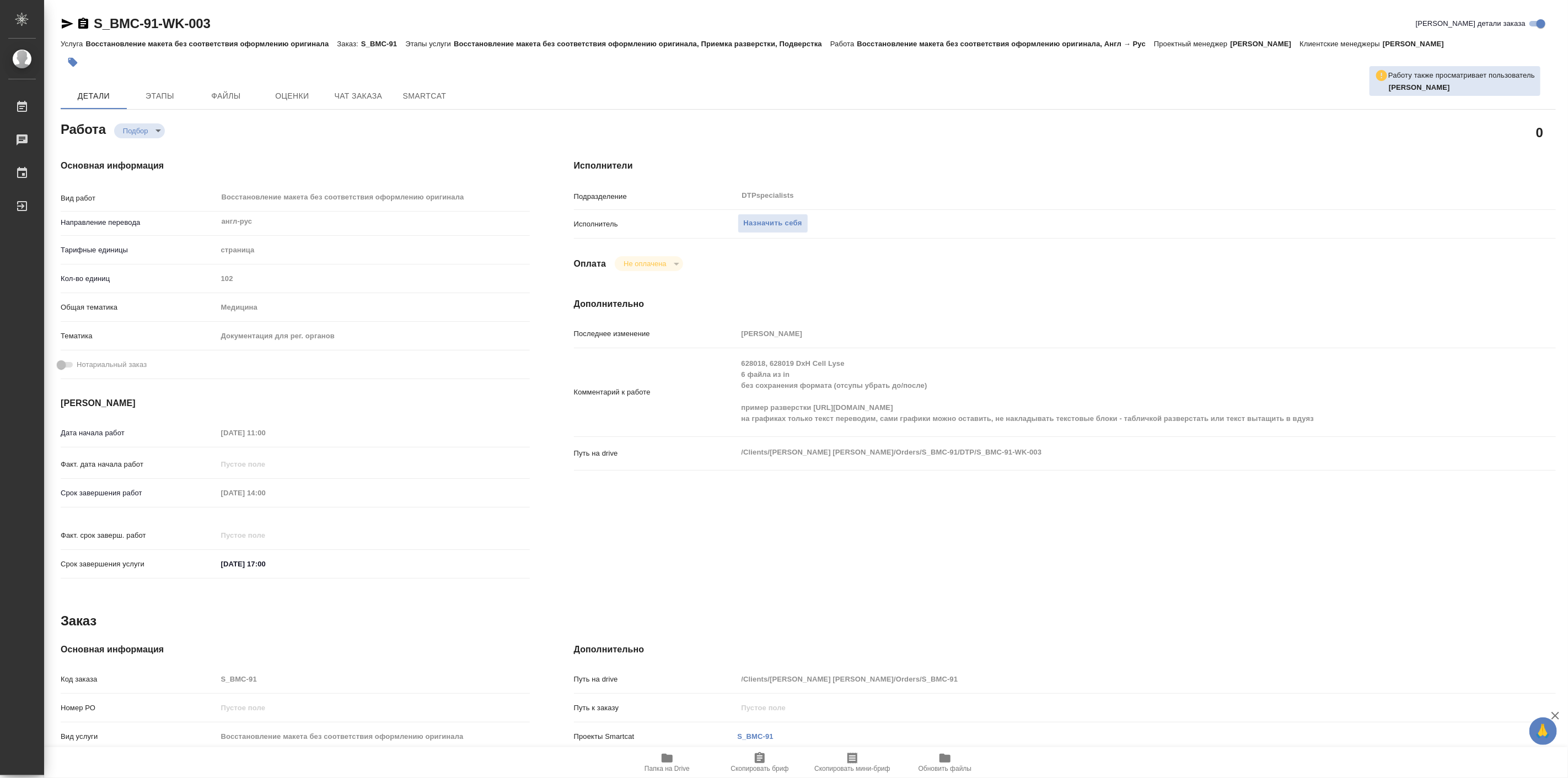
type textarea "x"
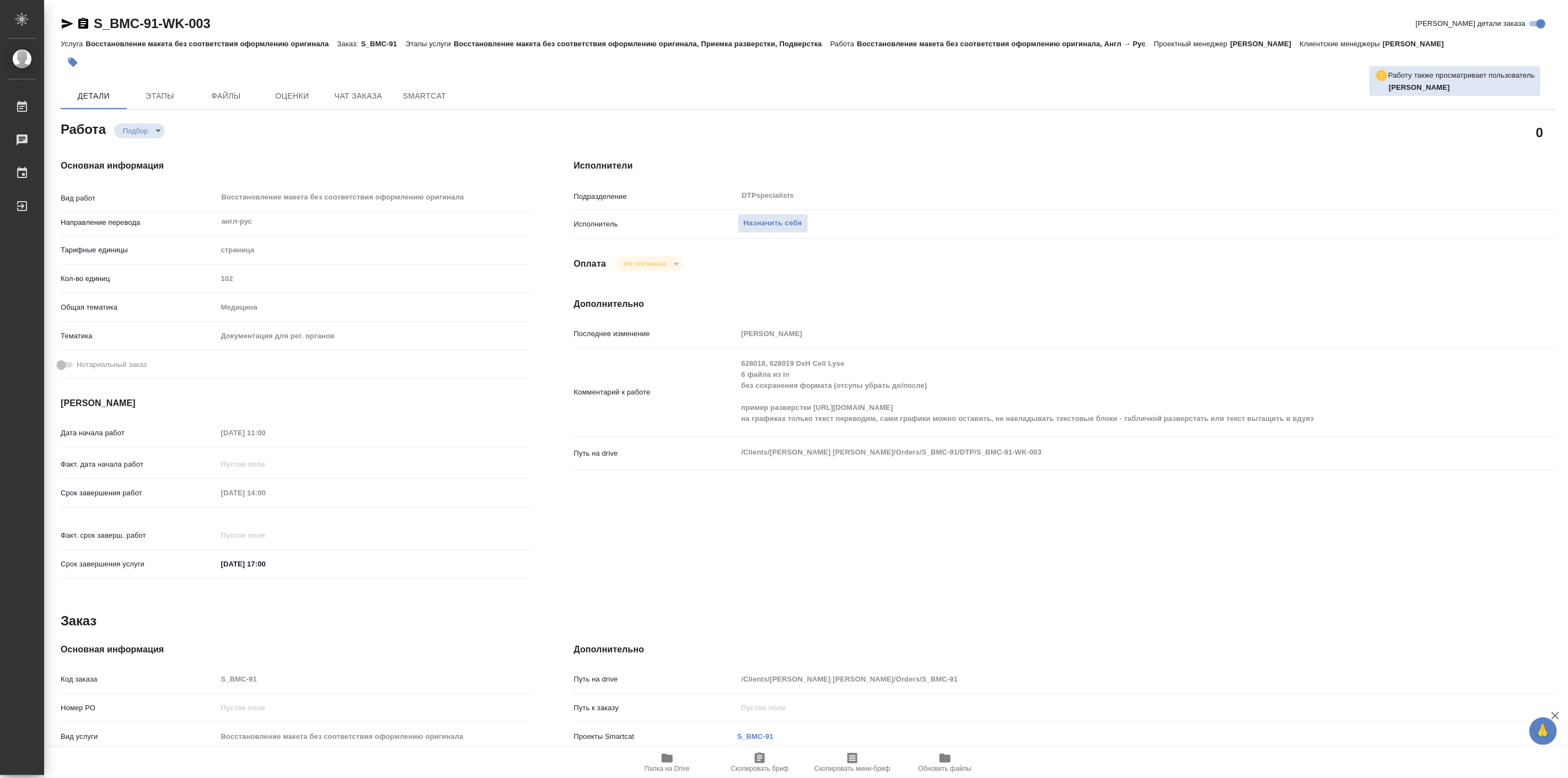
type textarea "x"
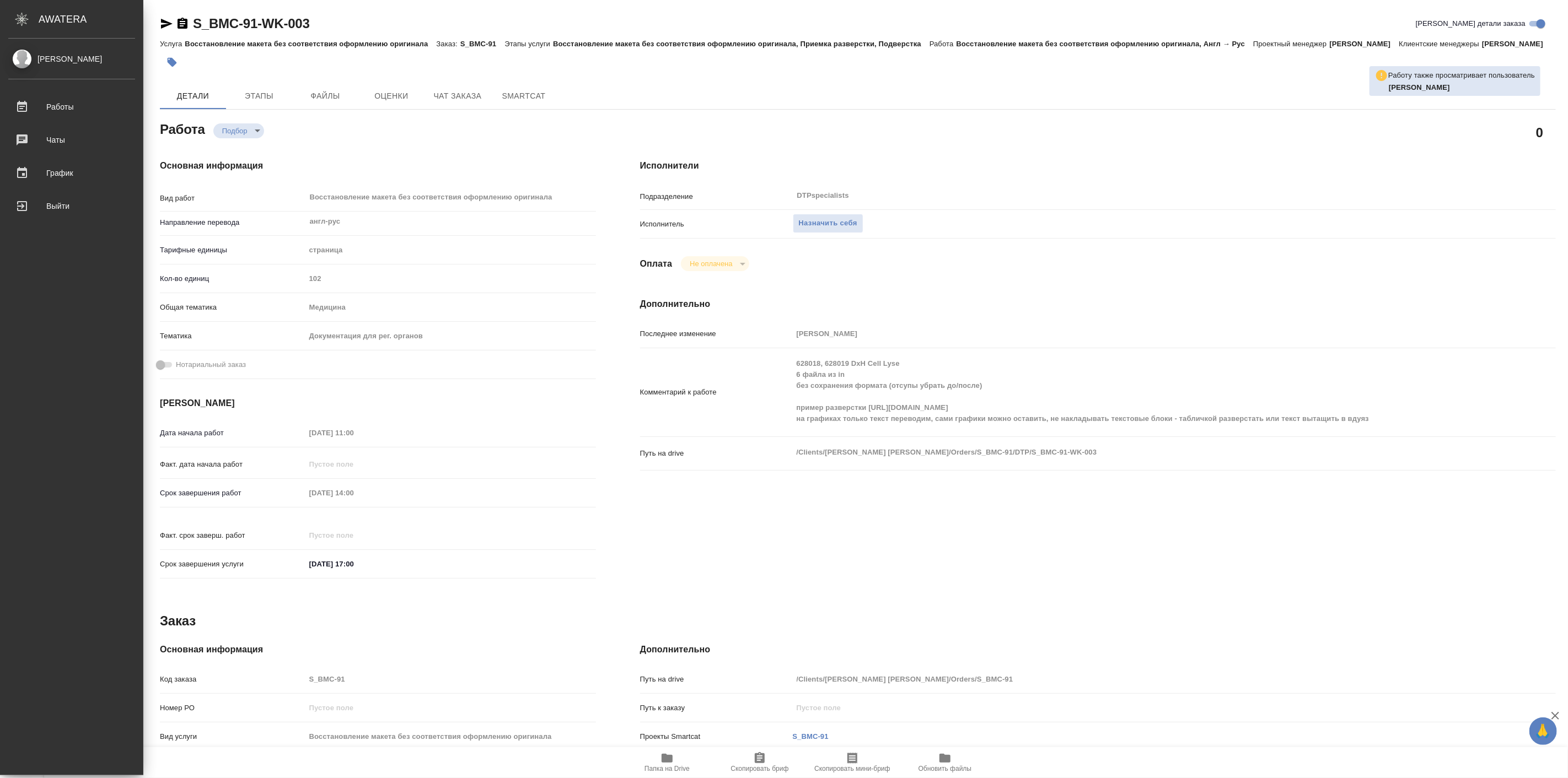
type textarea "x"
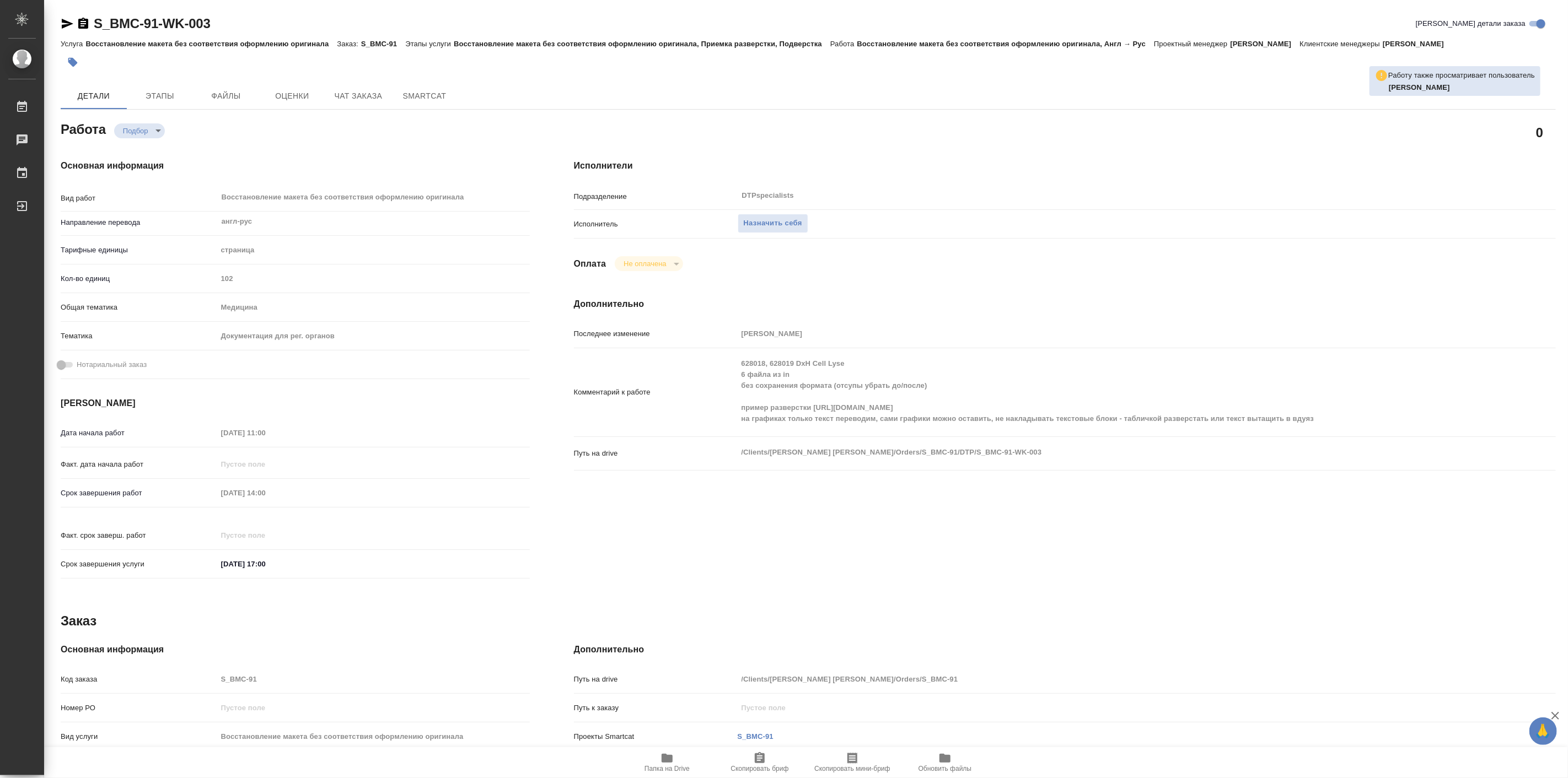
type textarea "x"
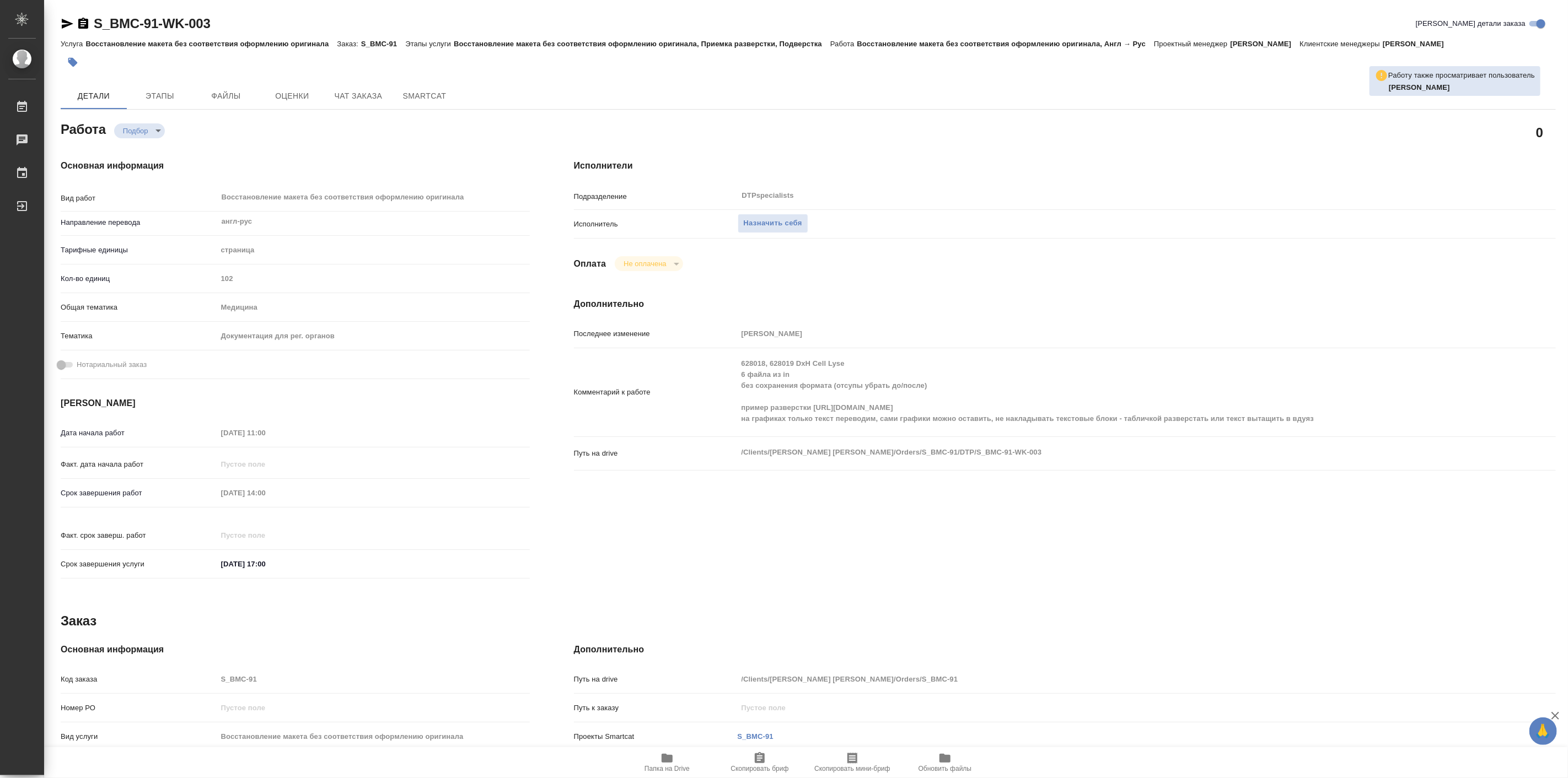
click at [353, 146] on div "Основная информация Вид работ Восстановление макета без соответствия оформлению…" at bounding box center [295, 372] width 513 height 471
type textarea "x"
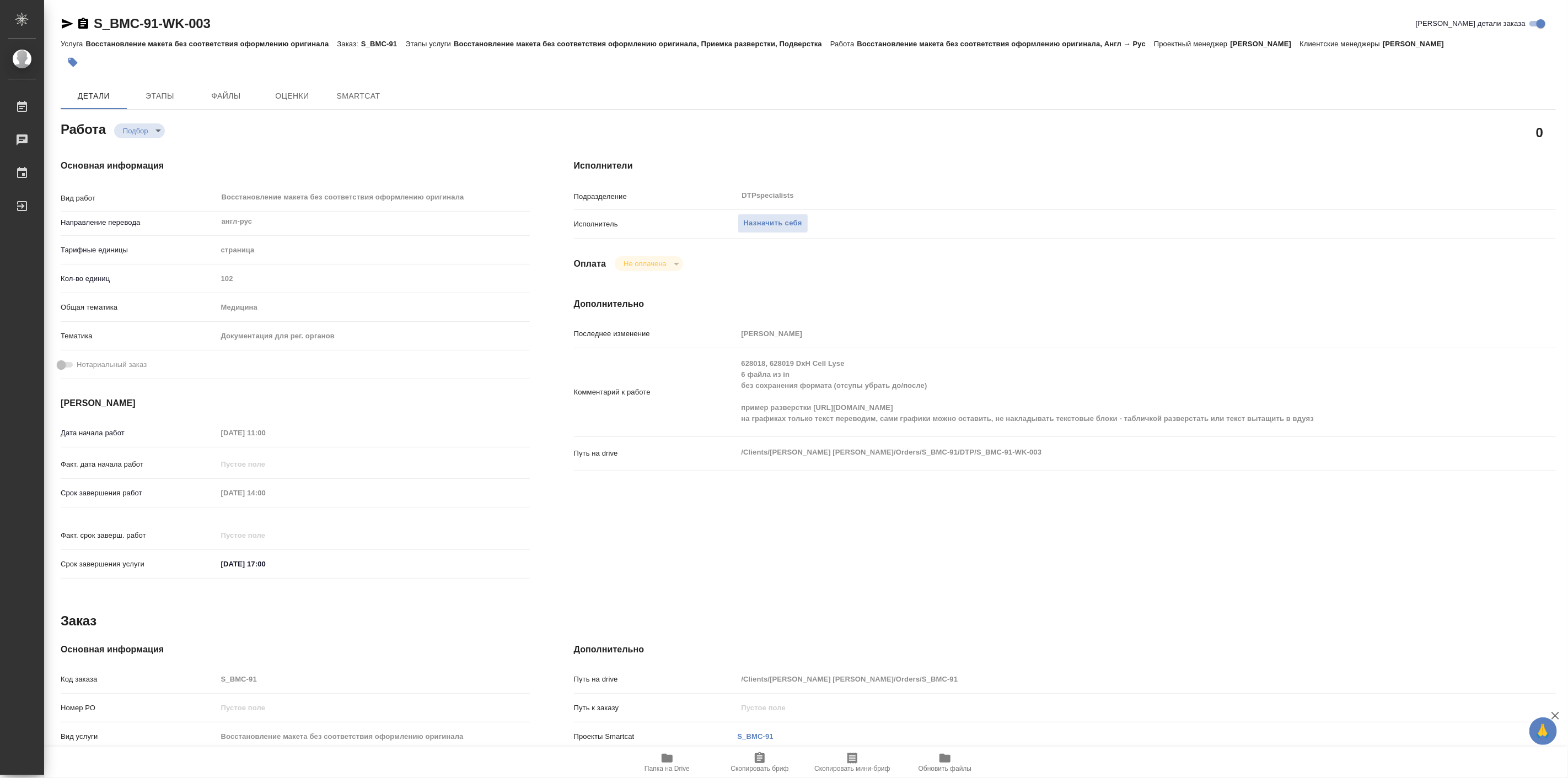
type textarea "x"
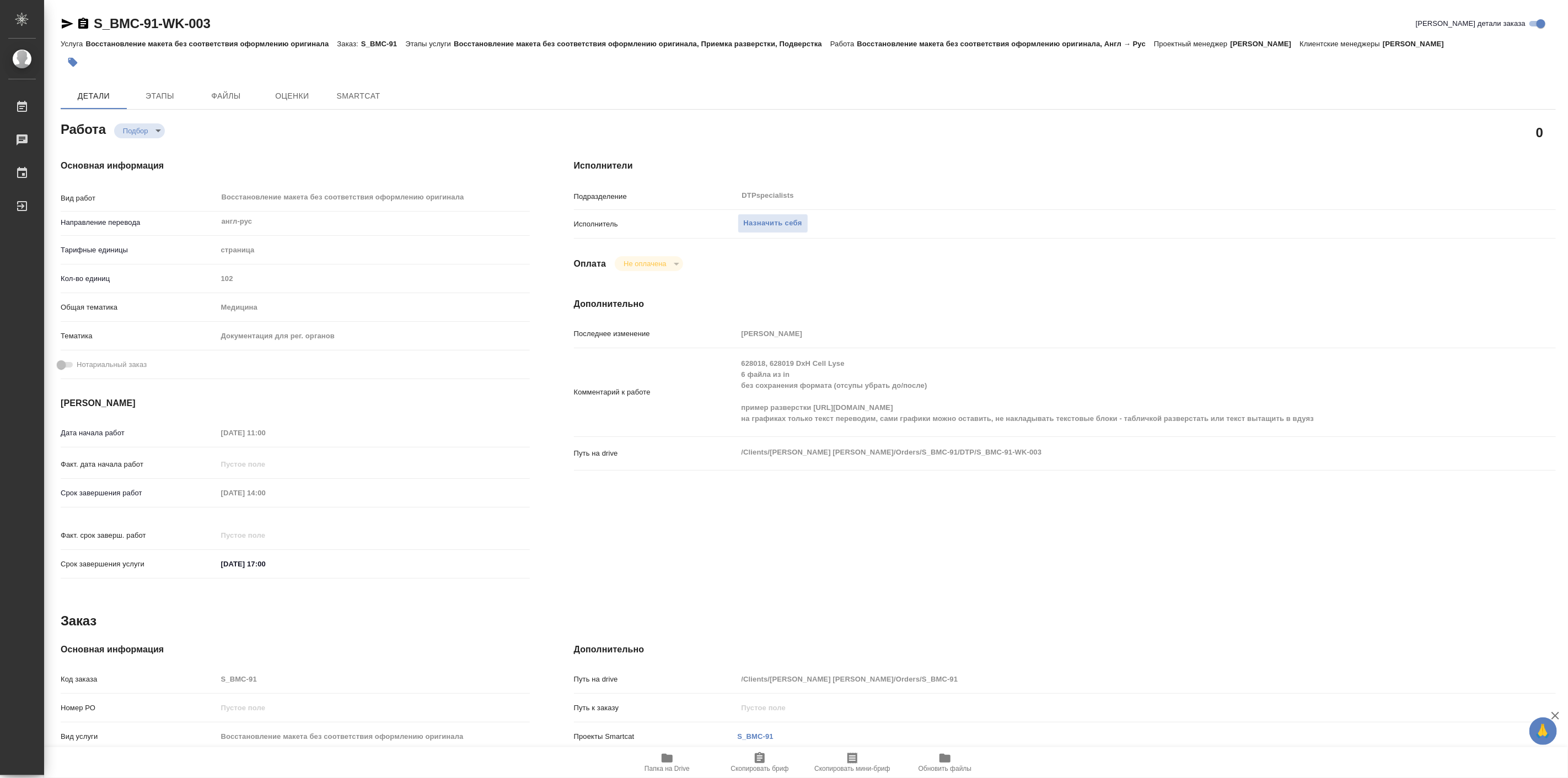
type textarea "x"
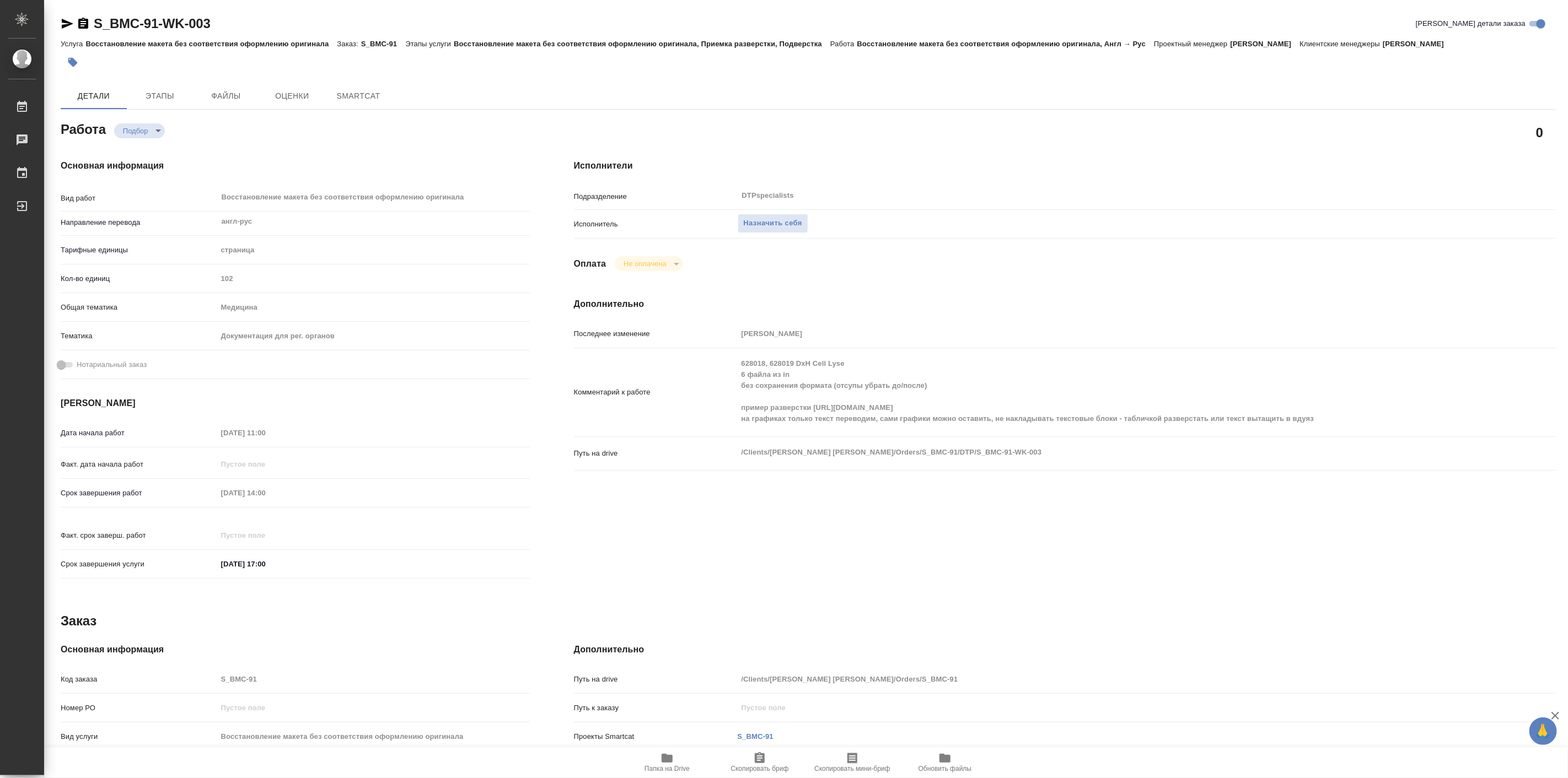
type textarea "x"
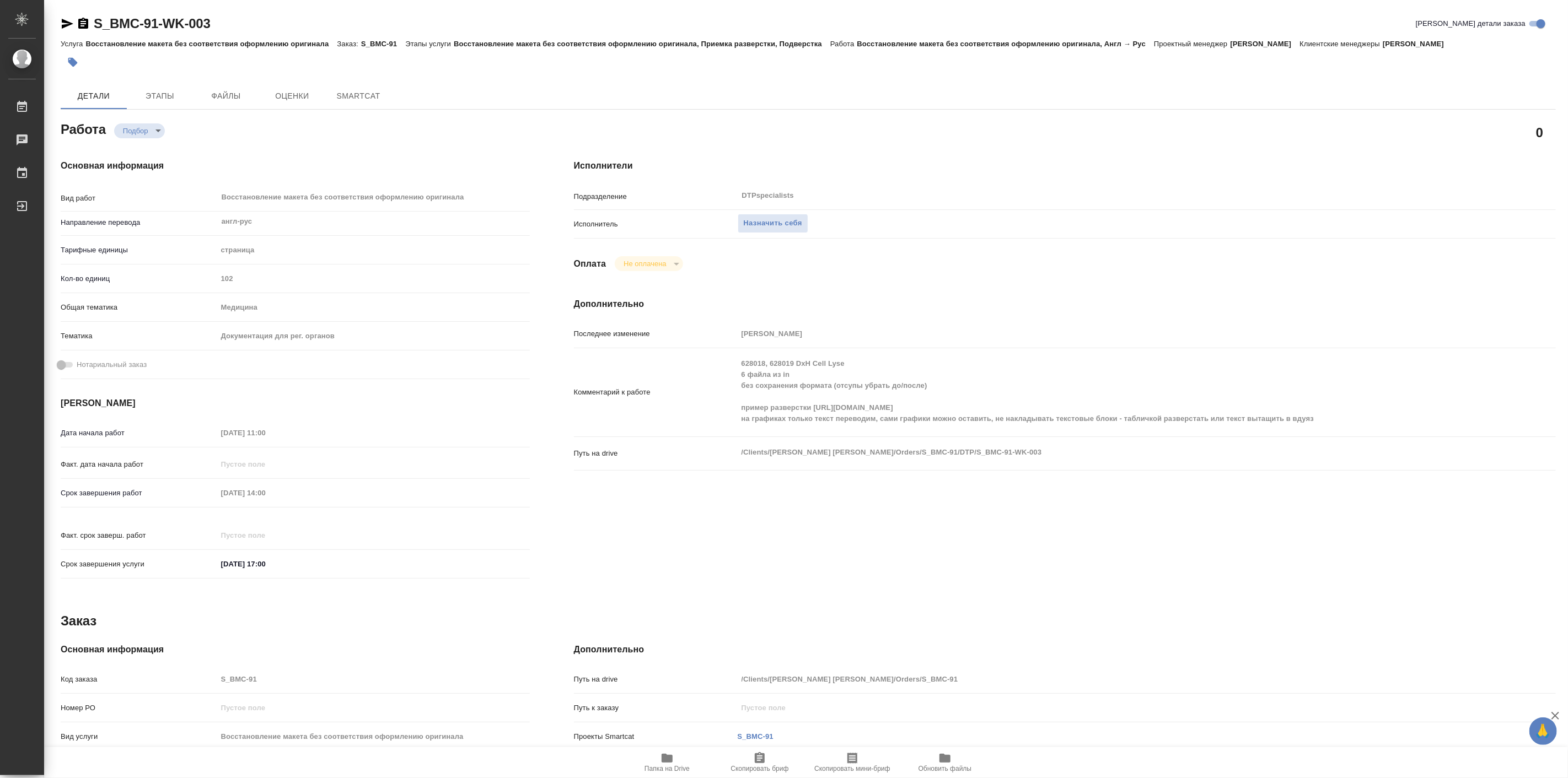
type textarea "x"
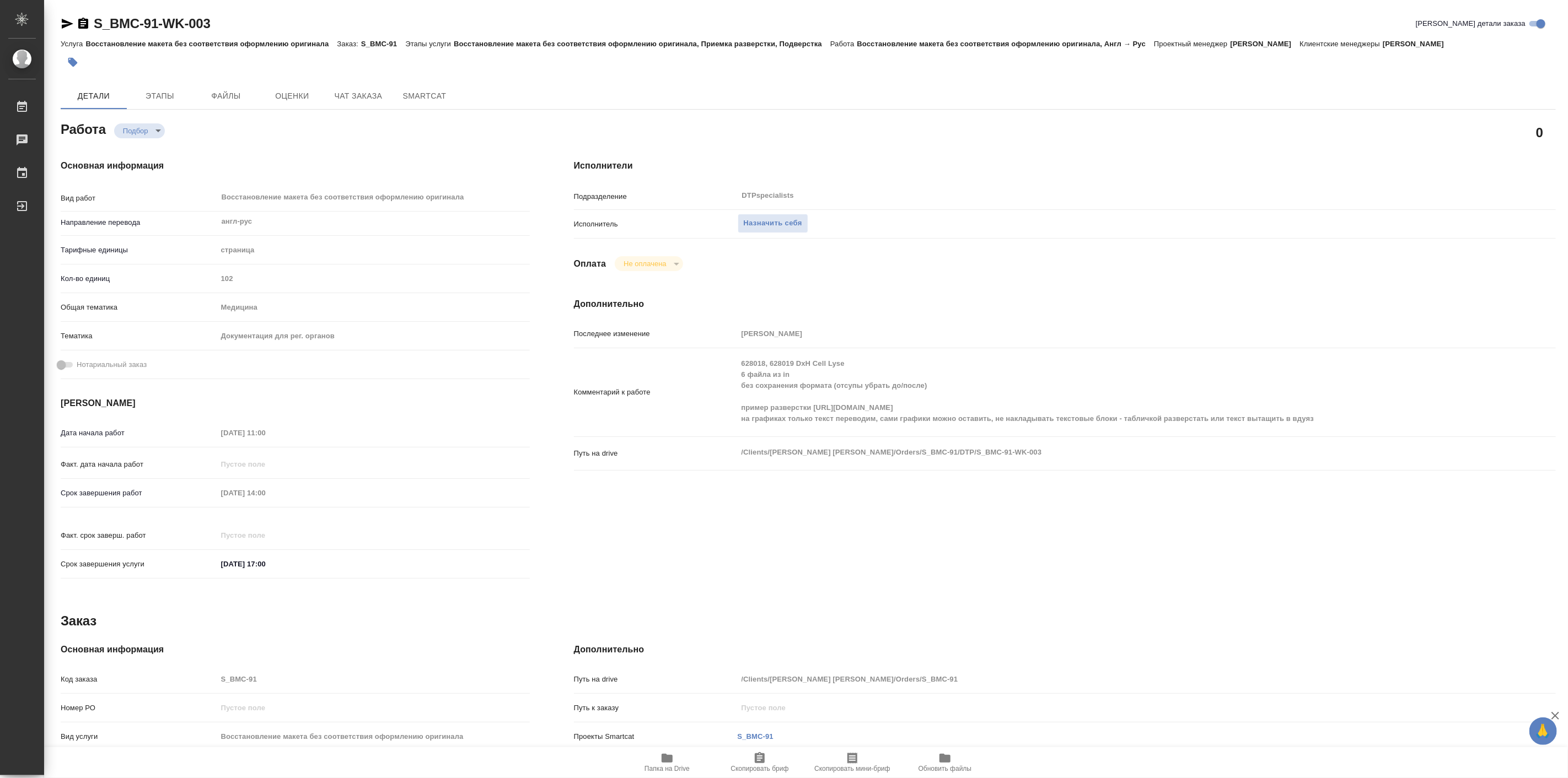
type textarea "x"
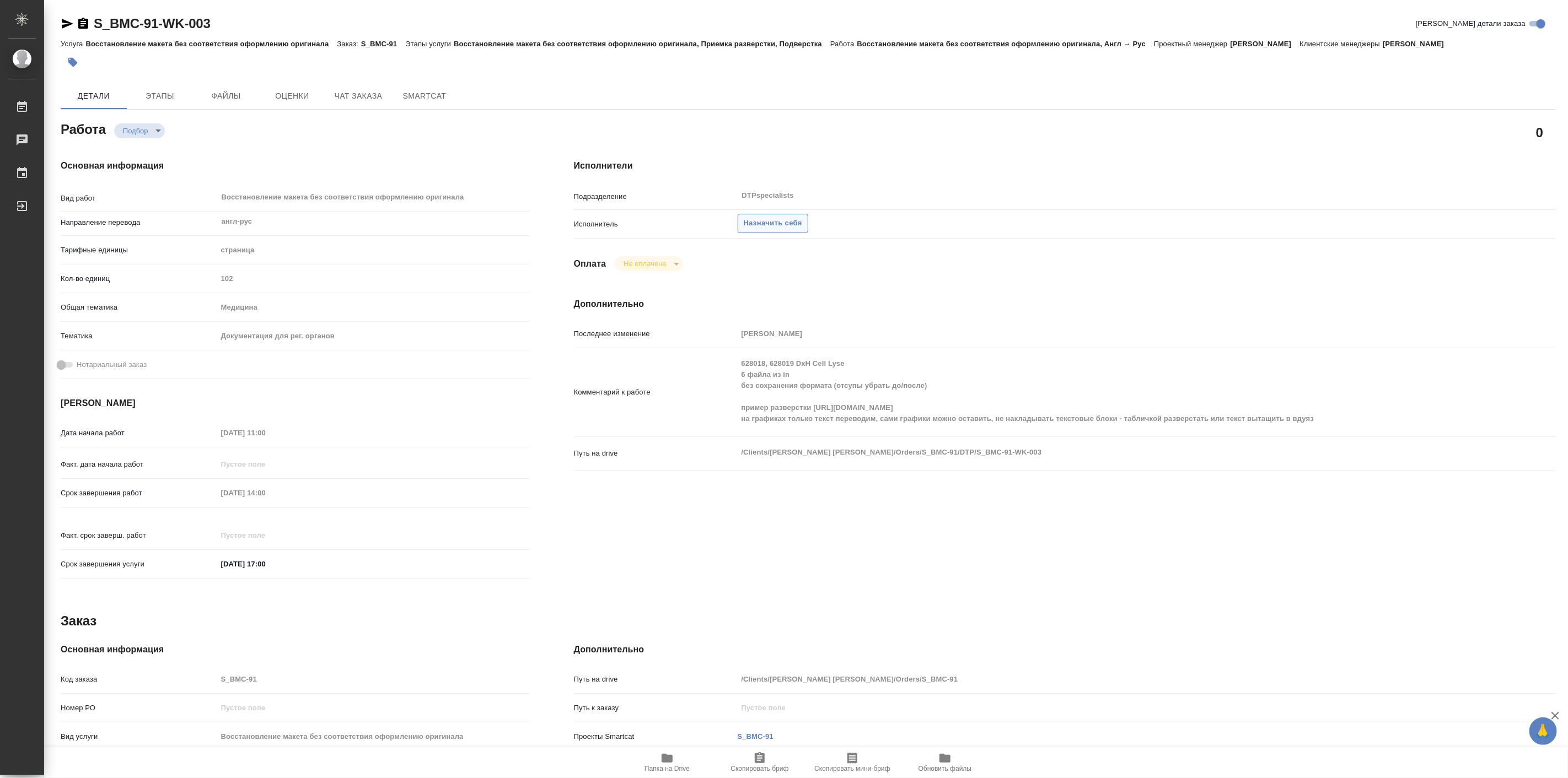
type textarea "x"
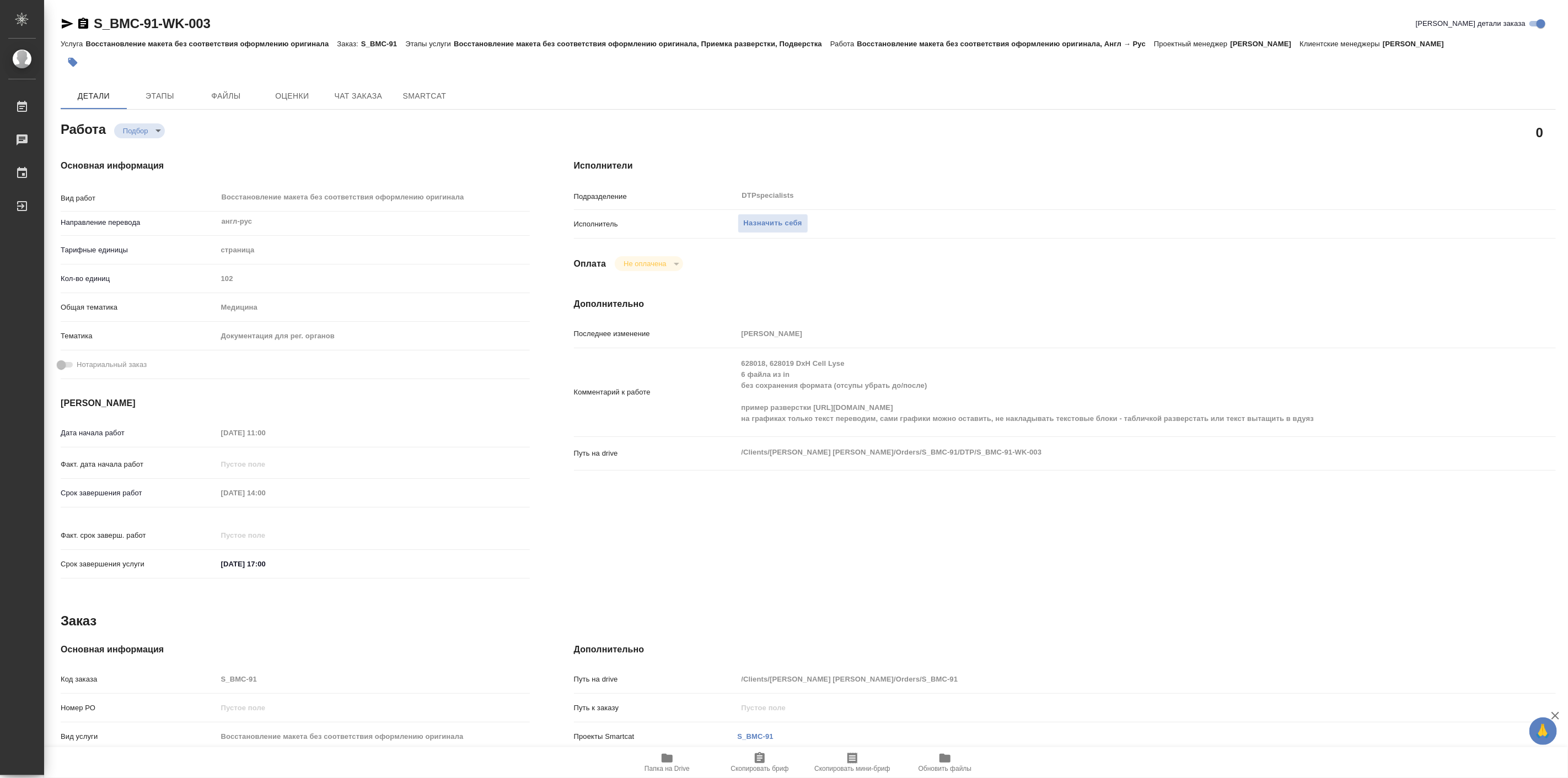
type textarea "x"
click at [670, 759] on icon "button" at bounding box center [667, 758] width 11 height 9
click at [770, 221] on span "Назначить себя" at bounding box center [772, 223] width 59 height 12
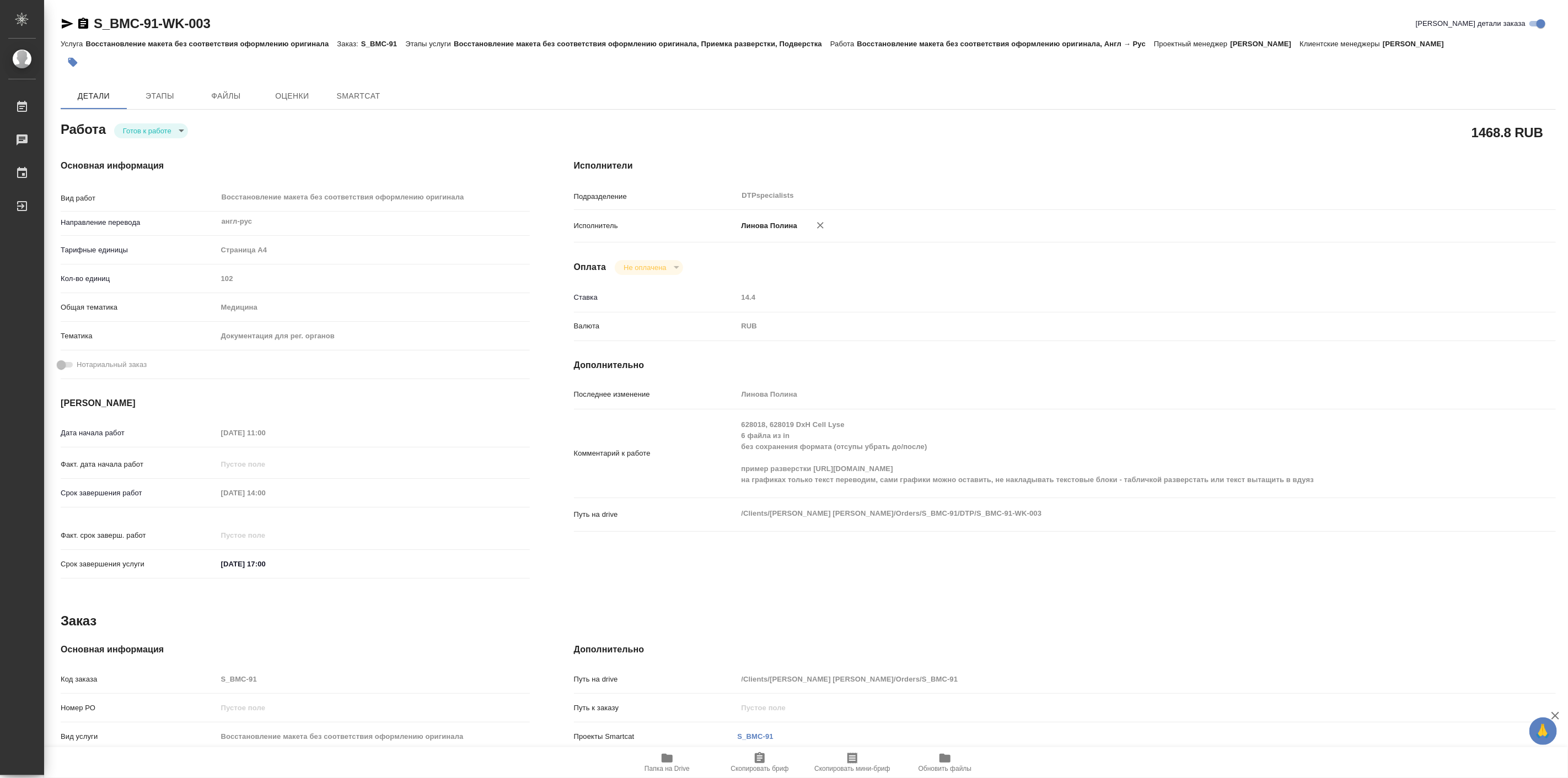
type textarea "x"
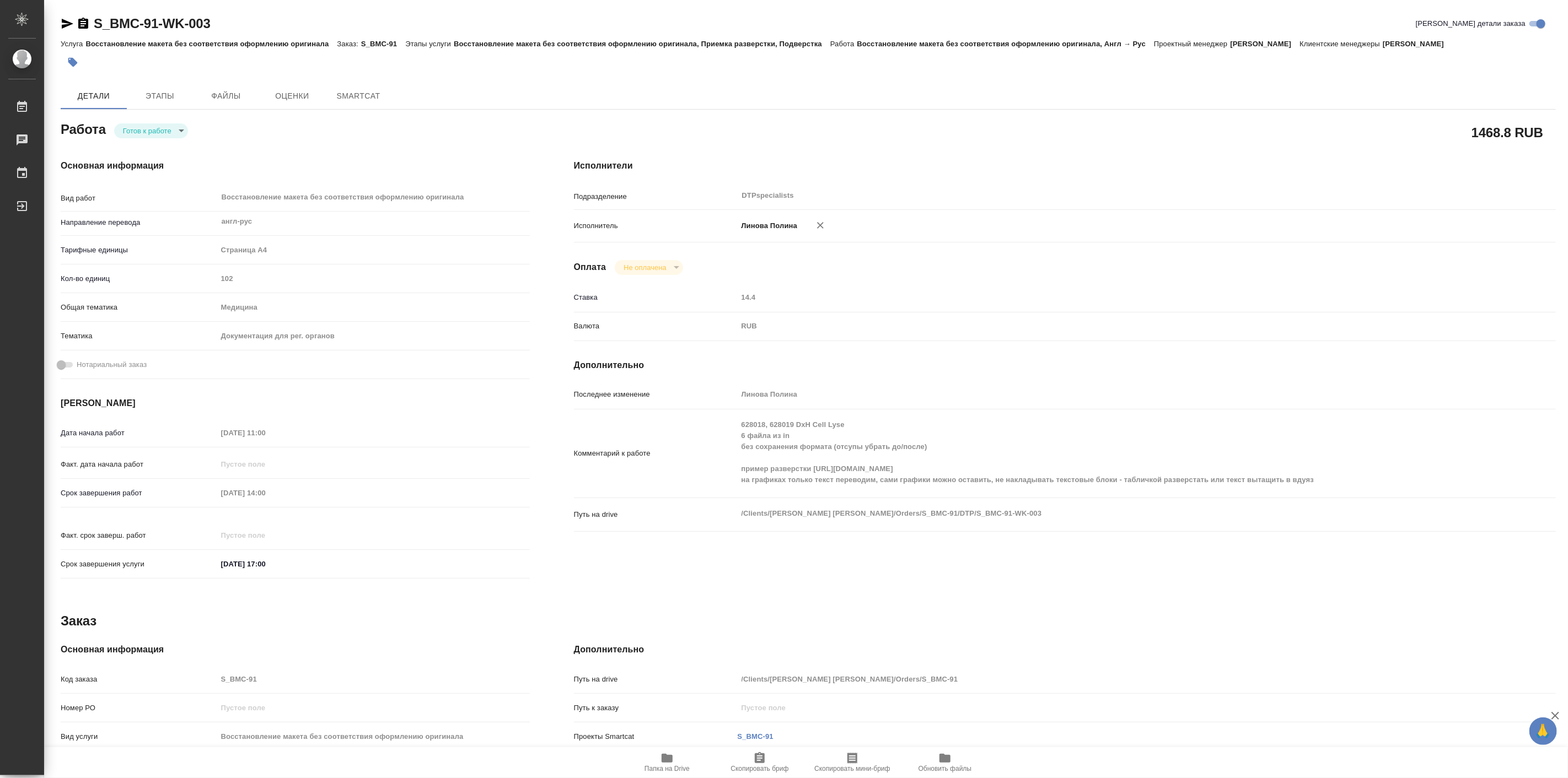
type textarea "x"
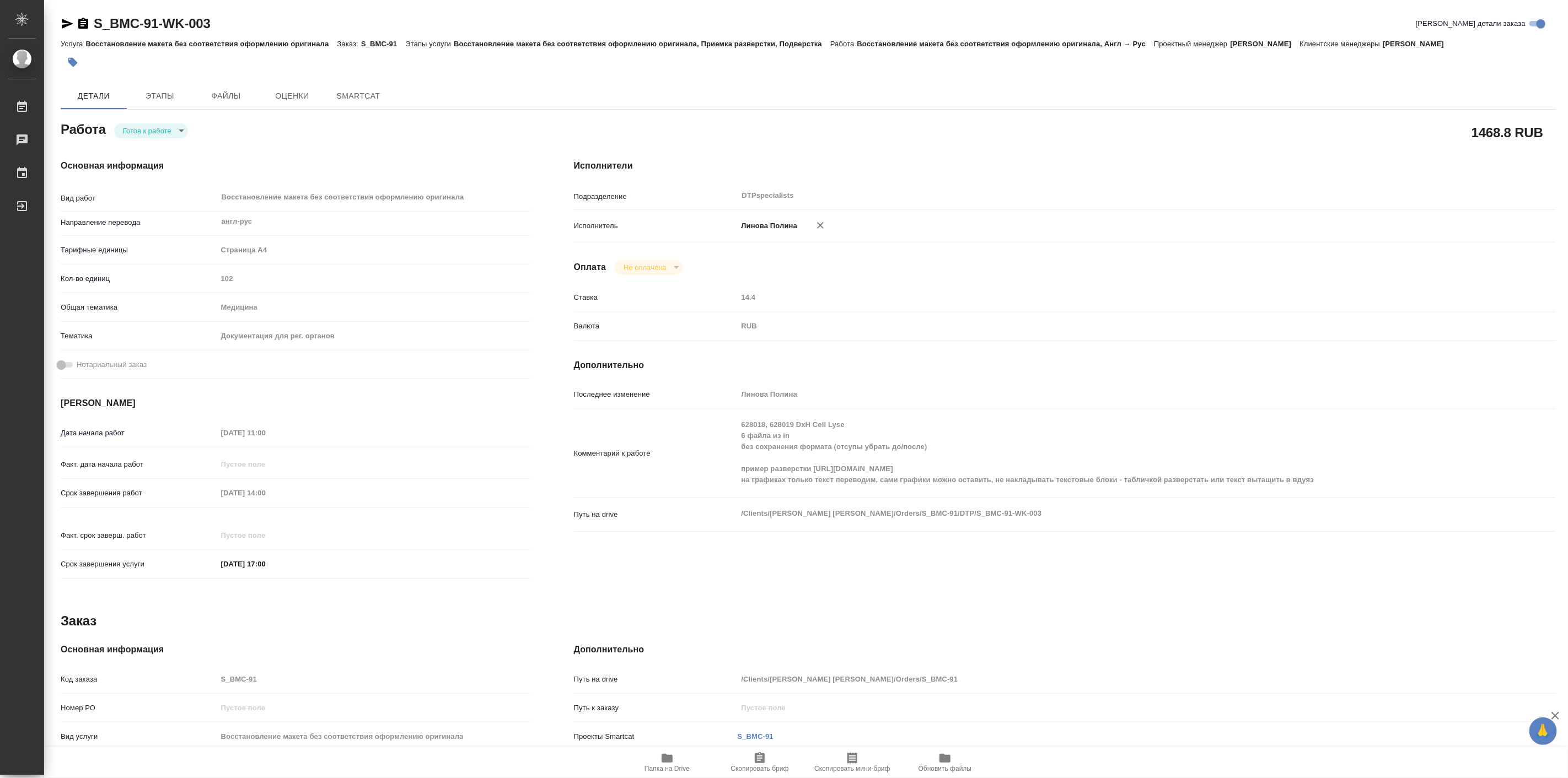
type textarea "x"
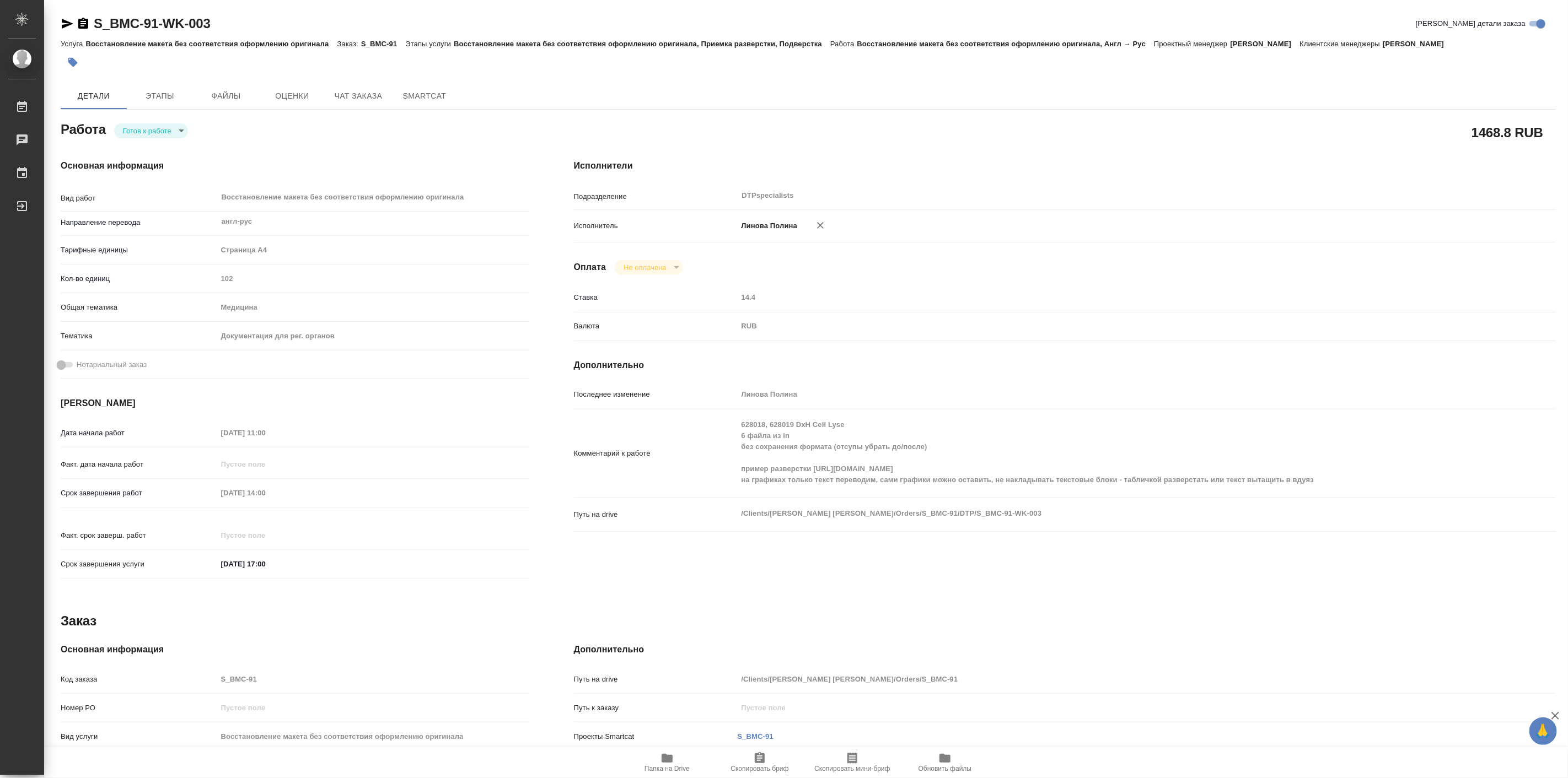
type textarea "x"
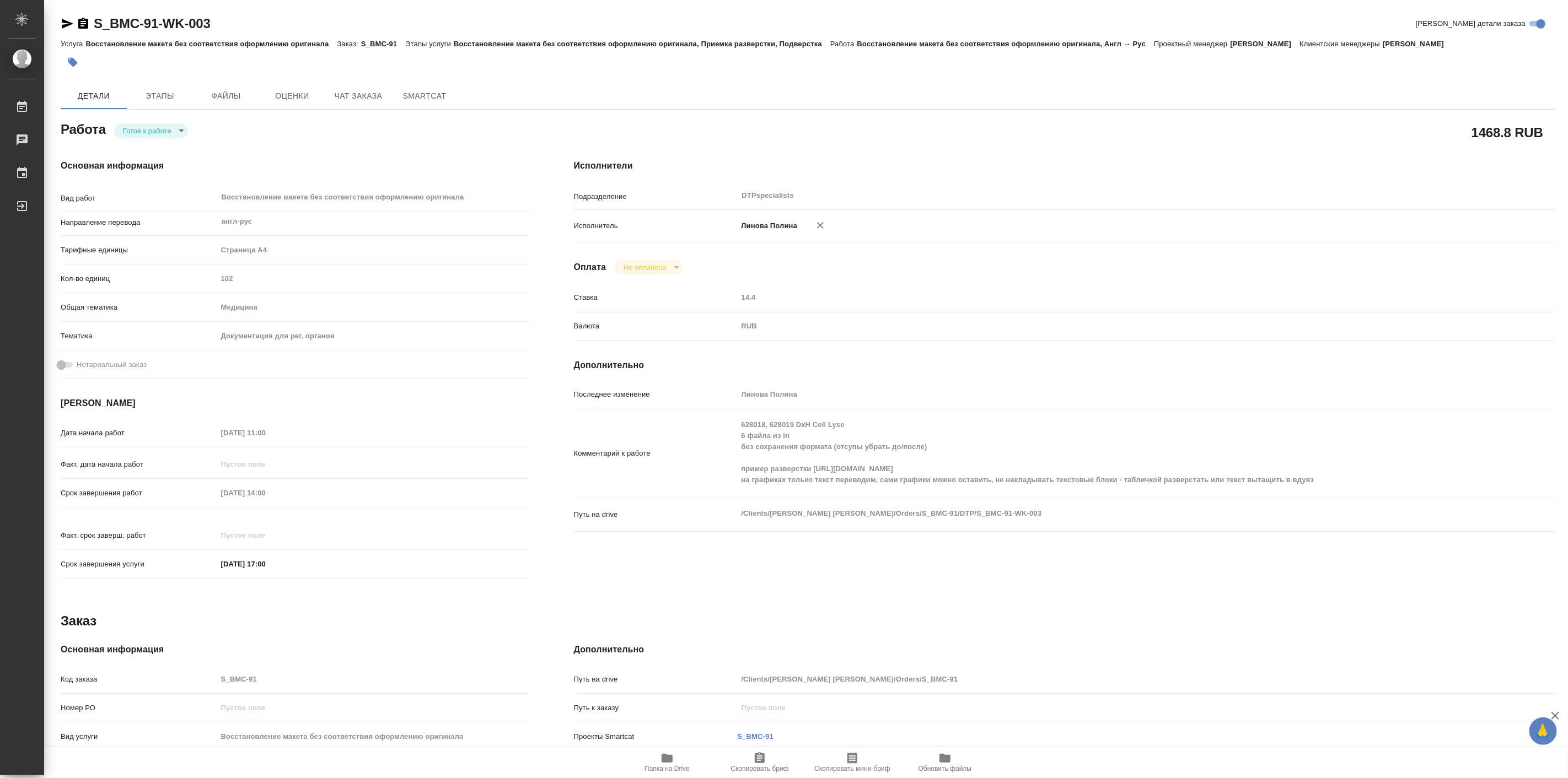
type textarea "x"
